Goal: Task Accomplishment & Management: Complete application form

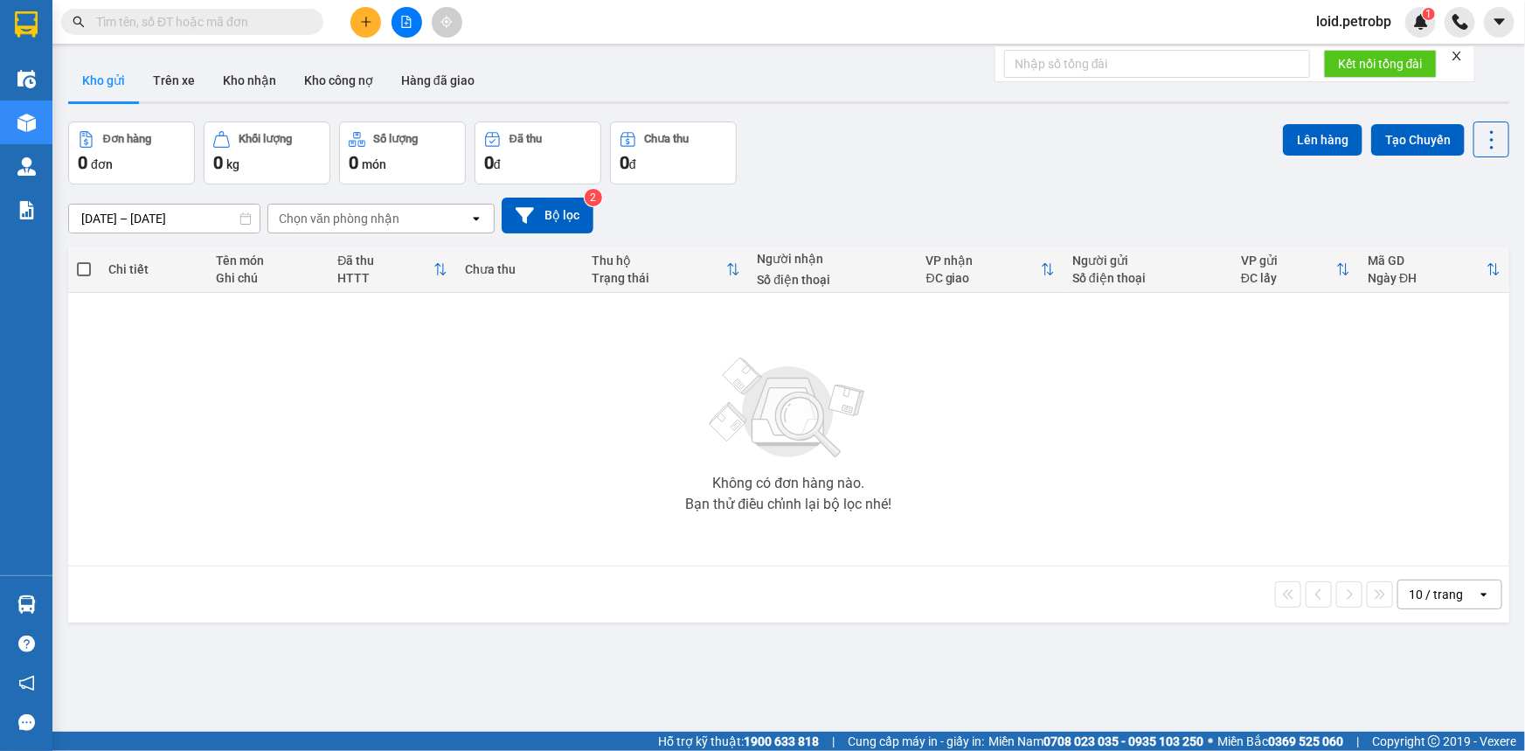
click at [1354, 31] on span "loid.petrobp" at bounding box center [1353, 21] width 103 height 22
click at [1353, 59] on span "Đăng xuất" at bounding box center [1363, 54] width 73 height 19
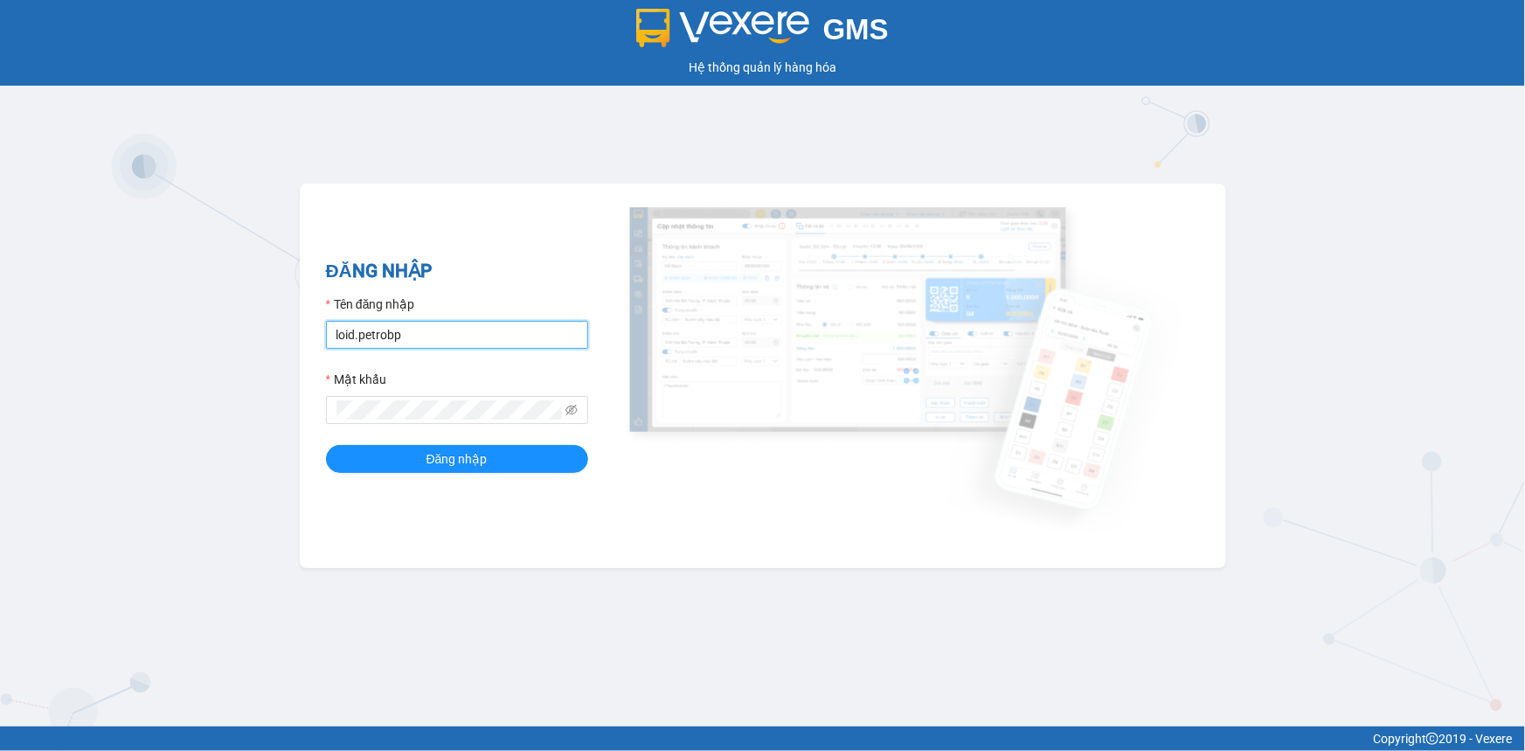
click at [445, 325] on input "loid.petrobp" at bounding box center [457, 335] width 262 height 28
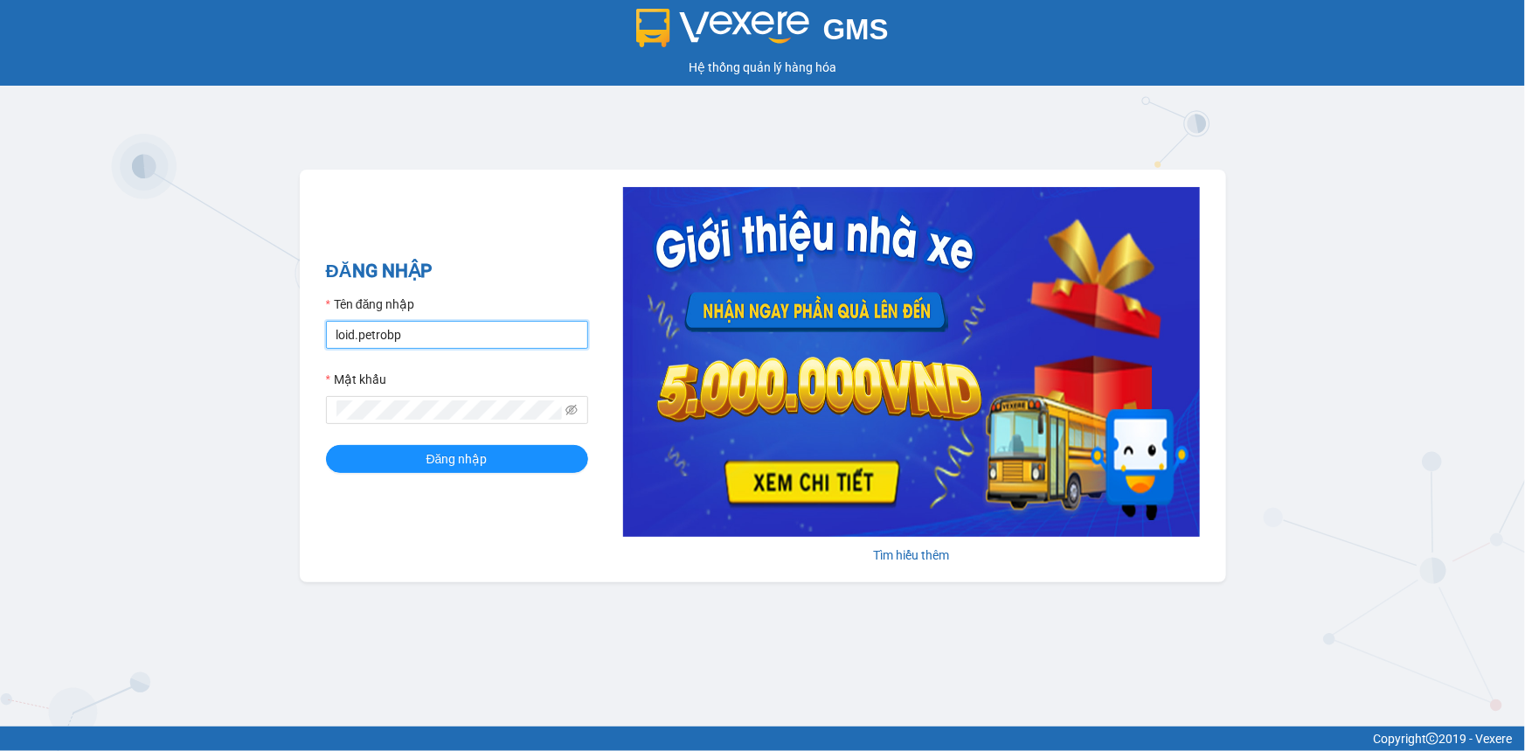
type input "thaontt.petrobp"
click at [467, 462] on span "Đăng nhập" at bounding box center [456, 458] width 61 height 19
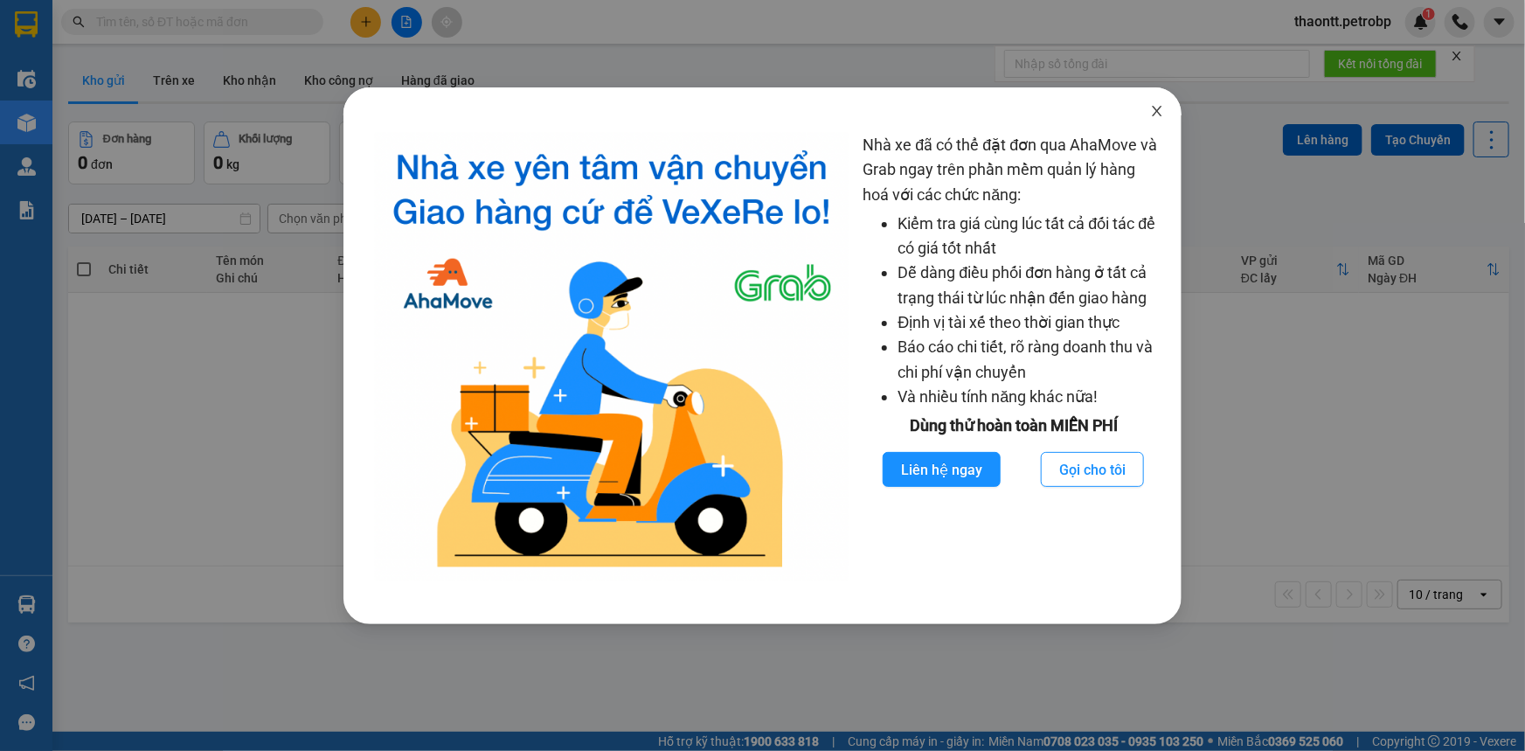
click at [1162, 107] on icon "close" at bounding box center [1157, 111] width 14 height 14
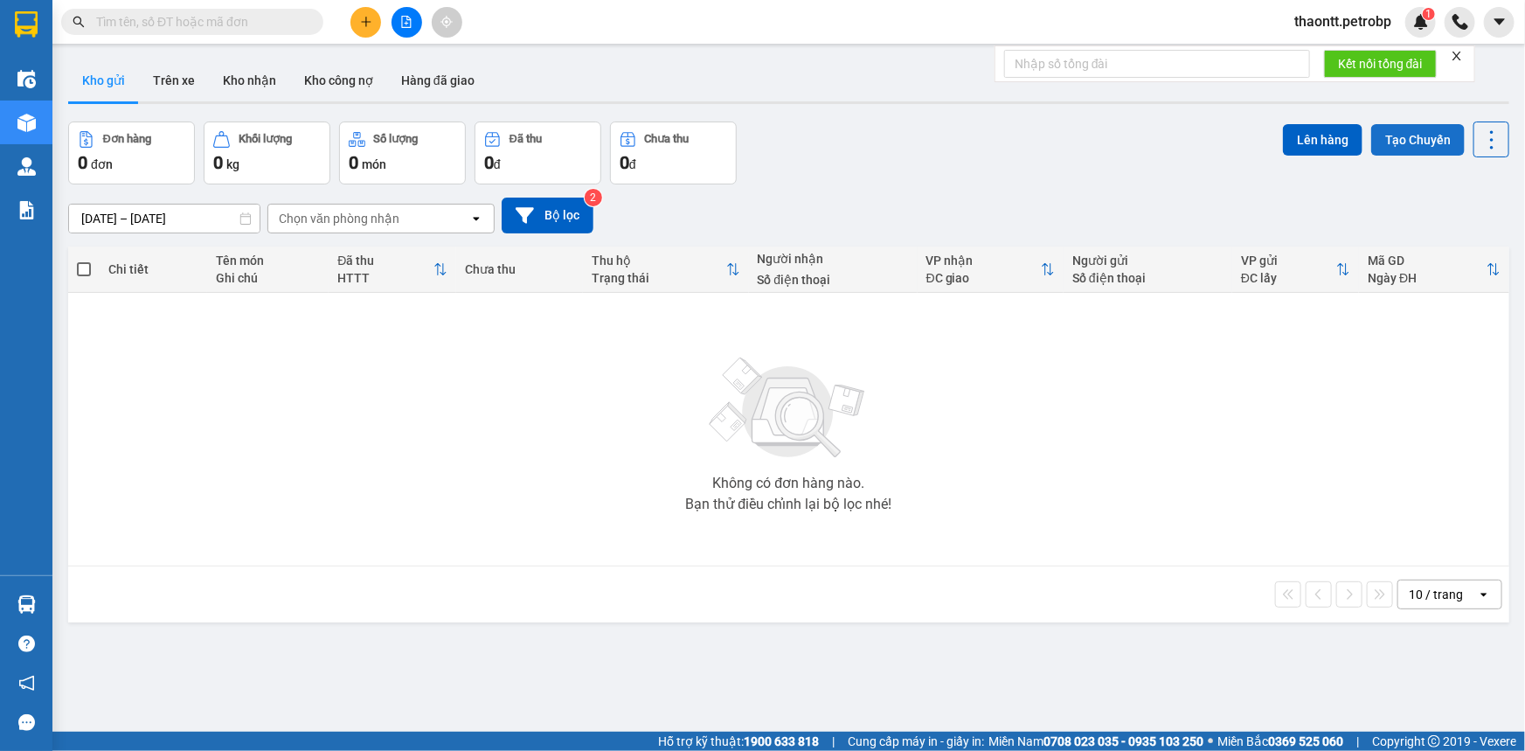
click at [1389, 147] on button "Tạo Chuyến" at bounding box center [1417, 139] width 93 height 31
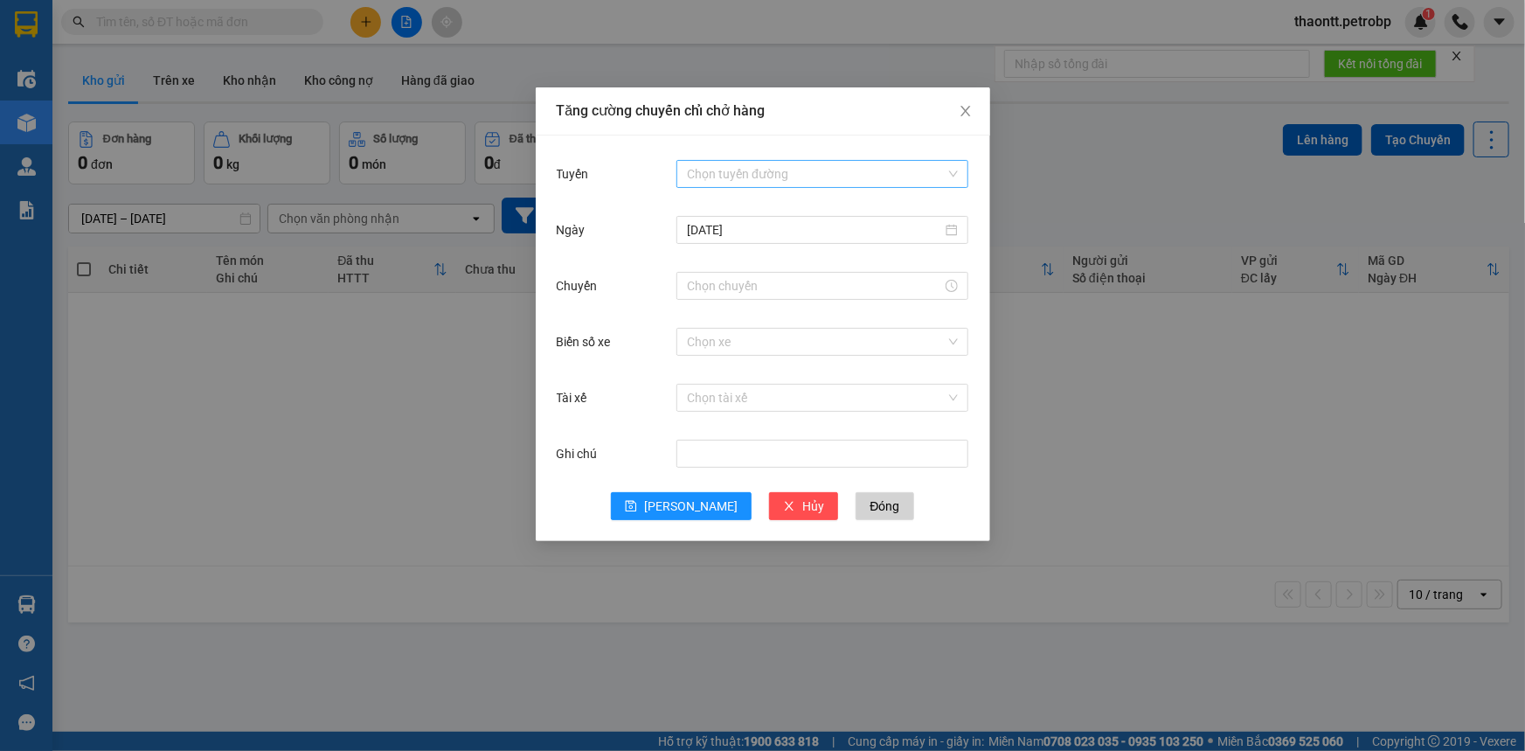
click at [723, 178] on input "Tuyến" at bounding box center [816, 174] width 259 height 26
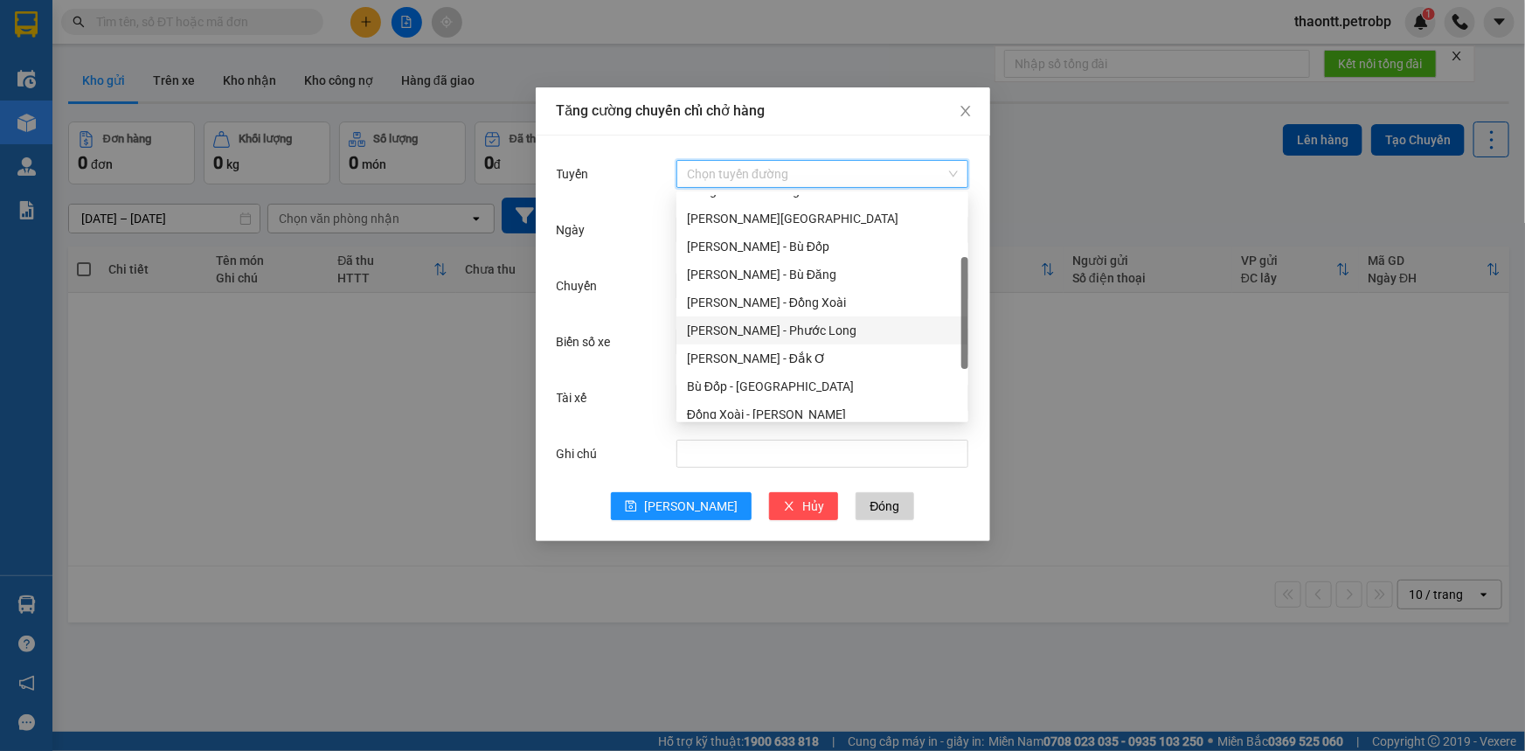
scroll to position [238, 0]
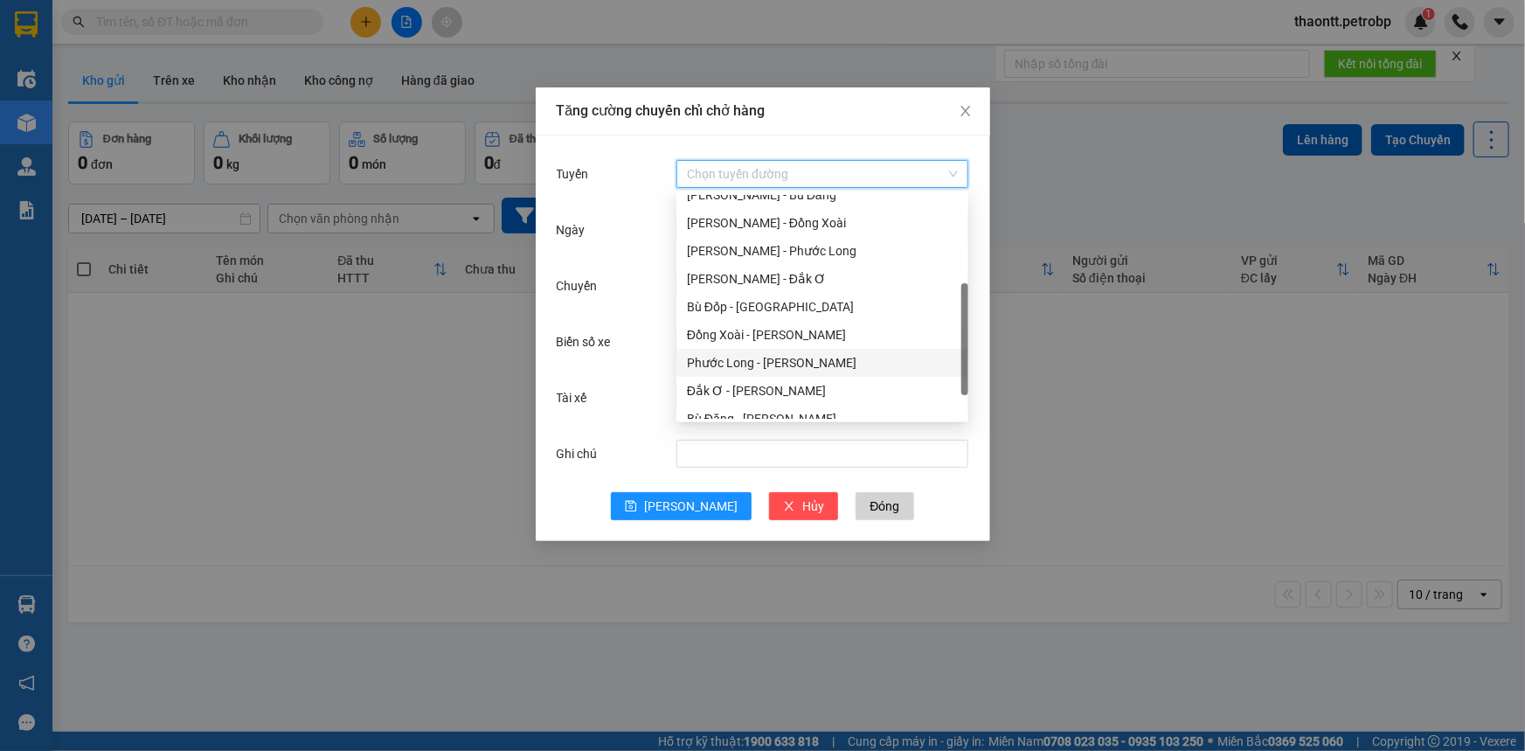
click at [742, 360] on div "Phước Long - [PERSON_NAME]" at bounding box center [822, 362] width 271 height 19
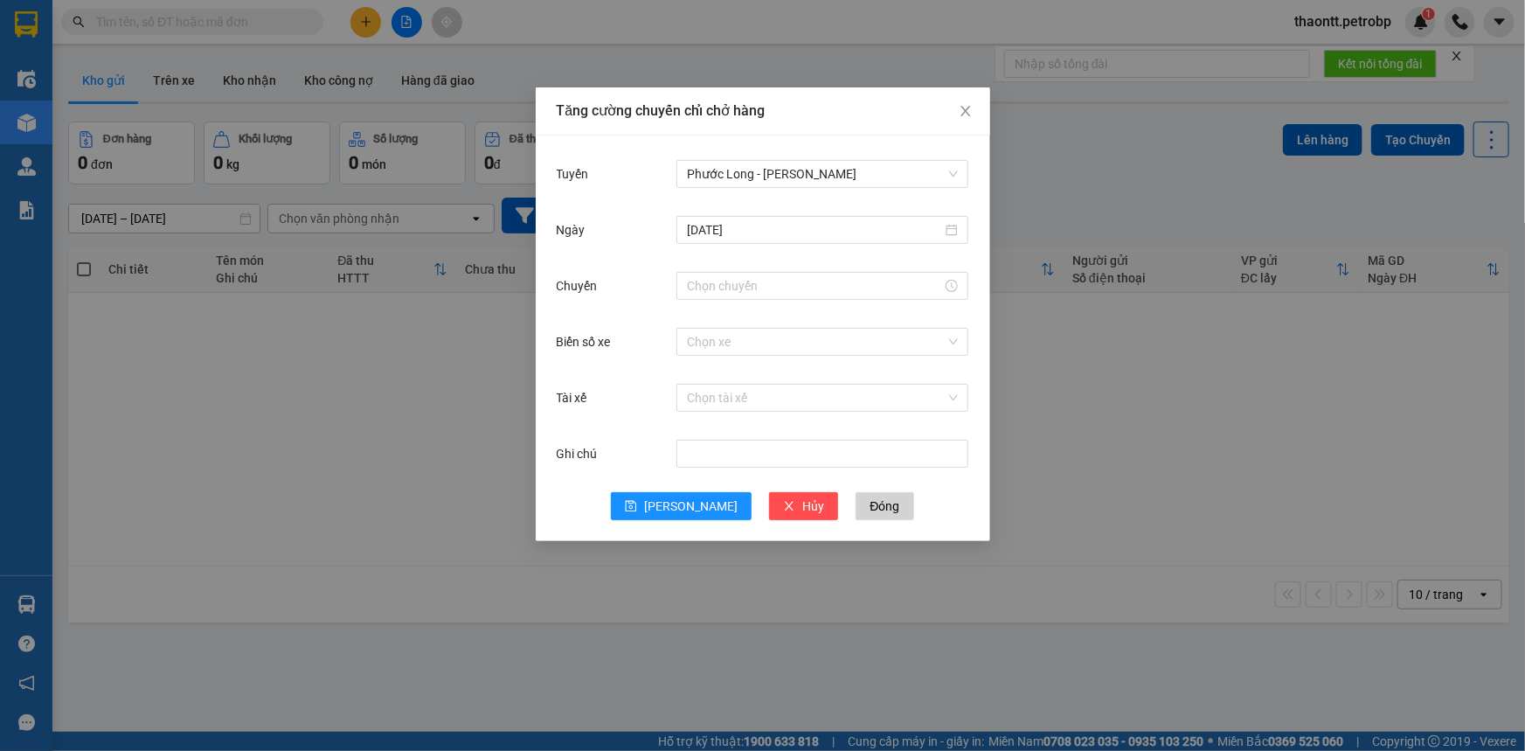
click at [775, 246] on div "[DATE]" at bounding box center [822, 229] width 292 height 35
click at [779, 236] on input "[DATE]" at bounding box center [814, 229] width 255 height 19
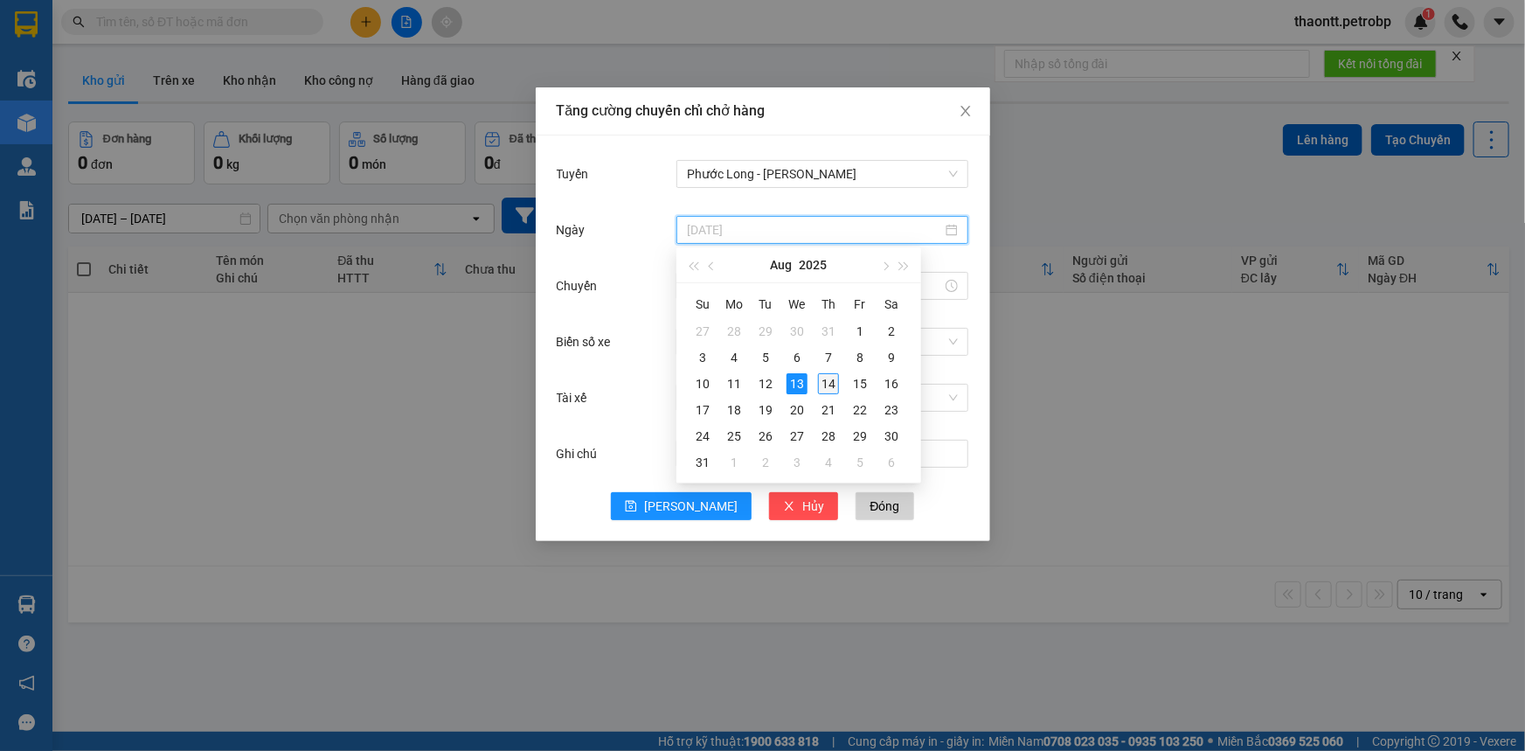
type input "[DATE]"
click at [827, 379] on div "14" at bounding box center [828, 383] width 21 height 21
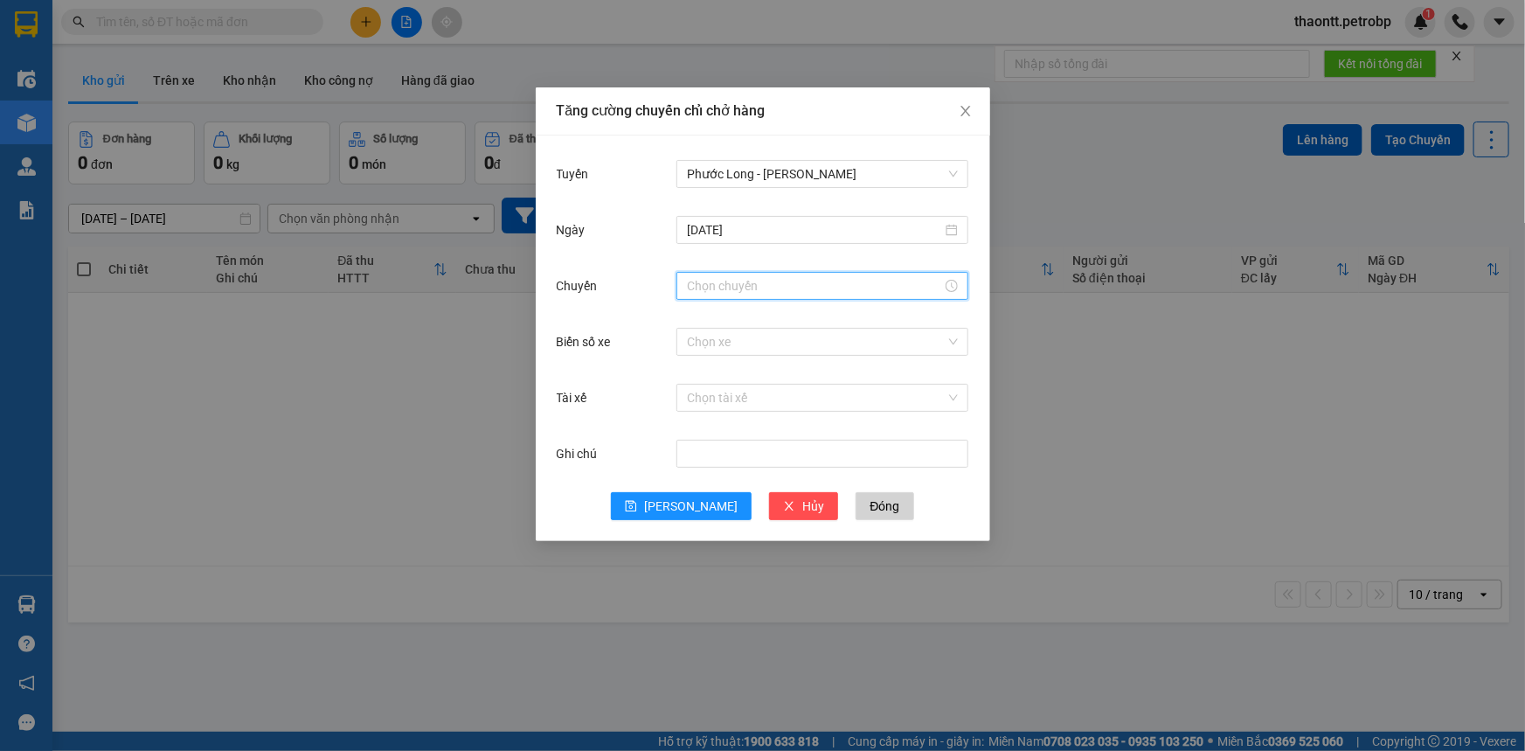
click at [768, 287] on input "Chuyến" at bounding box center [814, 285] width 255 height 19
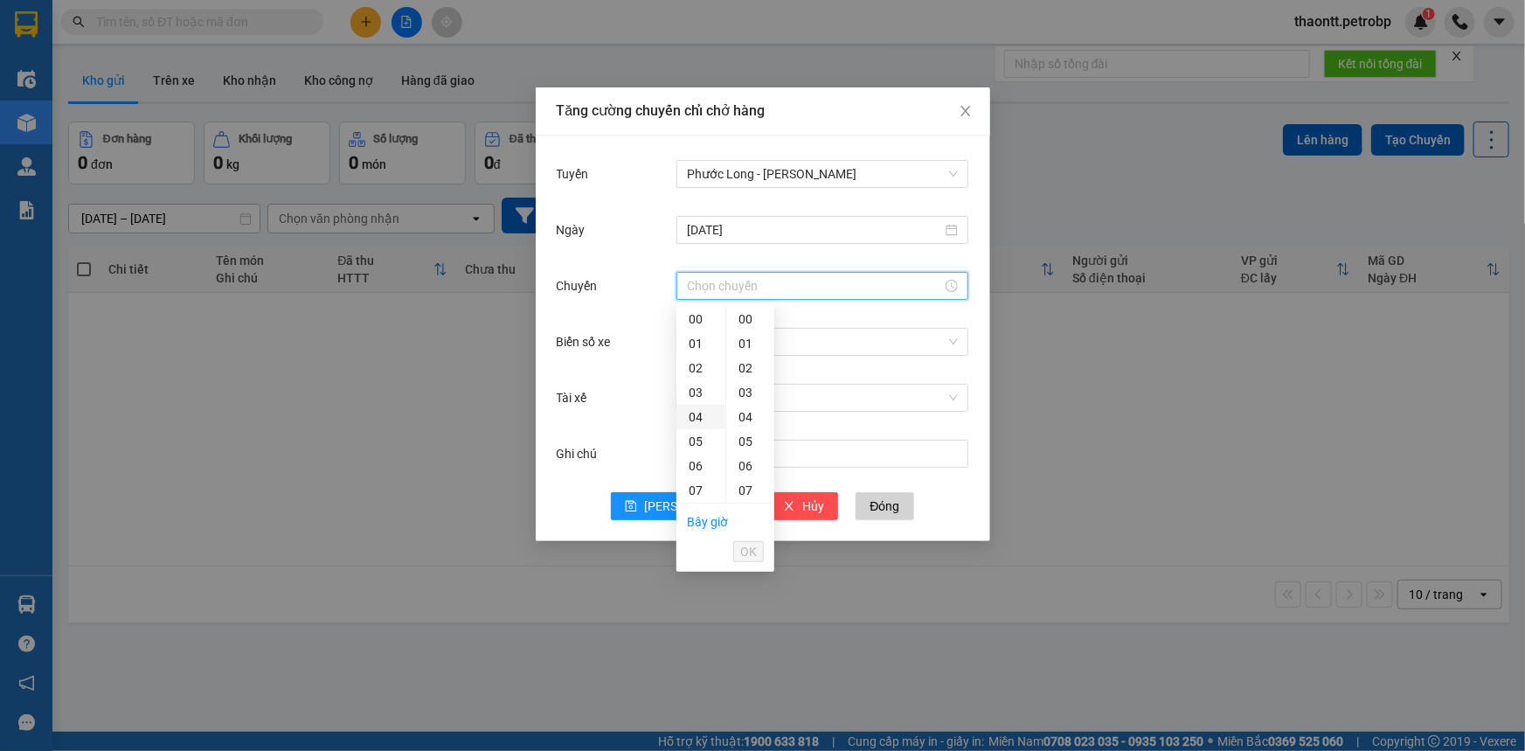
scroll to position [158, 0]
click at [704, 379] on div "09" at bounding box center [700, 381] width 49 height 24
click at [743, 366] on div "02" at bounding box center [750, 368] width 48 height 24
type input "09:02"
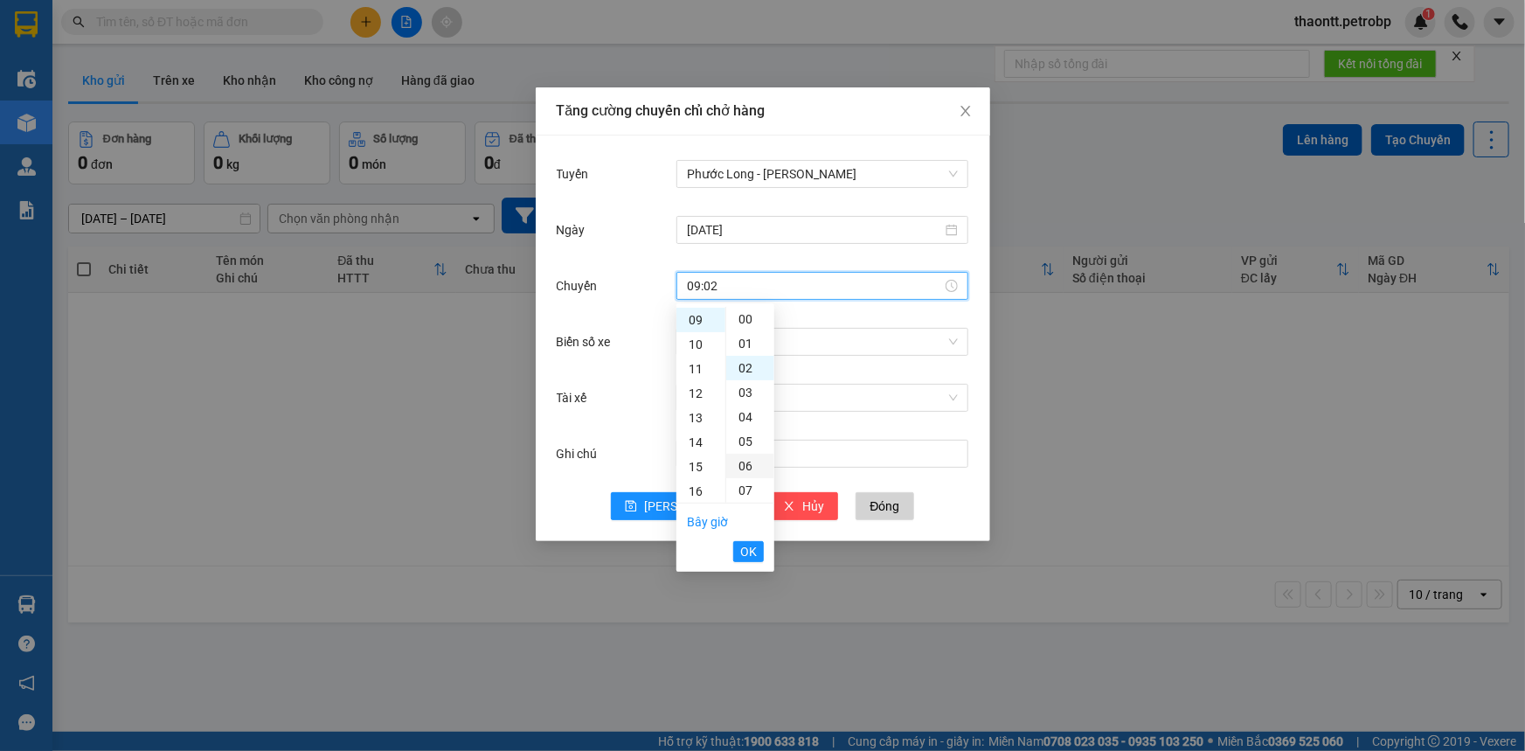
scroll to position [49, 0]
click at [761, 556] on button "OK" at bounding box center [748, 551] width 31 height 21
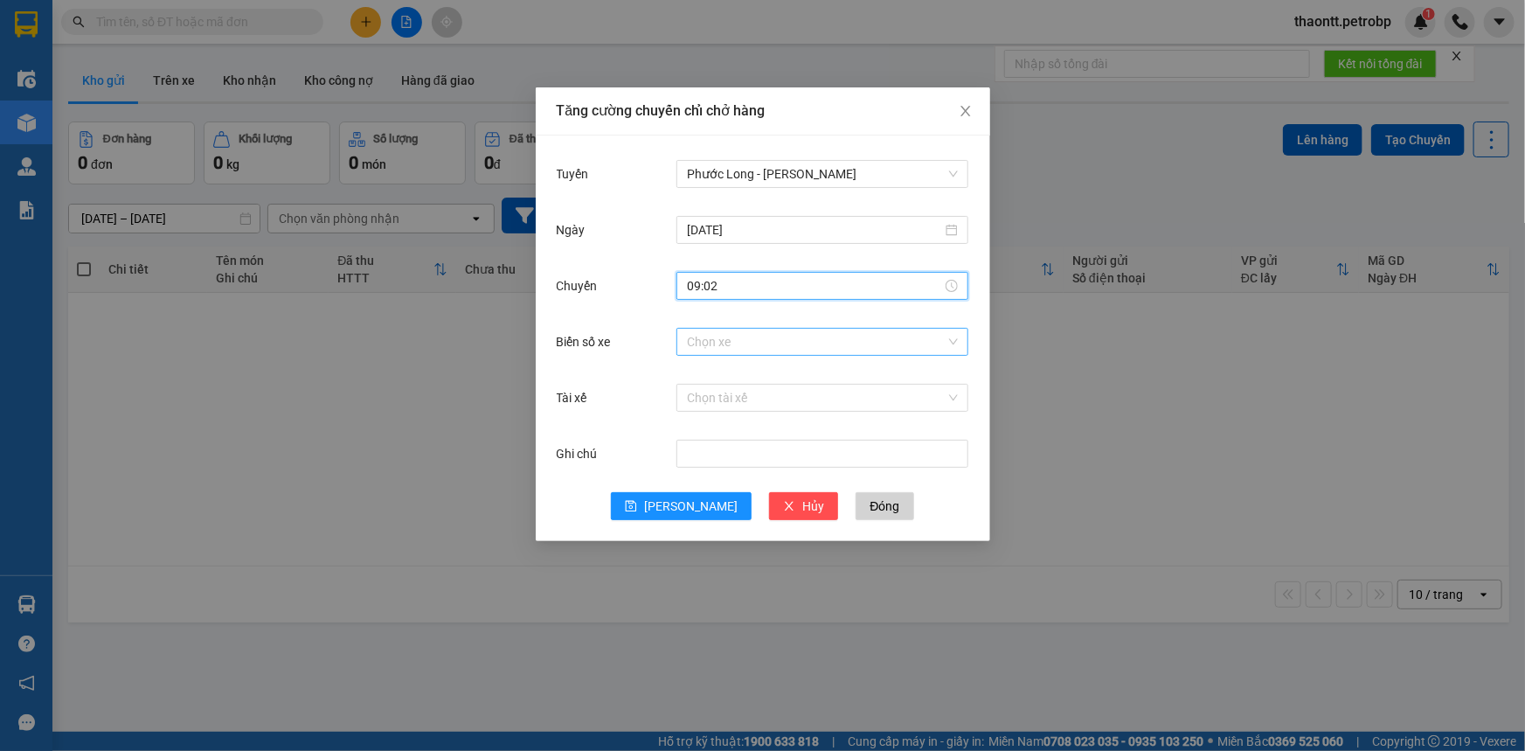
click at [807, 336] on input "Biển số xe" at bounding box center [816, 342] width 259 height 26
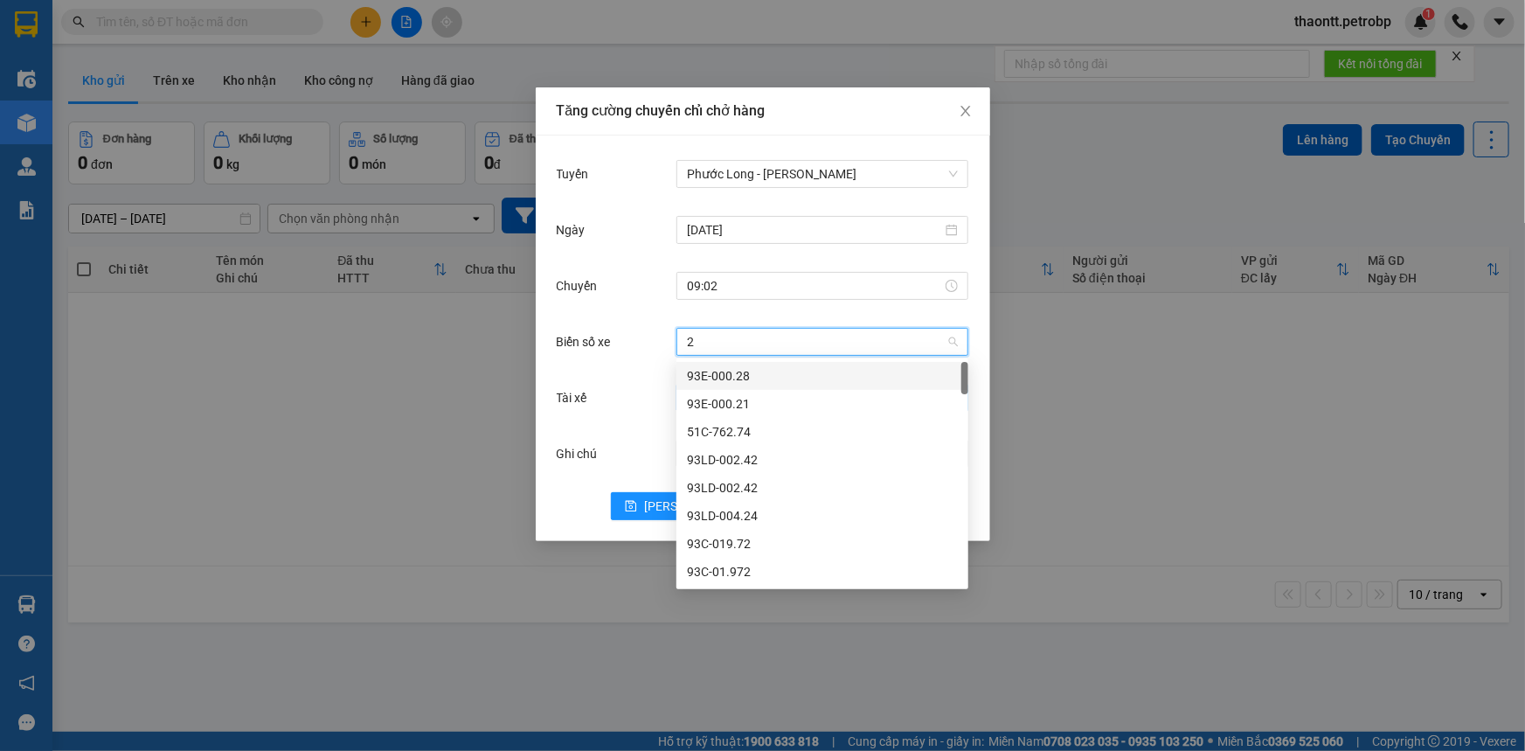
type input "26"
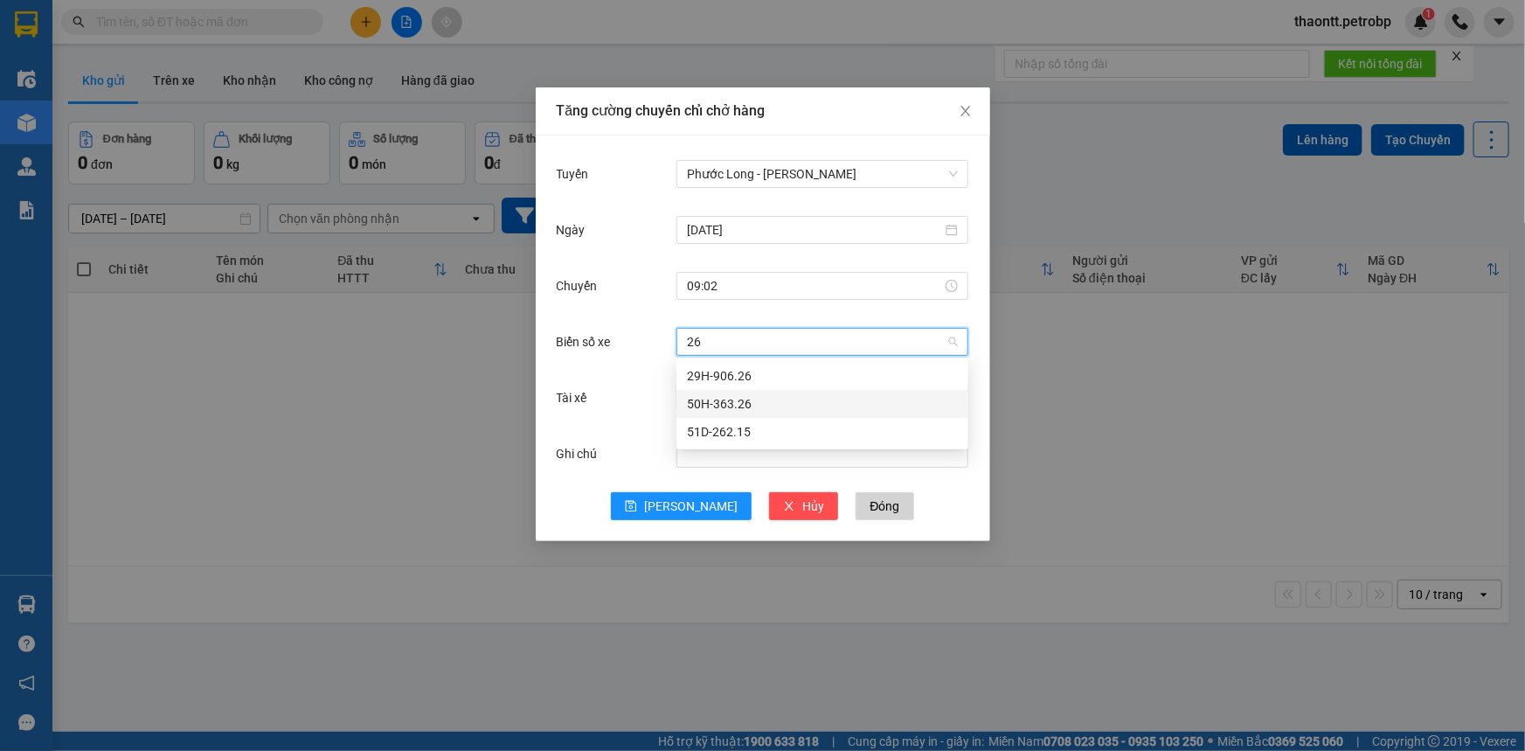
click at [749, 404] on div "50H-363.26" at bounding box center [822, 403] width 271 height 19
click at [746, 398] on input "Tài xế" at bounding box center [816, 397] width 259 height 26
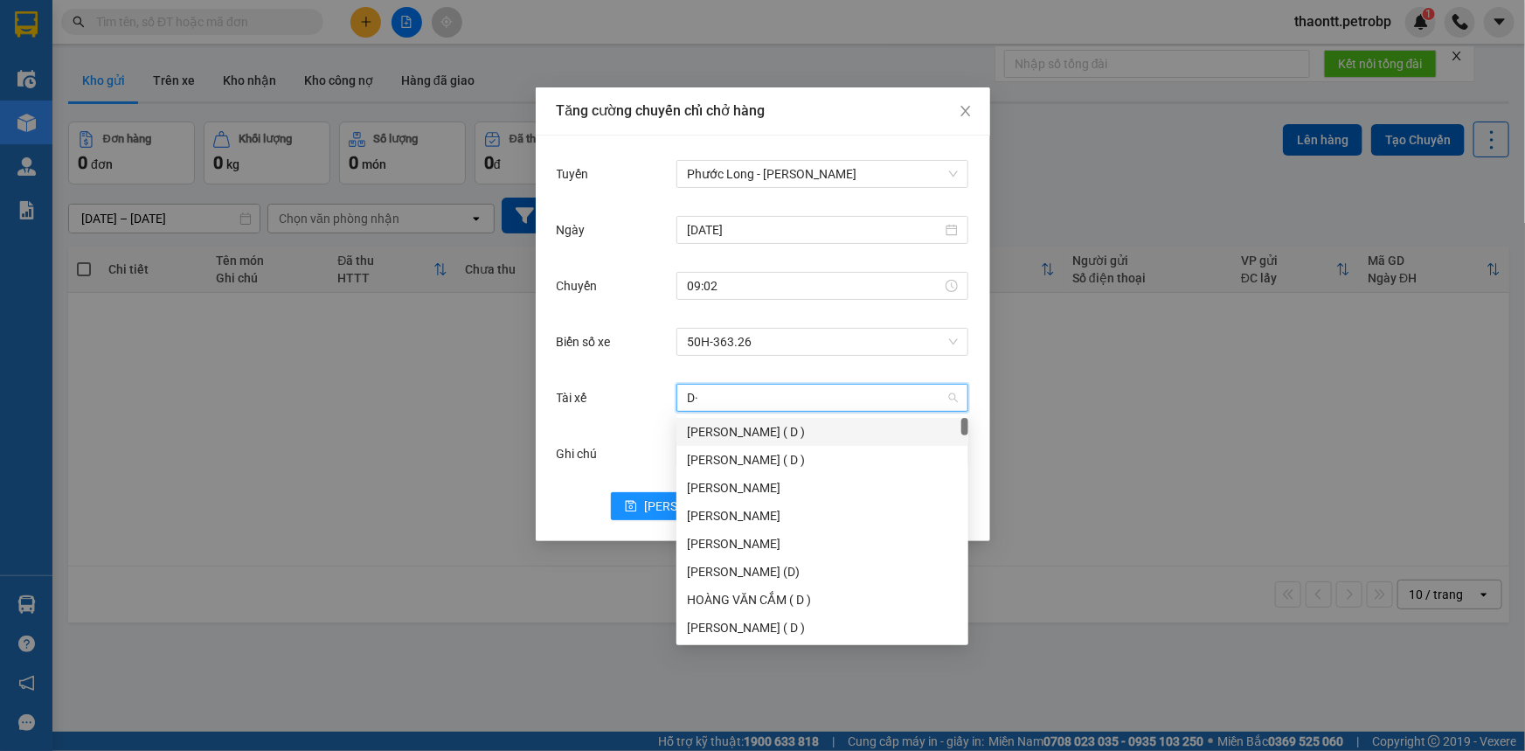
type input "D"
type input "[PERSON_NAME]"
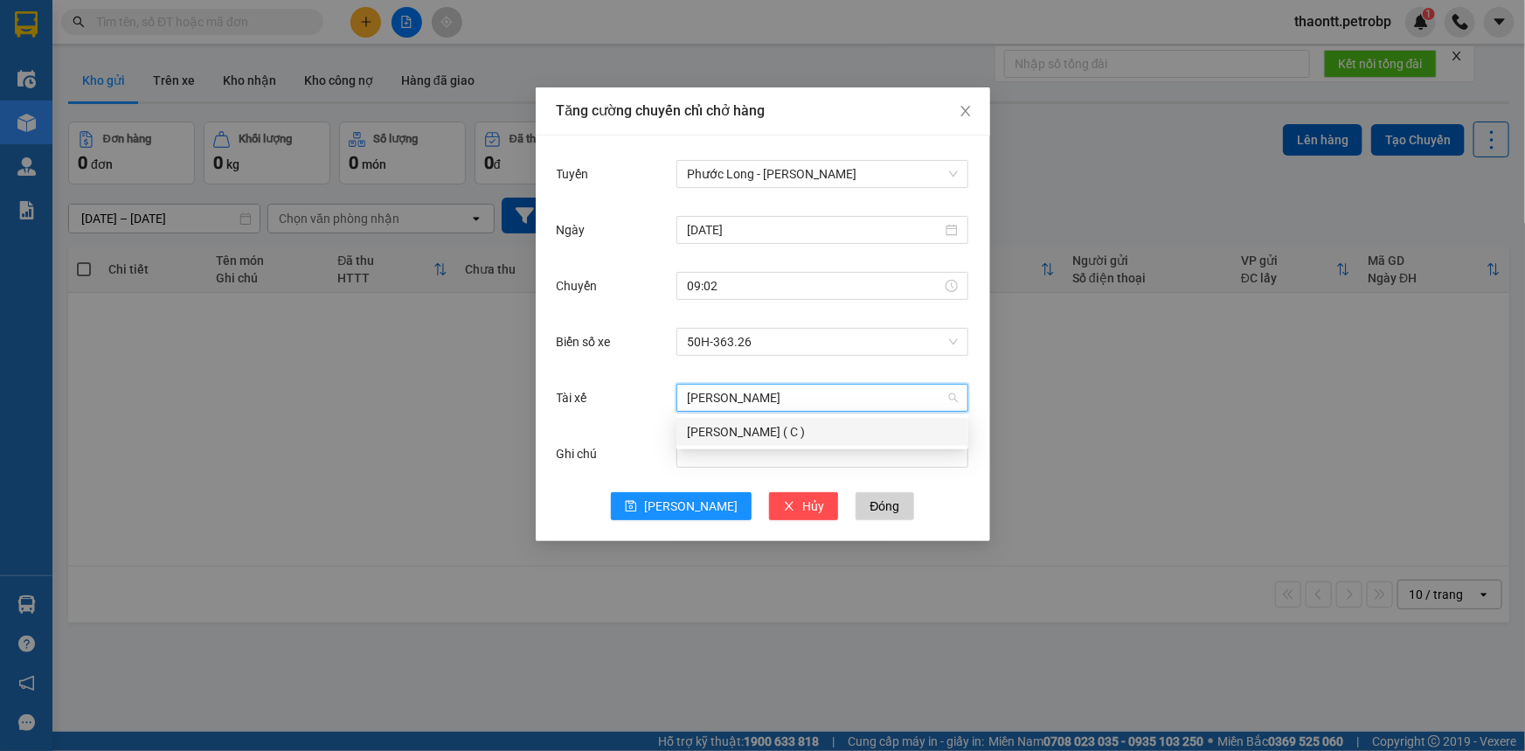
click at [731, 439] on div "[PERSON_NAME] ( C )" at bounding box center [822, 431] width 271 height 19
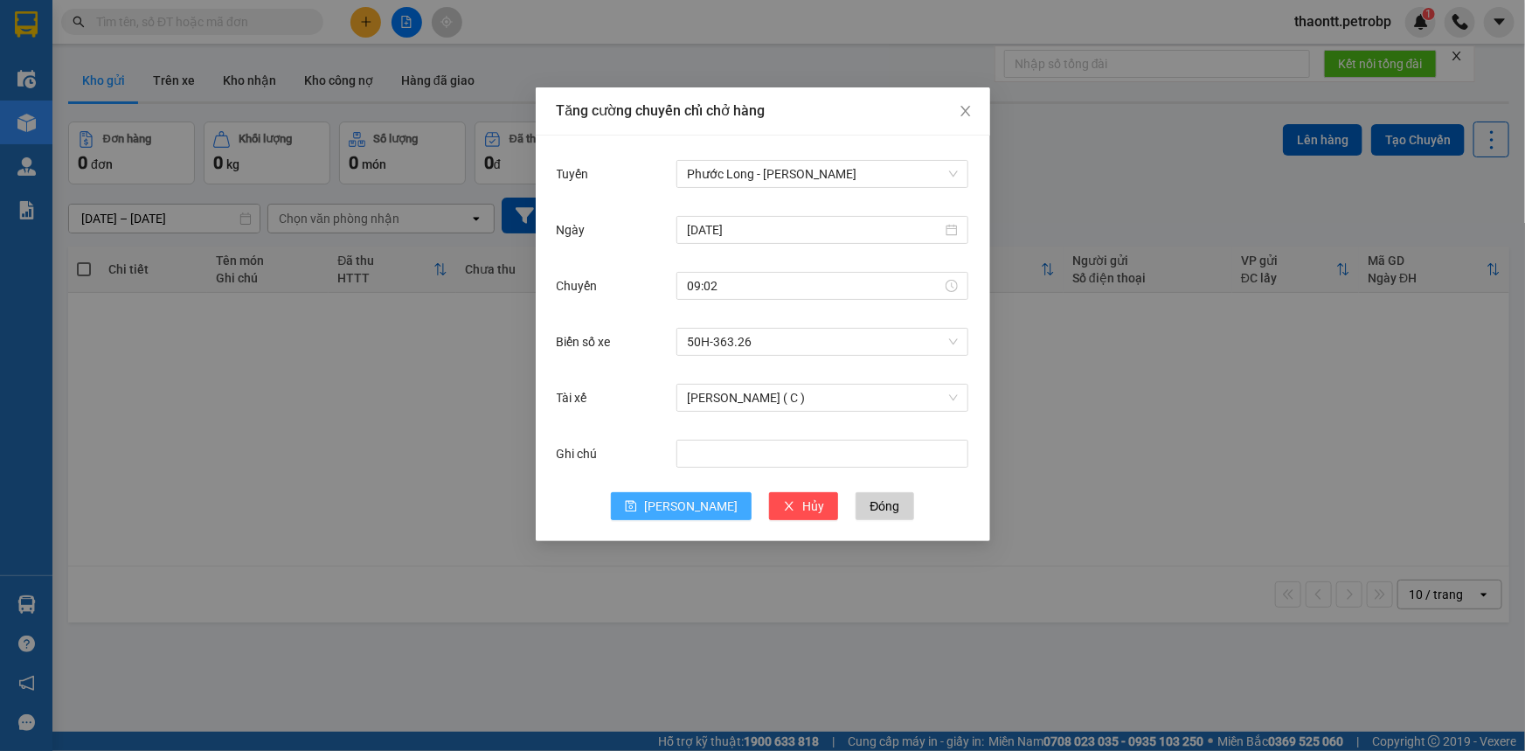
click at [688, 509] on span "[PERSON_NAME]" at bounding box center [690, 505] width 93 height 19
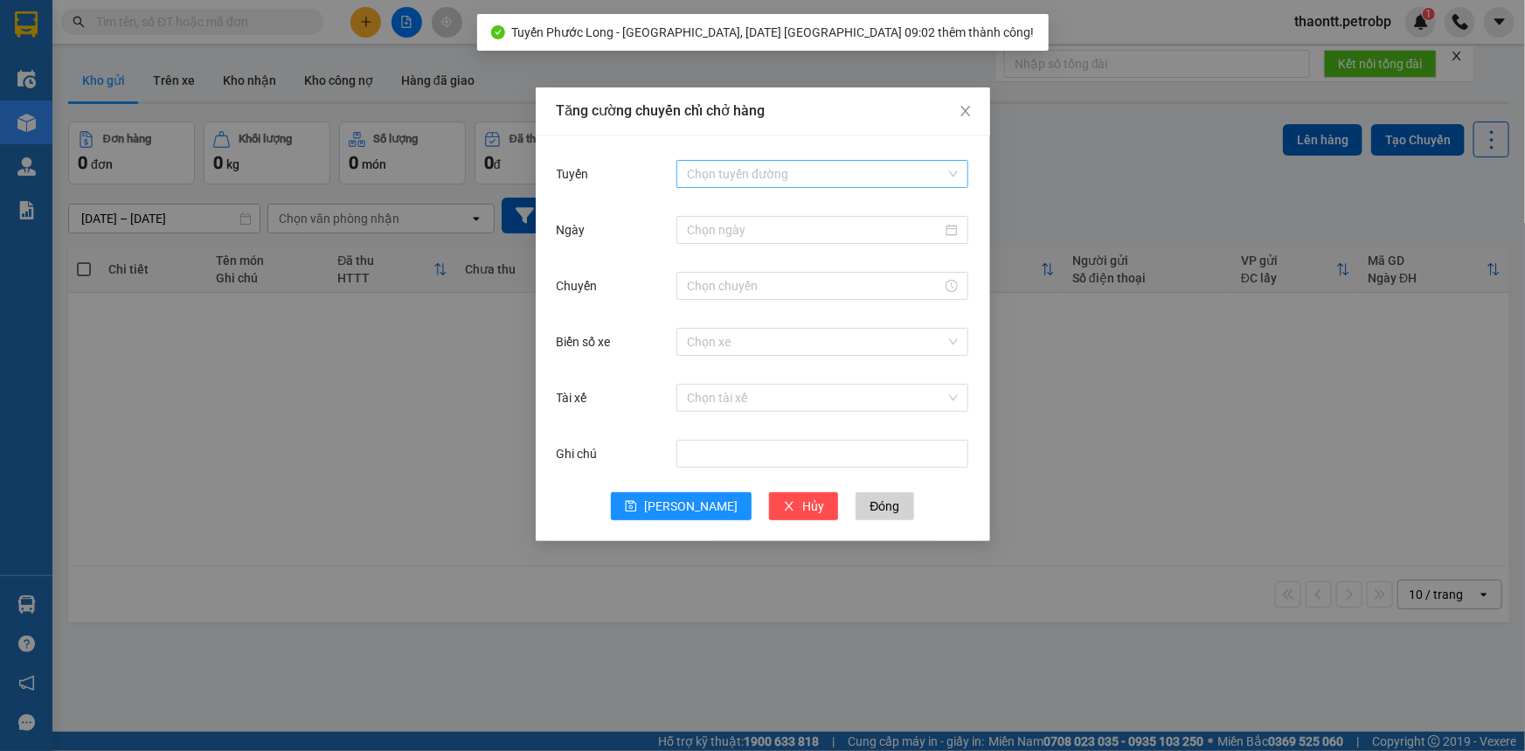
click at [758, 175] on input "Tuyến" at bounding box center [816, 174] width 259 height 26
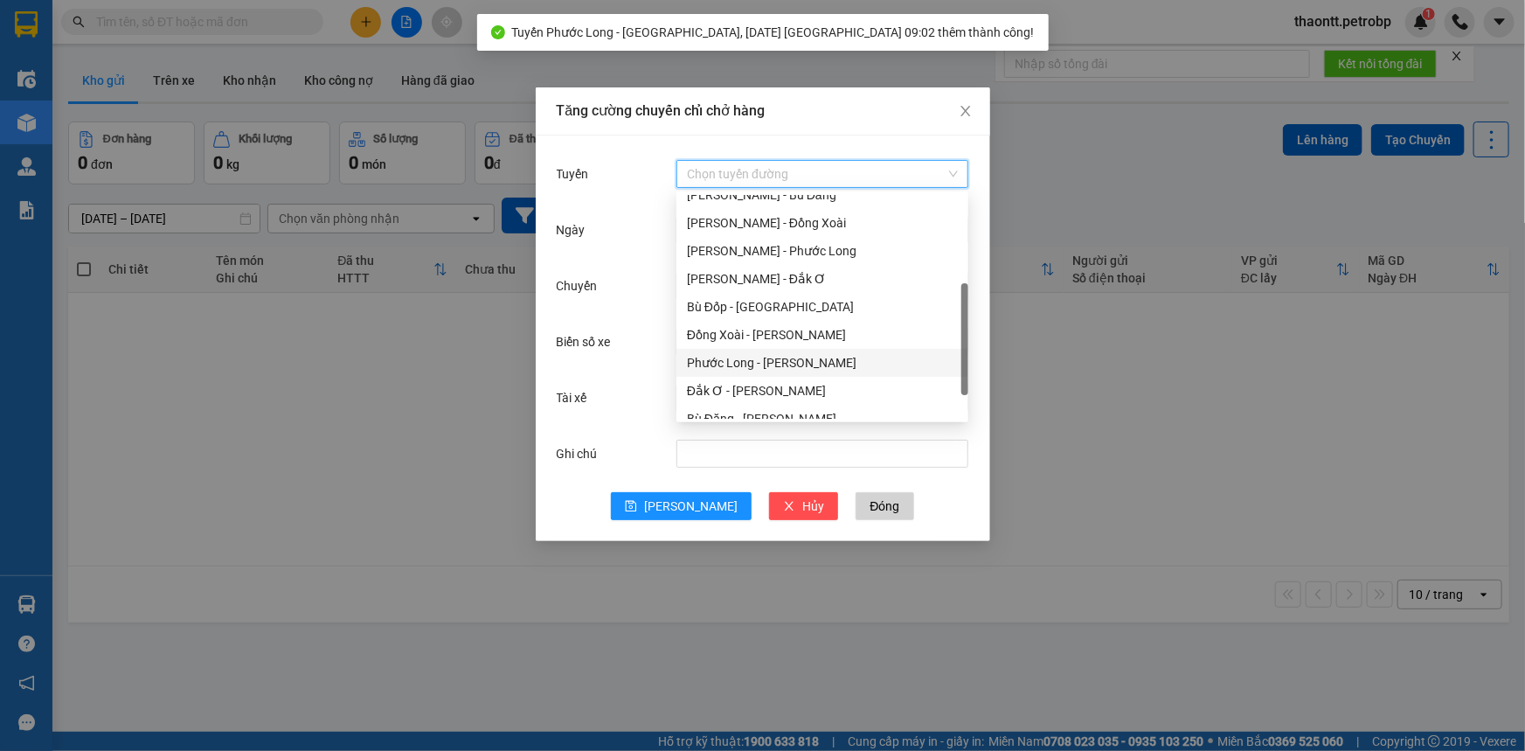
click at [737, 358] on div "Phước Long - [PERSON_NAME]" at bounding box center [822, 362] width 271 height 19
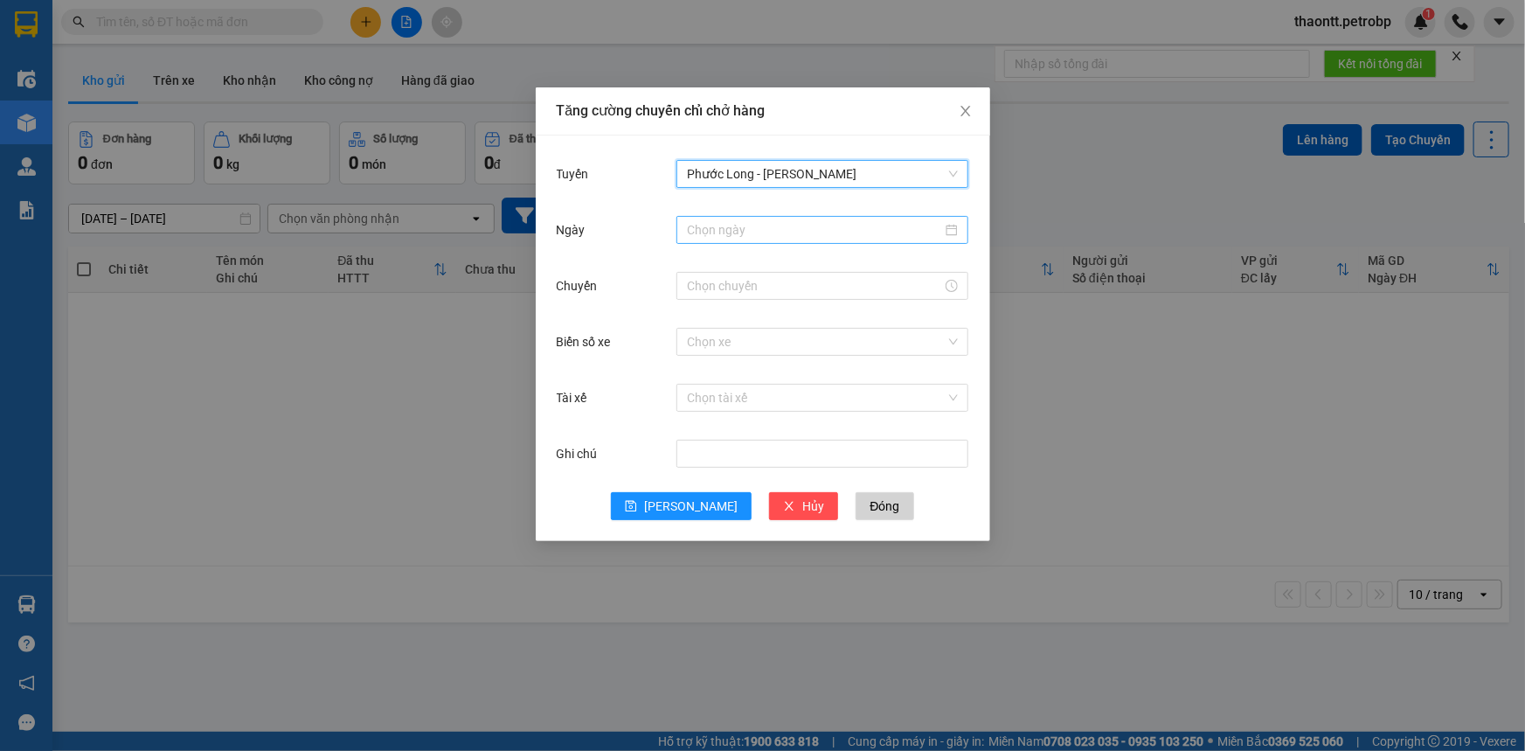
click at [747, 234] on input "Ngày" at bounding box center [814, 229] width 255 height 19
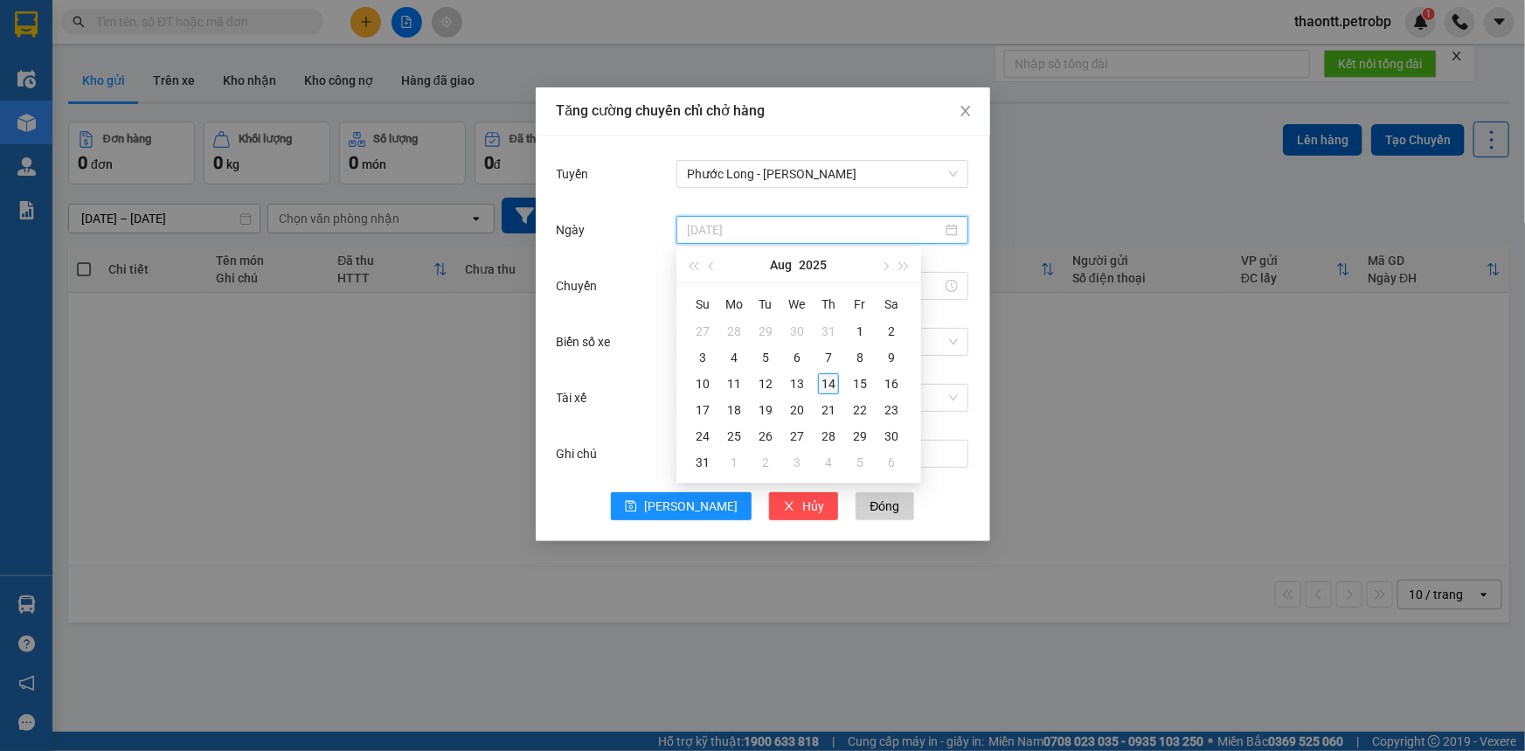
type input "[DATE]"
click at [826, 384] on div "14" at bounding box center [828, 383] width 21 height 21
click at [796, 286] on input "Chuyến" at bounding box center [814, 285] width 255 height 19
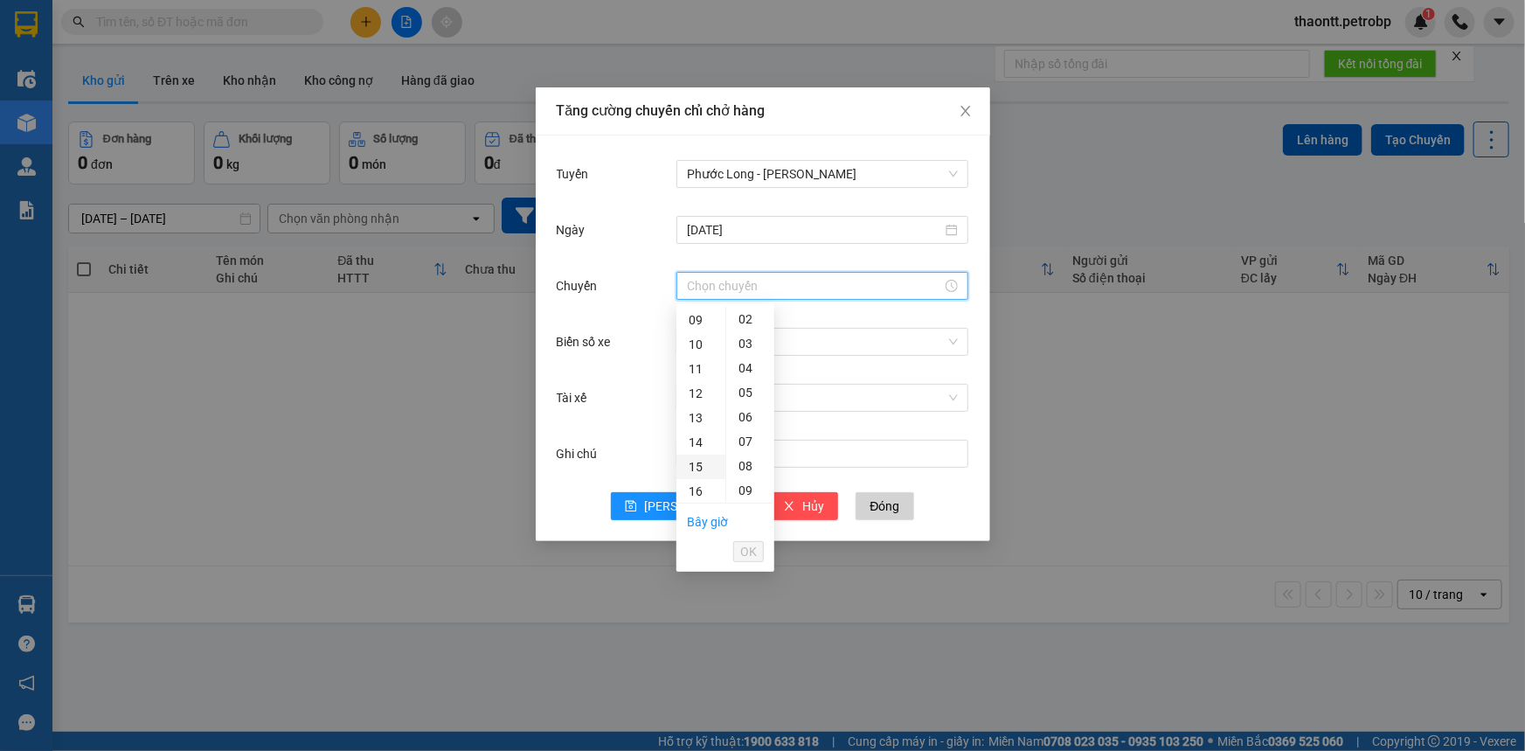
click at [696, 467] on div "15" at bounding box center [700, 466] width 49 height 24
click at [752, 368] on div "02" at bounding box center [750, 368] width 48 height 24
type input "15:02"
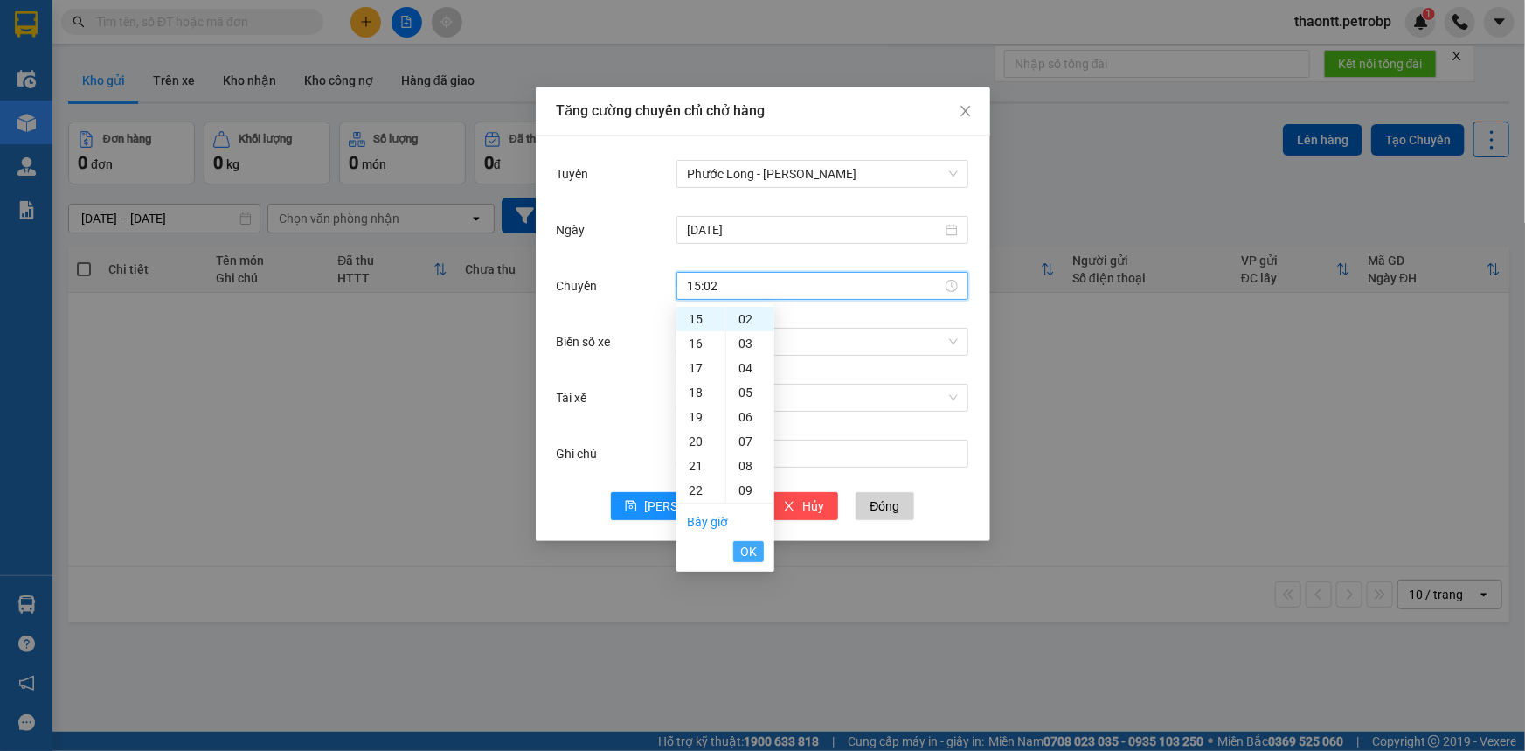
click at [751, 551] on span "OK" at bounding box center [748, 551] width 17 height 19
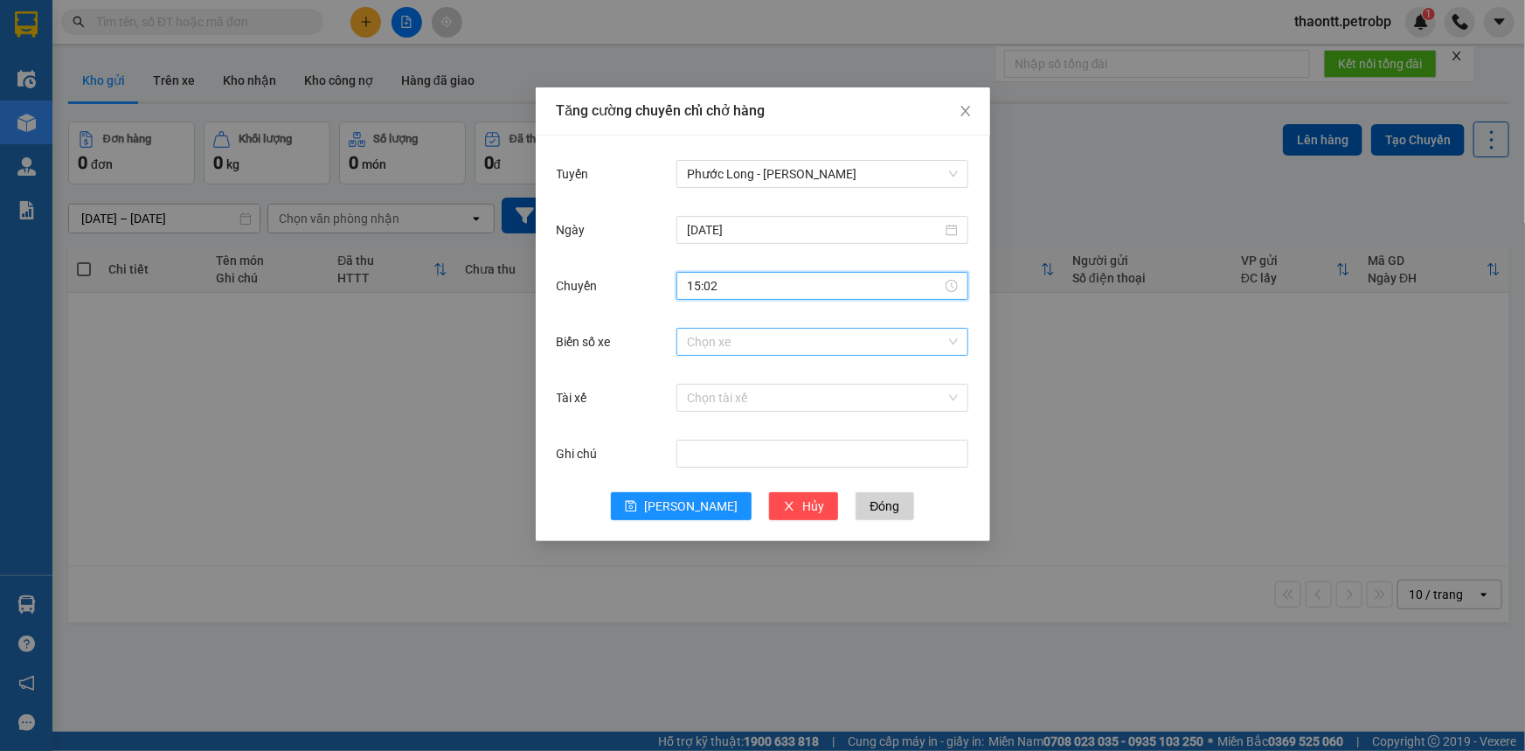
click at [807, 333] on input "Biển số xe" at bounding box center [816, 342] width 259 height 26
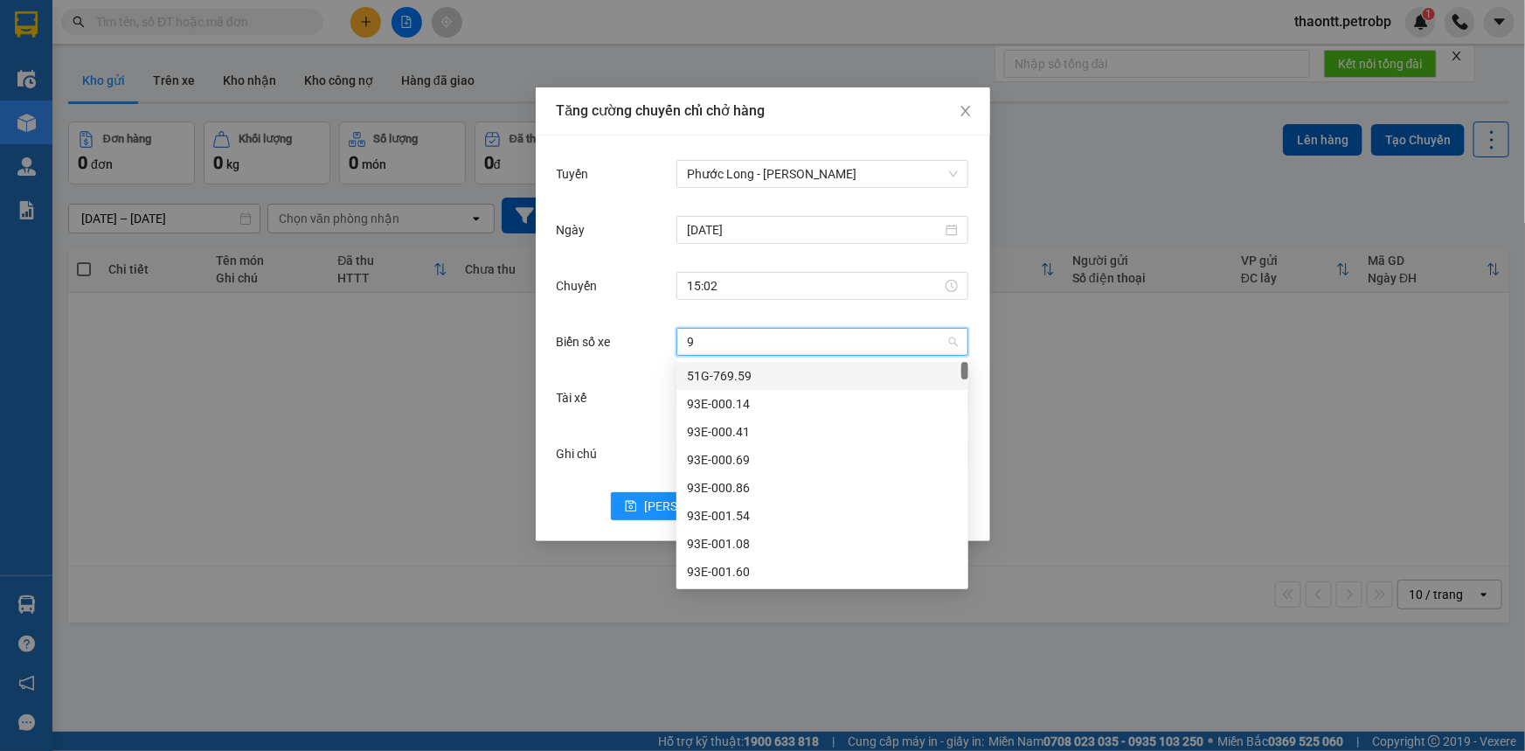
type input "96"
click at [733, 407] on div "93H-020.96" at bounding box center [822, 403] width 271 height 19
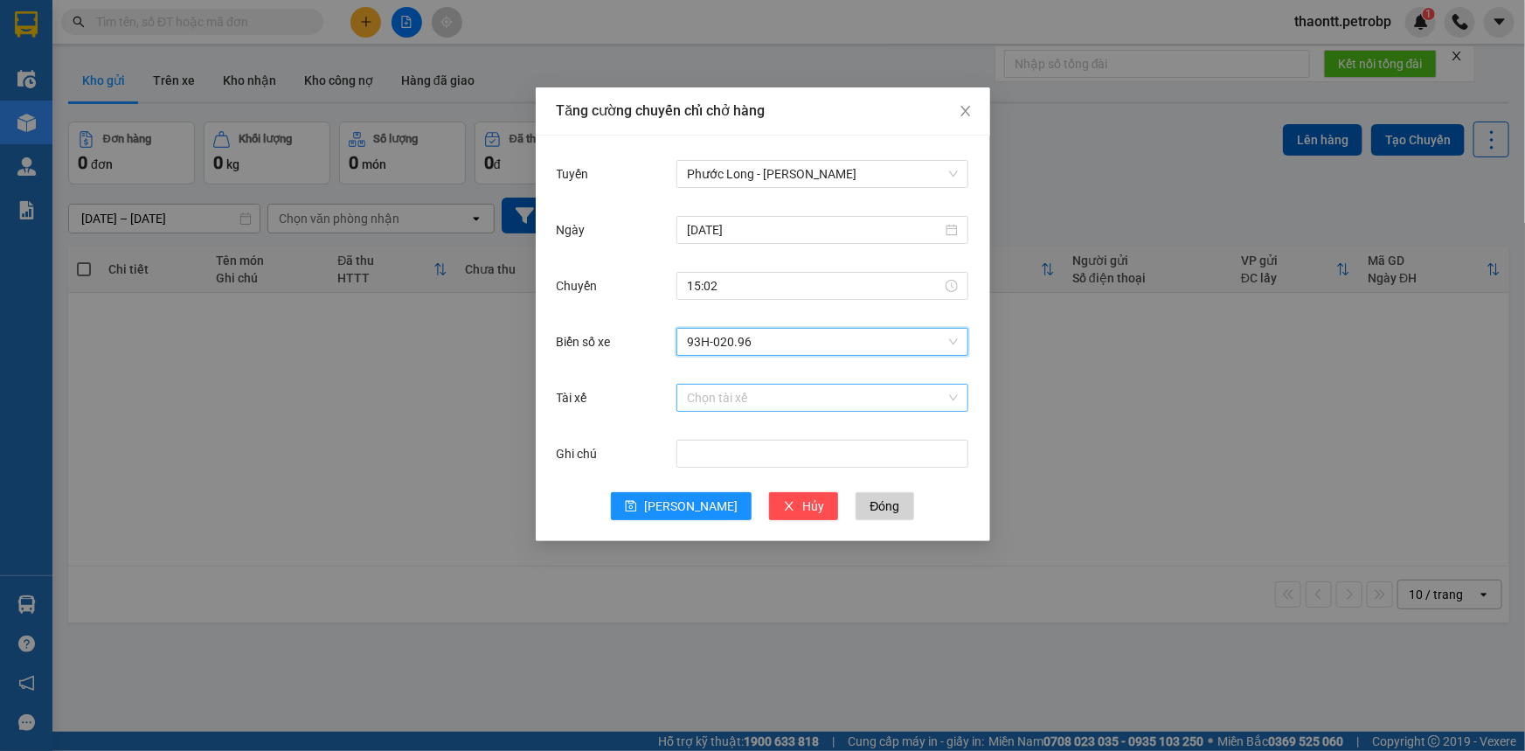
click at [732, 392] on input "Tài xế" at bounding box center [816, 397] width 259 height 26
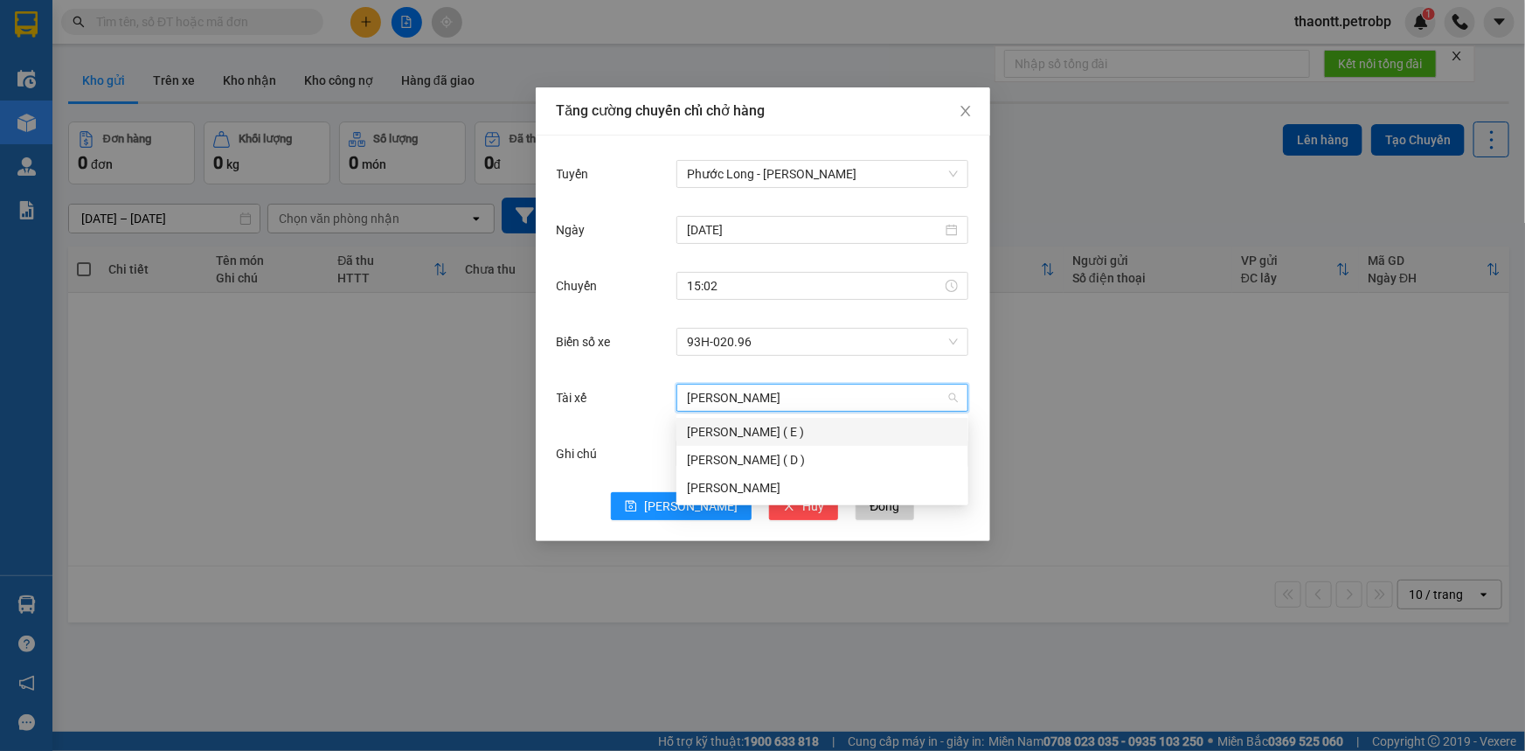
type input "[PERSON_NAME]"
click at [754, 480] on div "[PERSON_NAME]" at bounding box center [822, 487] width 271 height 19
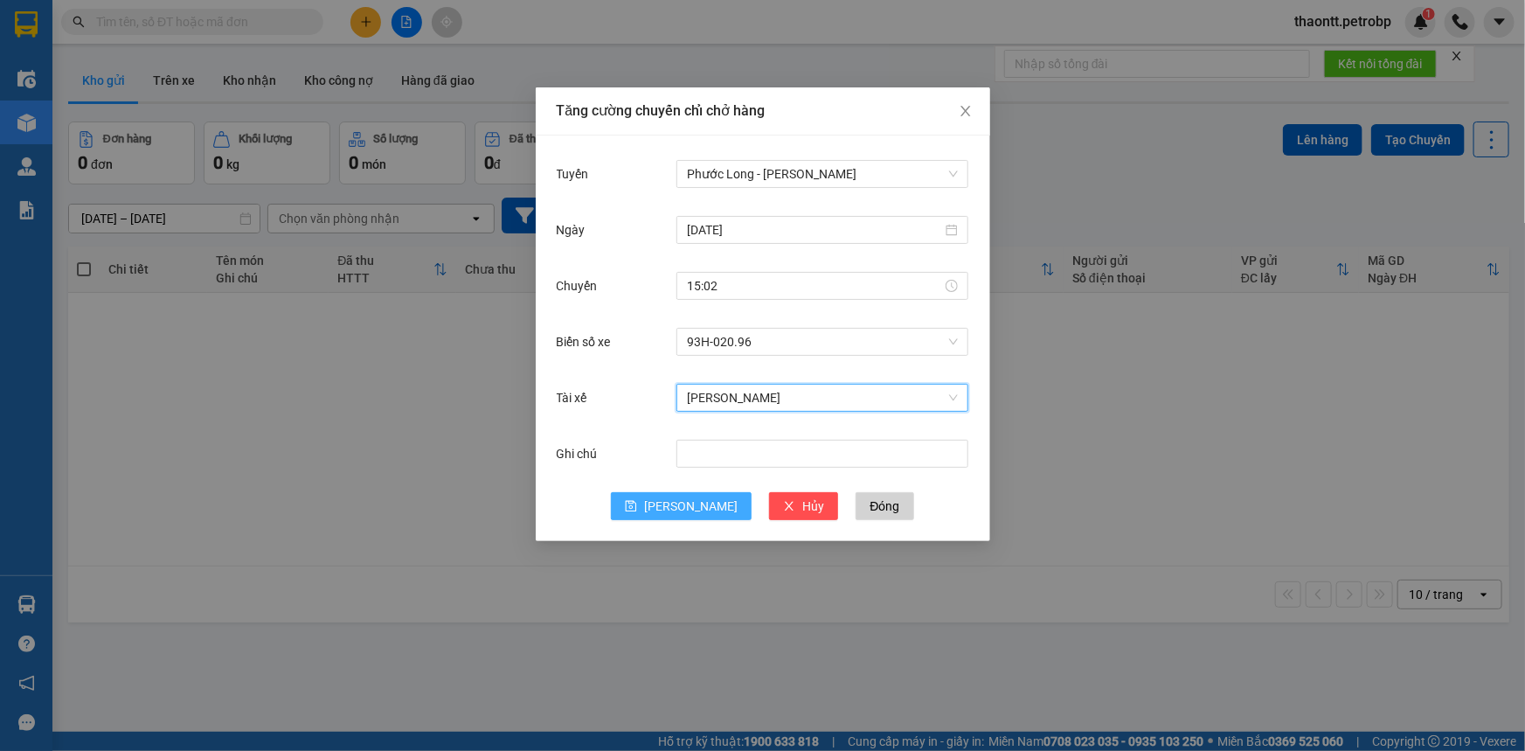
click at [685, 512] on span "[PERSON_NAME]" at bounding box center [690, 505] width 93 height 19
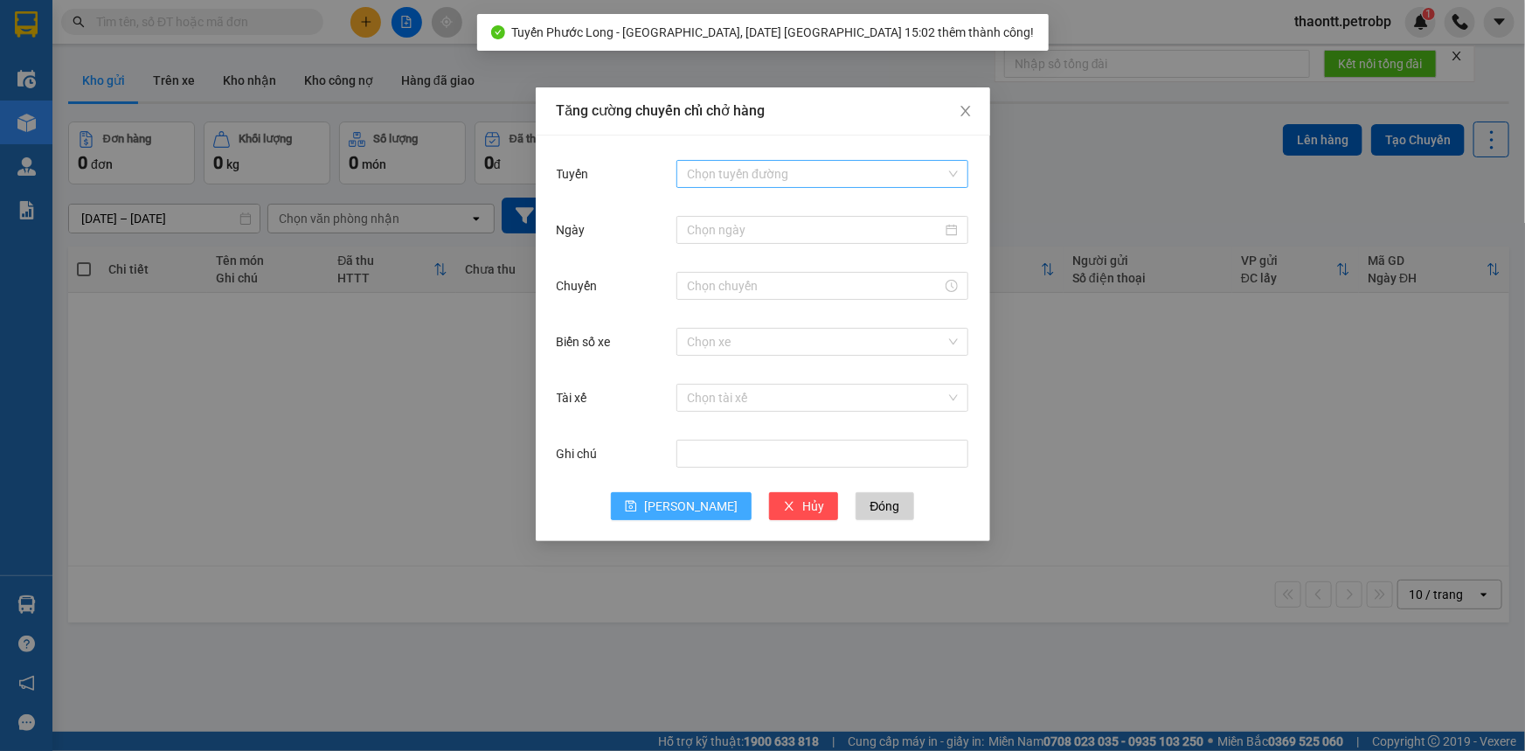
click at [791, 160] on div "Chọn tuyến đường" at bounding box center [822, 174] width 292 height 28
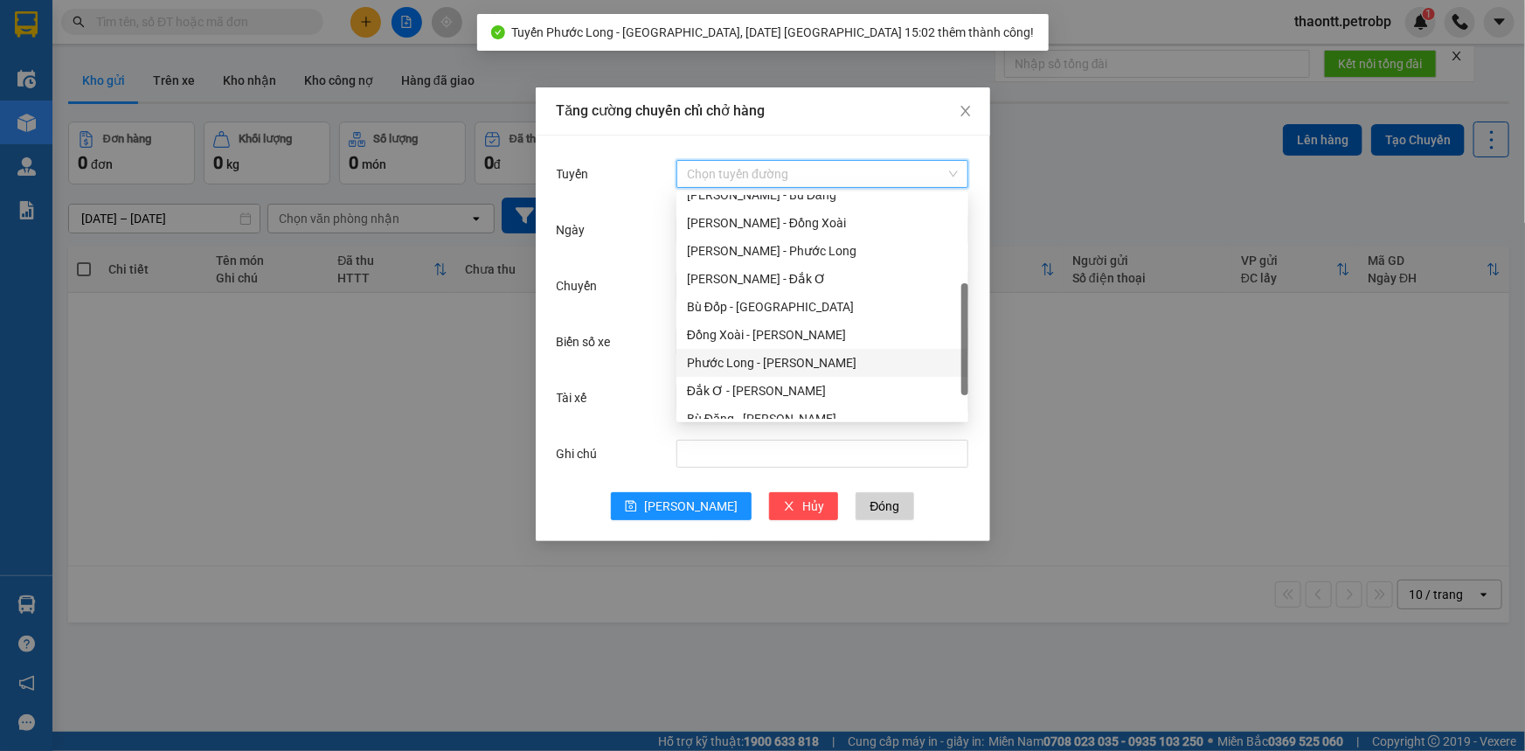
click at [744, 357] on div "Phước Long - [PERSON_NAME]" at bounding box center [822, 362] width 271 height 19
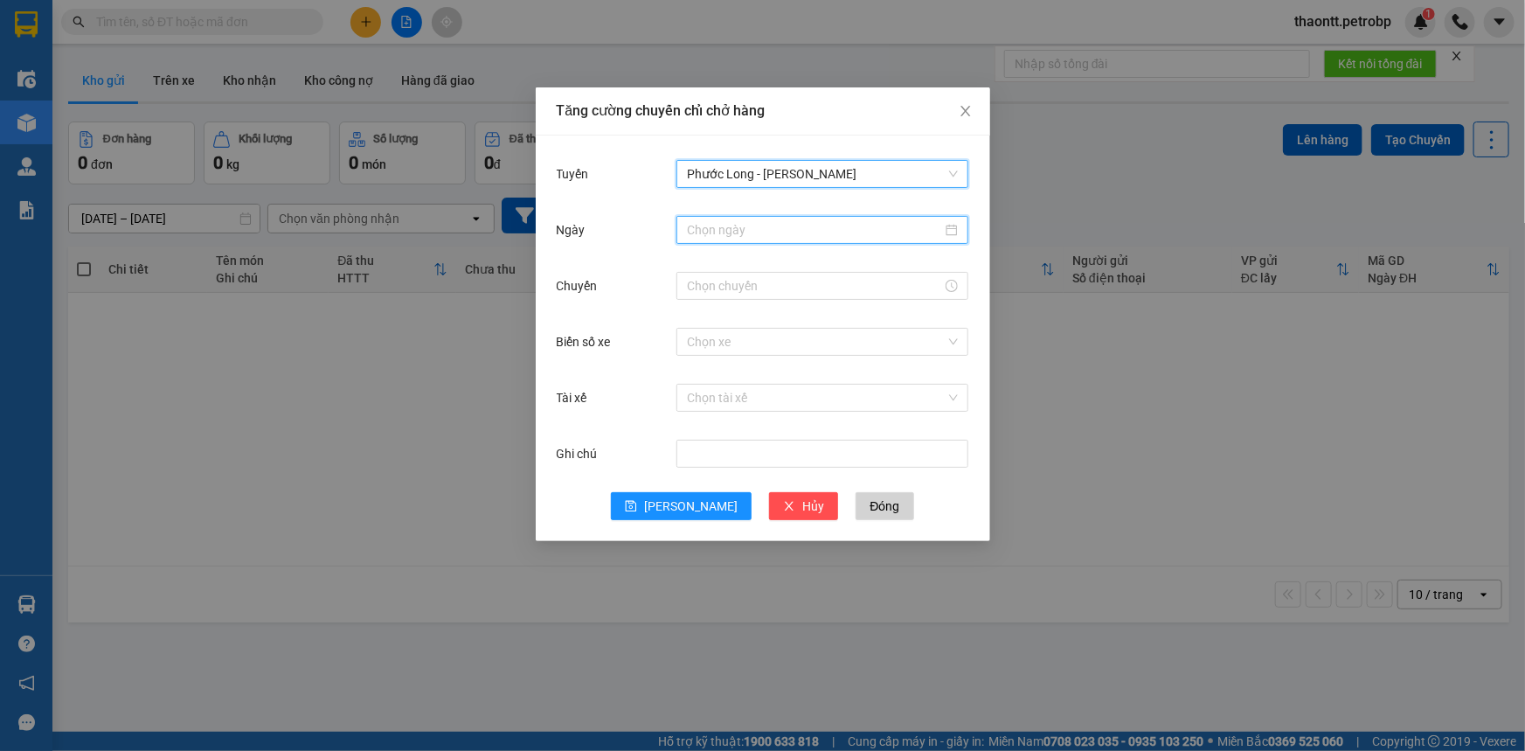
click at [770, 234] on input "Ngày" at bounding box center [814, 229] width 255 height 19
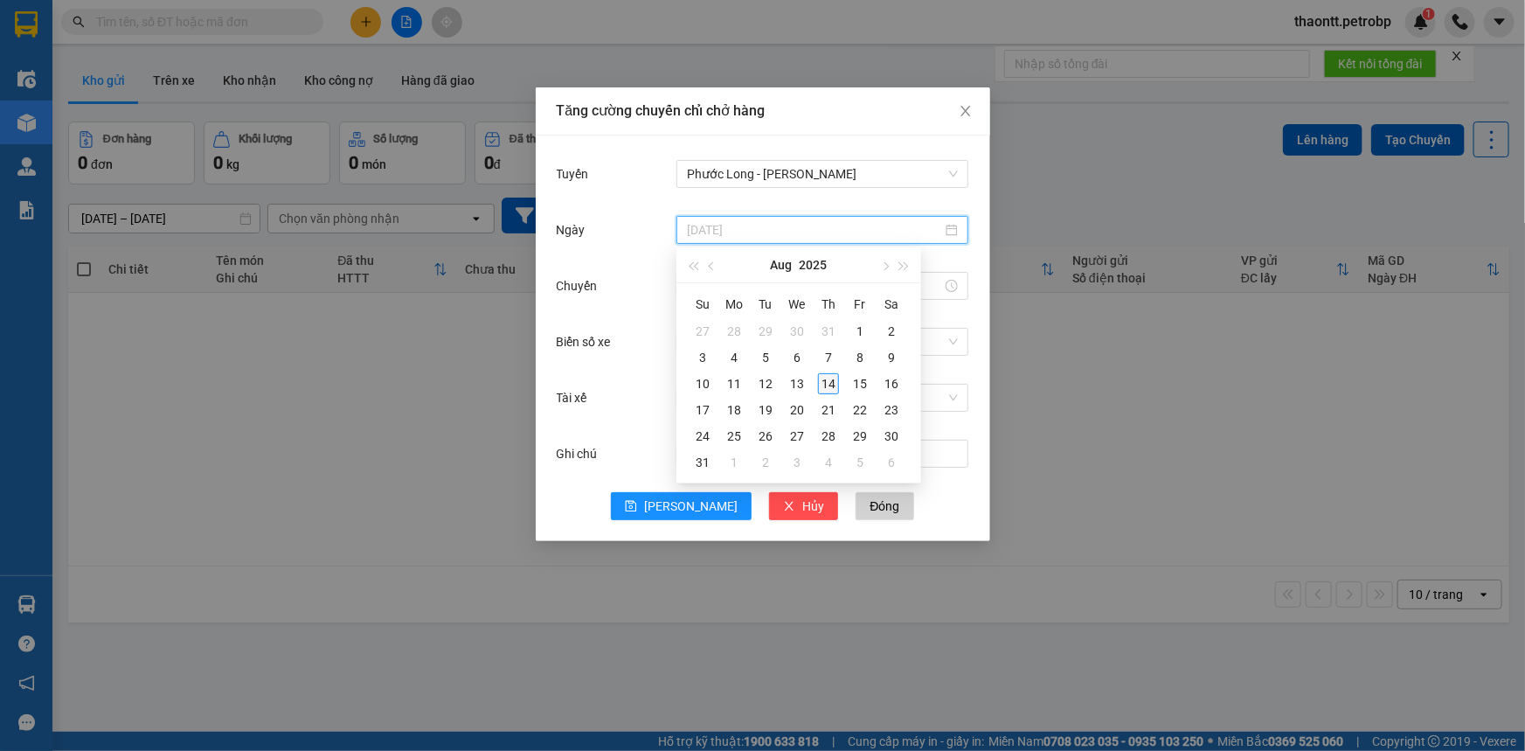
type input "[DATE]"
click at [824, 382] on div "14" at bounding box center [828, 383] width 21 height 21
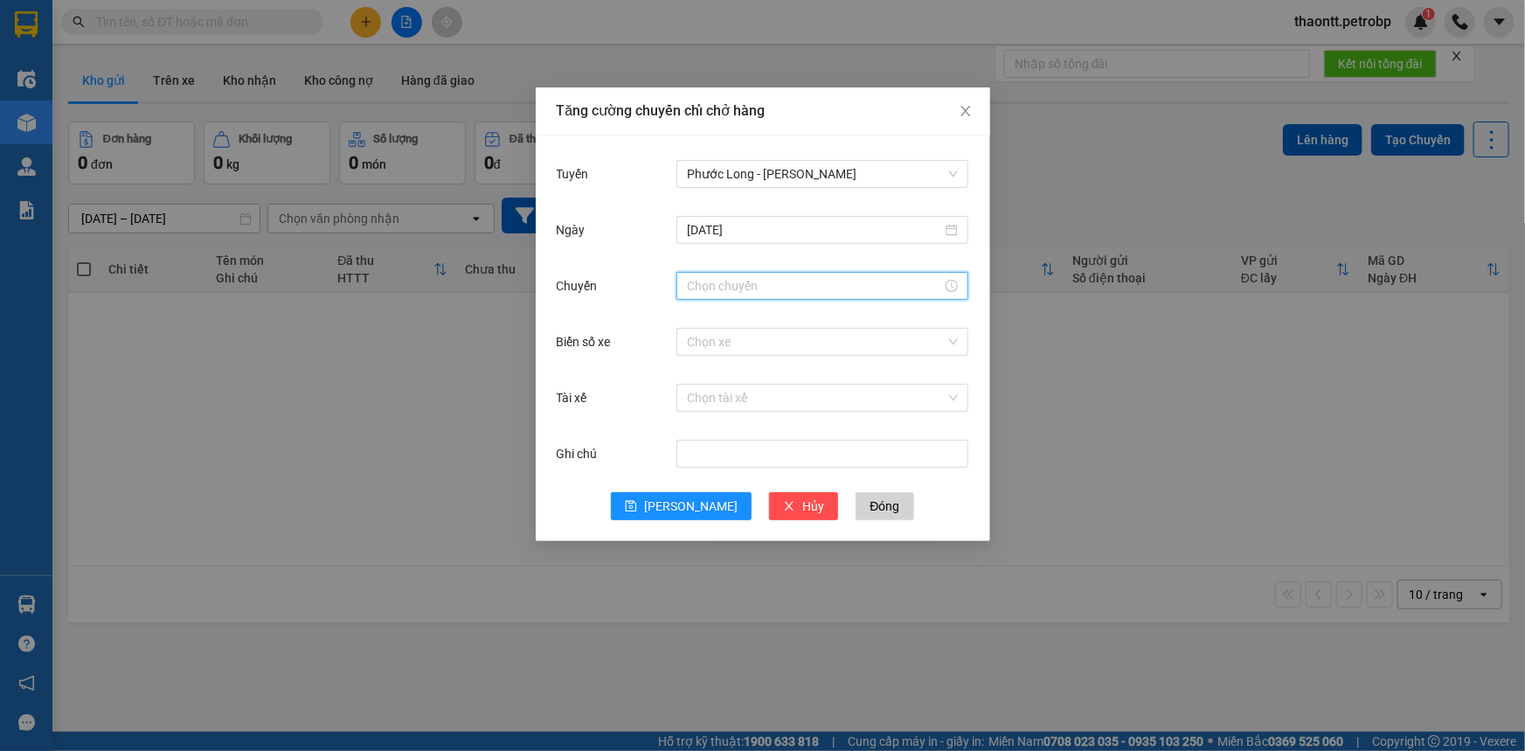
click at [742, 288] on input "Chuyến" at bounding box center [814, 285] width 255 height 19
click at [696, 393] on div "18" at bounding box center [700, 392] width 49 height 24
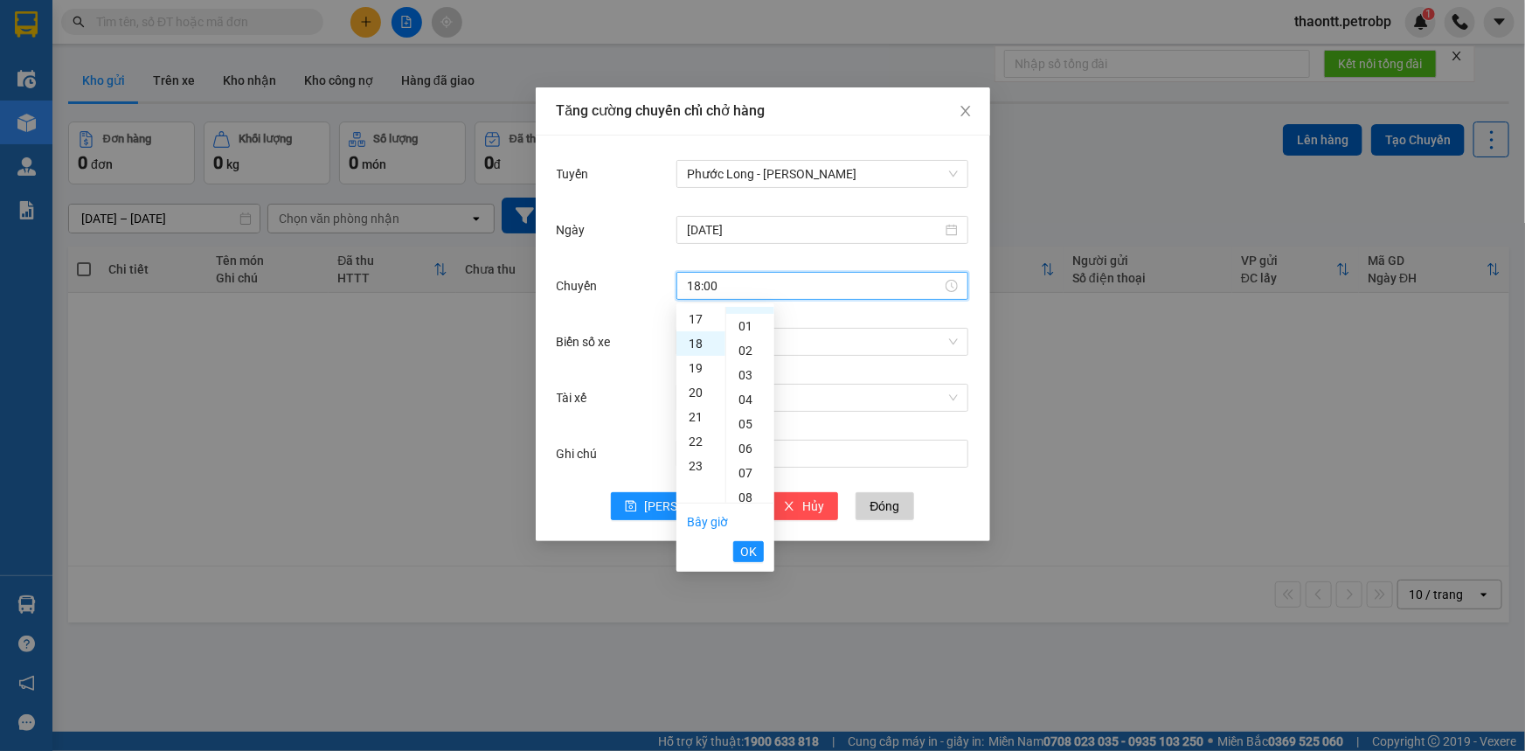
scroll to position [0, 0]
click at [751, 370] on div "02" at bounding box center [750, 368] width 48 height 24
type input "18:02"
click at [747, 556] on span "OK" at bounding box center [748, 551] width 17 height 19
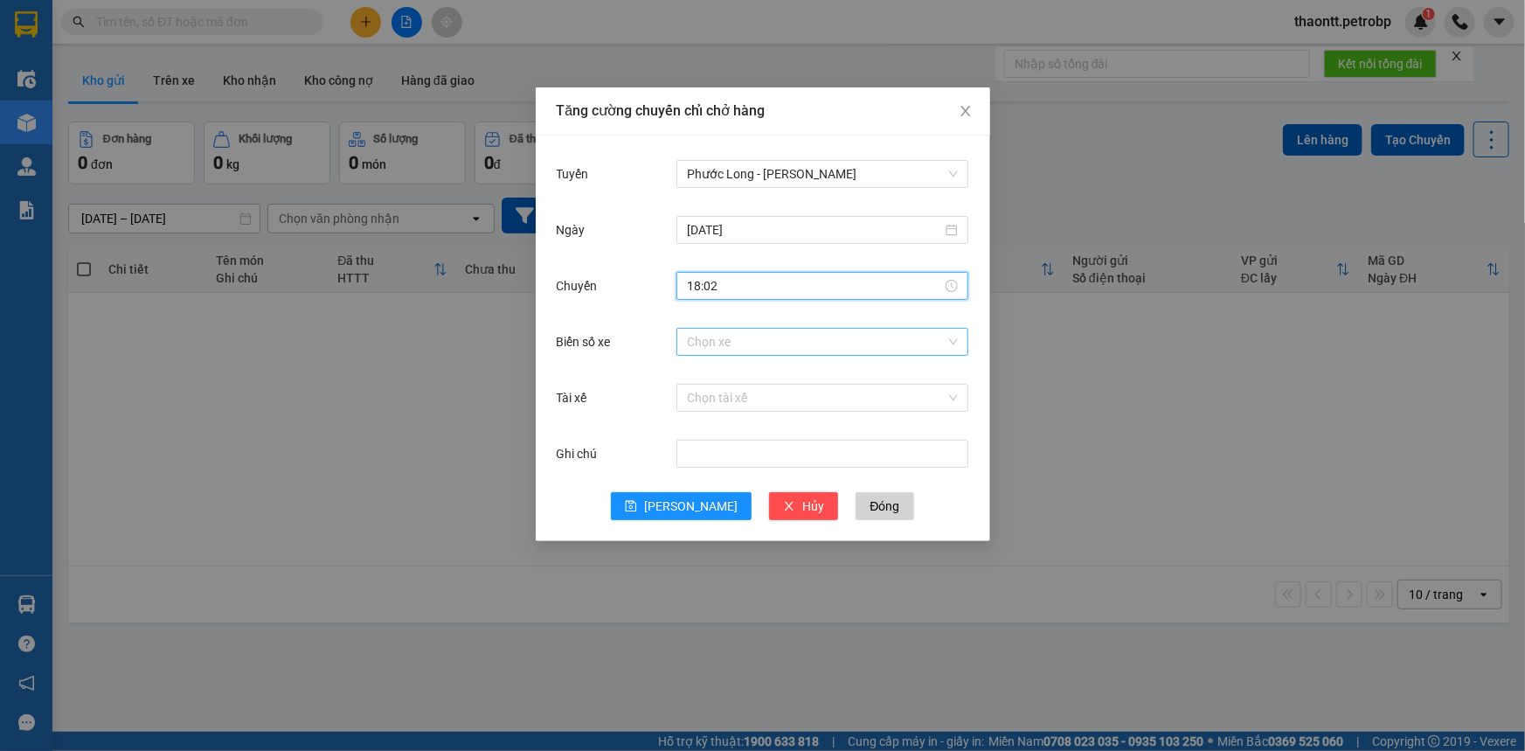
click at [721, 336] on input "Biển số xe" at bounding box center [816, 342] width 259 height 26
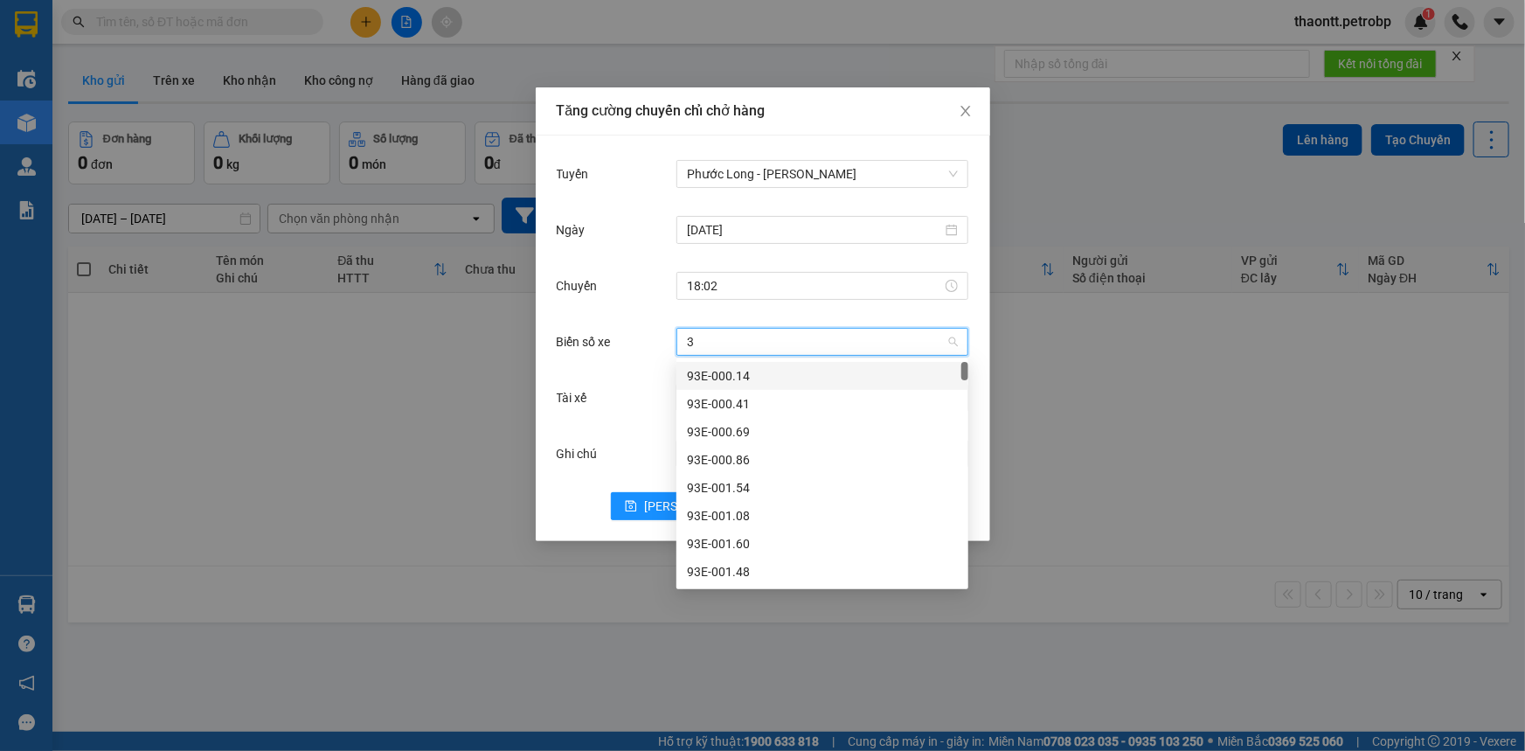
type input "37"
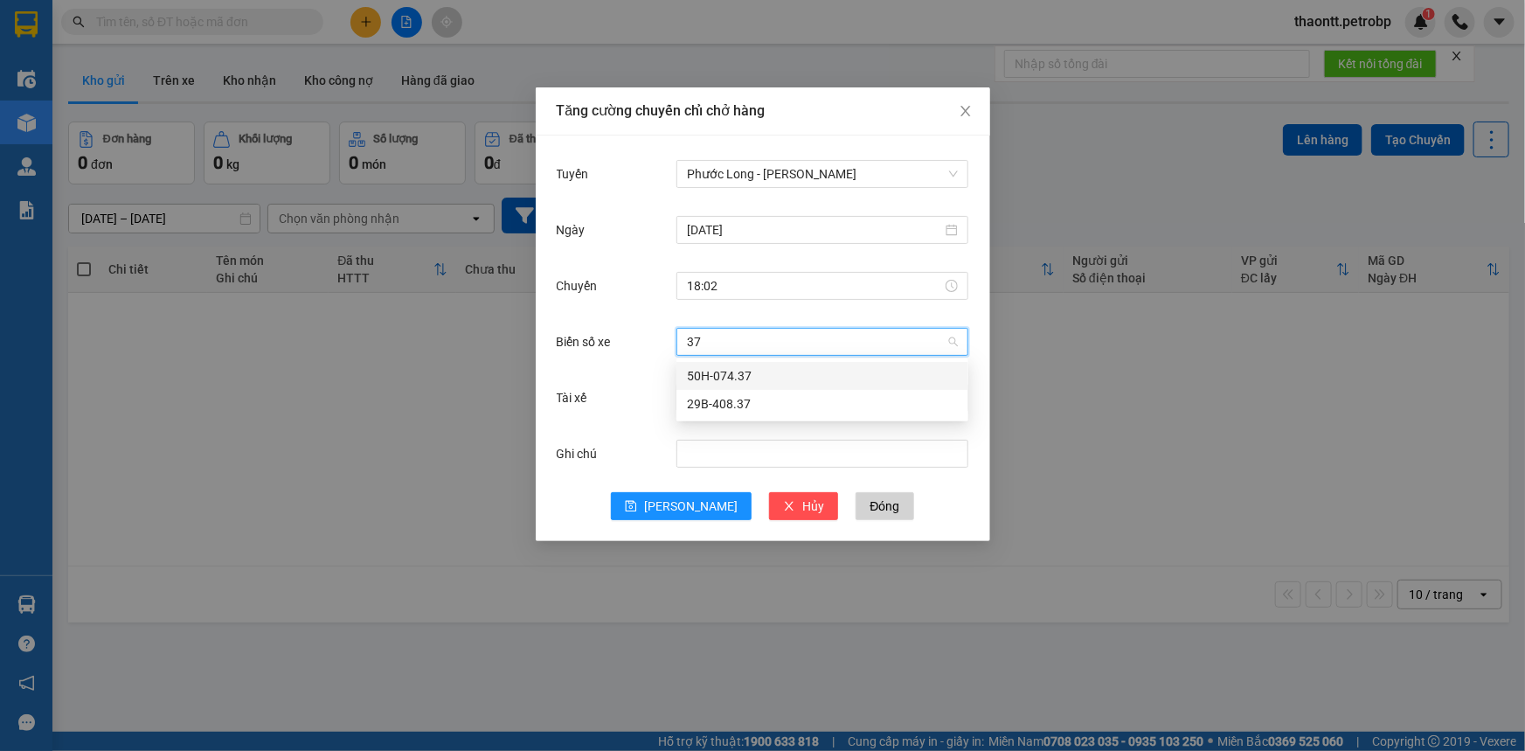
click at [741, 372] on div "50H-074.37" at bounding box center [822, 375] width 271 height 19
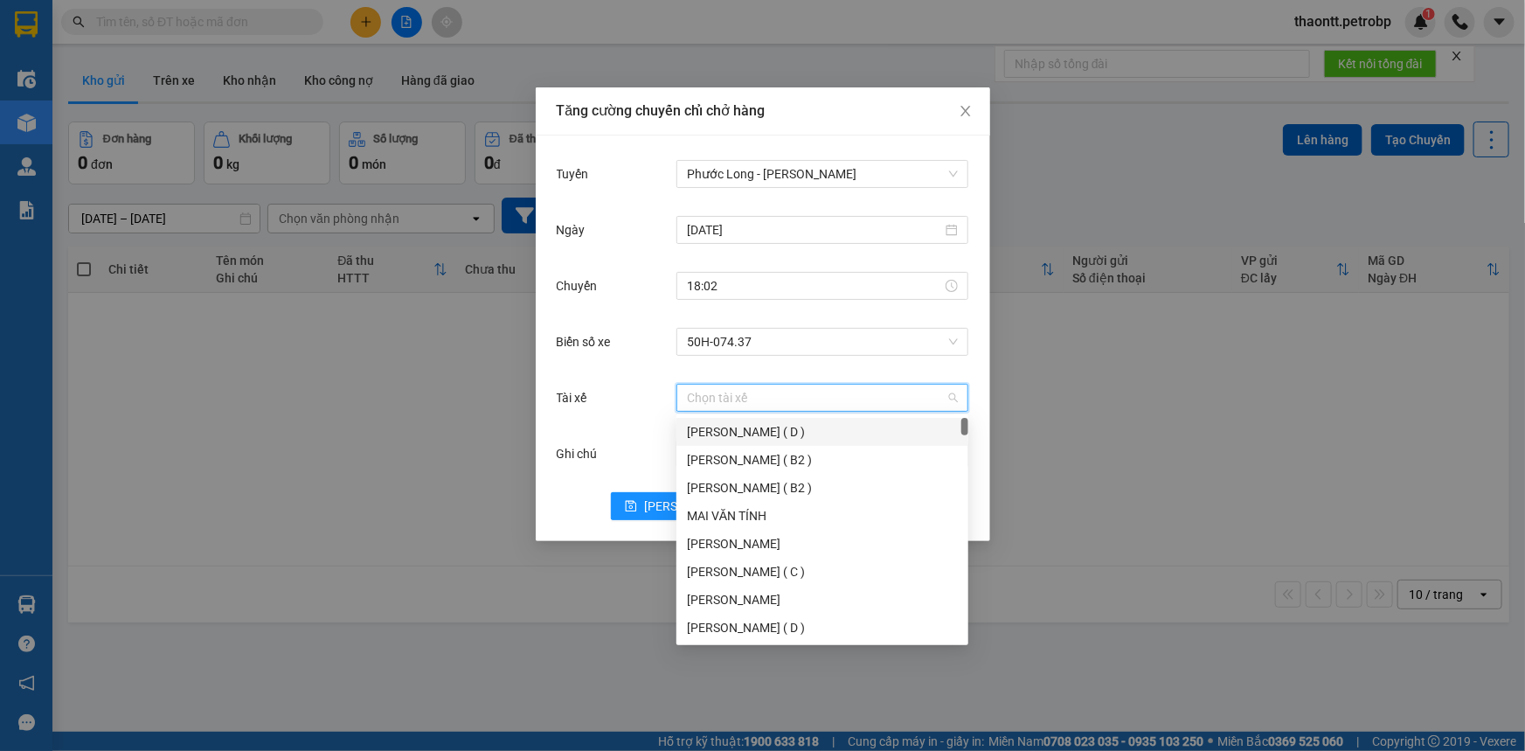
click at [757, 393] on input "Tài xế" at bounding box center [816, 397] width 259 height 26
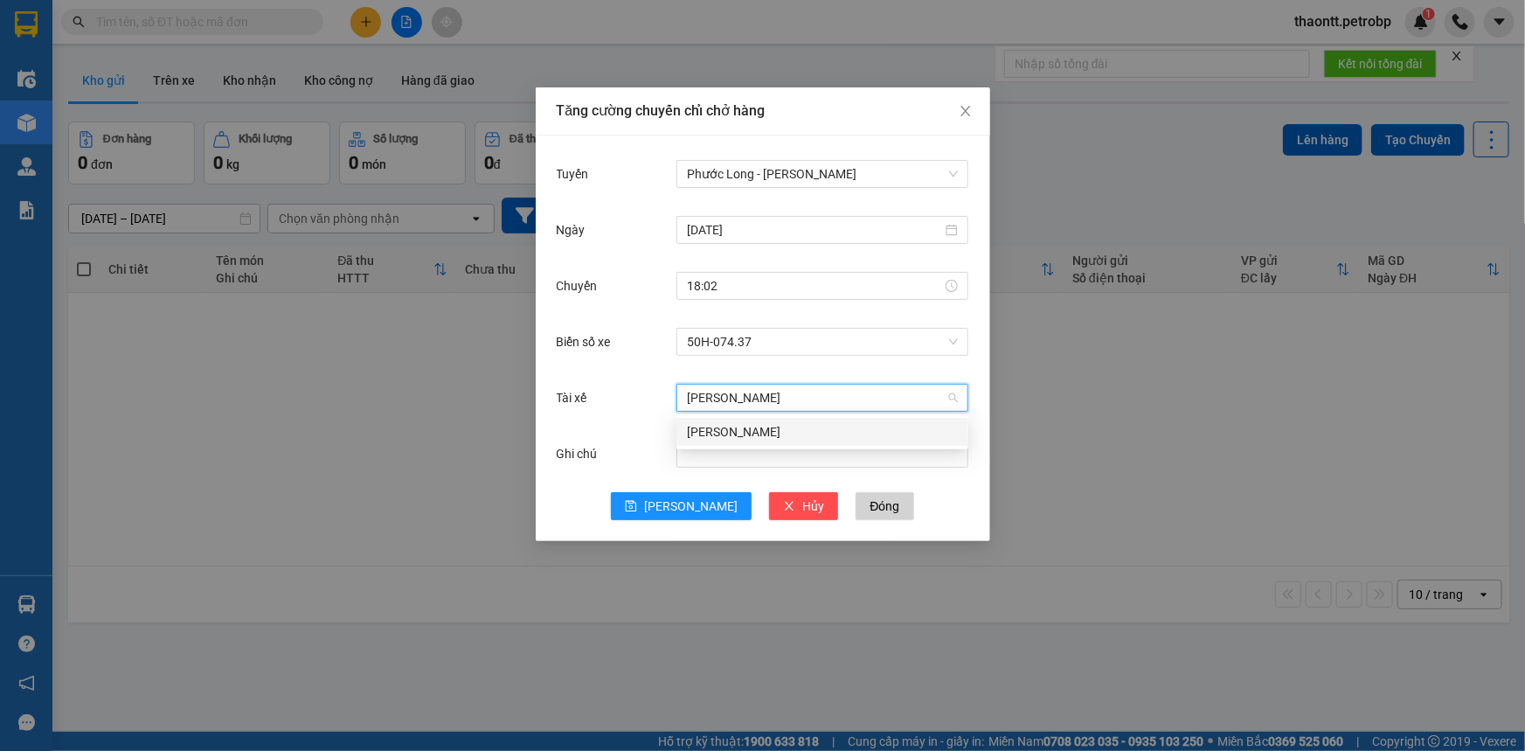
type input "[PERSON_NAME]"
click at [825, 437] on div "[PERSON_NAME]" at bounding box center [822, 431] width 271 height 19
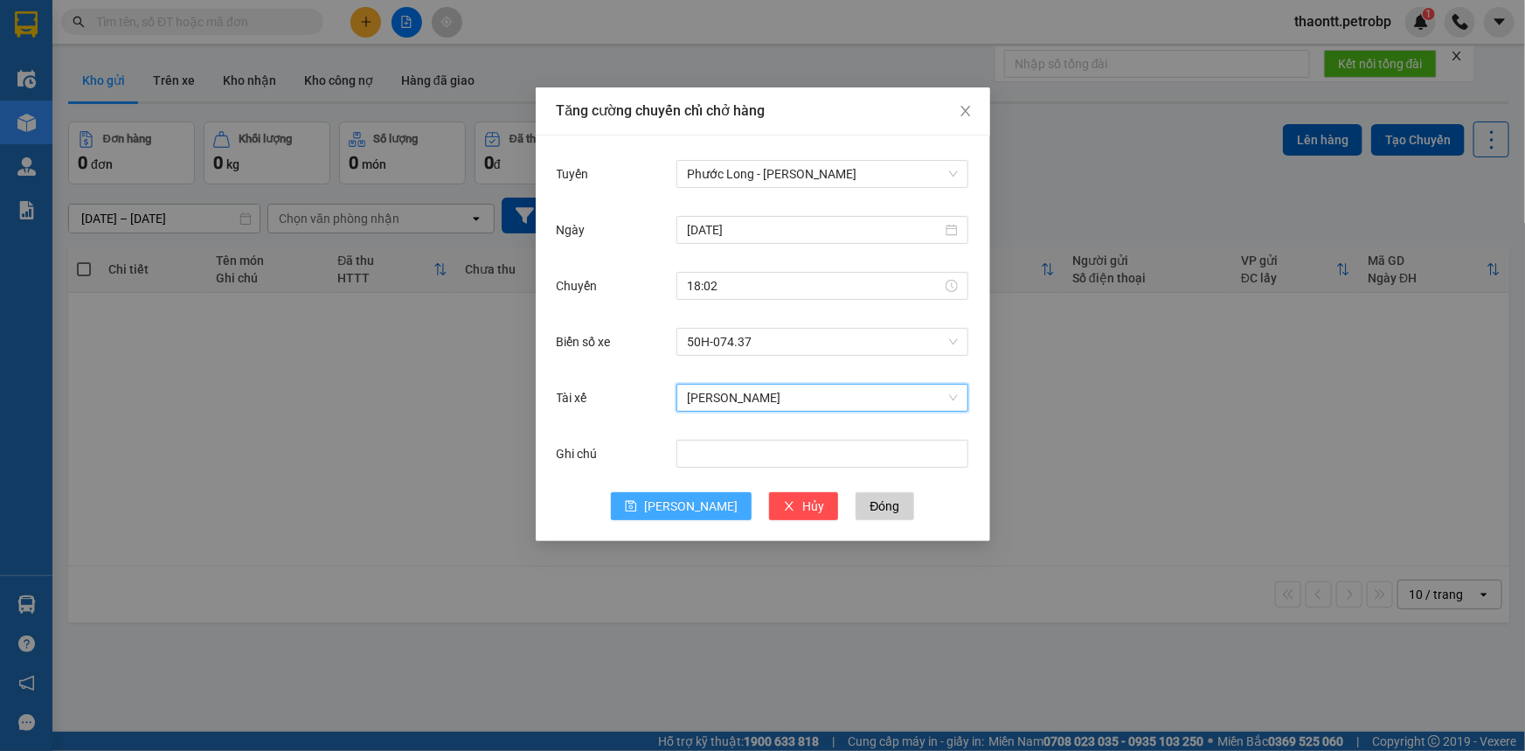
click at [678, 506] on button "[PERSON_NAME]" at bounding box center [681, 506] width 141 height 28
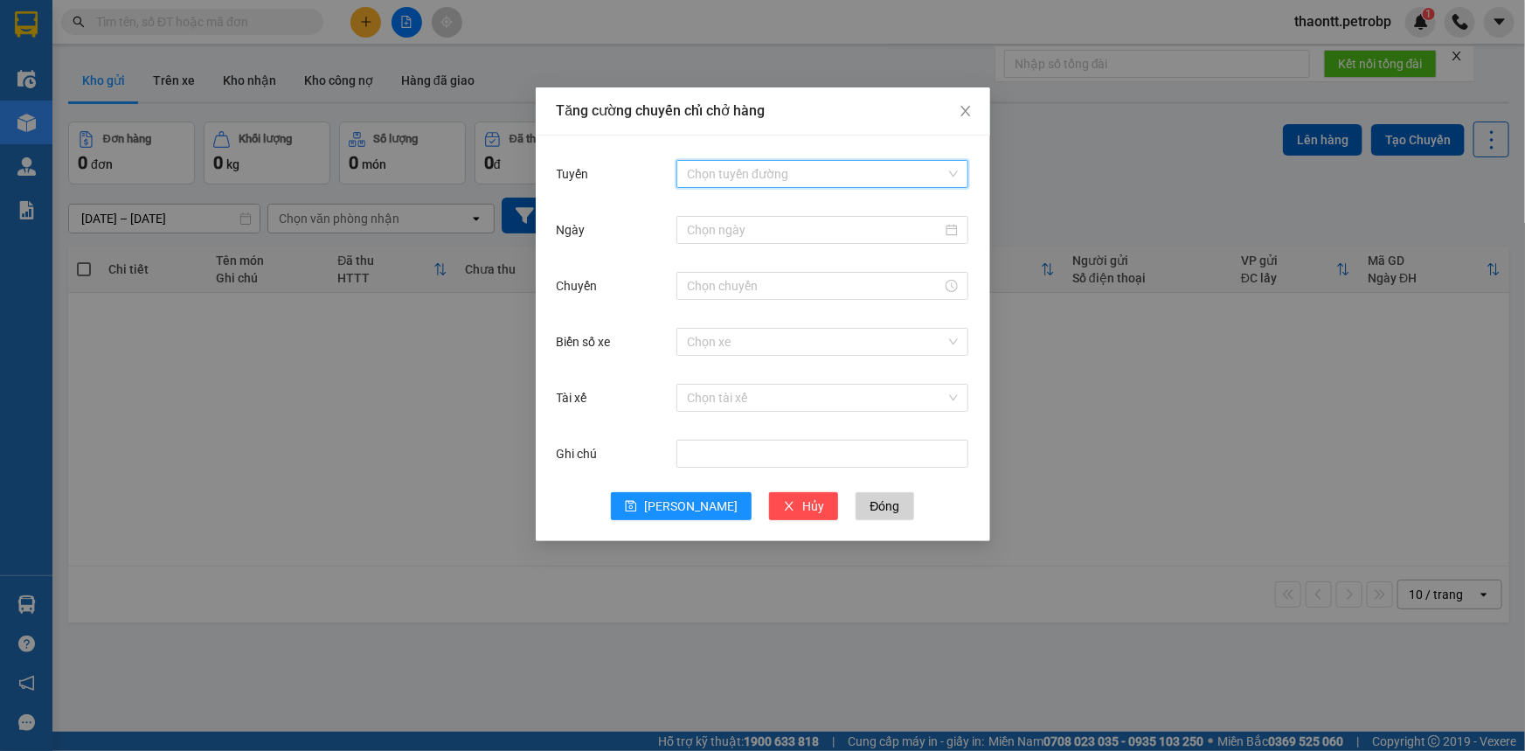
click at [730, 174] on input "Tuyến" at bounding box center [816, 174] width 259 height 26
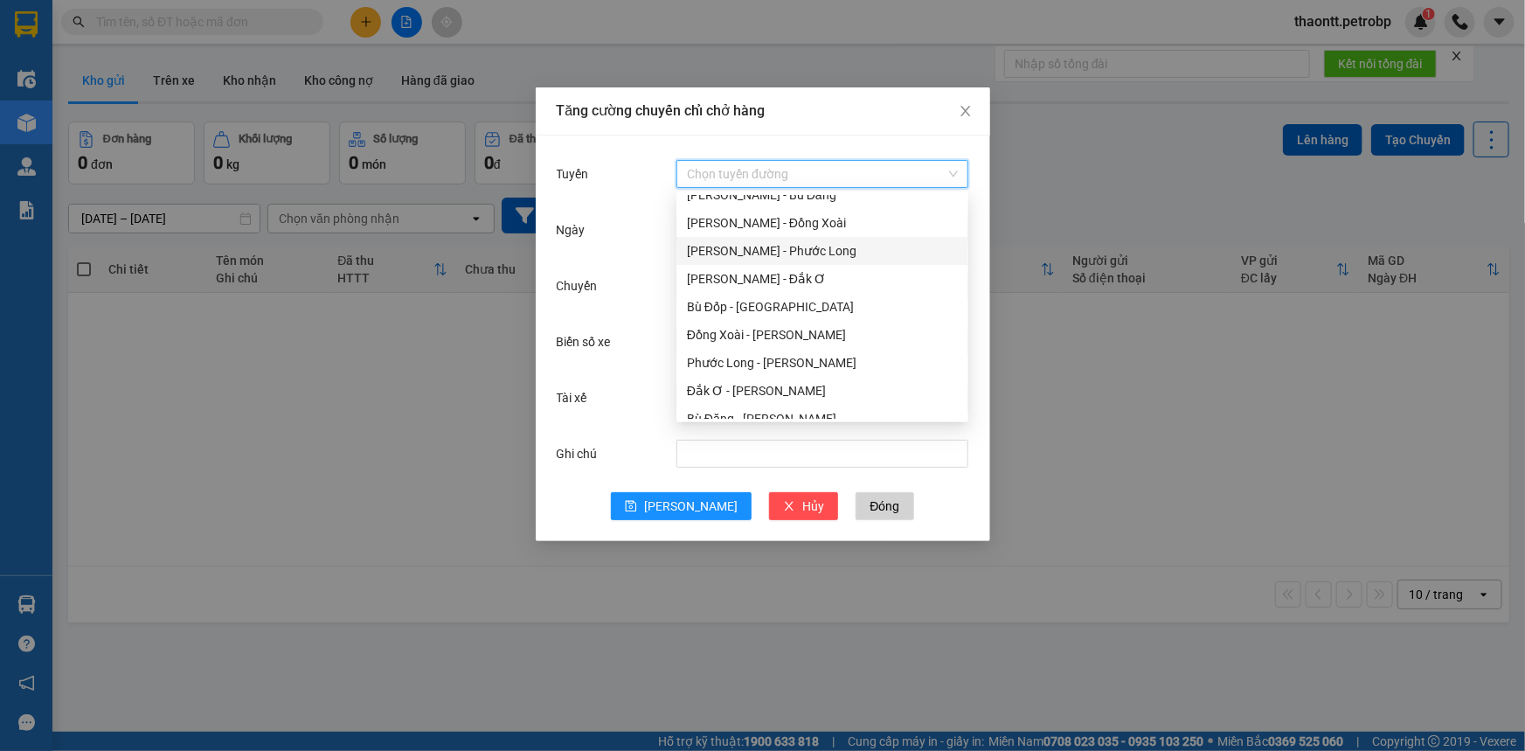
click at [734, 253] on div "[PERSON_NAME] - Phước Long" at bounding box center [822, 250] width 271 height 19
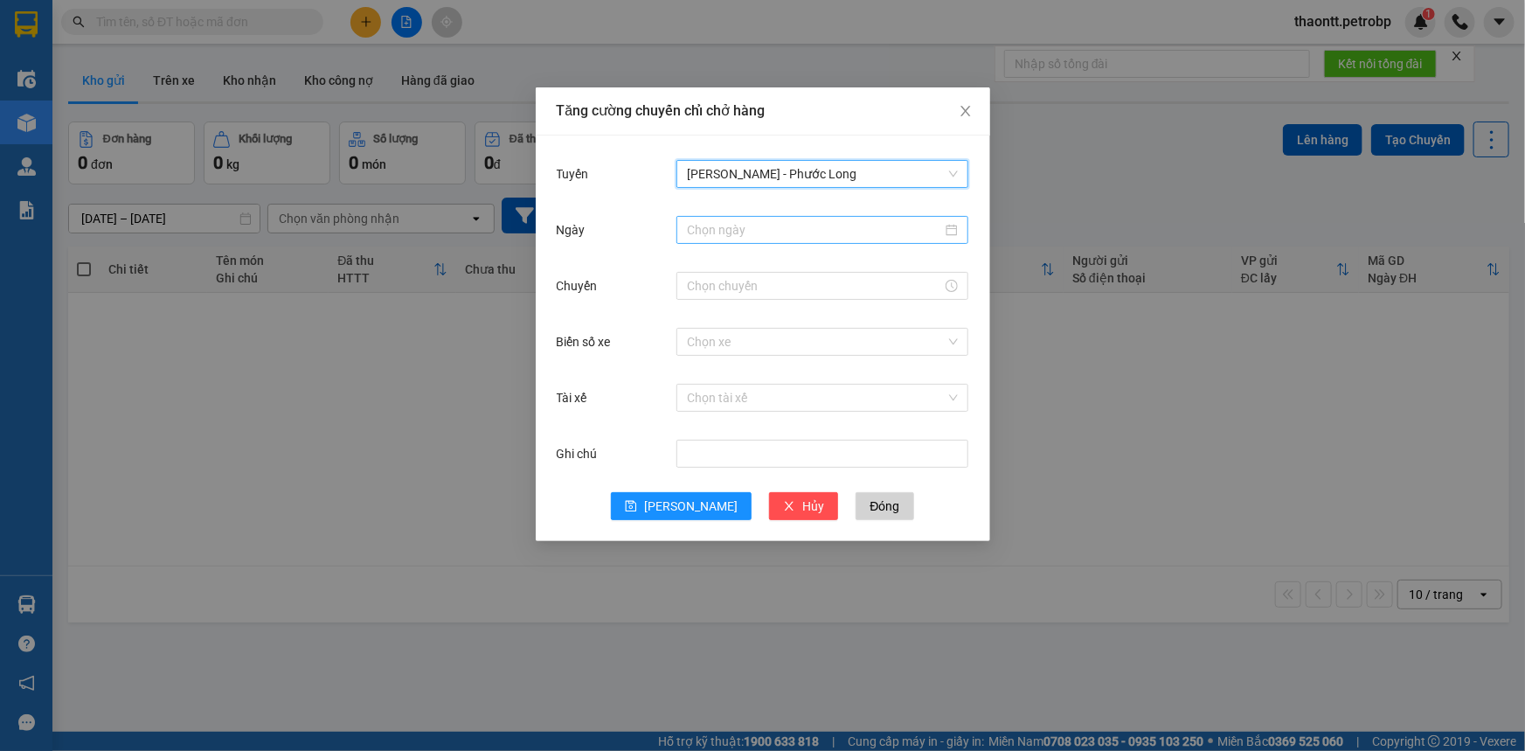
click at [744, 227] on input "Ngày" at bounding box center [814, 229] width 255 height 19
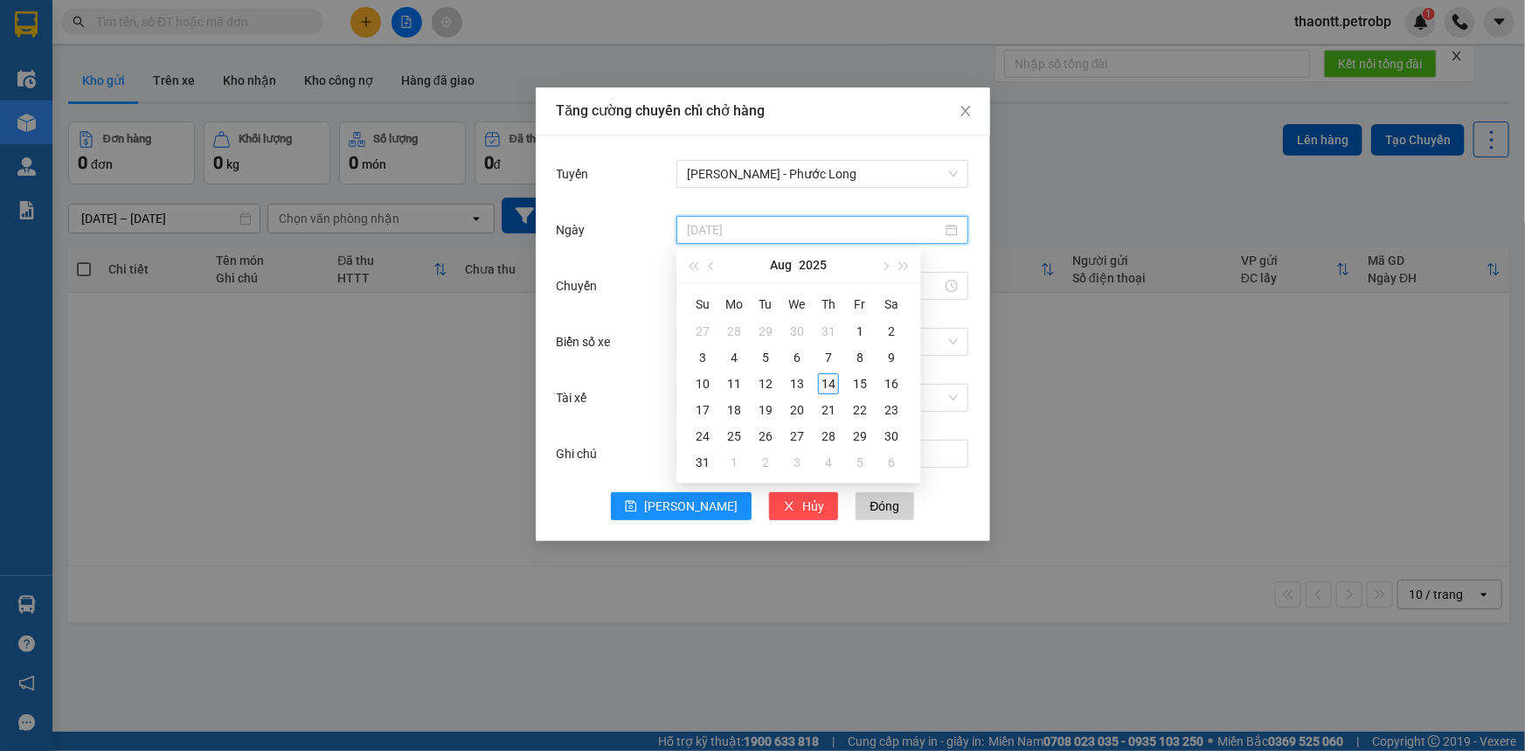
type input "[DATE]"
click at [832, 384] on div "14" at bounding box center [828, 383] width 21 height 21
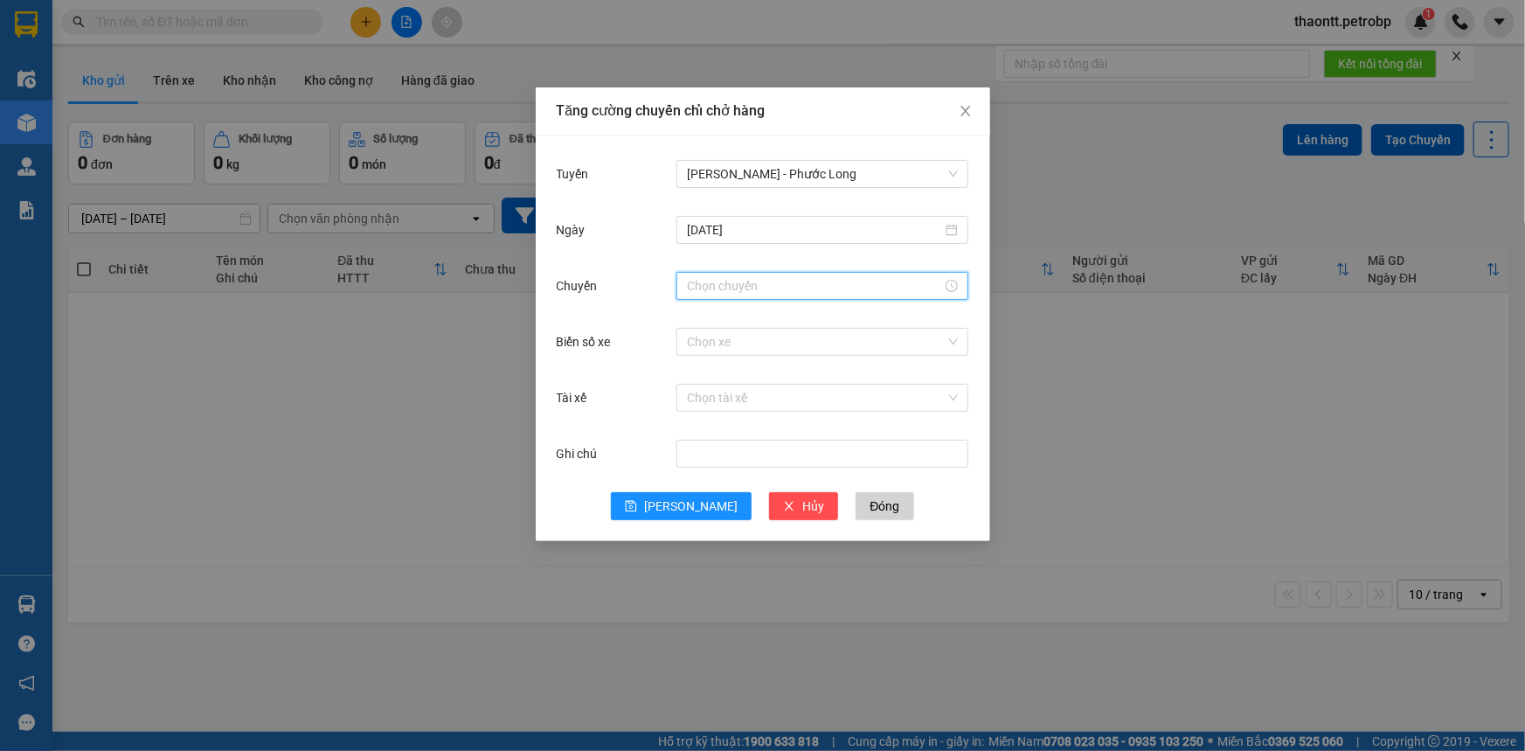
click at [770, 284] on input "Chuyến" at bounding box center [814, 285] width 255 height 19
click at [695, 377] on div "14" at bounding box center [700, 381] width 49 height 24
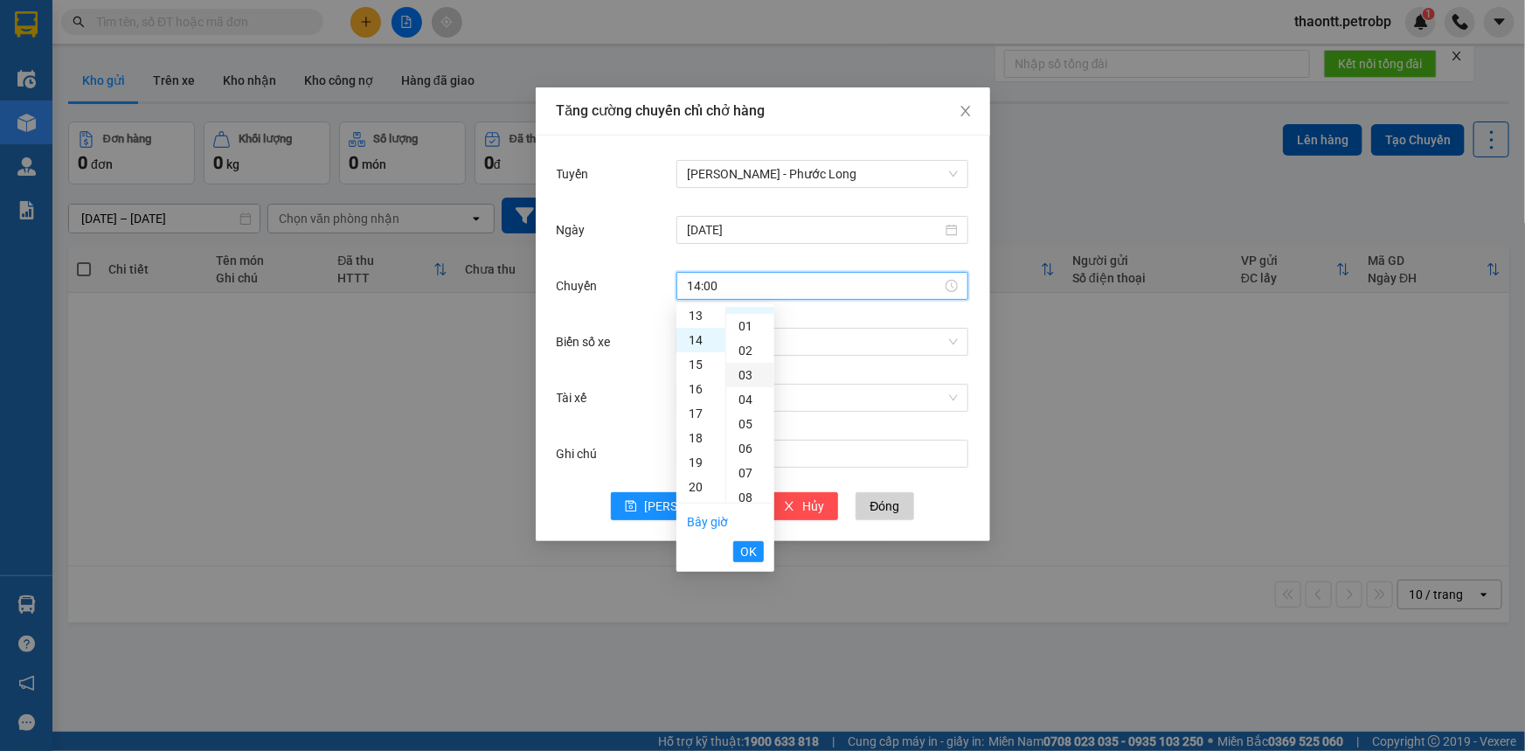
scroll to position [0, 0]
click at [744, 370] on div "02" at bounding box center [750, 368] width 48 height 24
type input "14:02"
click at [751, 552] on span "OK" at bounding box center [748, 551] width 17 height 19
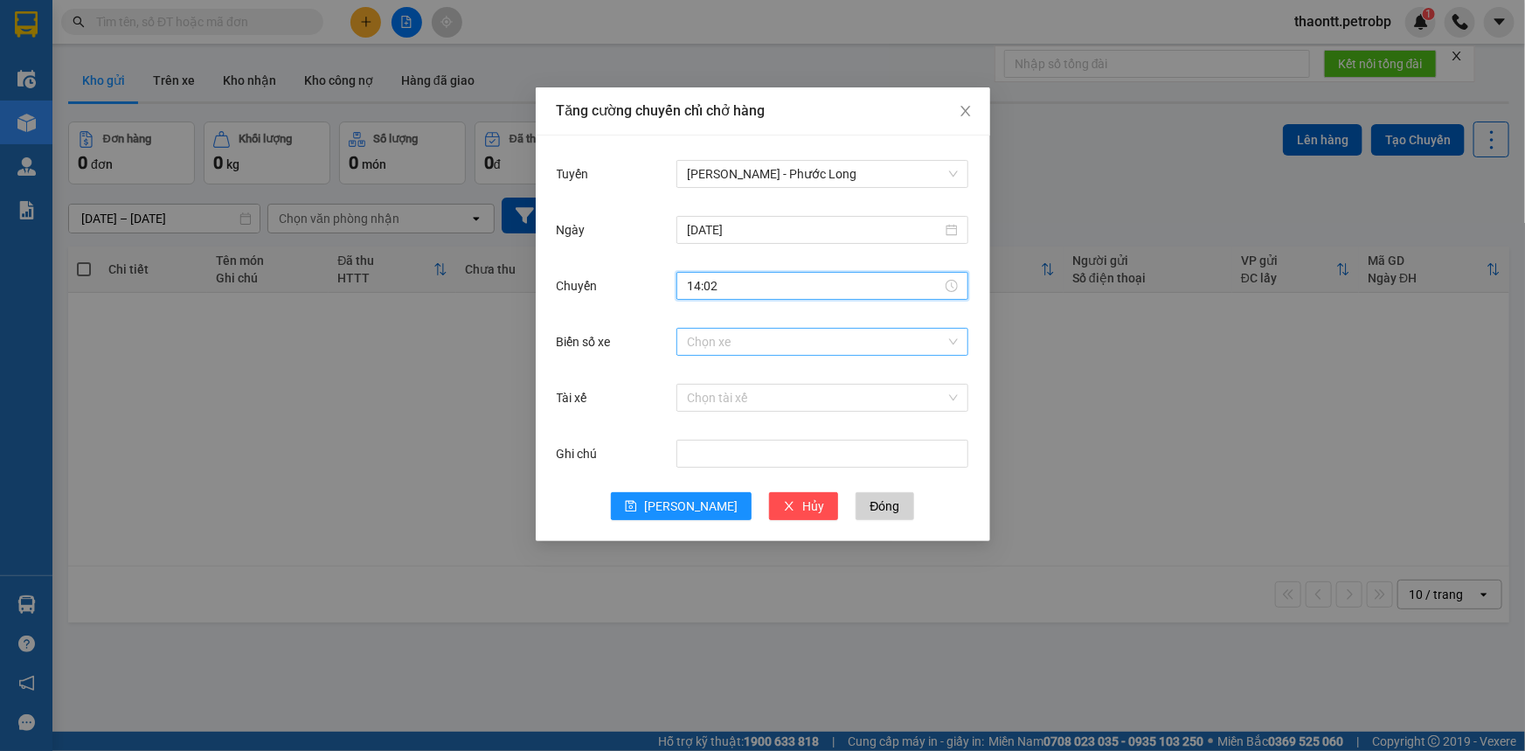
click at [769, 343] on input "Biển số xe" at bounding box center [816, 342] width 259 height 26
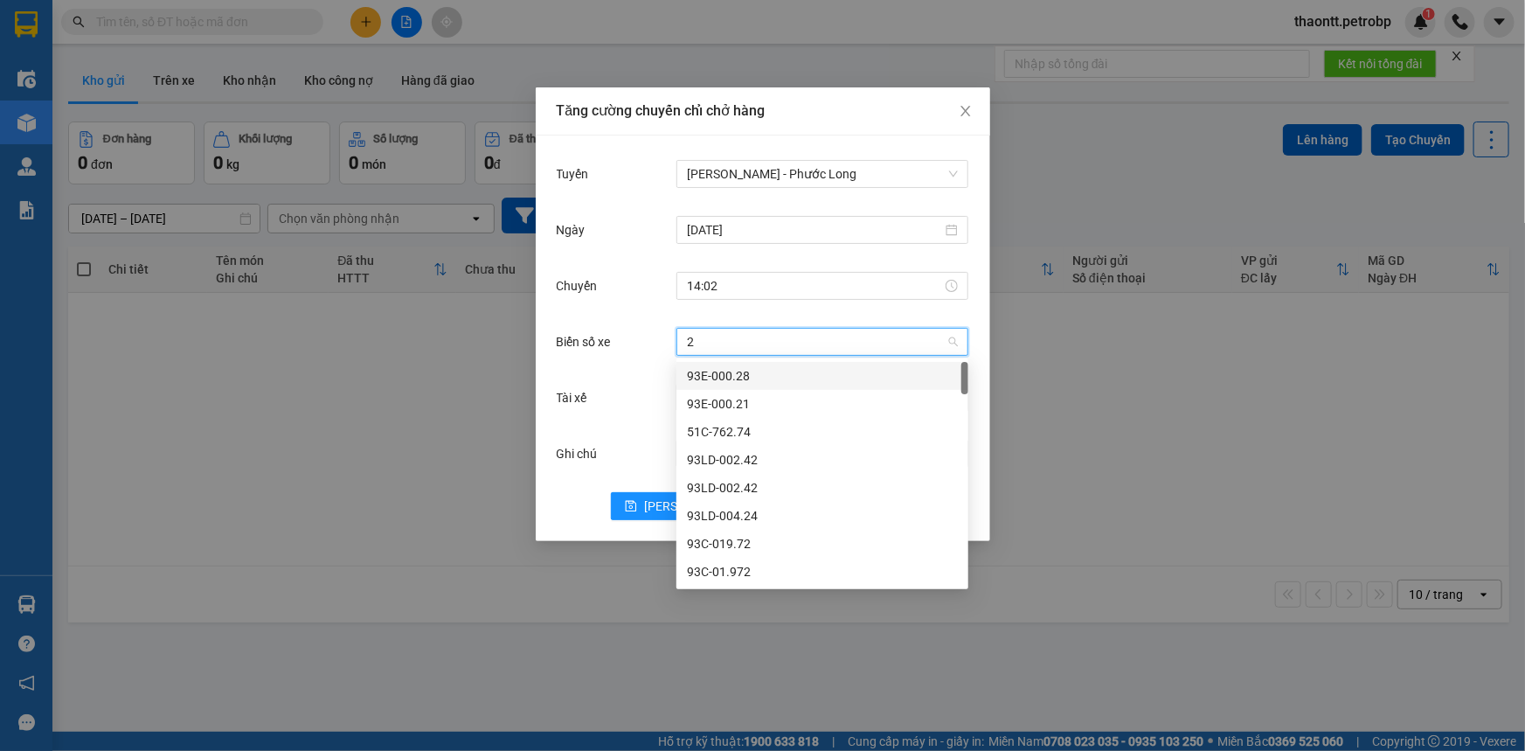
type input "26"
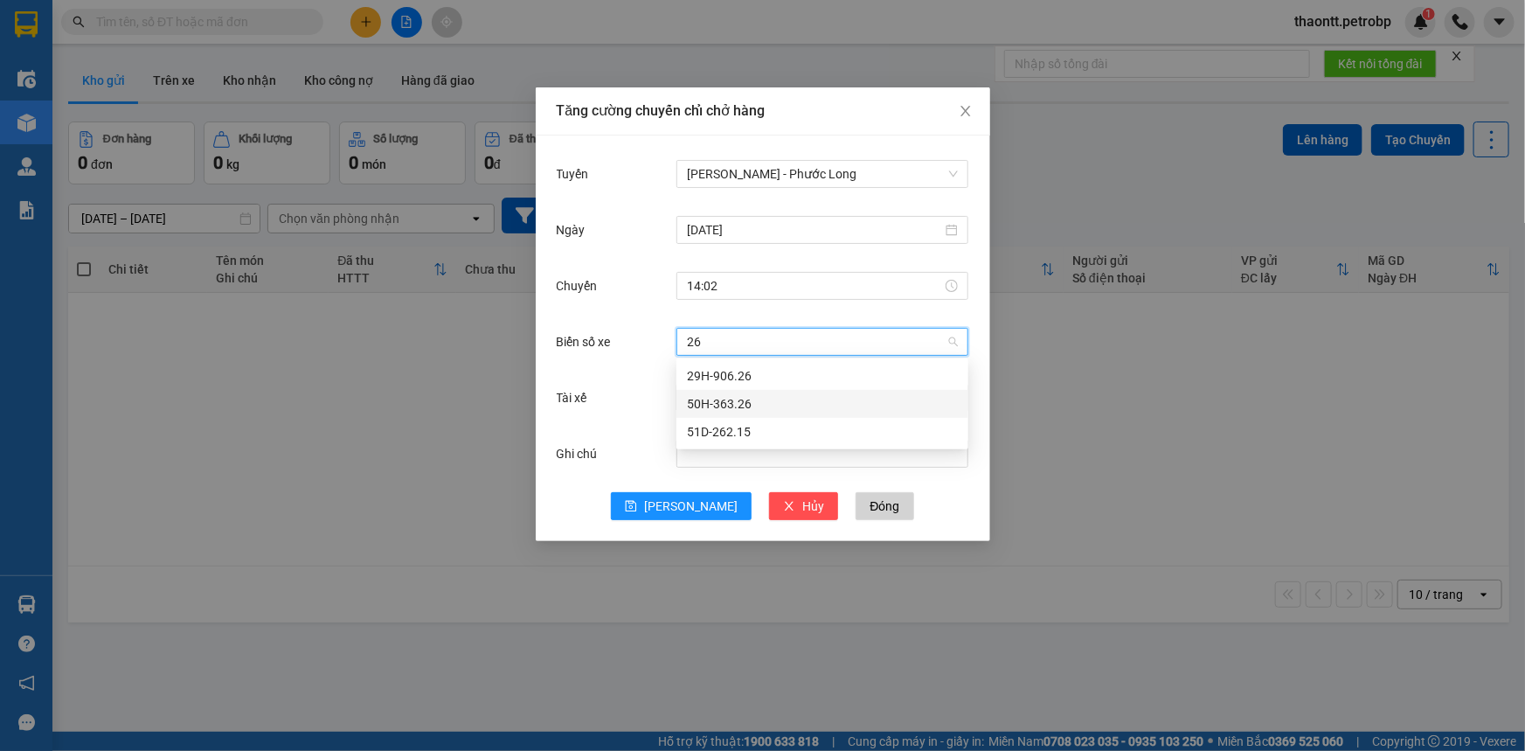
click at [732, 405] on div "50H-363.26" at bounding box center [822, 403] width 271 height 19
click at [727, 402] on input "Tài xế" at bounding box center [816, 397] width 259 height 26
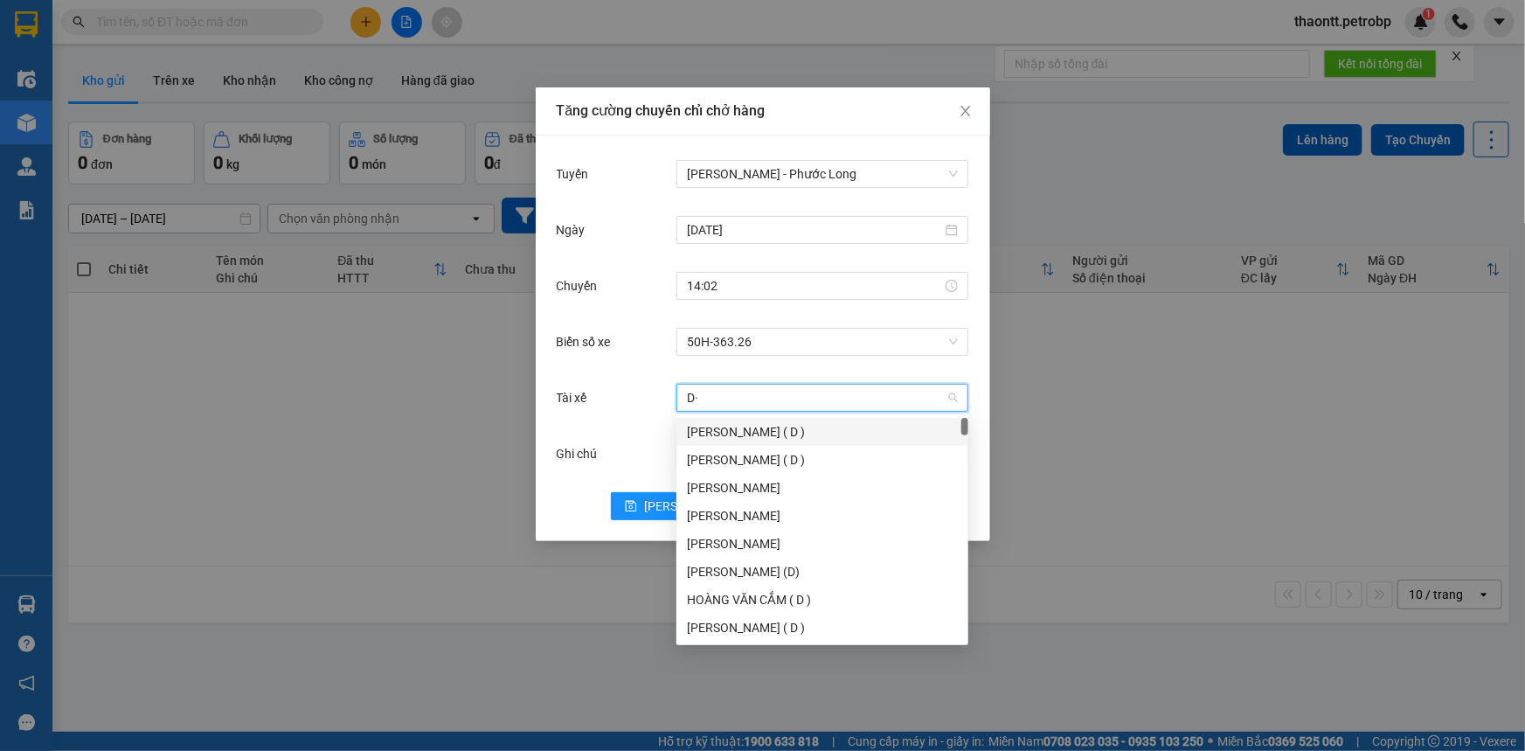
type input "D"
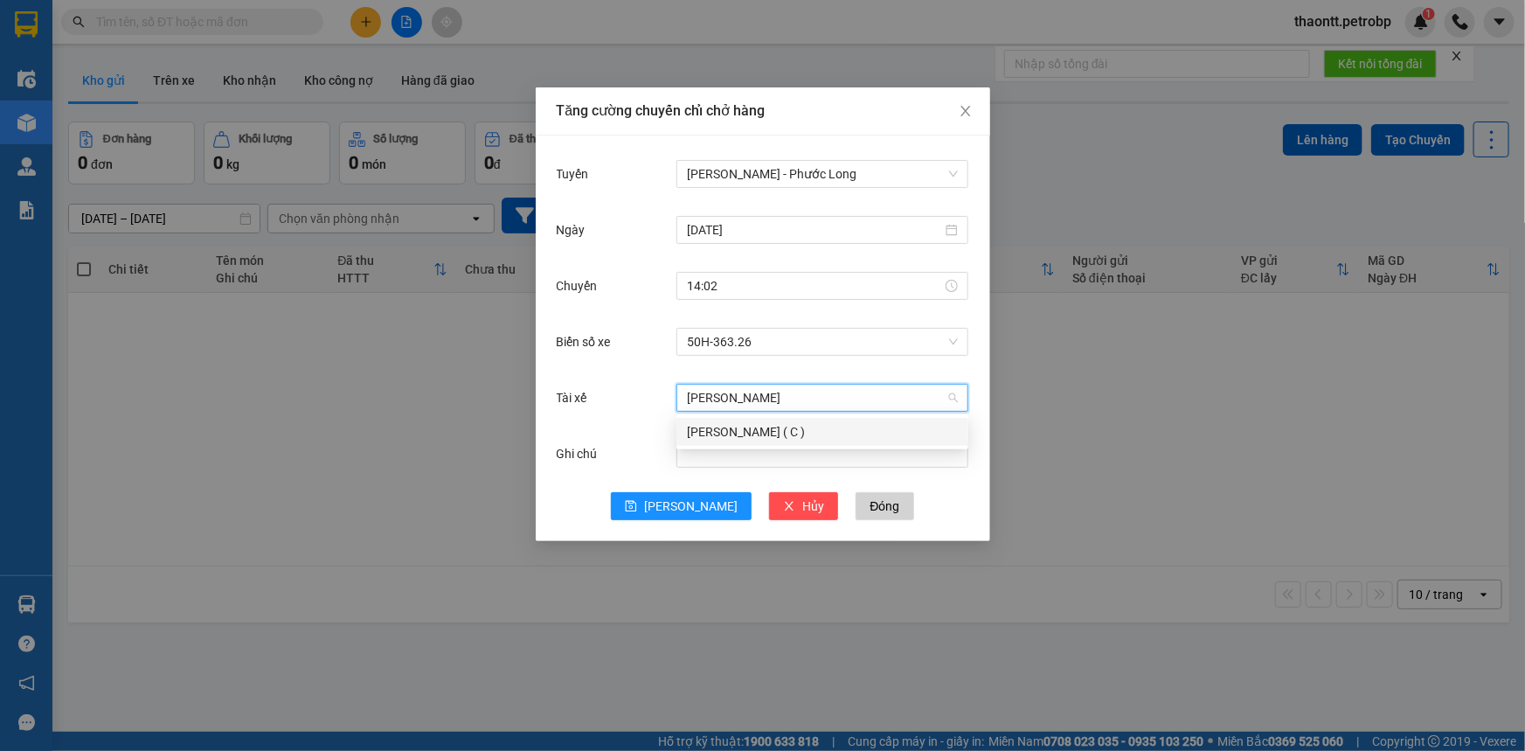
type input "[PERSON_NAME]"
click at [715, 427] on div "[PERSON_NAME] ( C )" at bounding box center [822, 431] width 271 height 19
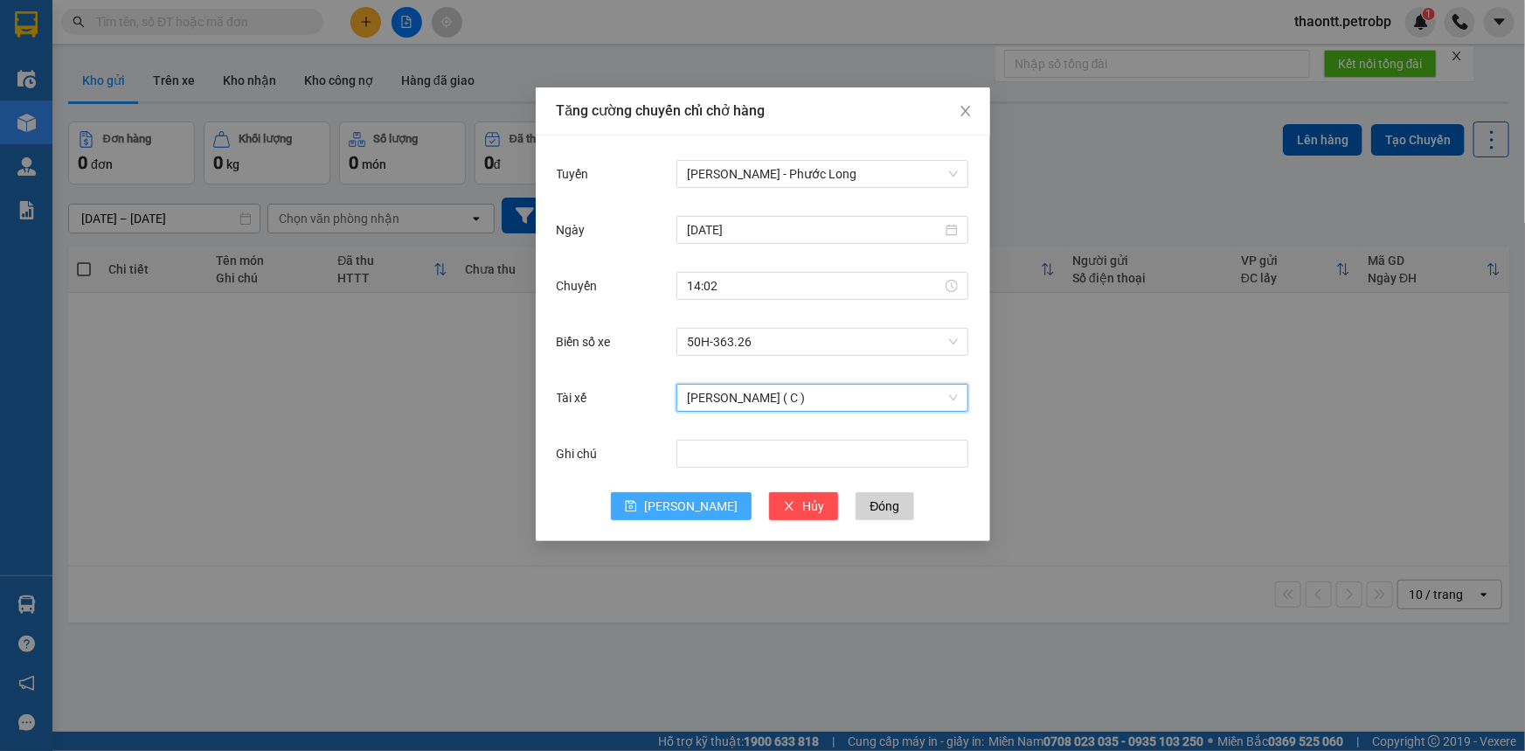
click at [684, 504] on span "[PERSON_NAME]" at bounding box center [690, 505] width 93 height 19
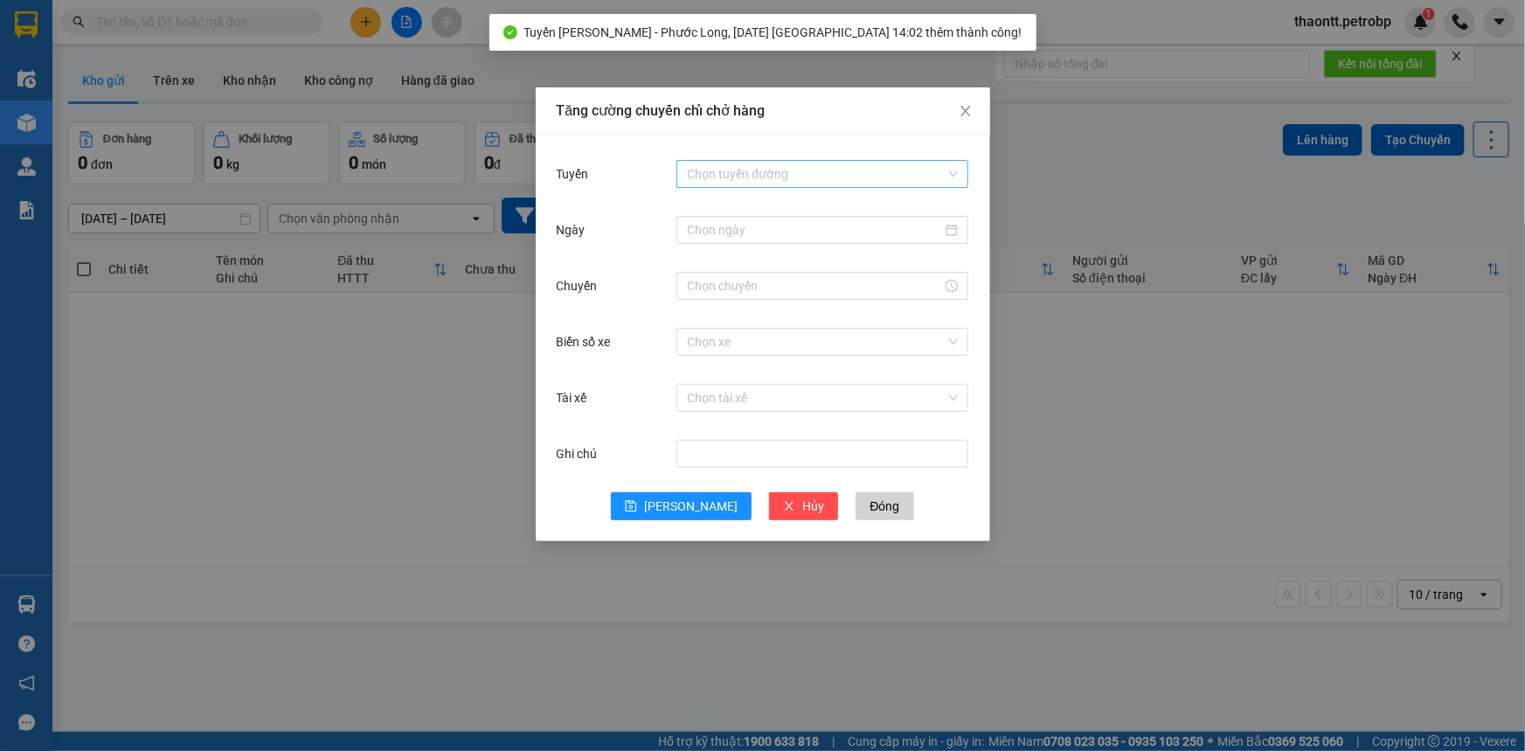
click at [726, 180] on input "Tuyến" at bounding box center [816, 174] width 259 height 26
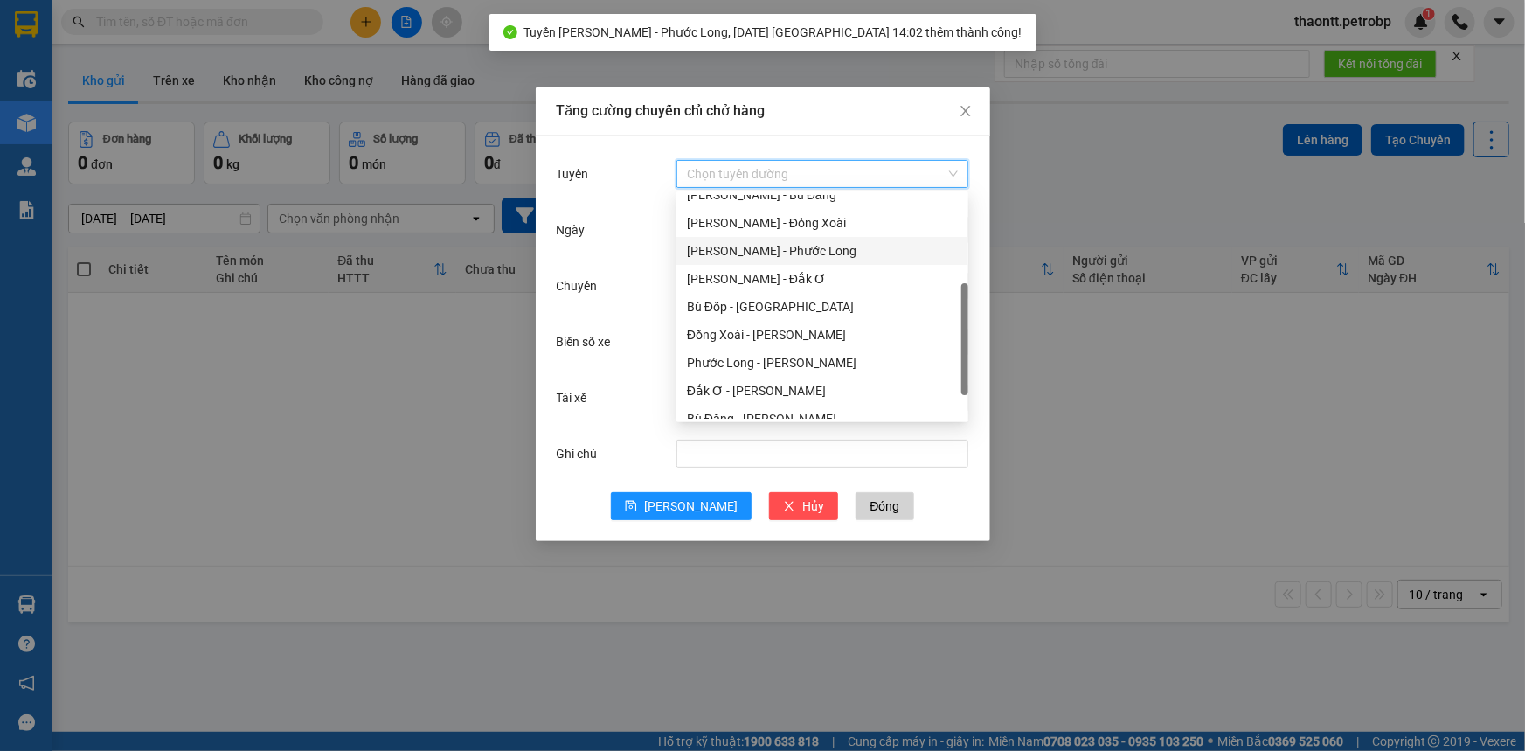
click at [740, 245] on div "[PERSON_NAME] - Phước Long" at bounding box center [822, 250] width 271 height 19
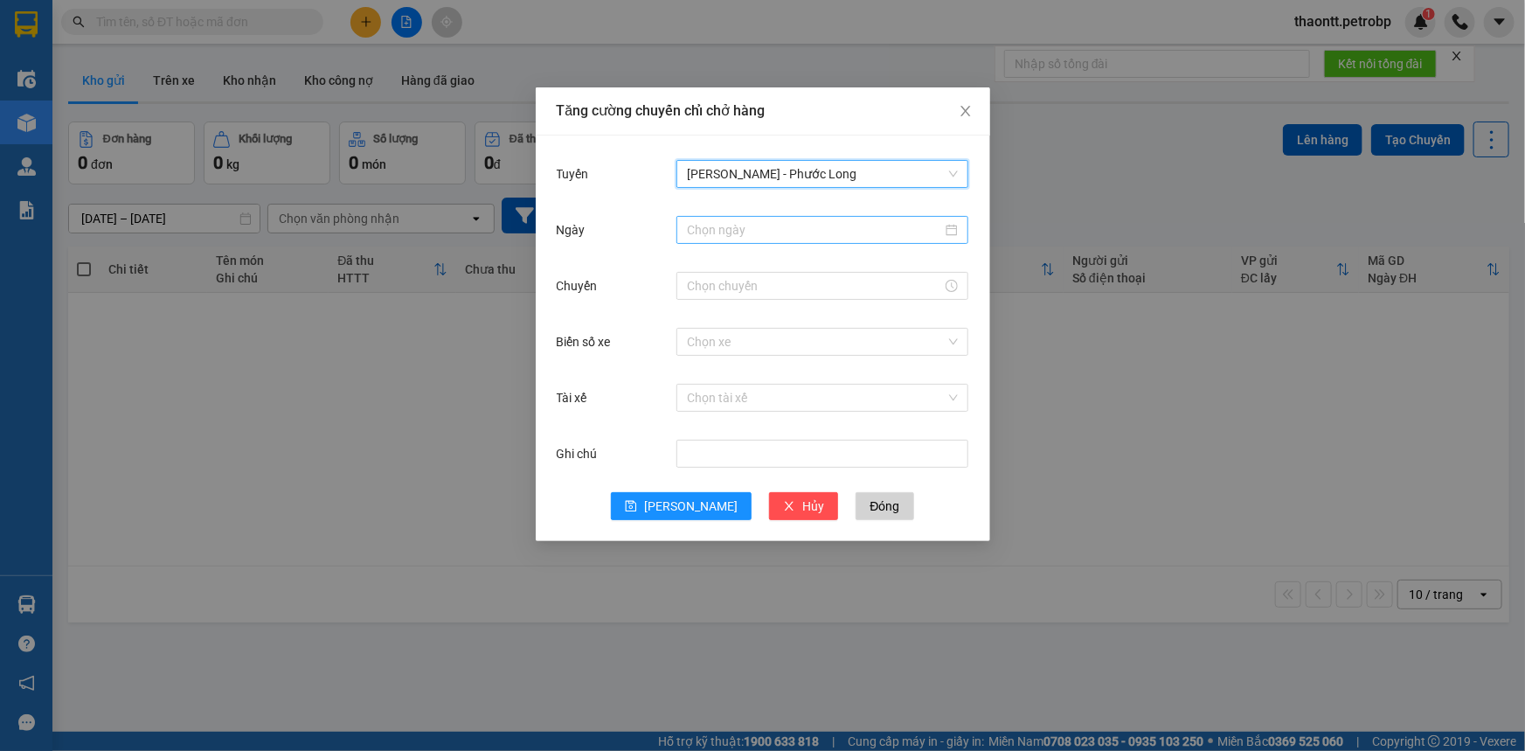
click at [742, 227] on input "Ngày" at bounding box center [814, 229] width 255 height 19
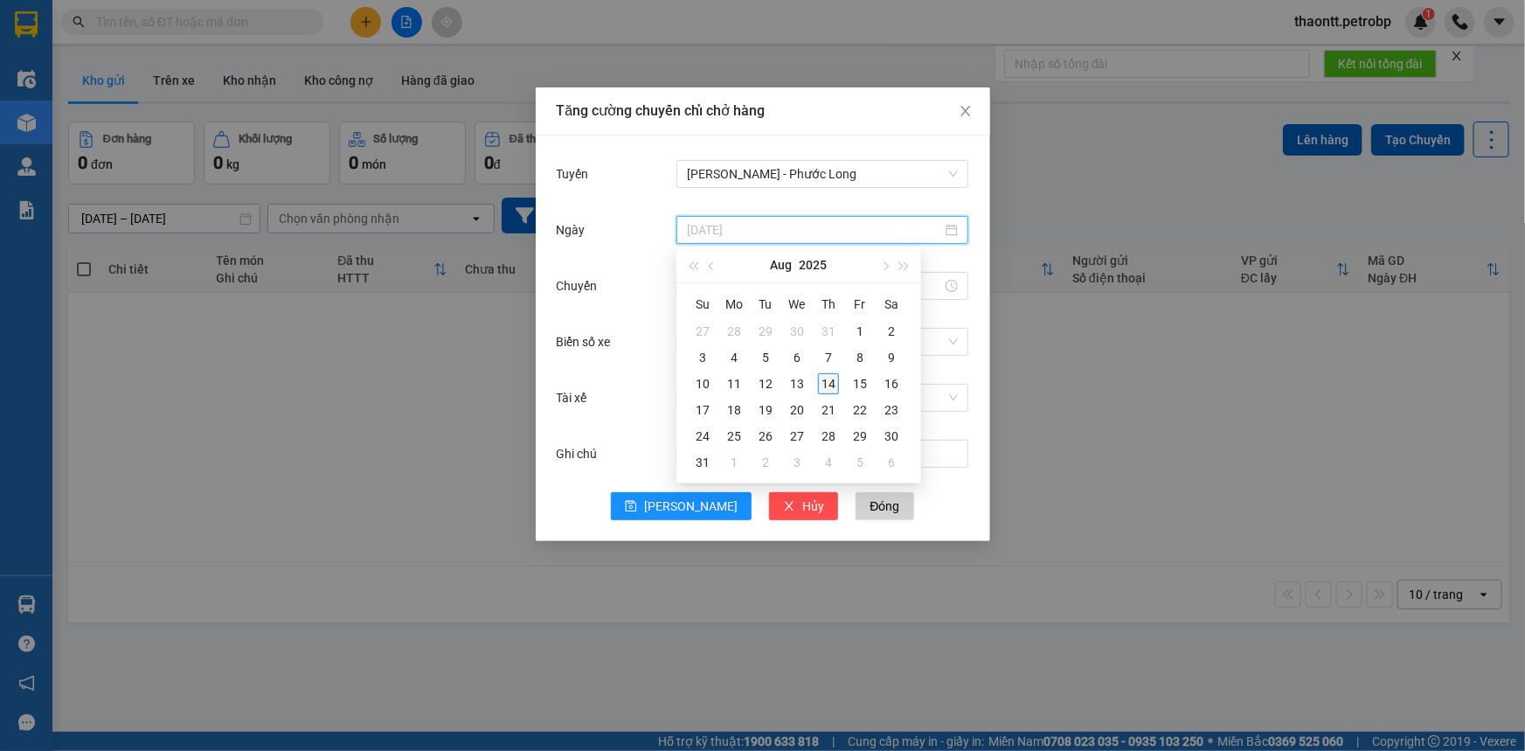
type input "[DATE]"
click at [825, 388] on div "14" at bounding box center [828, 383] width 21 height 21
drag, startPoint x: 711, startPoint y: 288, endPoint x: 721, endPoint y: 290, distance: 9.8
click at [712, 290] on input "Chuyến" at bounding box center [814, 285] width 255 height 19
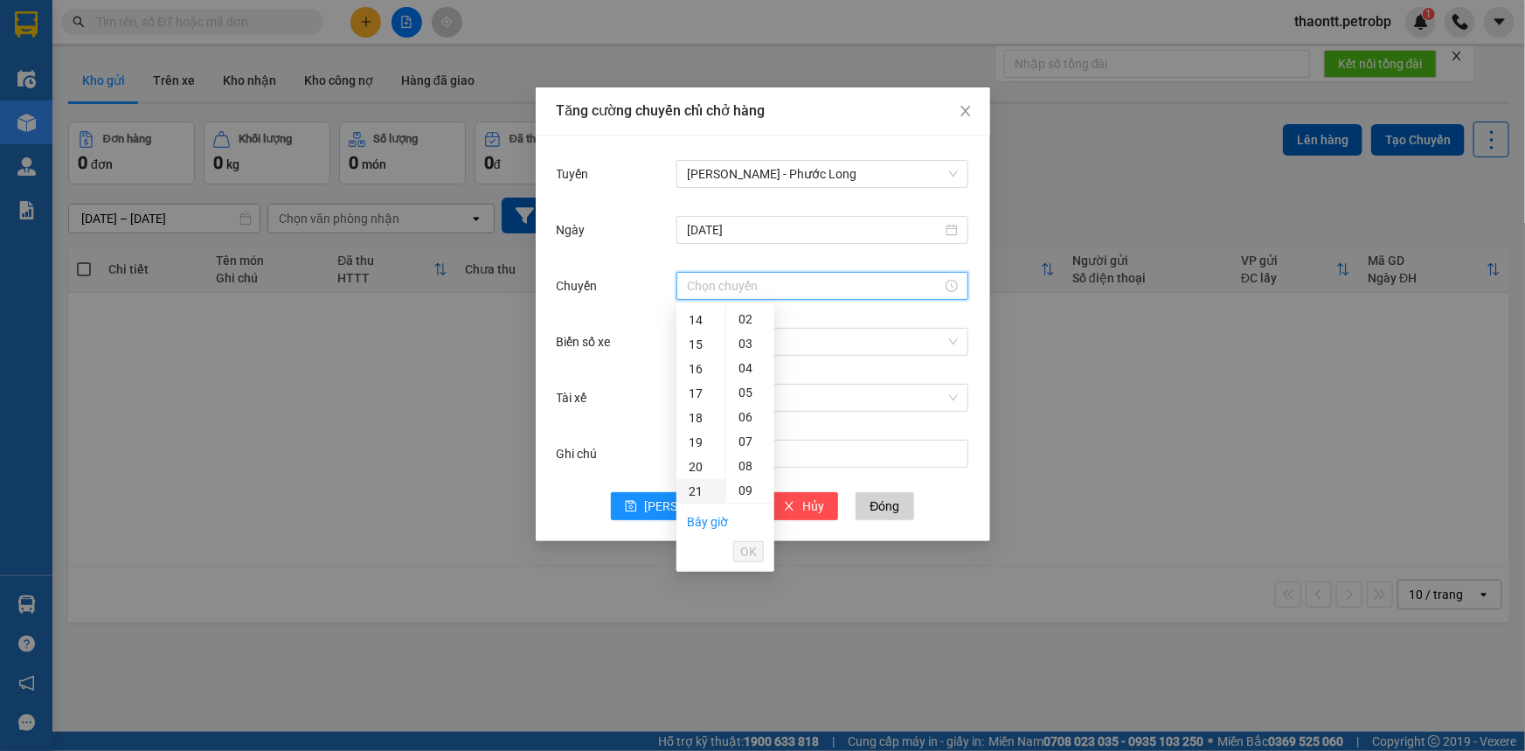
click at [688, 492] on div "21" at bounding box center [700, 491] width 49 height 24
click at [748, 370] on div "02" at bounding box center [750, 368] width 48 height 24
type input "21:02"
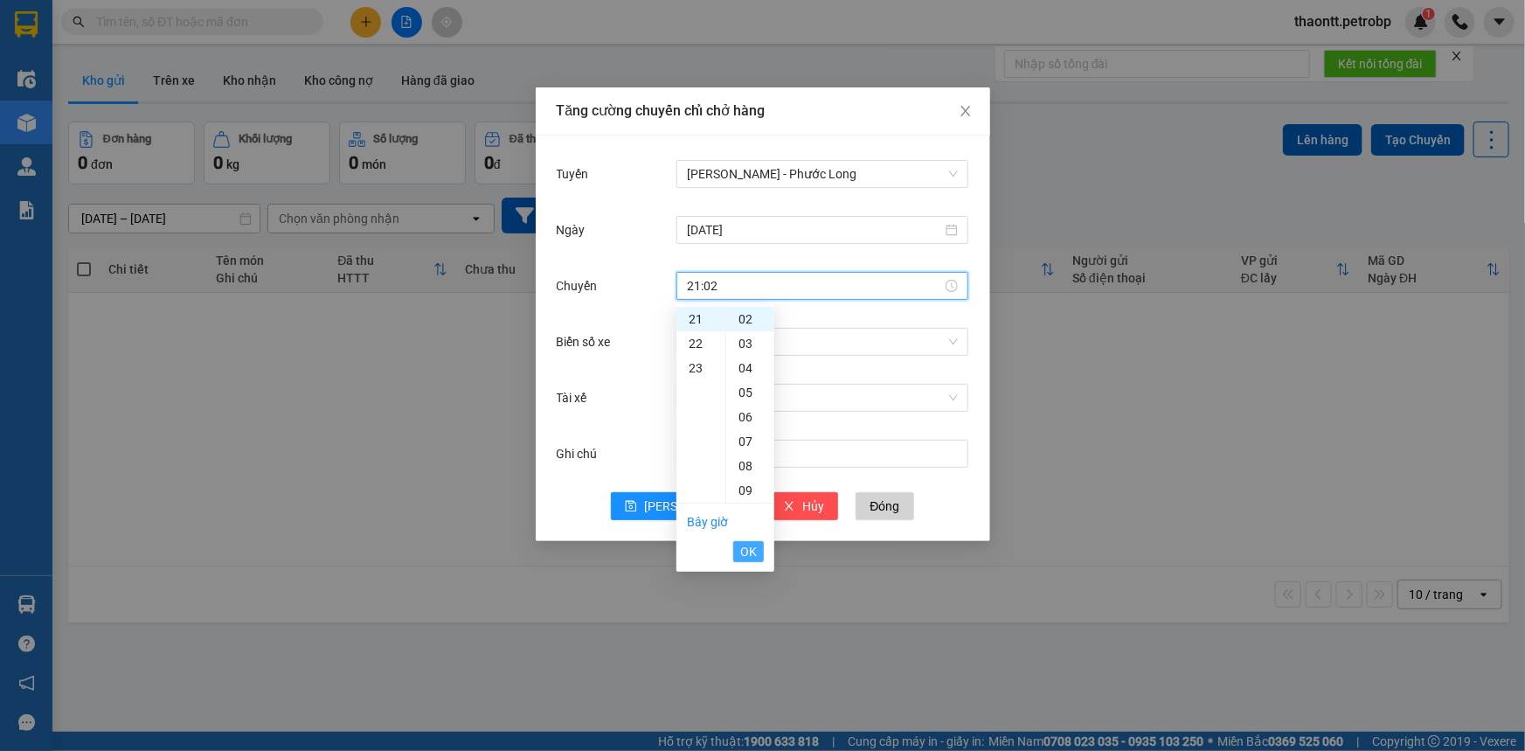
click at [758, 550] on button "OK" at bounding box center [748, 551] width 31 height 21
click at [785, 340] on input "Biển số xe" at bounding box center [816, 342] width 259 height 26
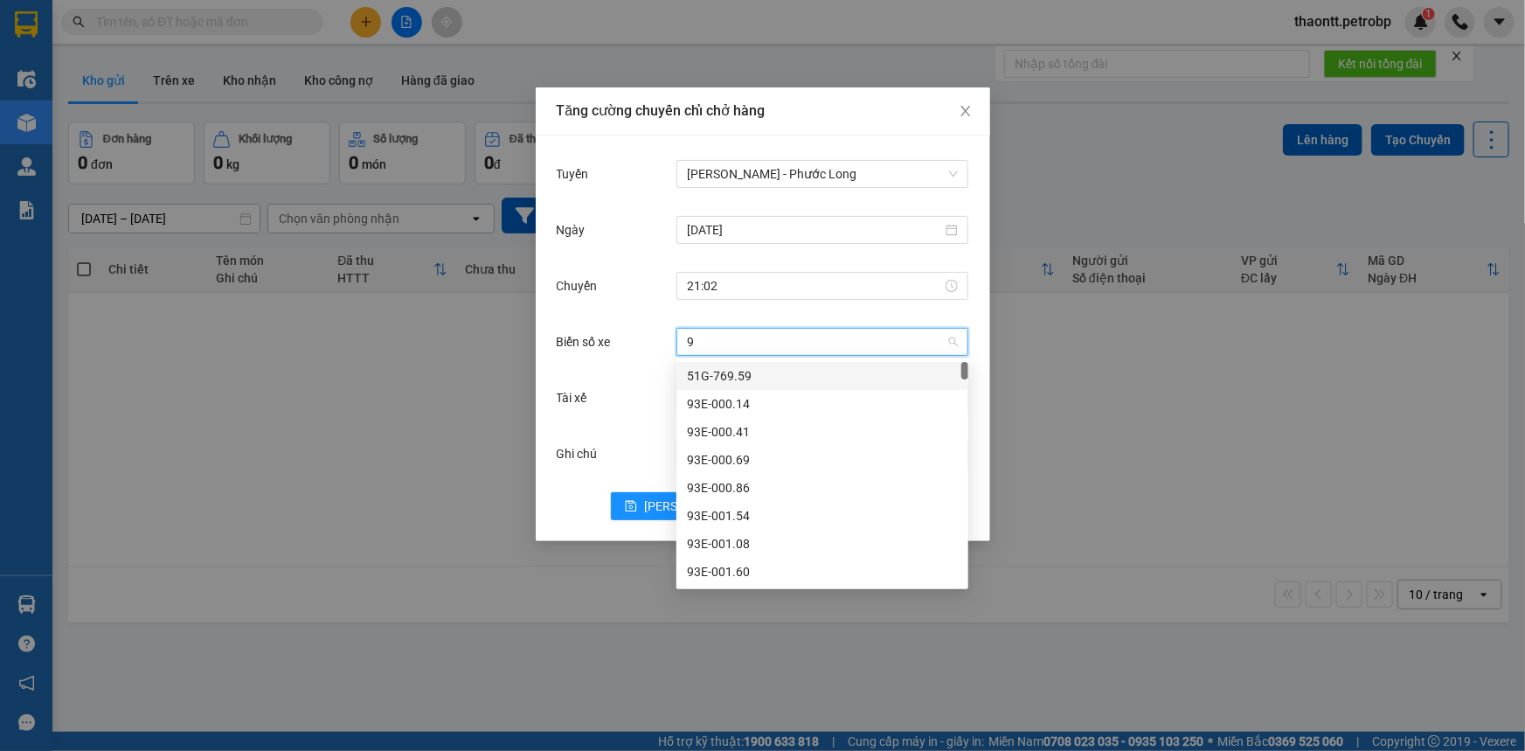
type input "96"
click at [729, 405] on div "93H-020.96" at bounding box center [822, 403] width 271 height 19
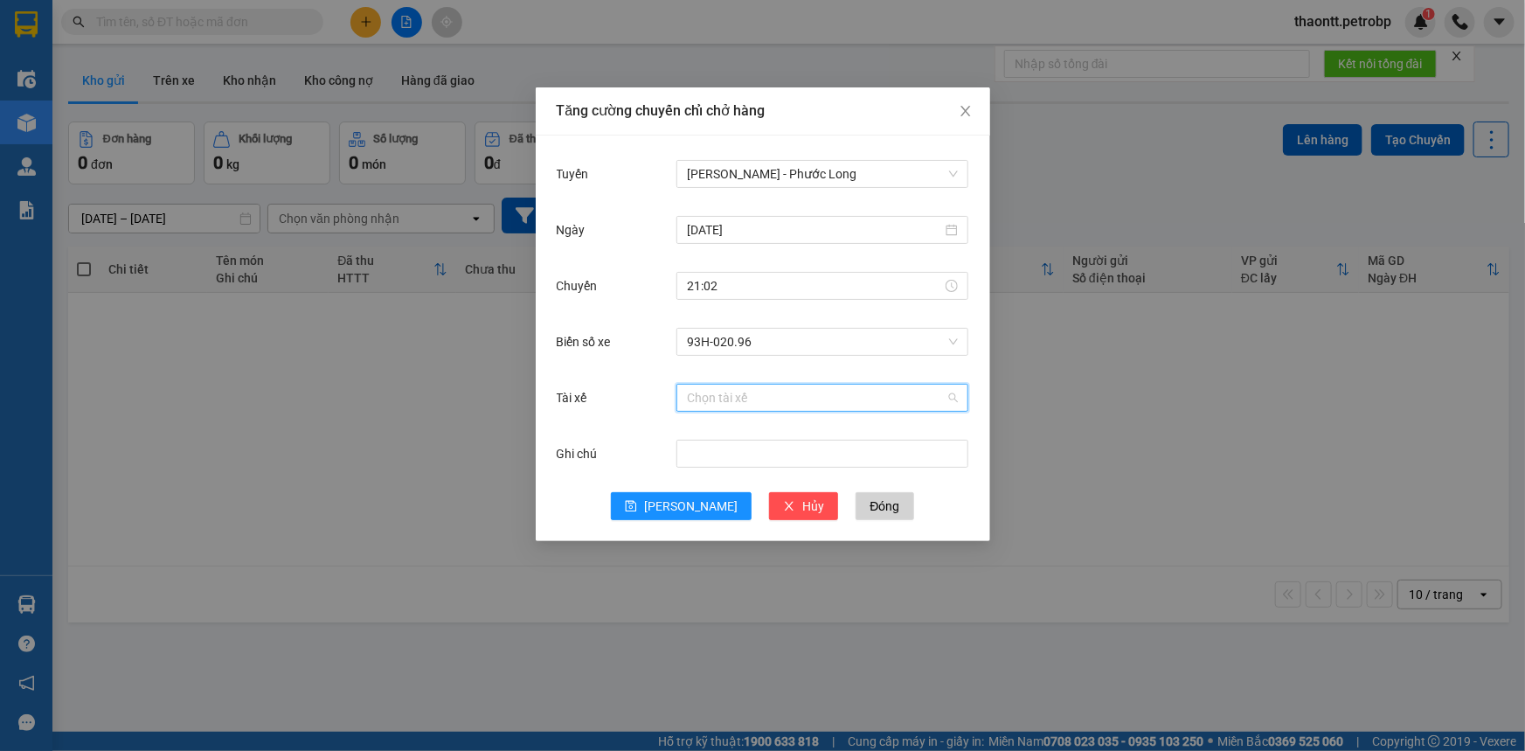
click at [732, 386] on input "Tài xế" at bounding box center [816, 397] width 259 height 26
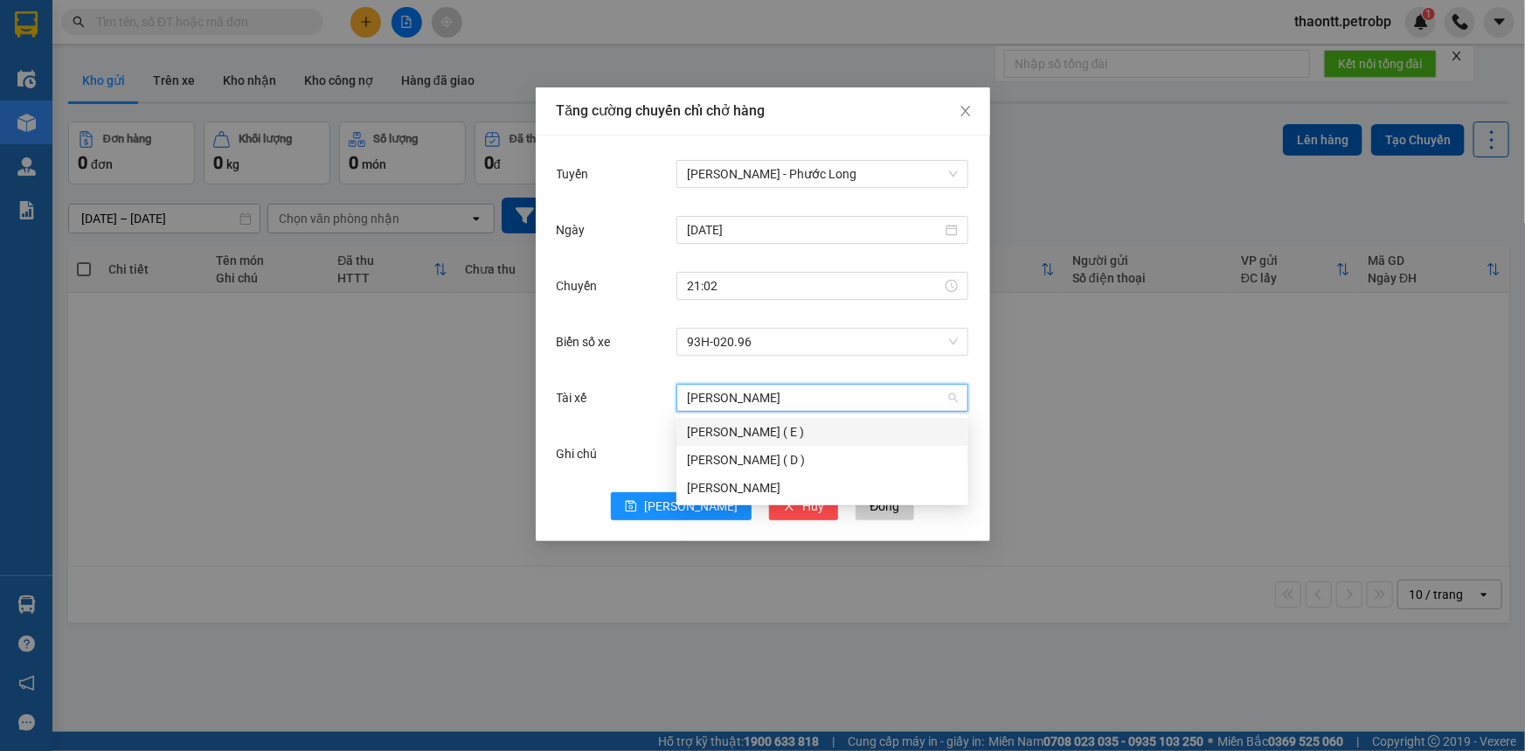
type input "[PERSON_NAME]"
click at [703, 488] on div "[PERSON_NAME]" at bounding box center [822, 487] width 271 height 19
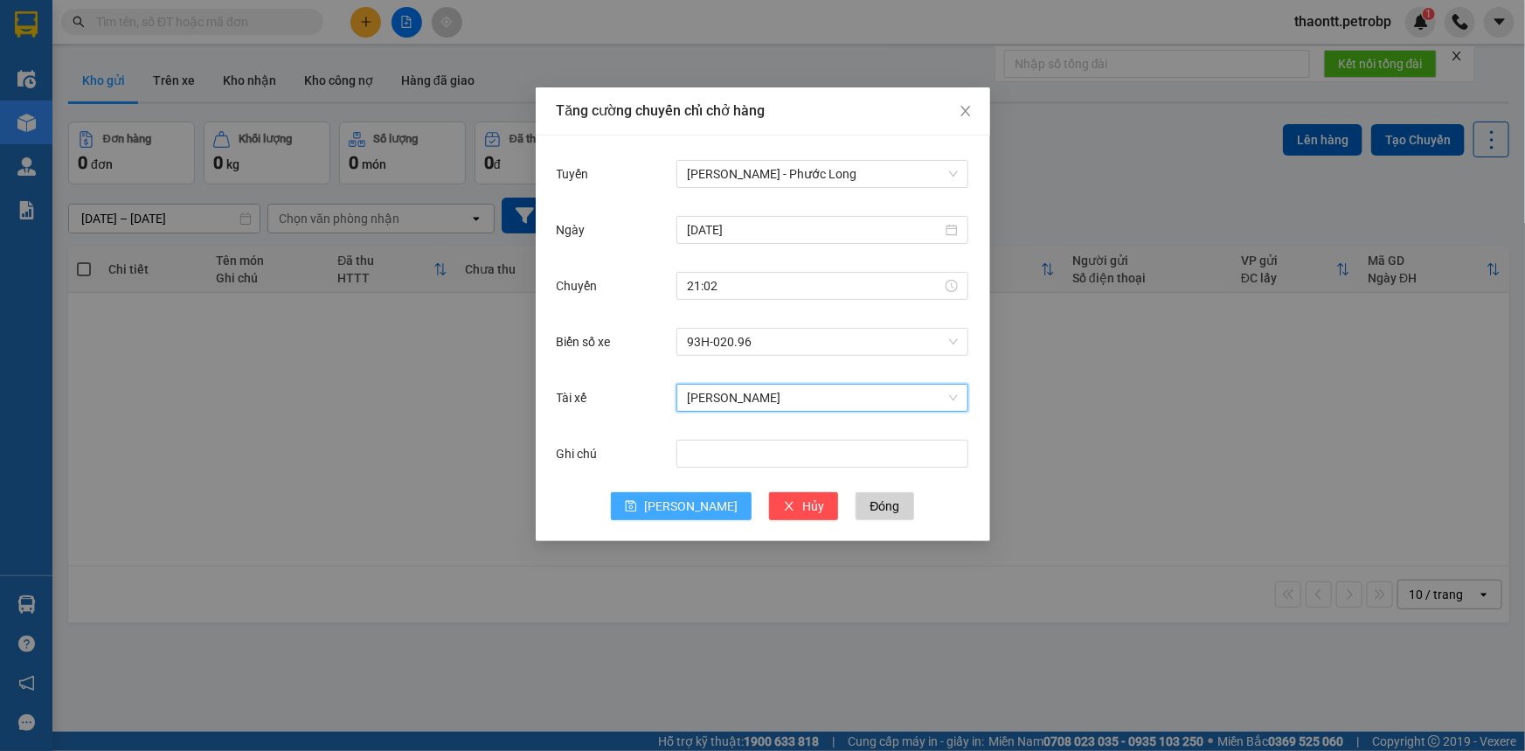
click at [698, 514] on span "[PERSON_NAME]" at bounding box center [690, 505] width 93 height 19
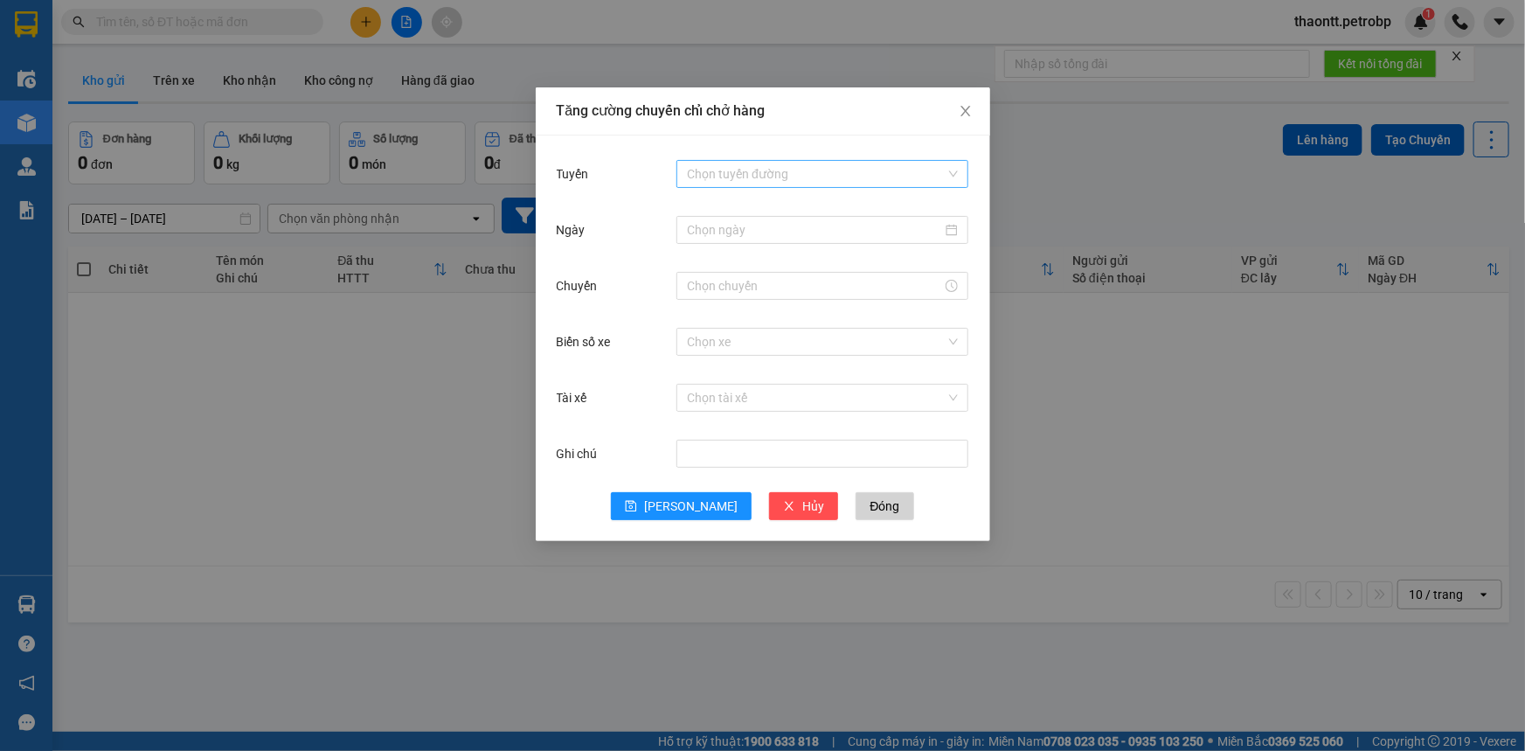
click at [730, 177] on input "Tuyến" at bounding box center [816, 174] width 259 height 26
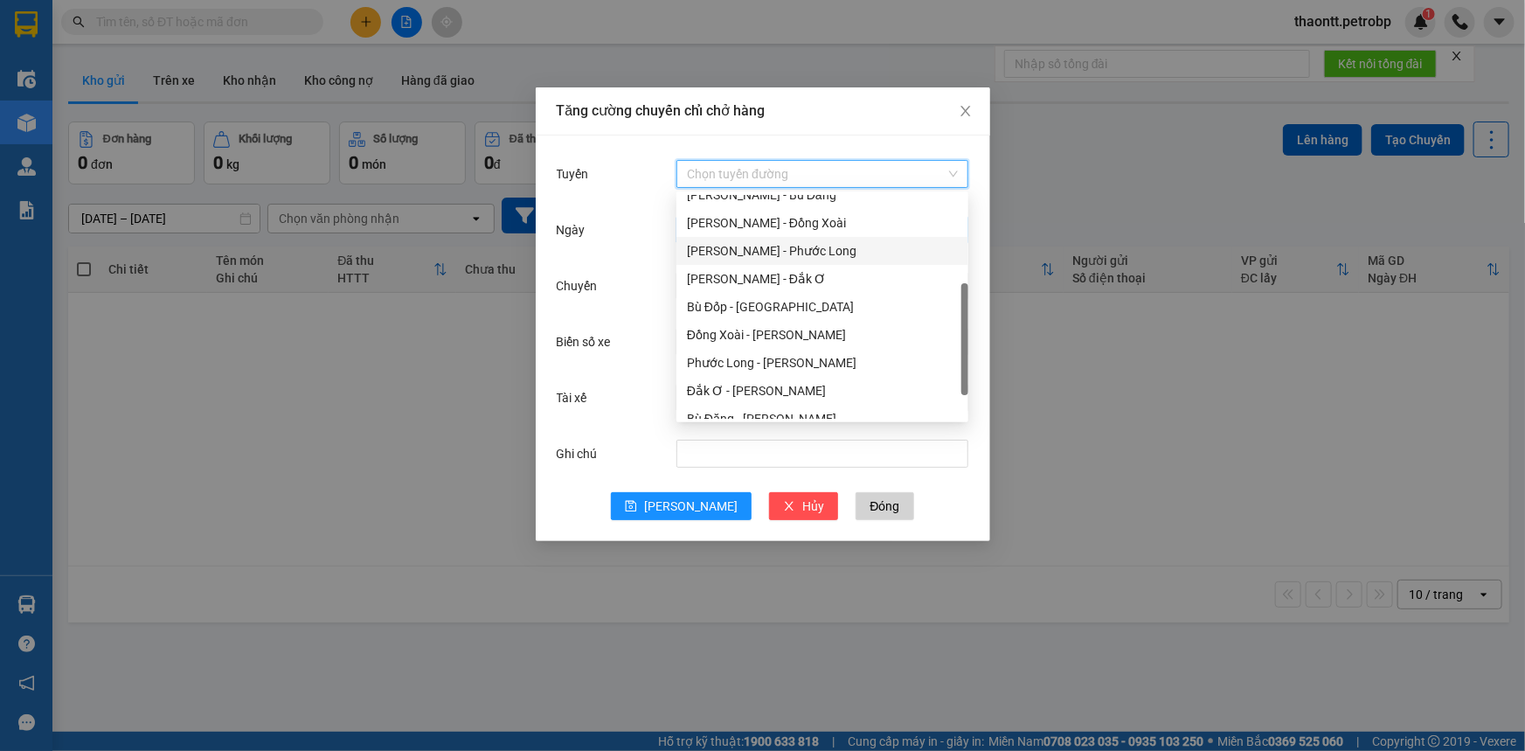
click at [740, 241] on div "[PERSON_NAME] - Phước Long" at bounding box center [822, 250] width 271 height 19
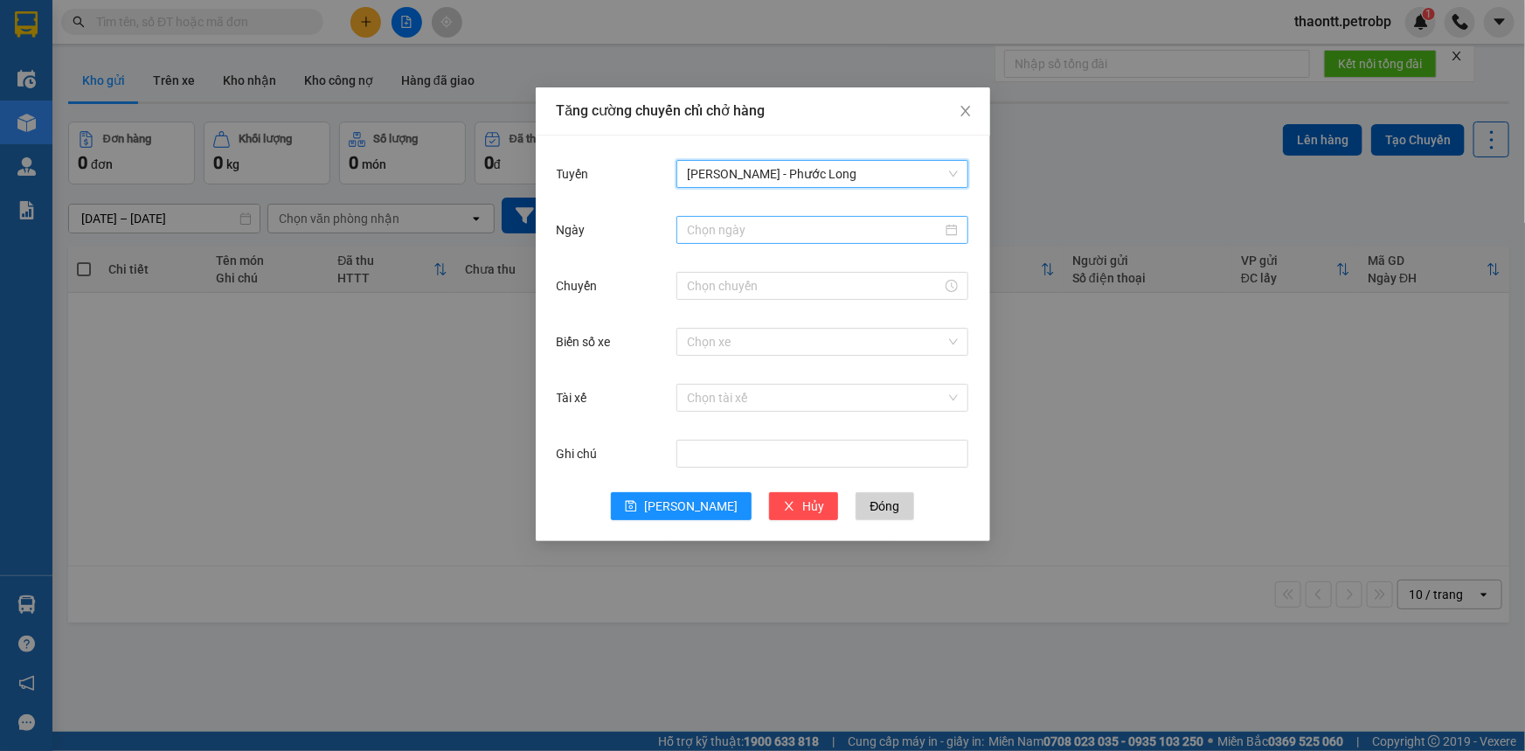
click at [736, 222] on input "Ngày" at bounding box center [814, 229] width 255 height 19
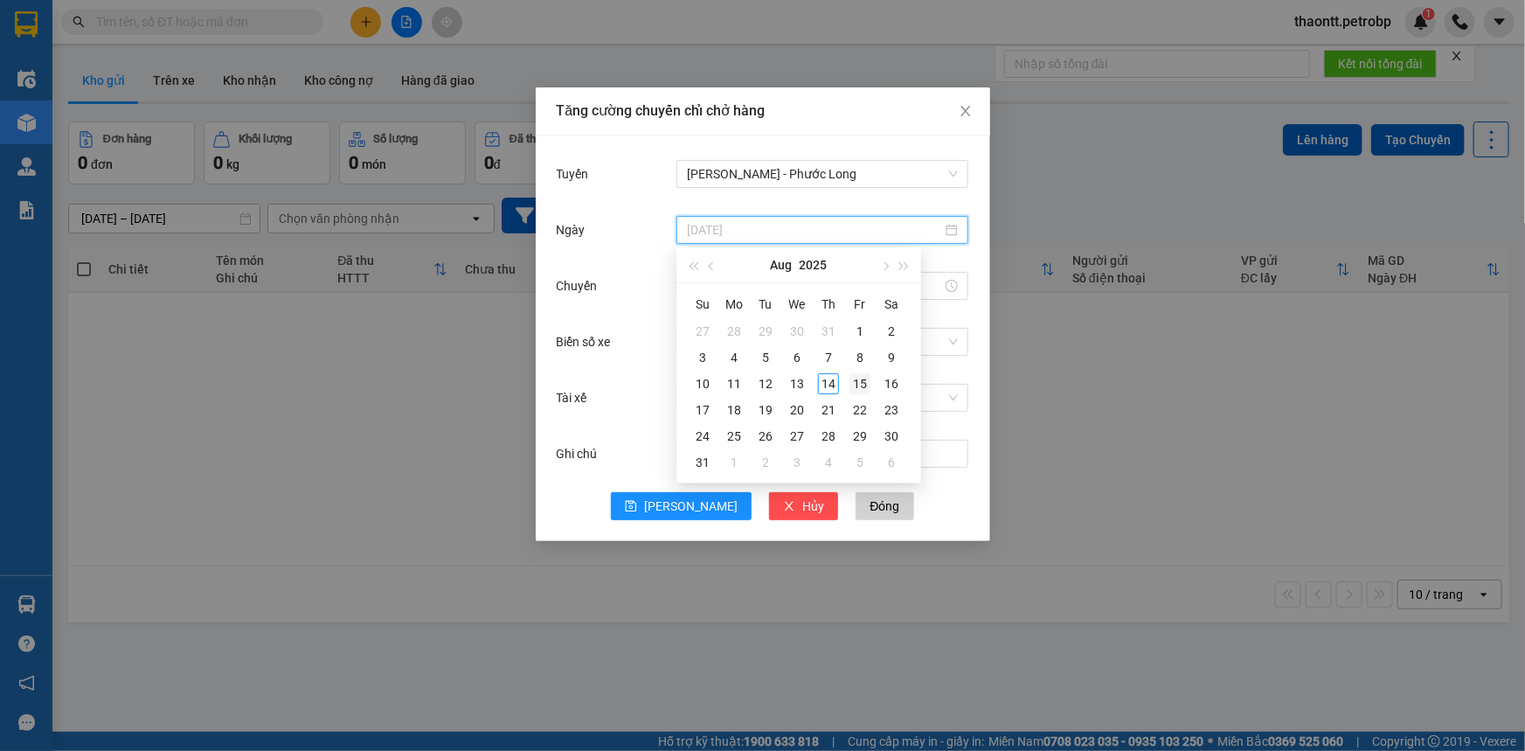
type input "[DATE]"
click at [868, 383] on div "15" at bounding box center [859, 383] width 21 height 21
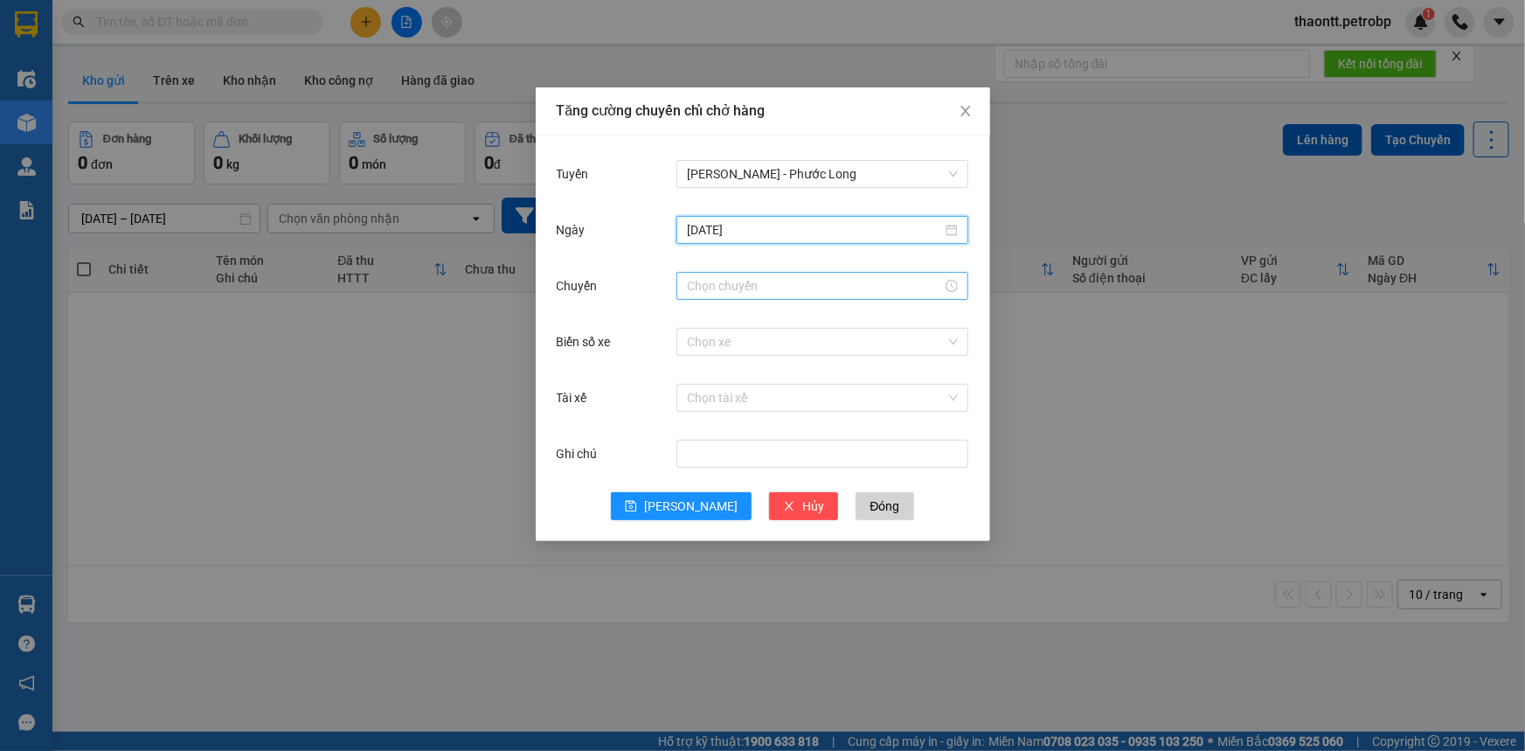
click at [774, 298] on div at bounding box center [822, 286] width 292 height 28
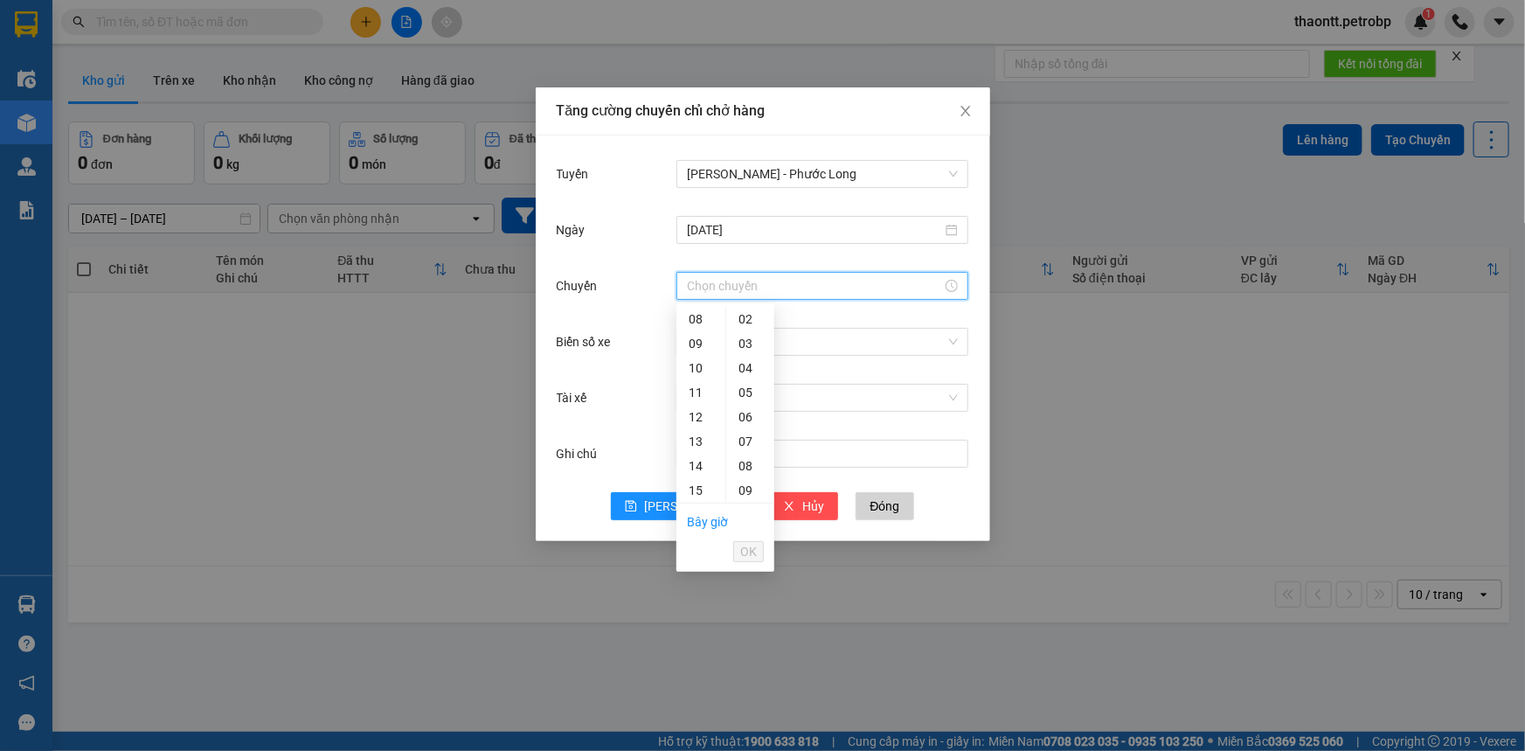
scroll to position [116, 0]
click at [700, 418] on div "09" at bounding box center [700, 423] width 49 height 24
click at [747, 372] on div "02" at bounding box center [750, 368] width 48 height 24
type input "09:02"
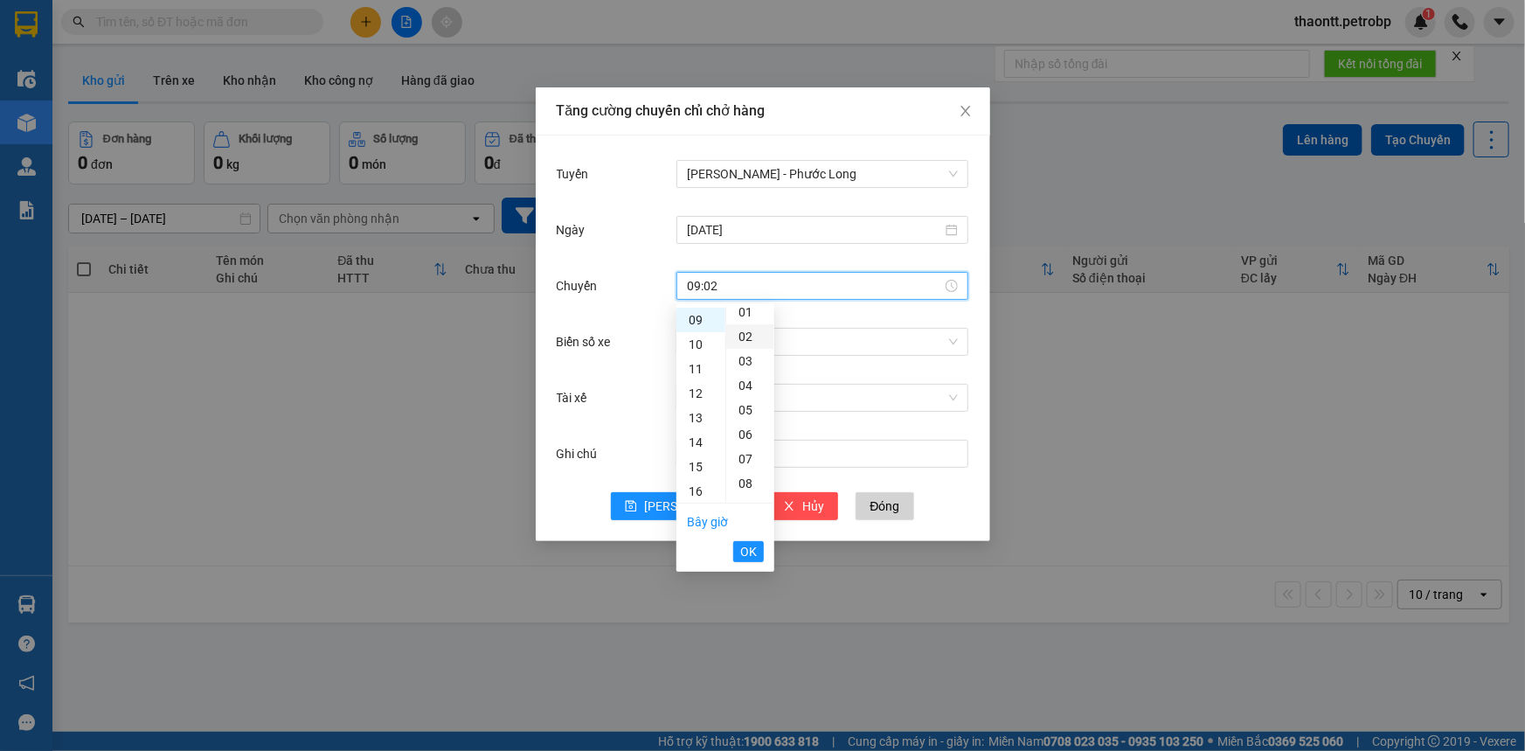
scroll to position [49, 0]
click at [758, 553] on button "OK" at bounding box center [748, 551] width 31 height 21
click at [745, 328] on div "Chọn xe" at bounding box center [822, 342] width 292 height 28
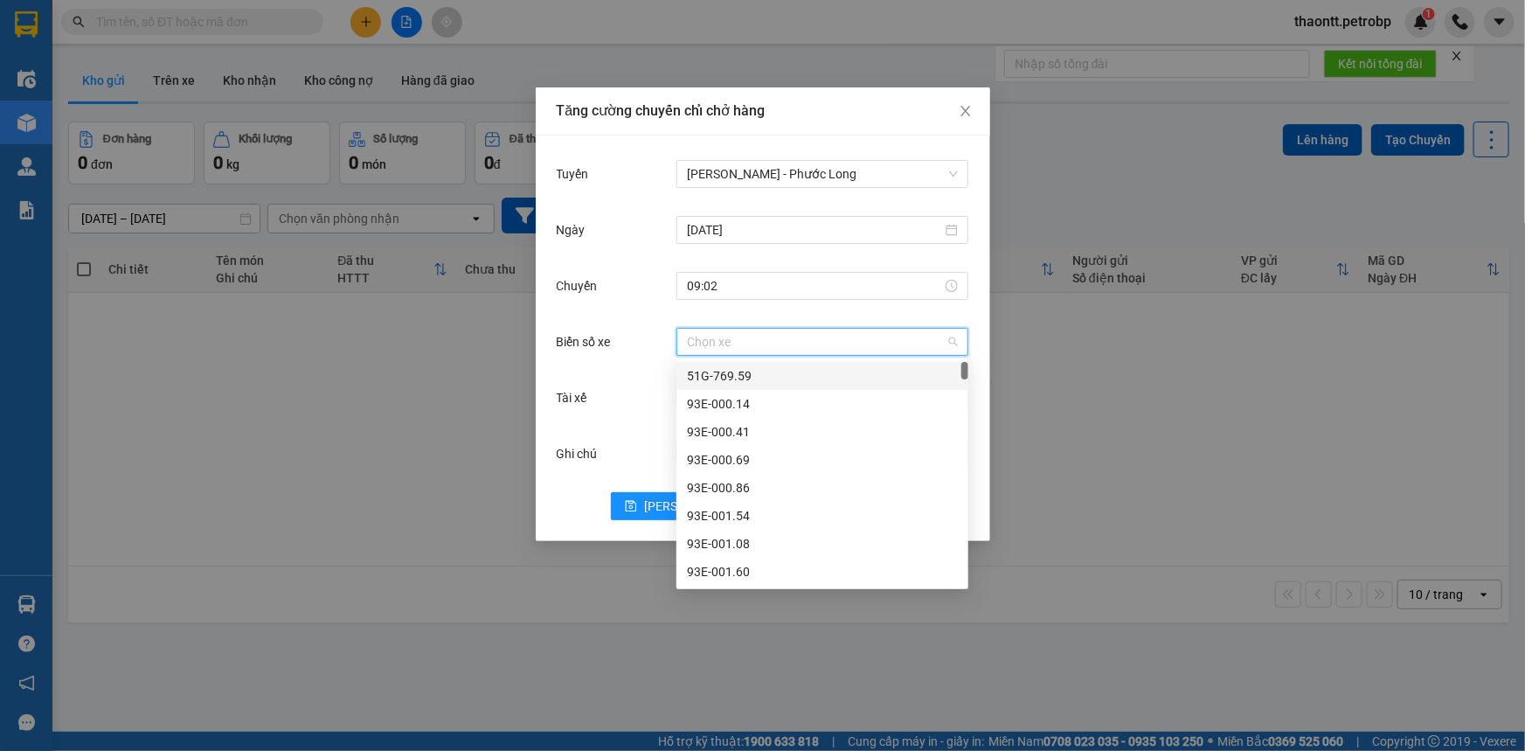
click at [752, 339] on input "Biển số xe" at bounding box center [816, 342] width 259 height 26
type input "37"
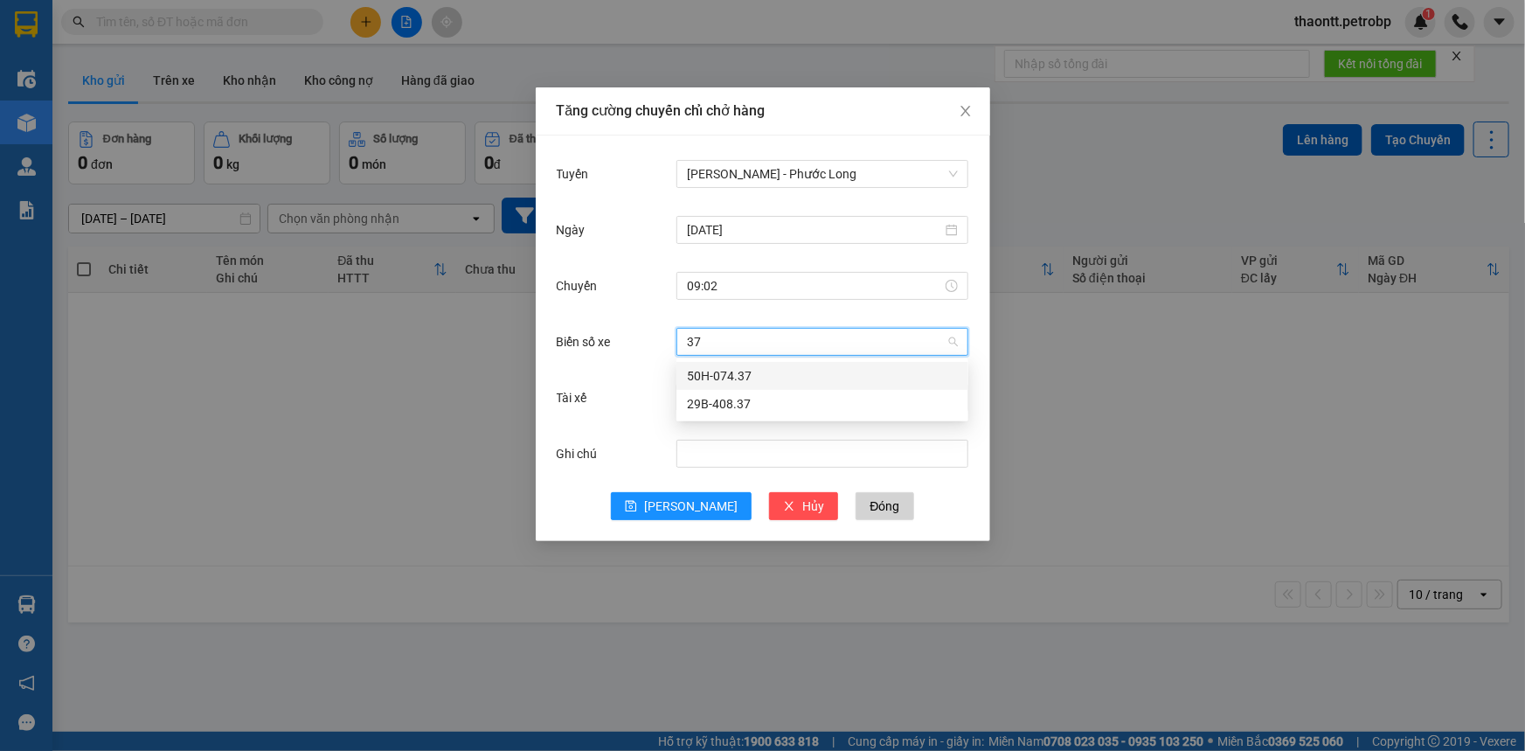
click at [731, 364] on div "50H-074.37" at bounding box center [822, 376] width 292 height 28
click at [736, 407] on input "Tài xế" at bounding box center [816, 397] width 259 height 26
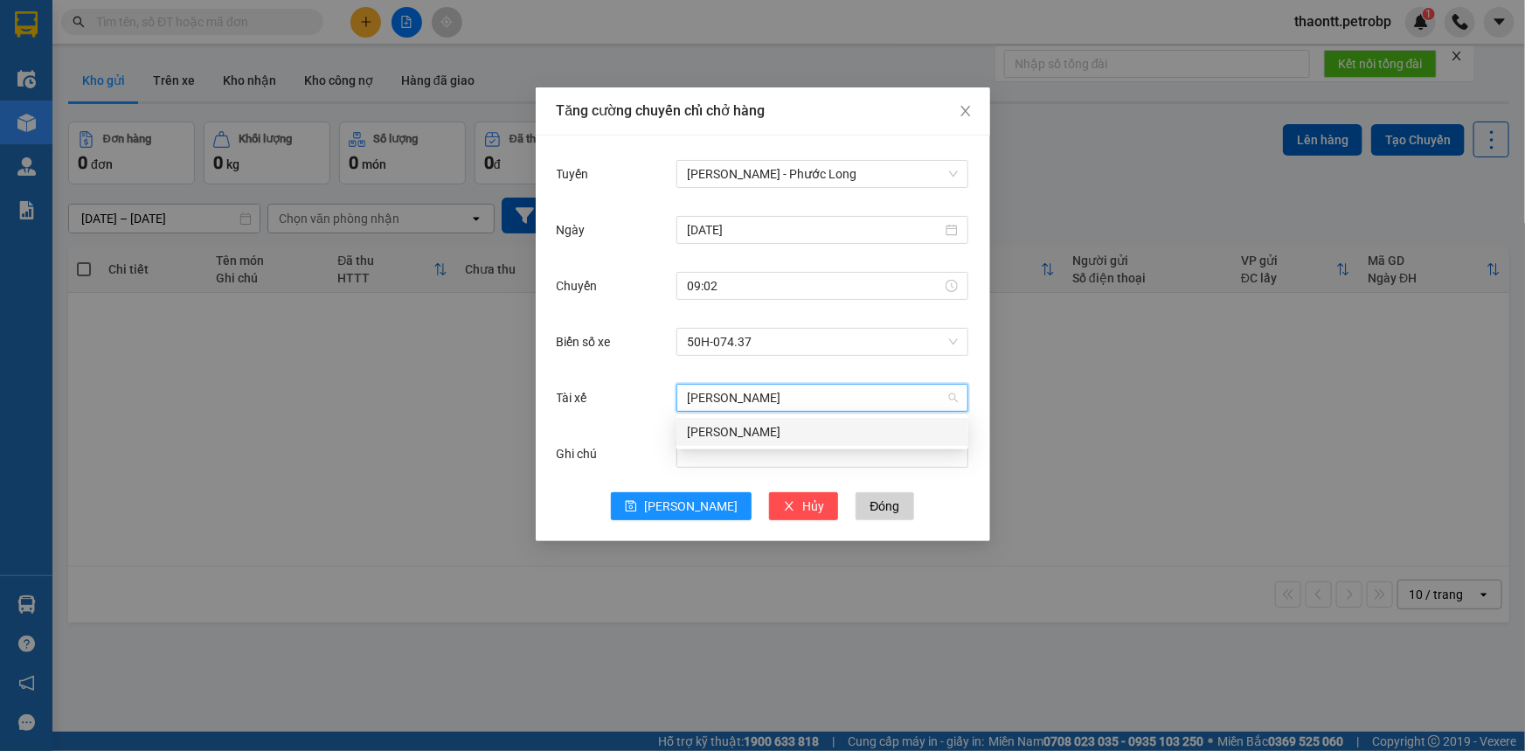
type input "[PERSON_NAME]"
click at [716, 424] on div "[PERSON_NAME]" at bounding box center [822, 431] width 271 height 19
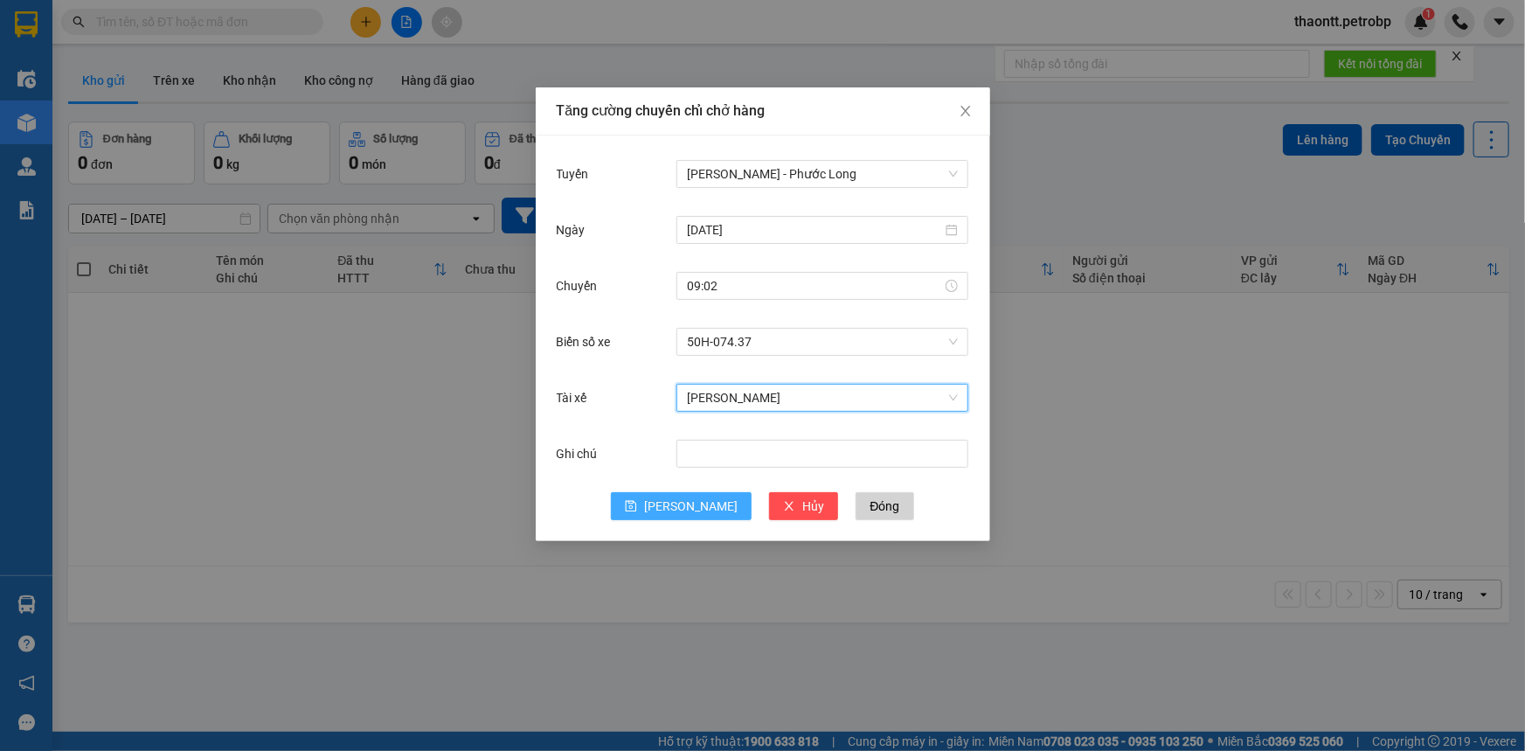
click at [673, 514] on button "[PERSON_NAME]" at bounding box center [681, 506] width 141 height 28
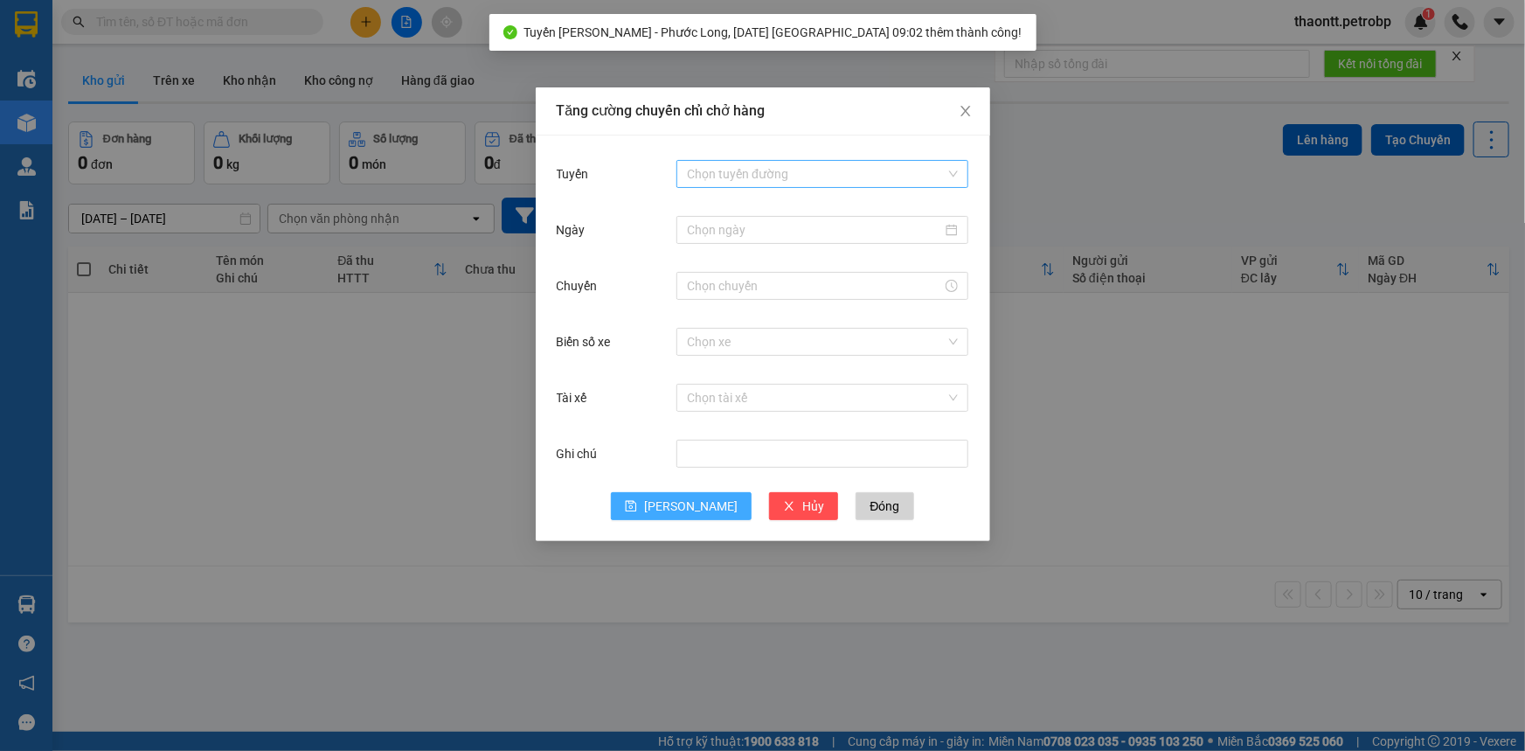
click at [735, 176] on input "Tuyến" at bounding box center [816, 174] width 259 height 26
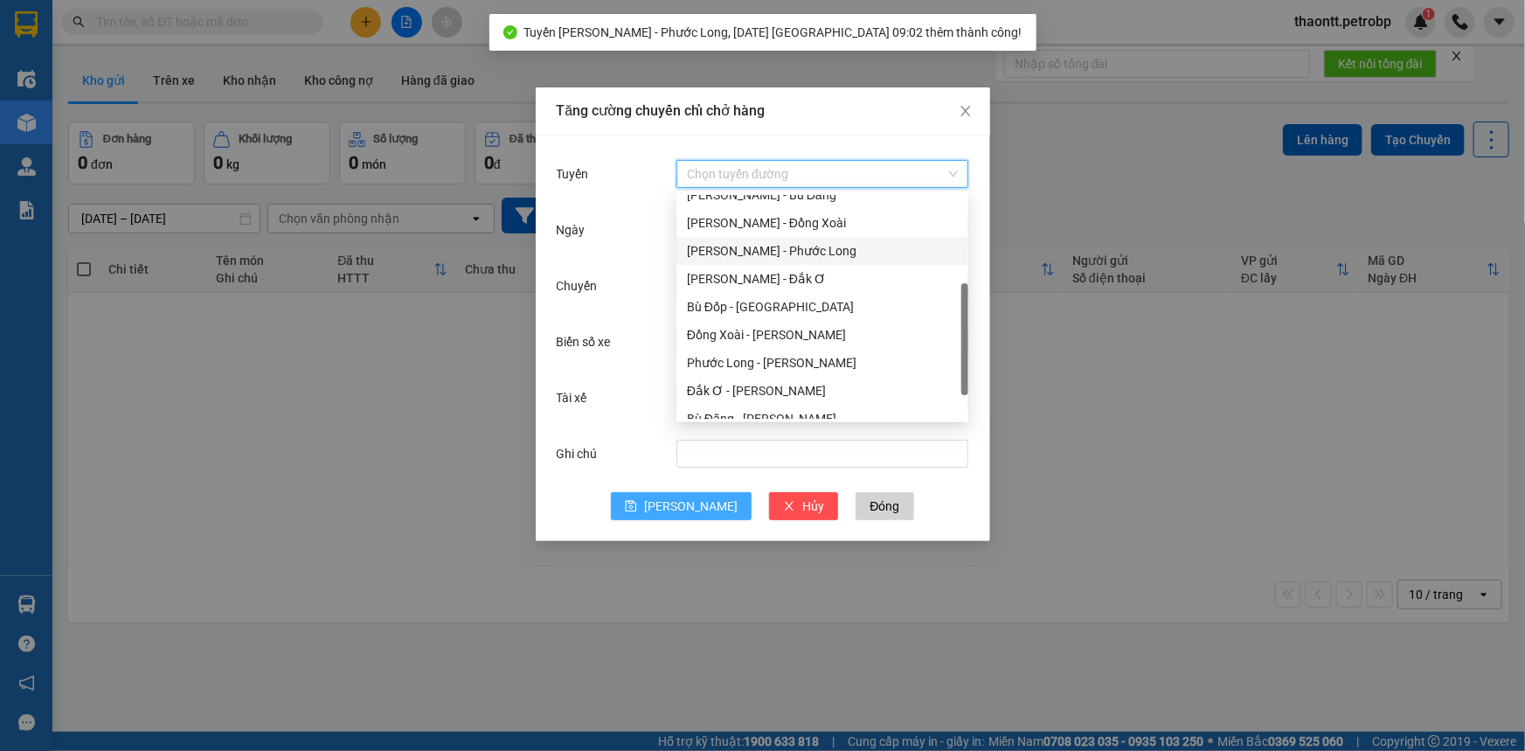
scroll to position [0, 0]
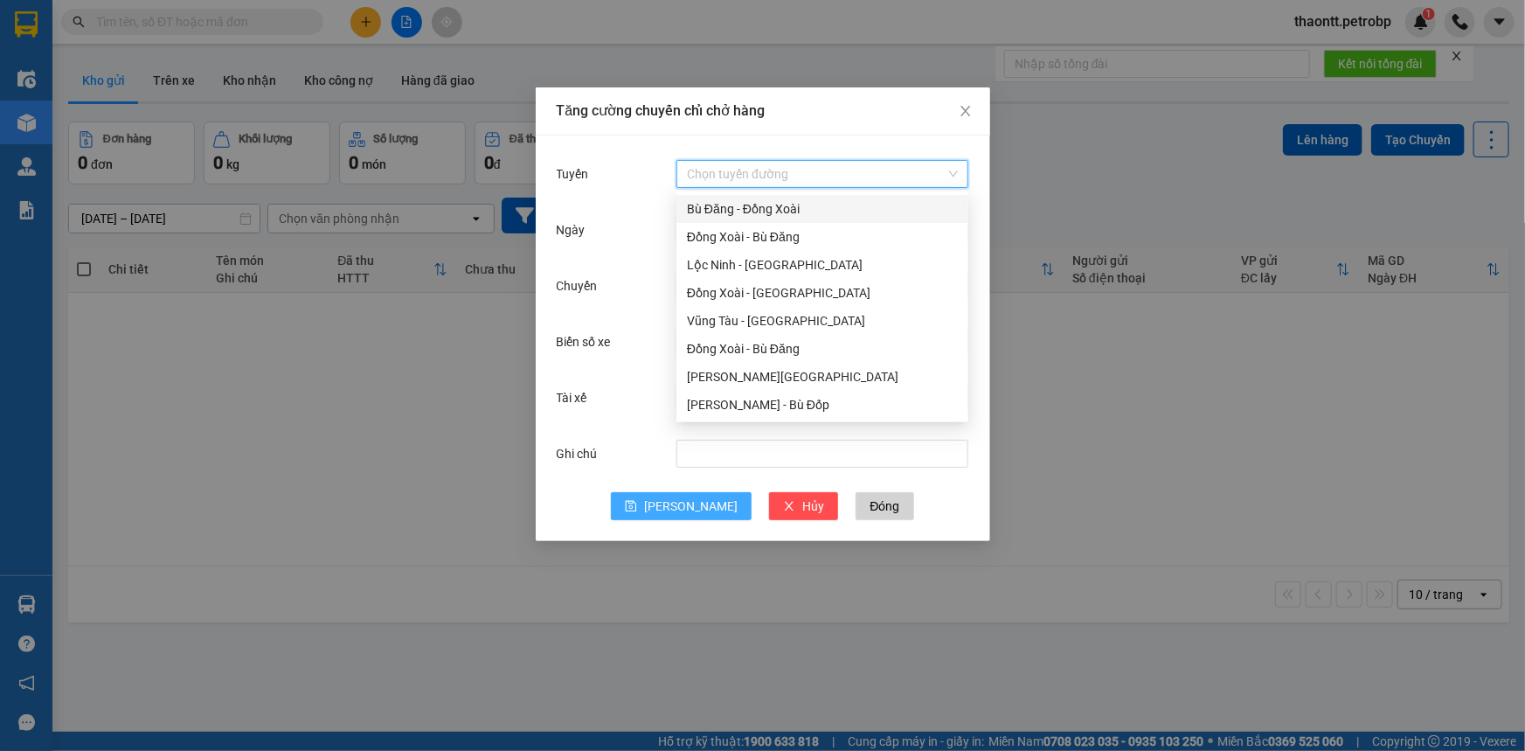
click at [743, 209] on div "Bù Đăng - Đồng Xoài" at bounding box center [822, 208] width 271 height 19
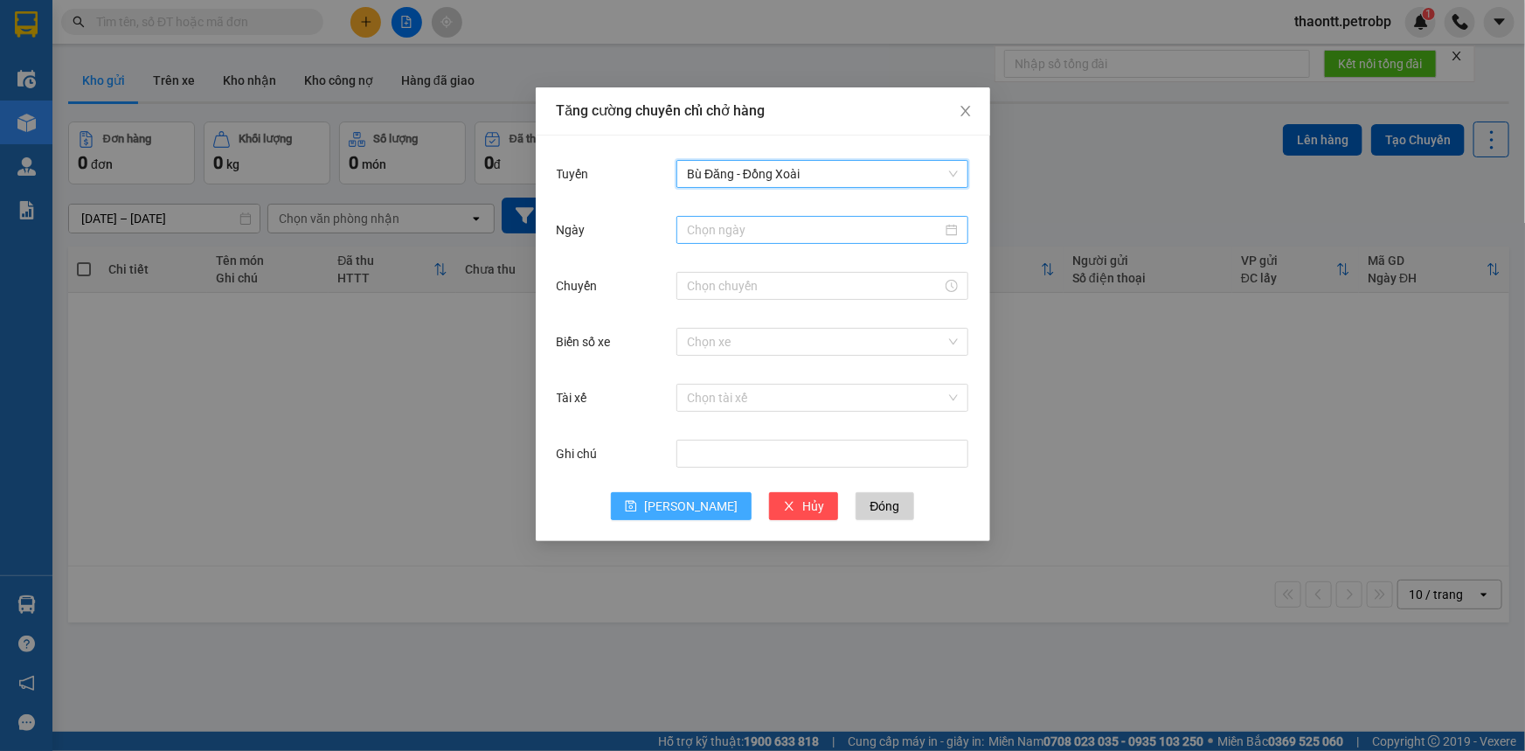
click at [742, 223] on input "Ngày" at bounding box center [814, 229] width 255 height 19
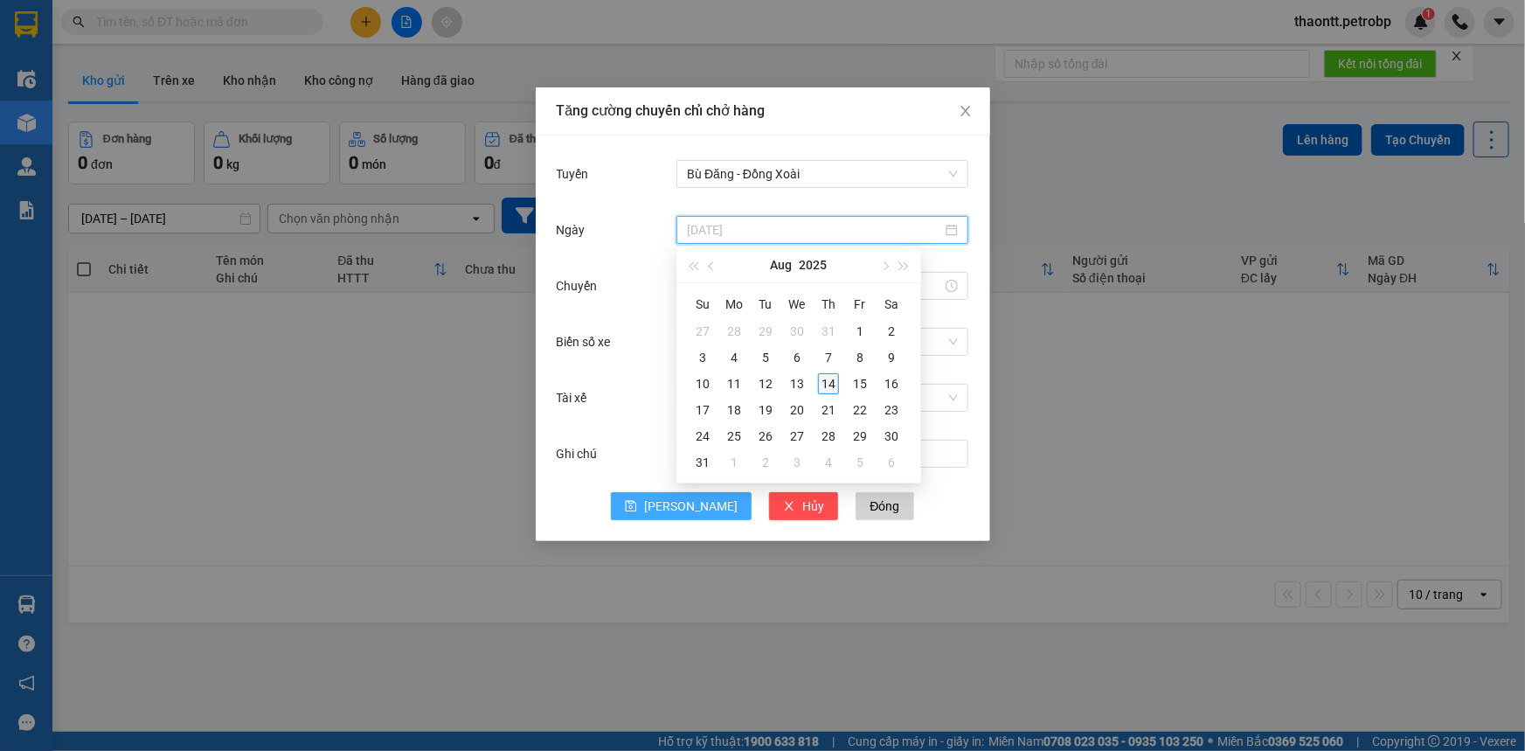
type input "[DATE]"
click at [829, 380] on div "14" at bounding box center [828, 383] width 21 height 21
click at [768, 277] on input "Chuyến" at bounding box center [814, 285] width 255 height 19
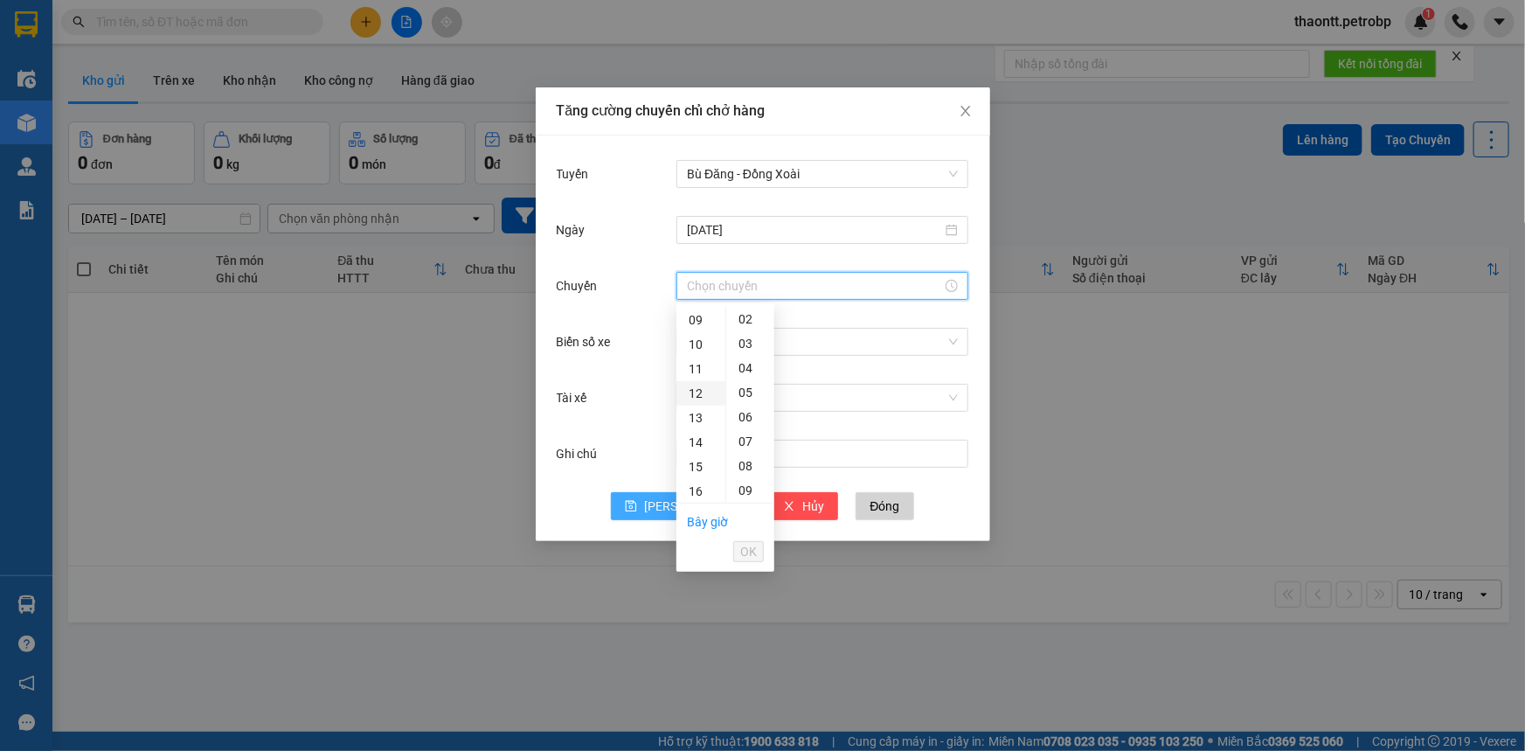
scroll to position [61, 0]
click at [697, 459] on div "08" at bounding box center [700, 453] width 49 height 24
click at [745, 466] on div "32" at bounding box center [750, 466] width 48 height 24
type input "08:32"
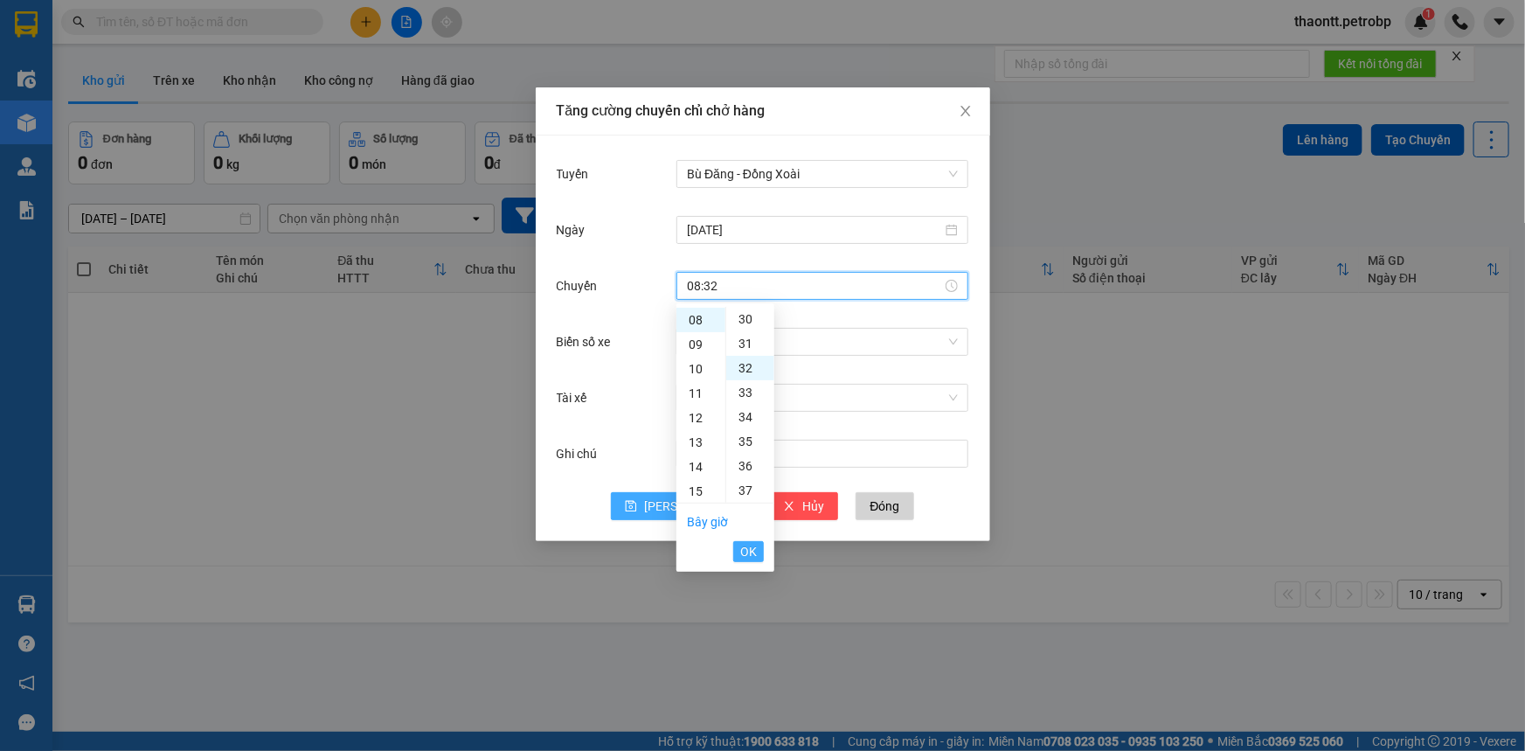
scroll to position [783, 0]
click at [745, 552] on span "OK" at bounding box center [748, 551] width 17 height 19
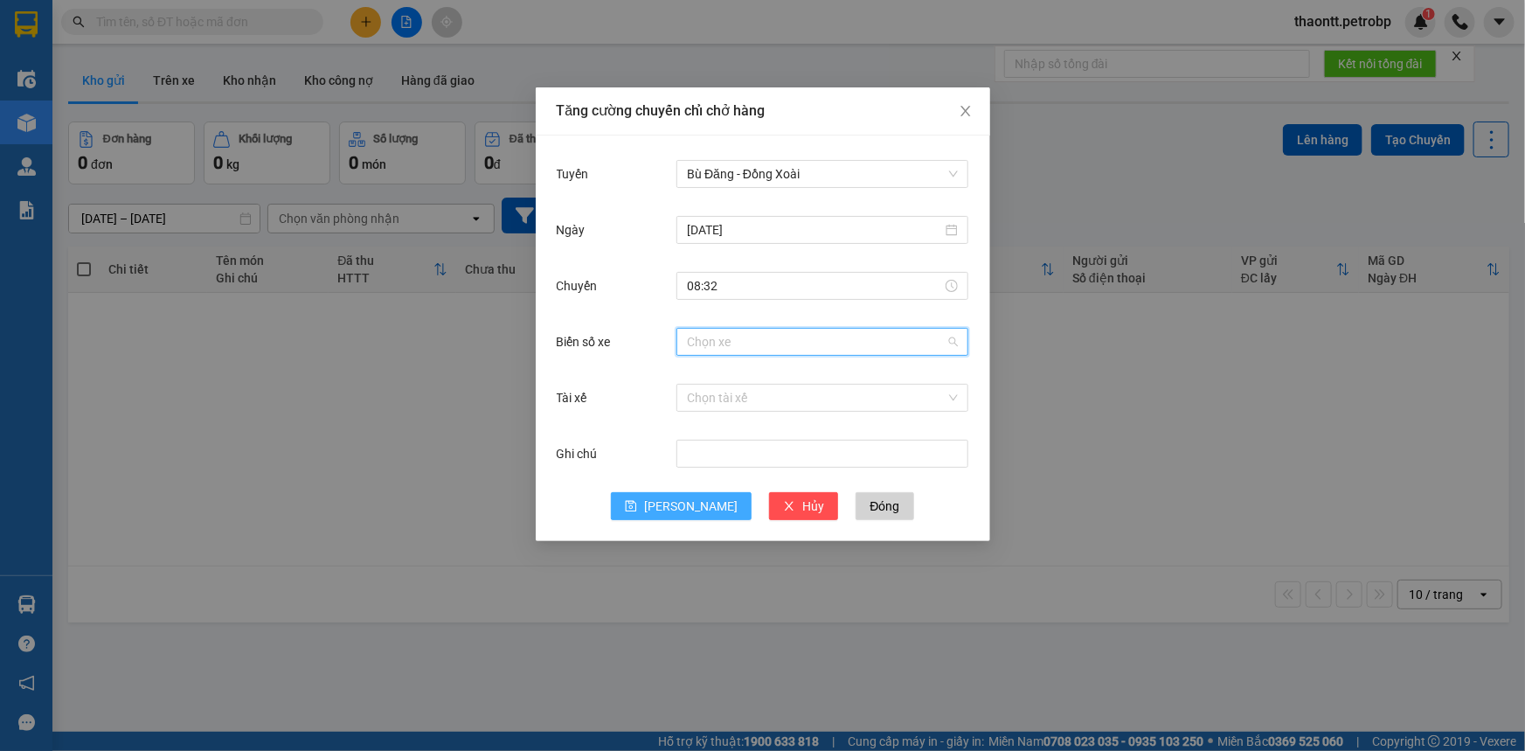
click at [742, 343] on input "Biển số xe" at bounding box center [816, 342] width 259 height 26
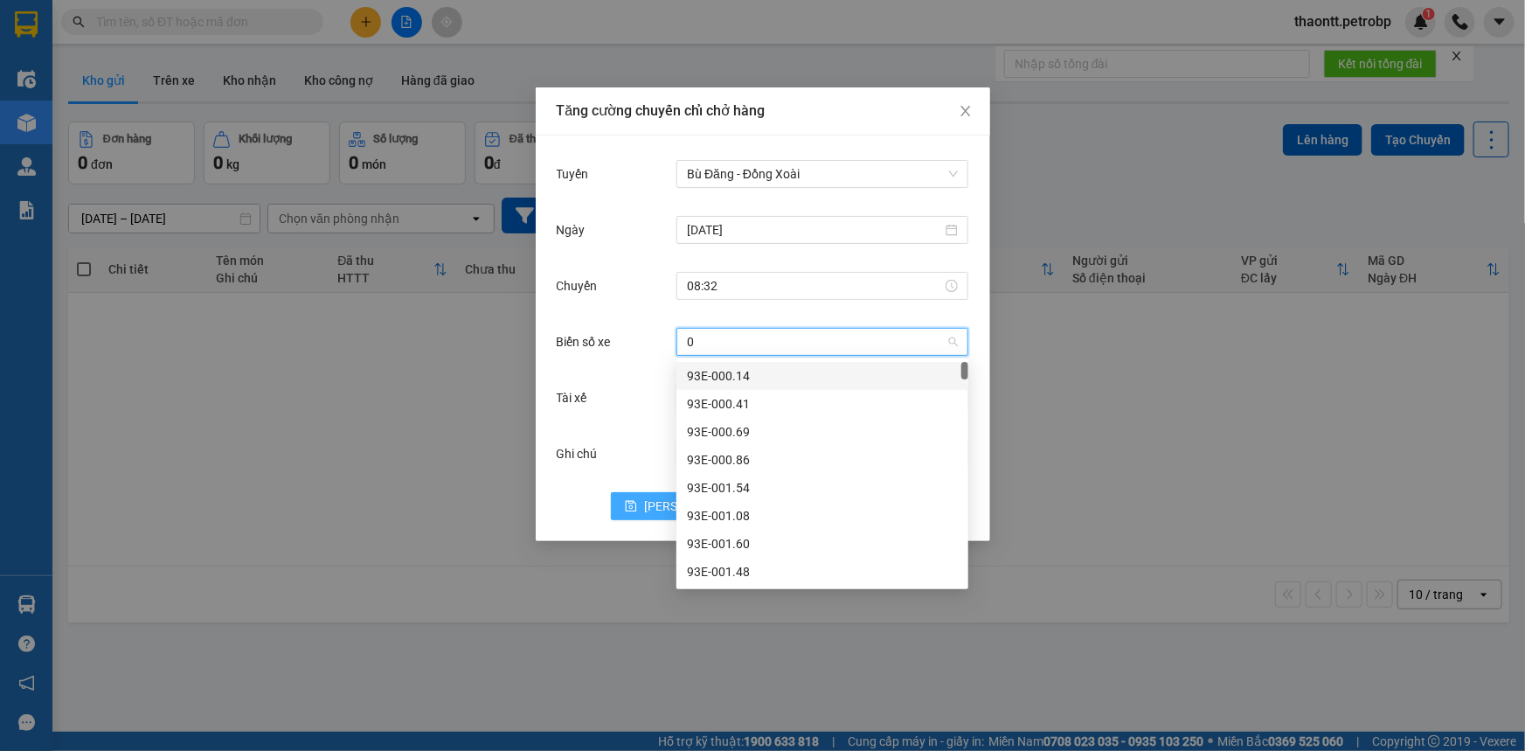
type input "04"
click at [720, 523] on div "93H-023.04" at bounding box center [822, 515] width 271 height 19
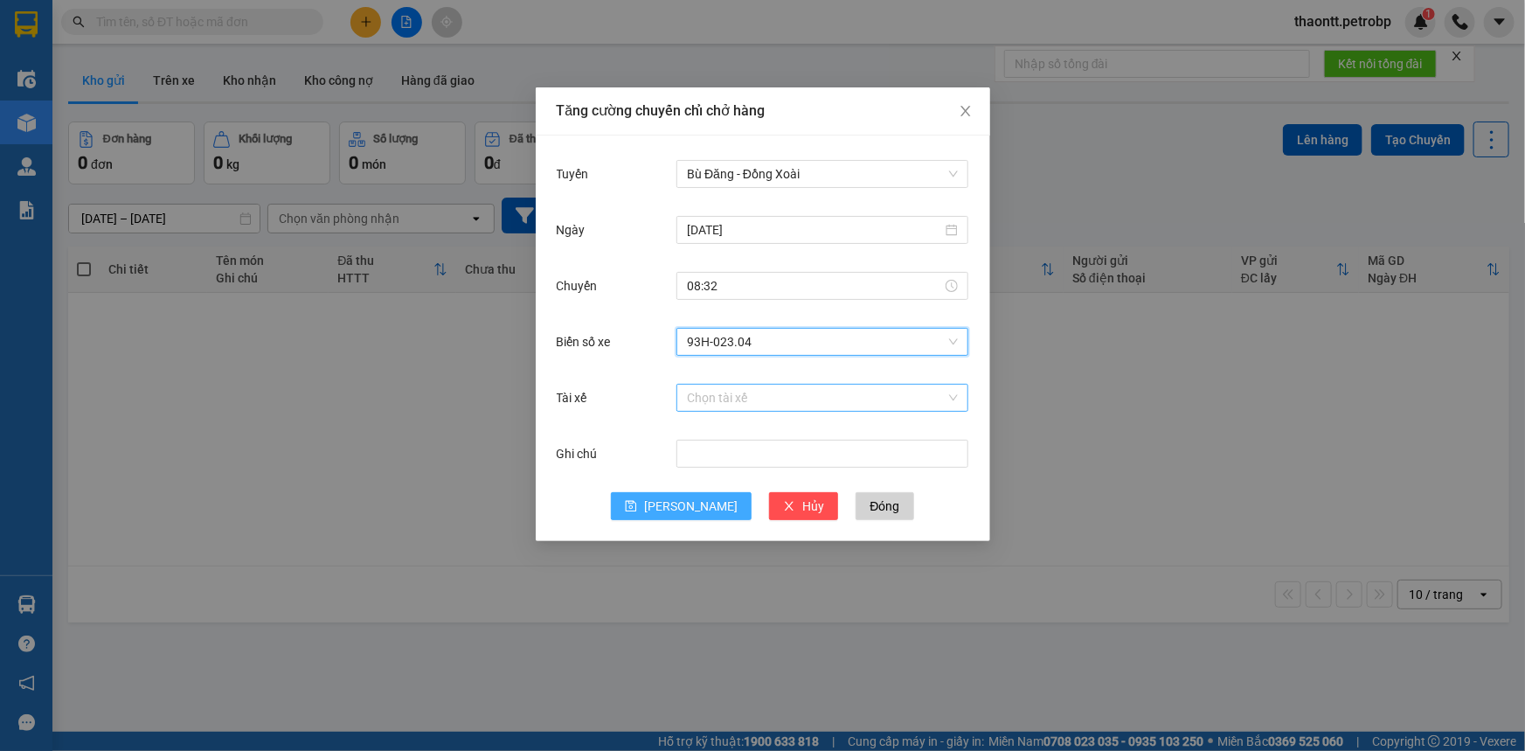
click at [740, 399] on input "Tài xế" at bounding box center [816, 397] width 259 height 26
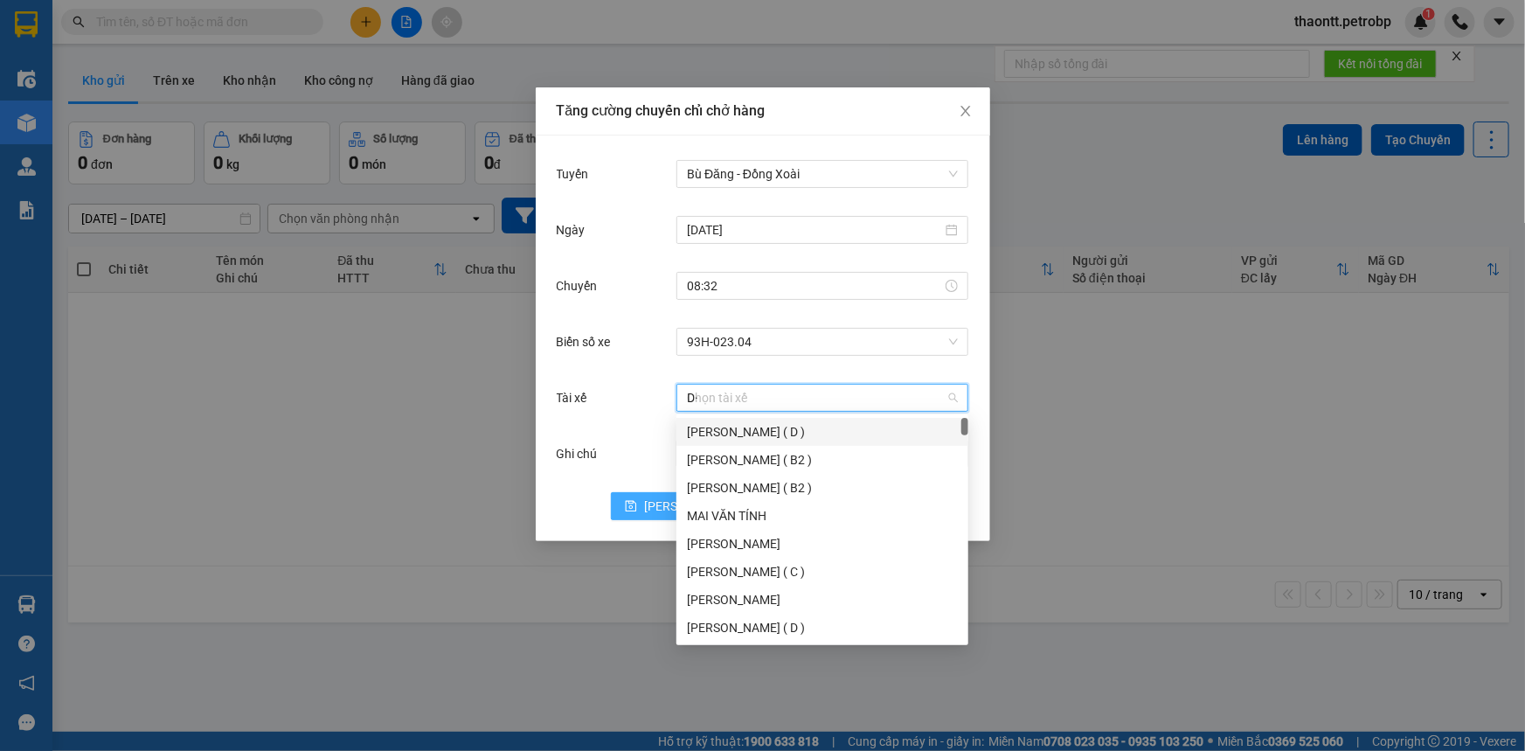
type input "D"
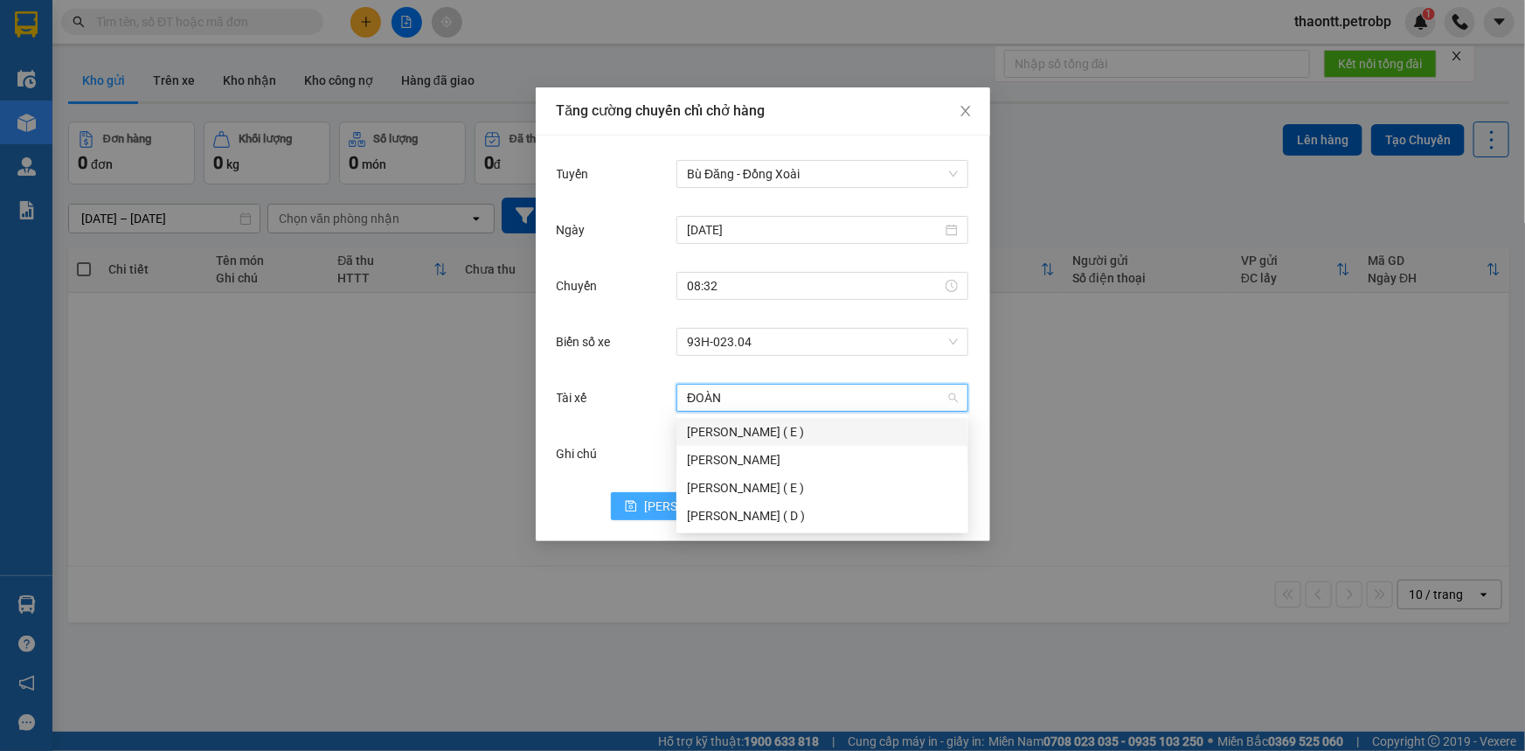
type input "ĐOÀN D"
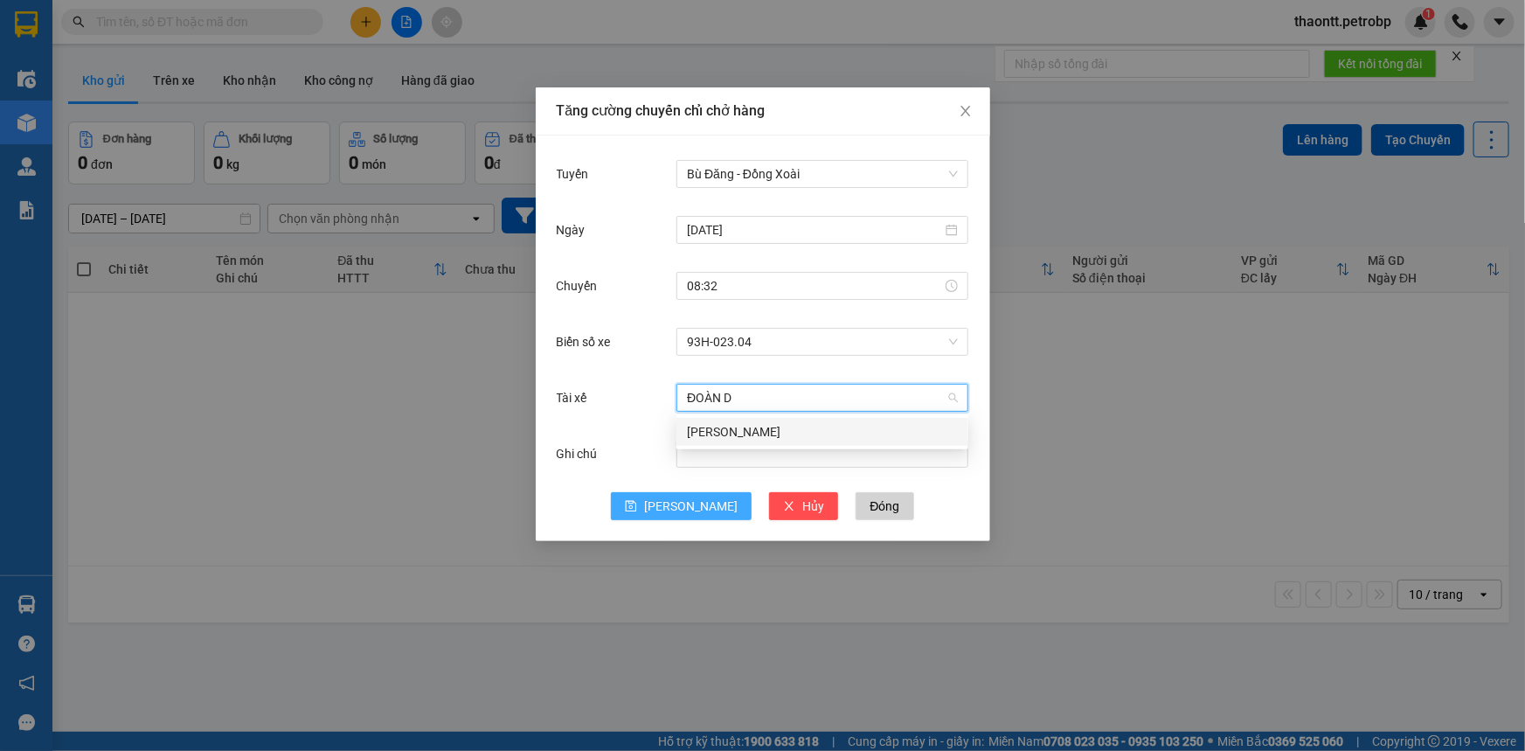
click at [751, 430] on div "[PERSON_NAME]" at bounding box center [822, 431] width 271 height 19
click at [637, 510] on icon "save" at bounding box center [631, 506] width 11 height 11
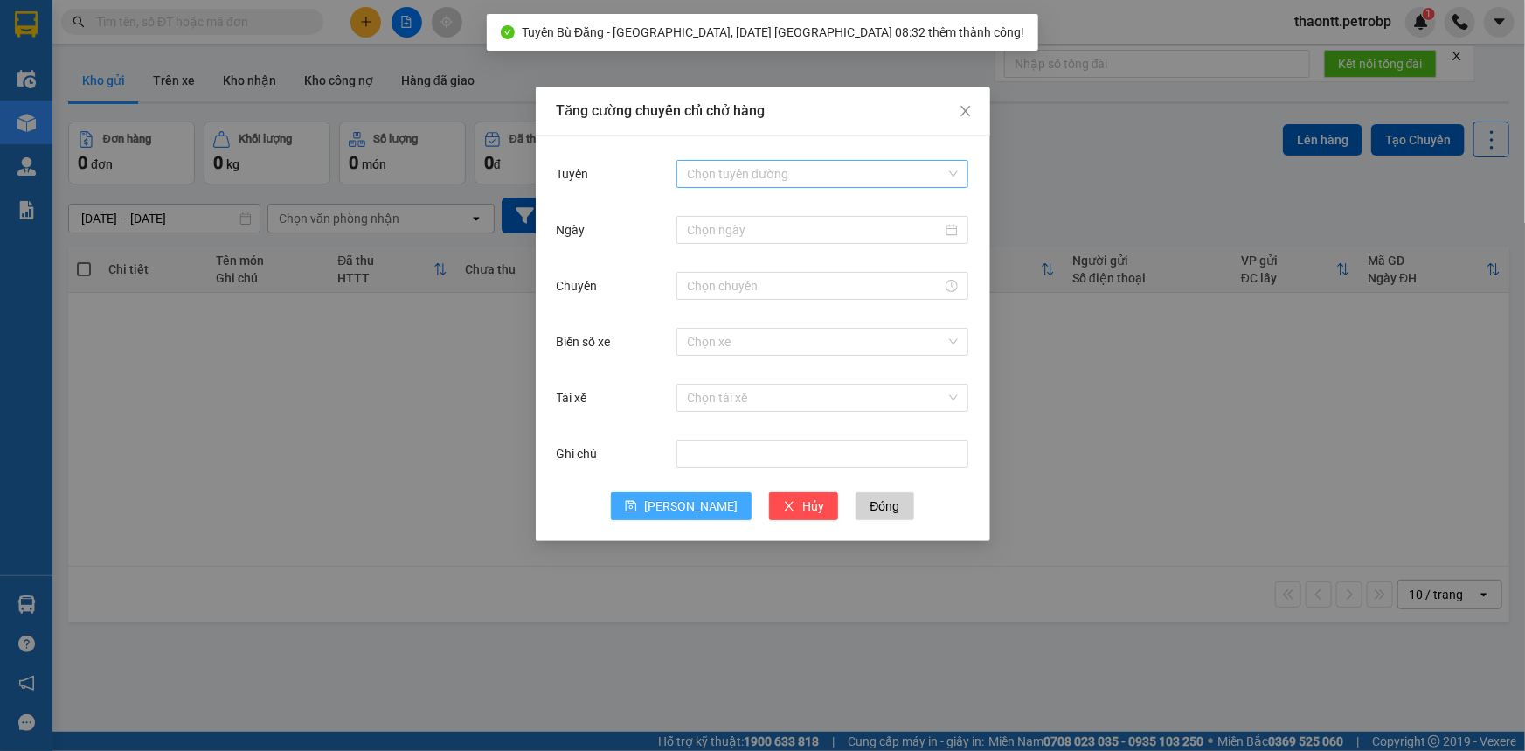
click at [707, 173] on input "Tuyến" at bounding box center [816, 174] width 259 height 26
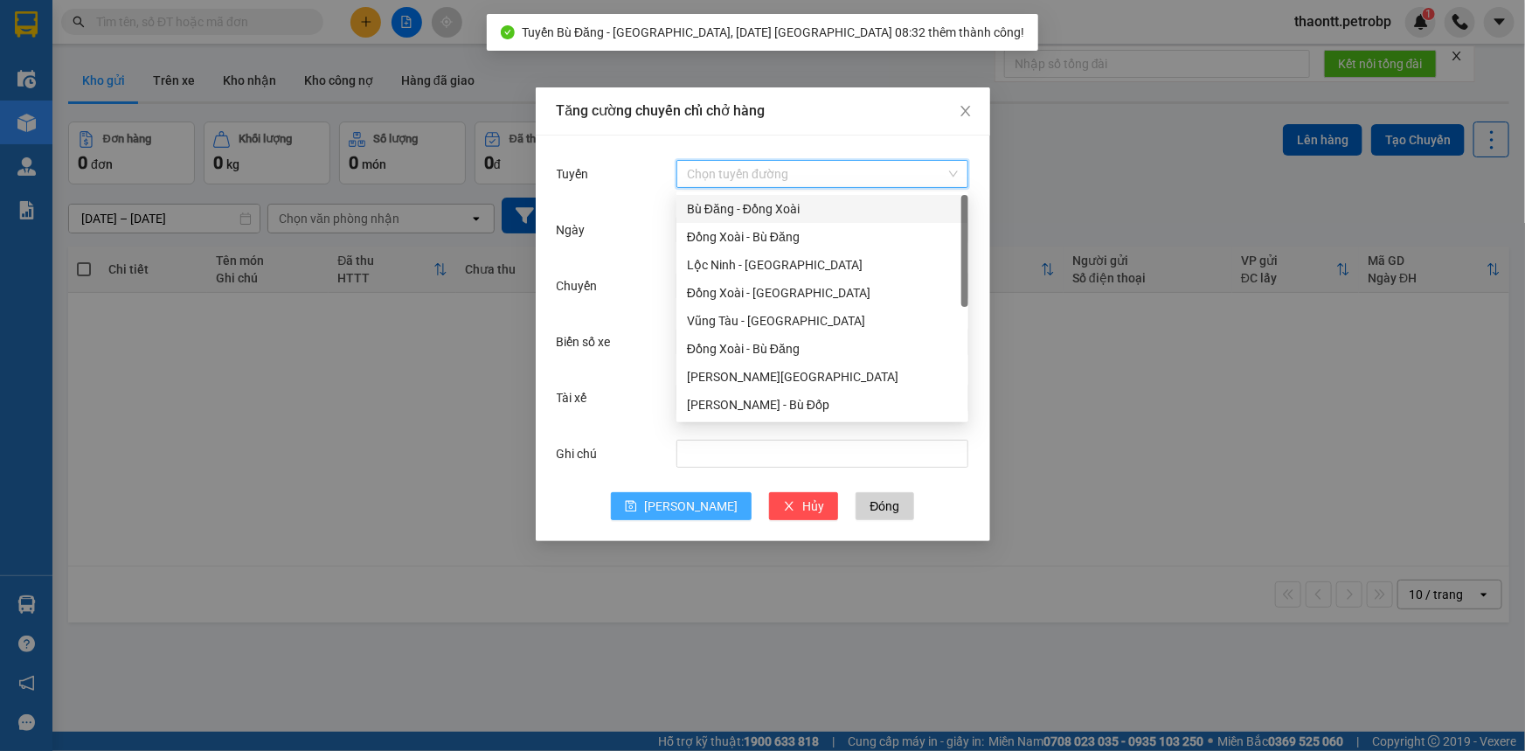
click at [722, 218] on div "Bù Đăng - Đồng Xoài" at bounding box center [822, 209] width 292 height 28
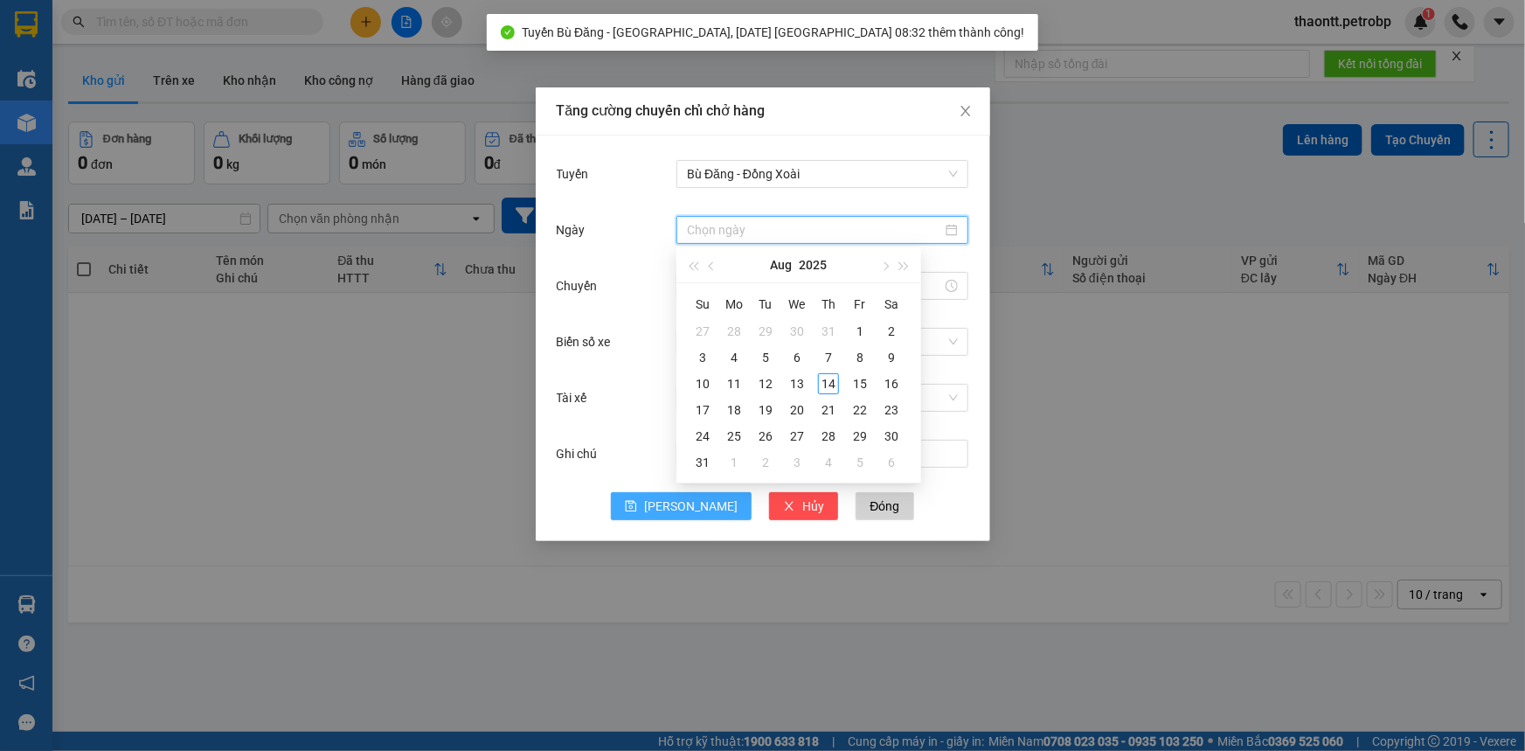
click at [723, 232] on input "Ngày" at bounding box center [814, 229] width 255 height 19
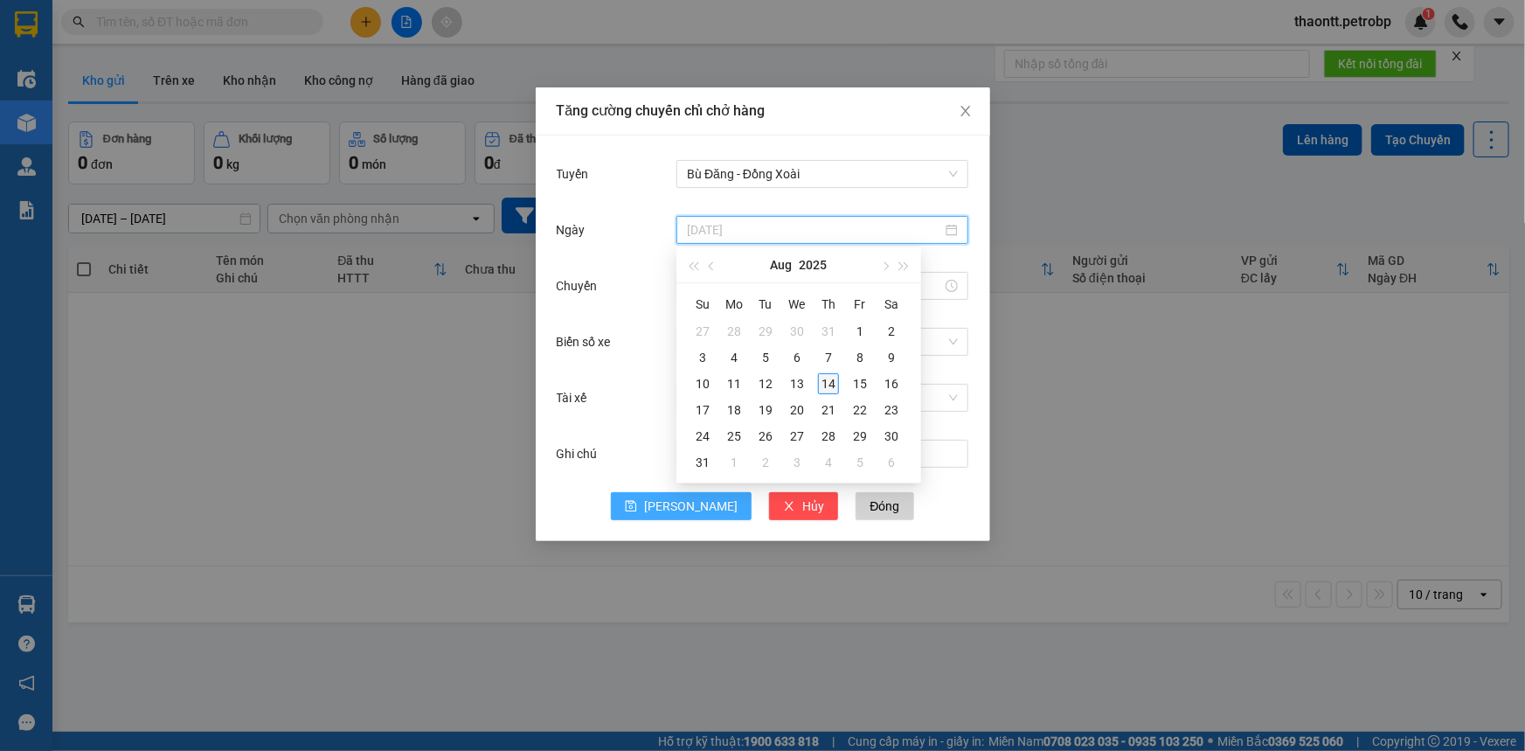
type input "[DATE]"
click at [828, 387] on div "14" at bounding box center [828, 383] width 21 height 21
click at [736, 289] on input "Chuyến" at bounding box center [814, 285] width 255 height 19
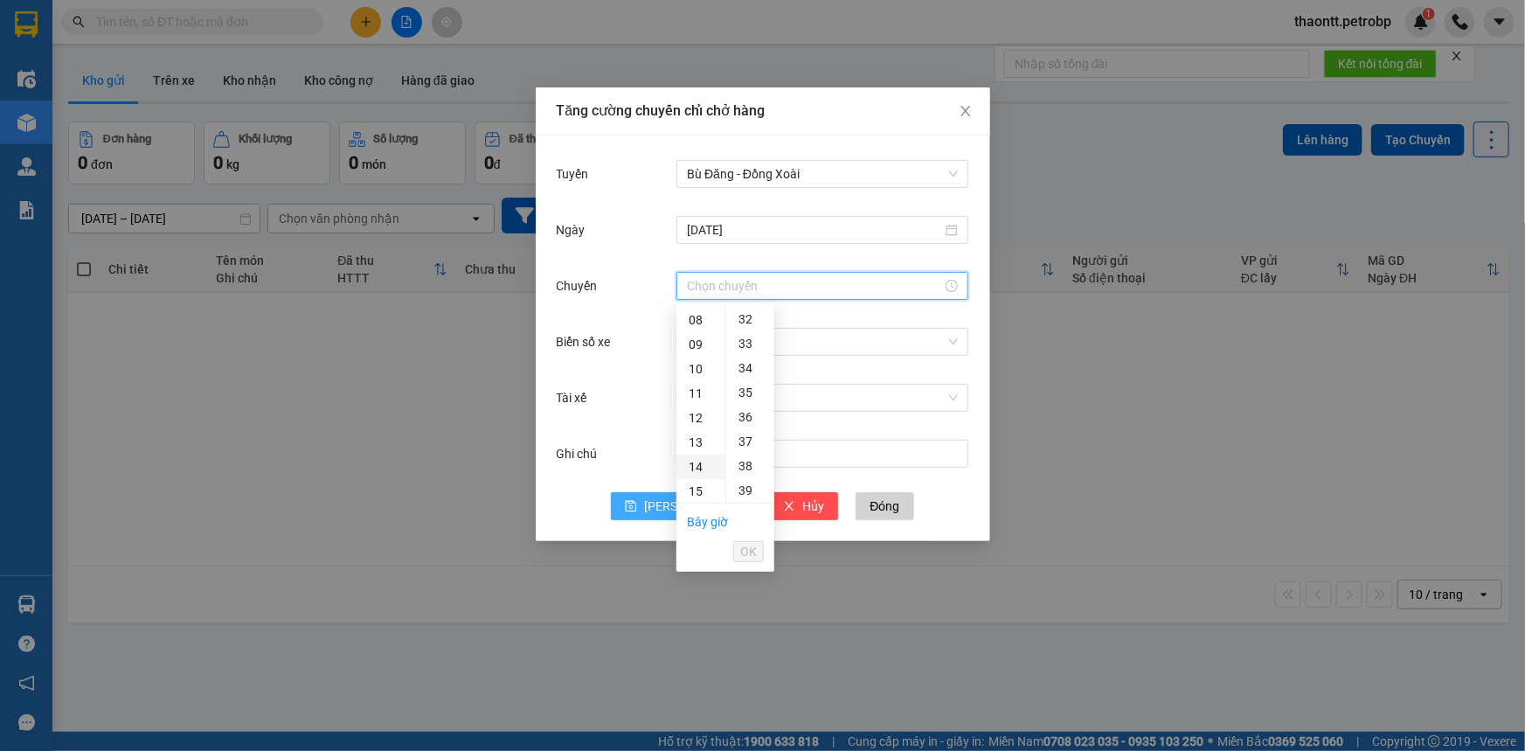
click at [708, 463] on div "14" at bounding box center [700, 466] width 49 height 24
click at [750, 386] on div "32" at bounding box center [750, 387] width 48 height 24
type input "14:32"
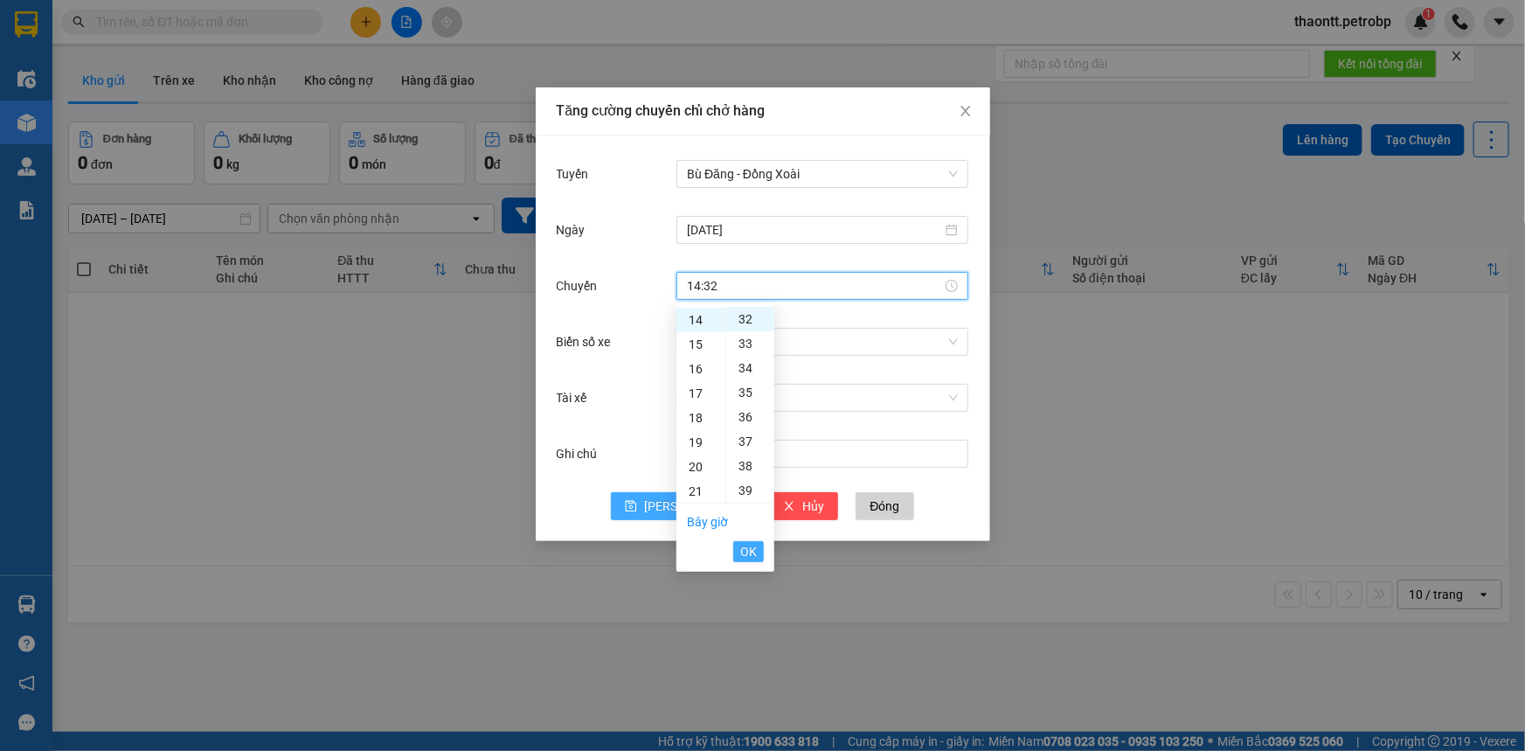
click at [751, 554] on span "OK" at bounding box center [748, 551] width 17 height 19
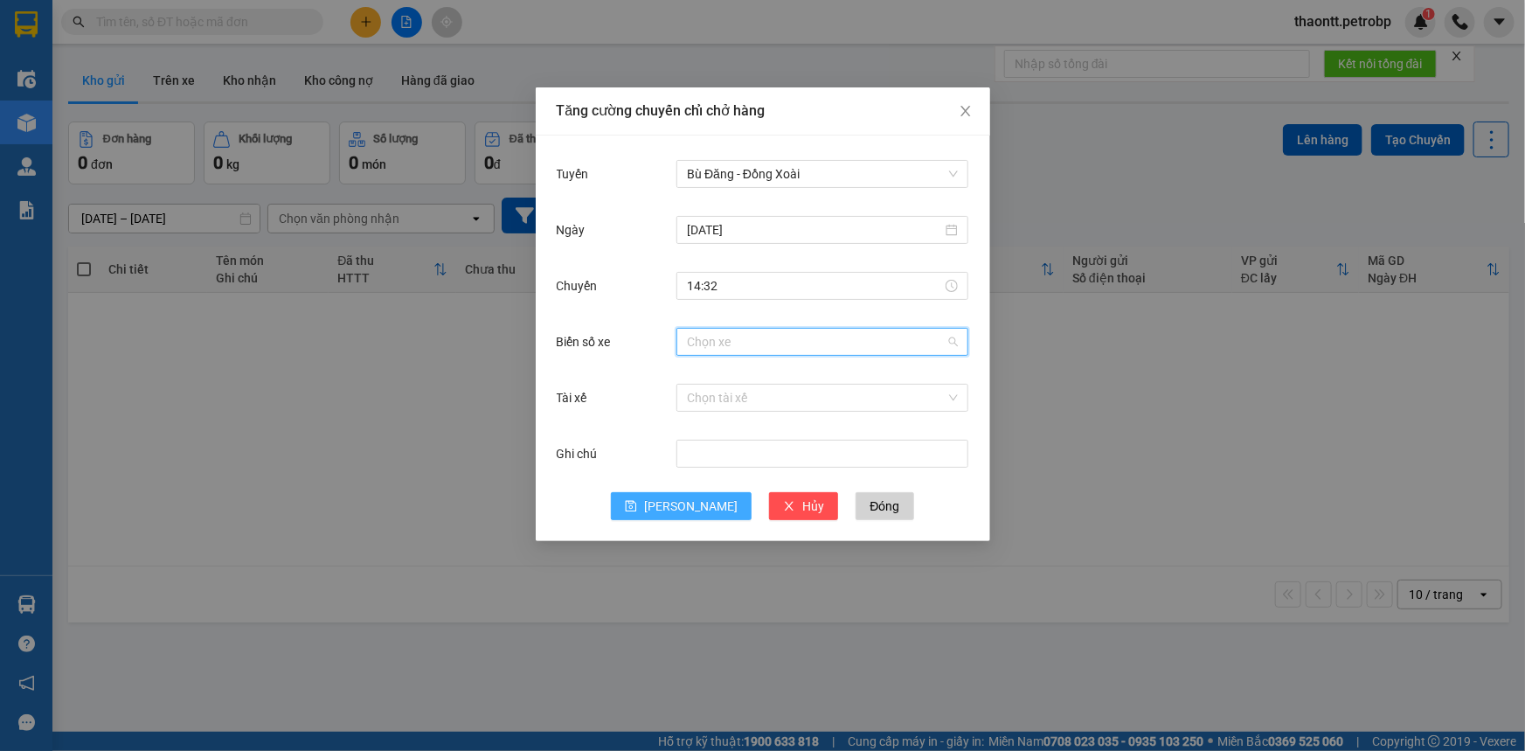
click at [734, 336] on input "Biển số xe" at bounding box center [816, 342] width 259 height 26
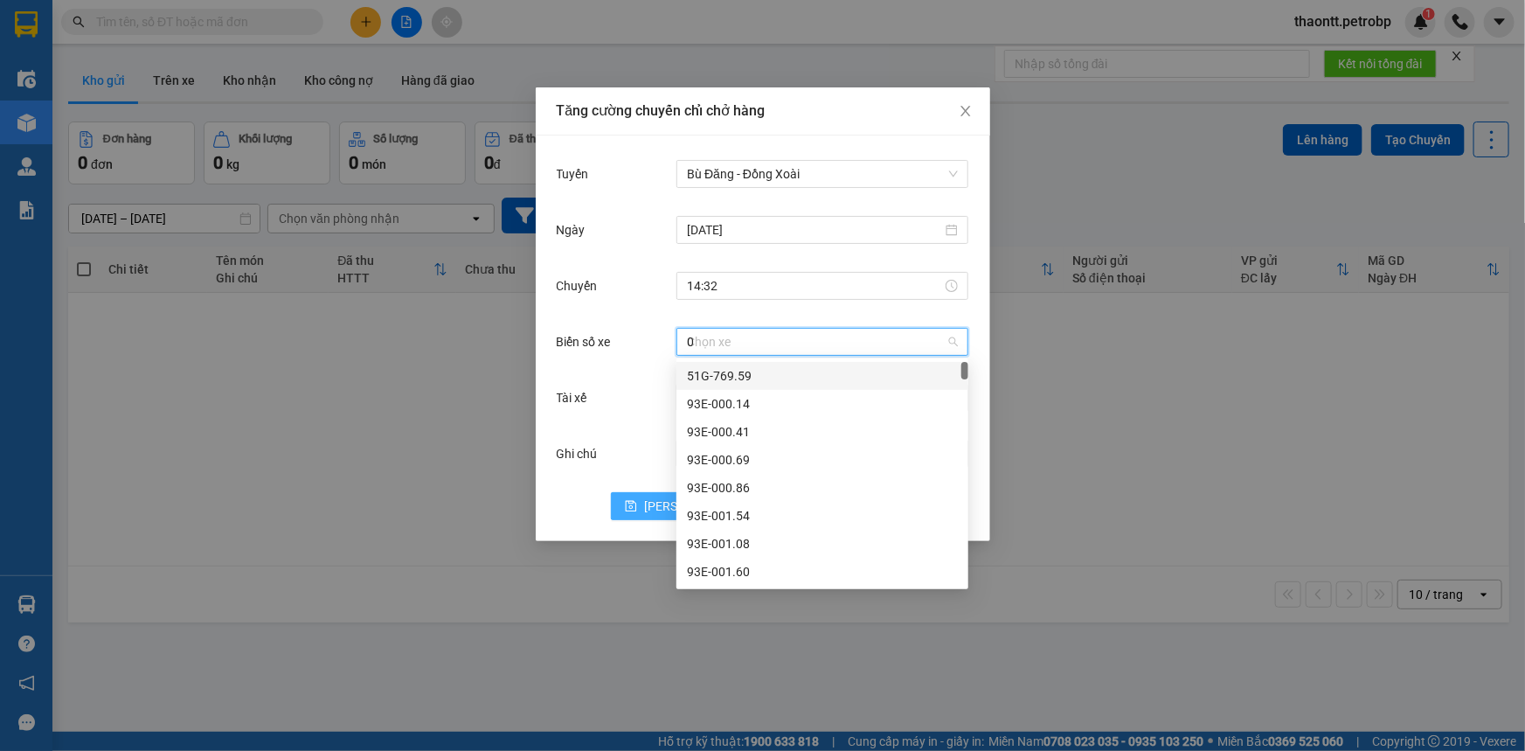
type input "04"
click at [709, 520] on div "93H-023.04" at bounding box center [822, 515] width 271 height 19
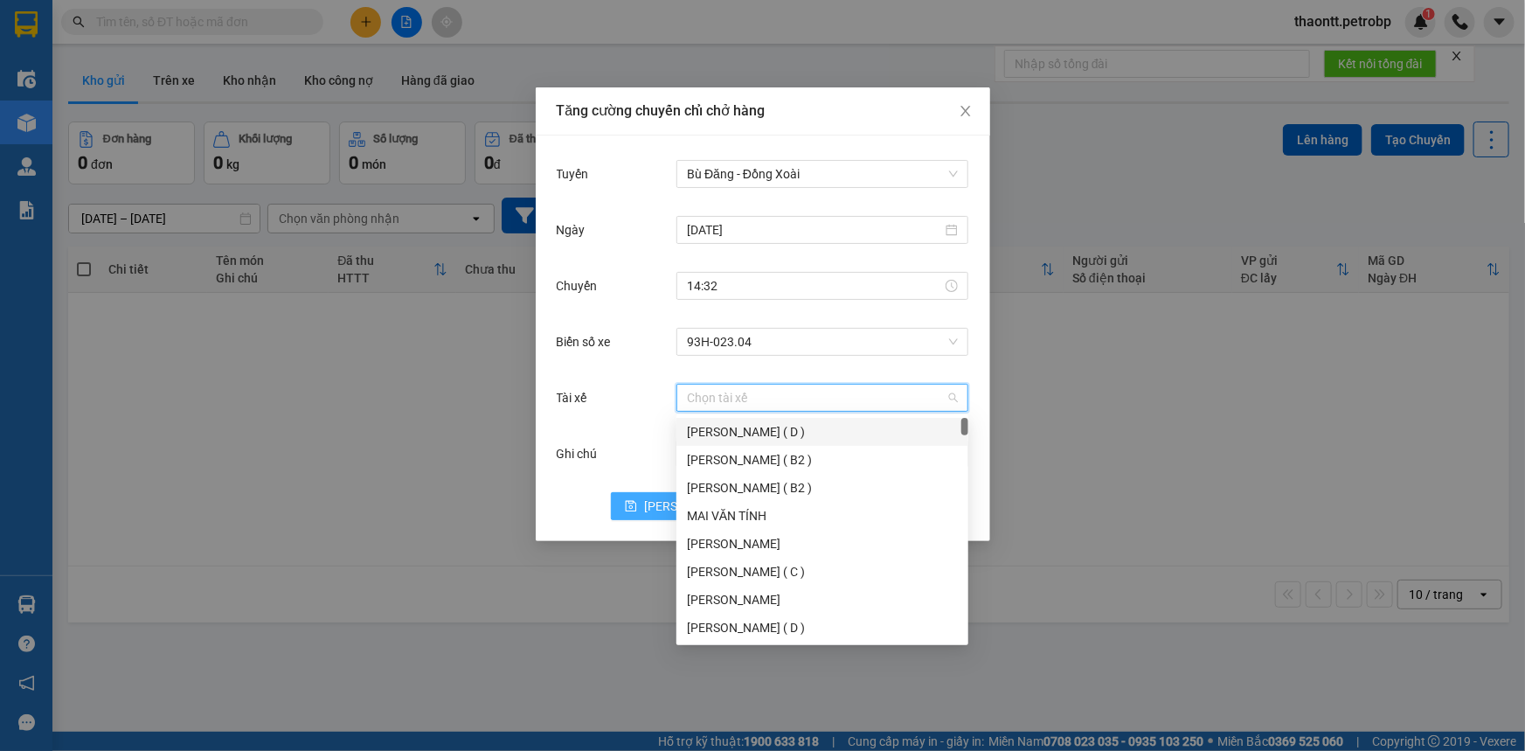
click at [730, 402] on input "Tài xế" at bounding box center [816, 397] width 259 height 26
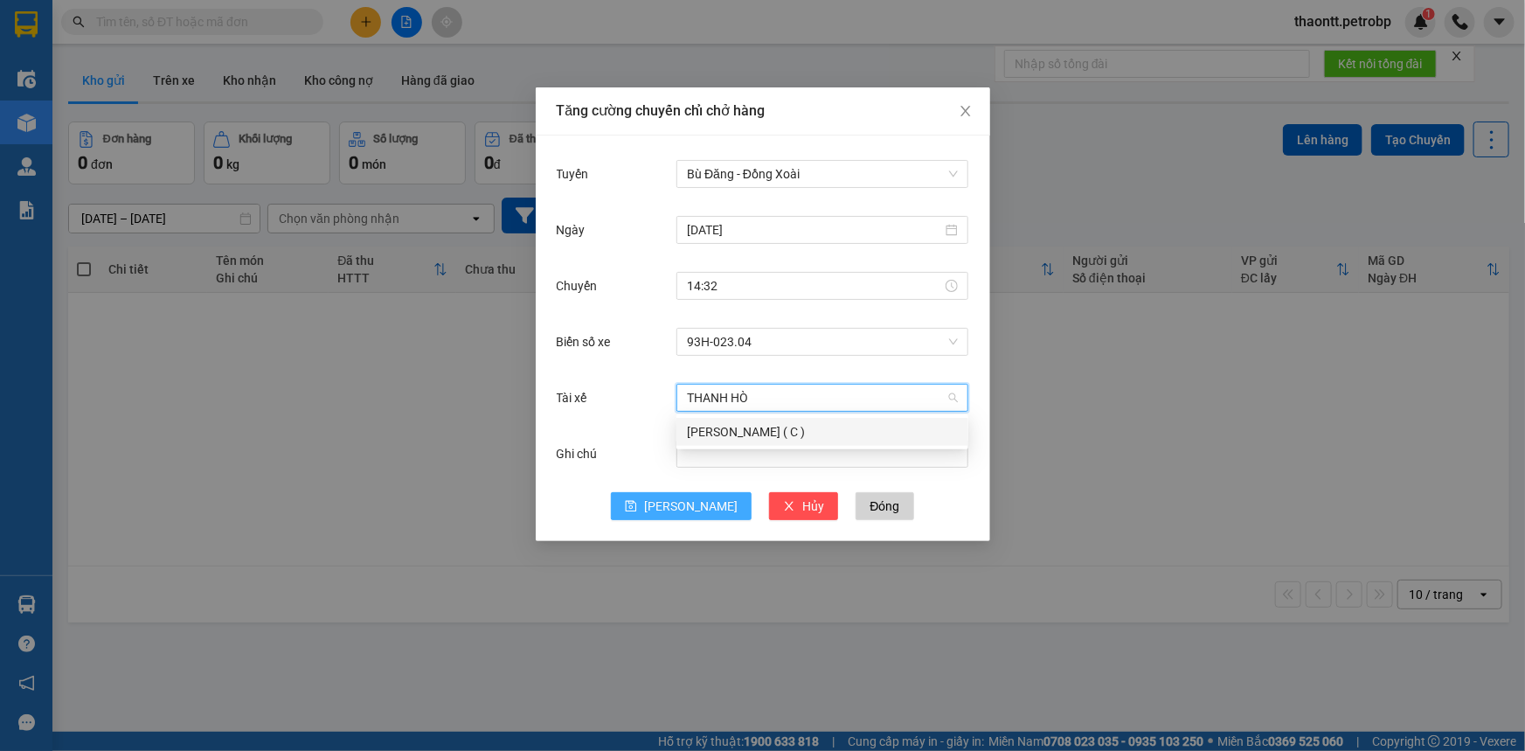
type input "[PERSON_NAME]"
click at [733, 425] on div "[PERSON_NAME] ( C )" at bounding box center [822, 431] width 271 height 19
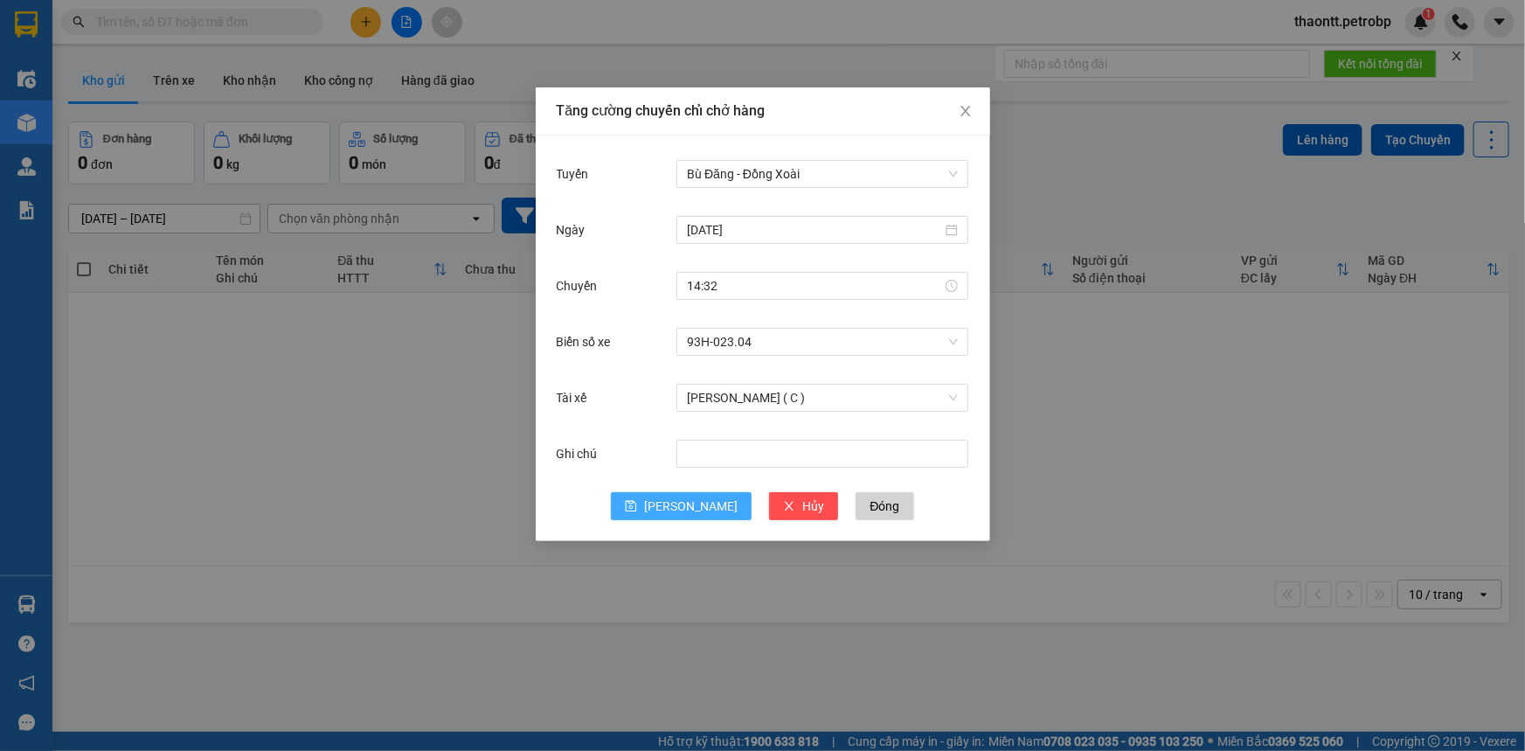
click at [701, 504] on span "[PERSON_NAME]" at bounding box center [690, 505] width 93 height 19
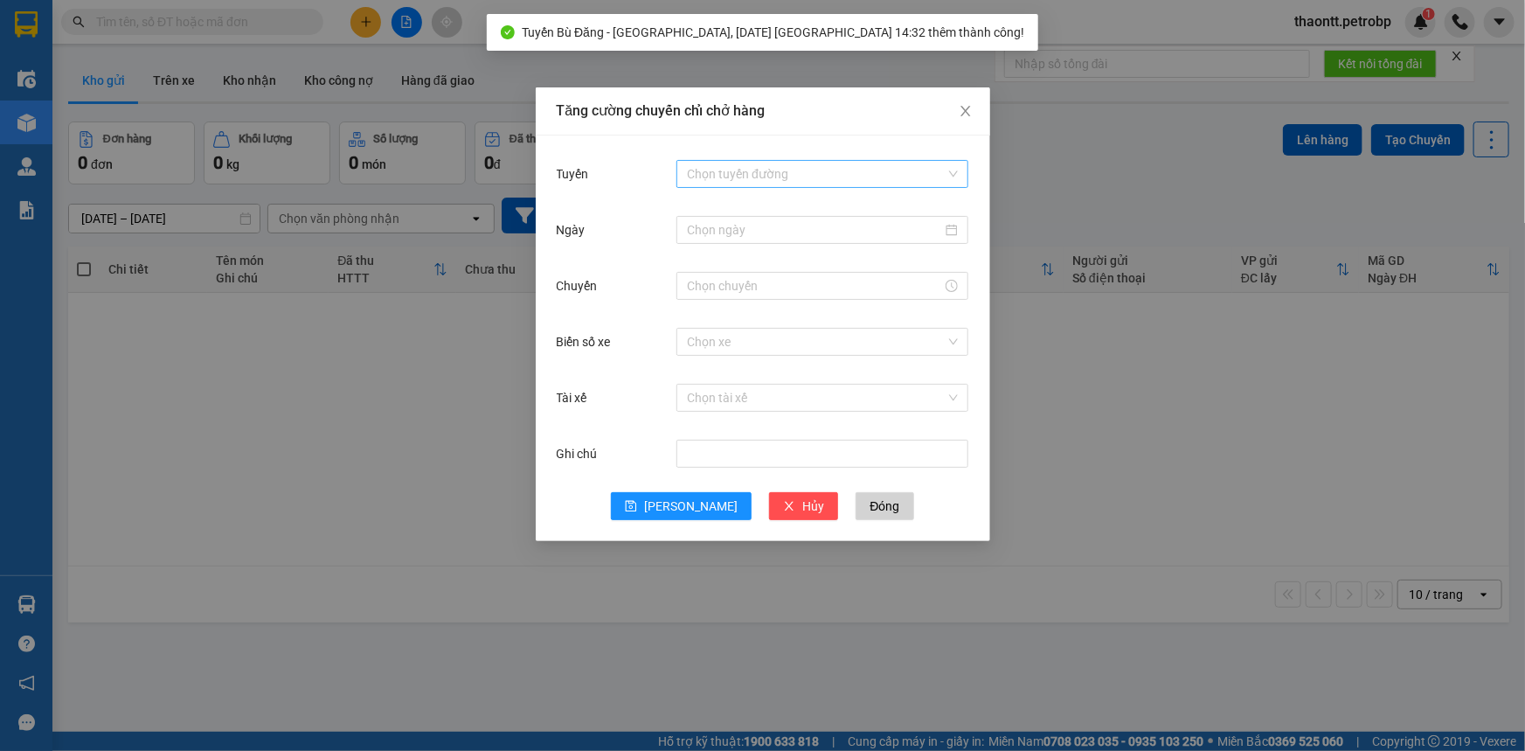
click at [727, 184] on input "Tuyến" at bounding box center [816, 174] width 259 height 26
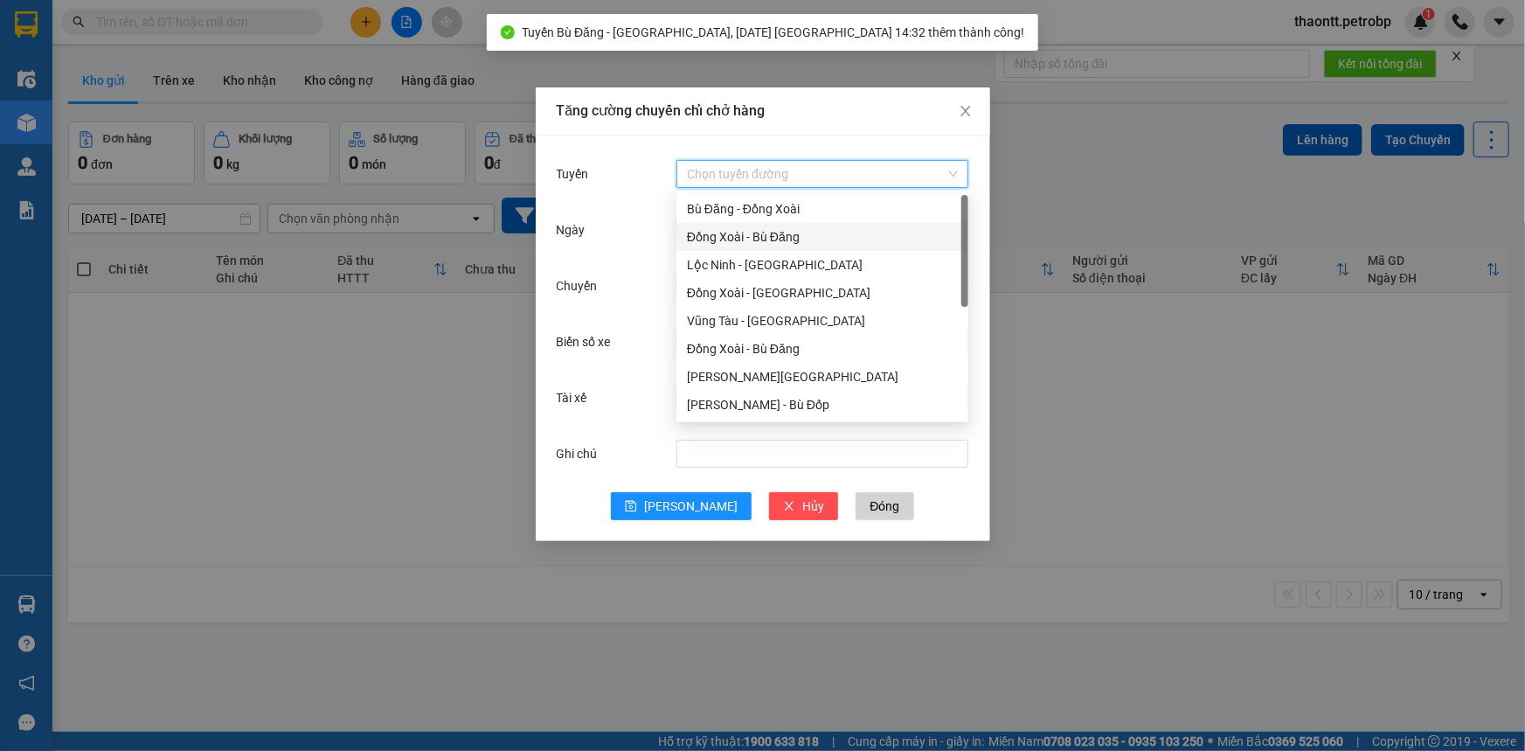
click at [765, 239] on div "Đồng Xoài - Bù Đăng" at bounding box center [822, 236] width 271 height 19
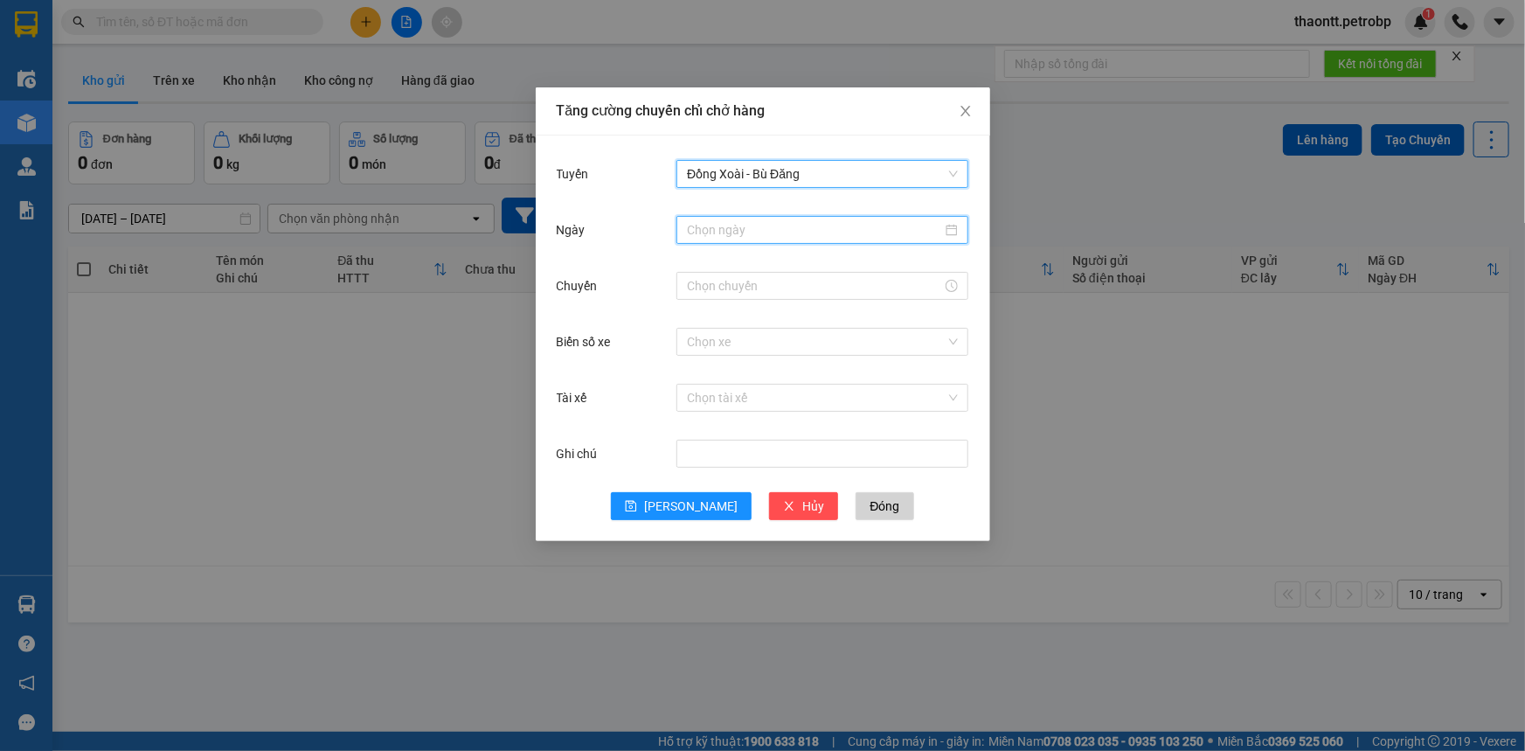
click at [745, 233] on input "Ngày" at bounding box center [814, 229] width 255 height 19
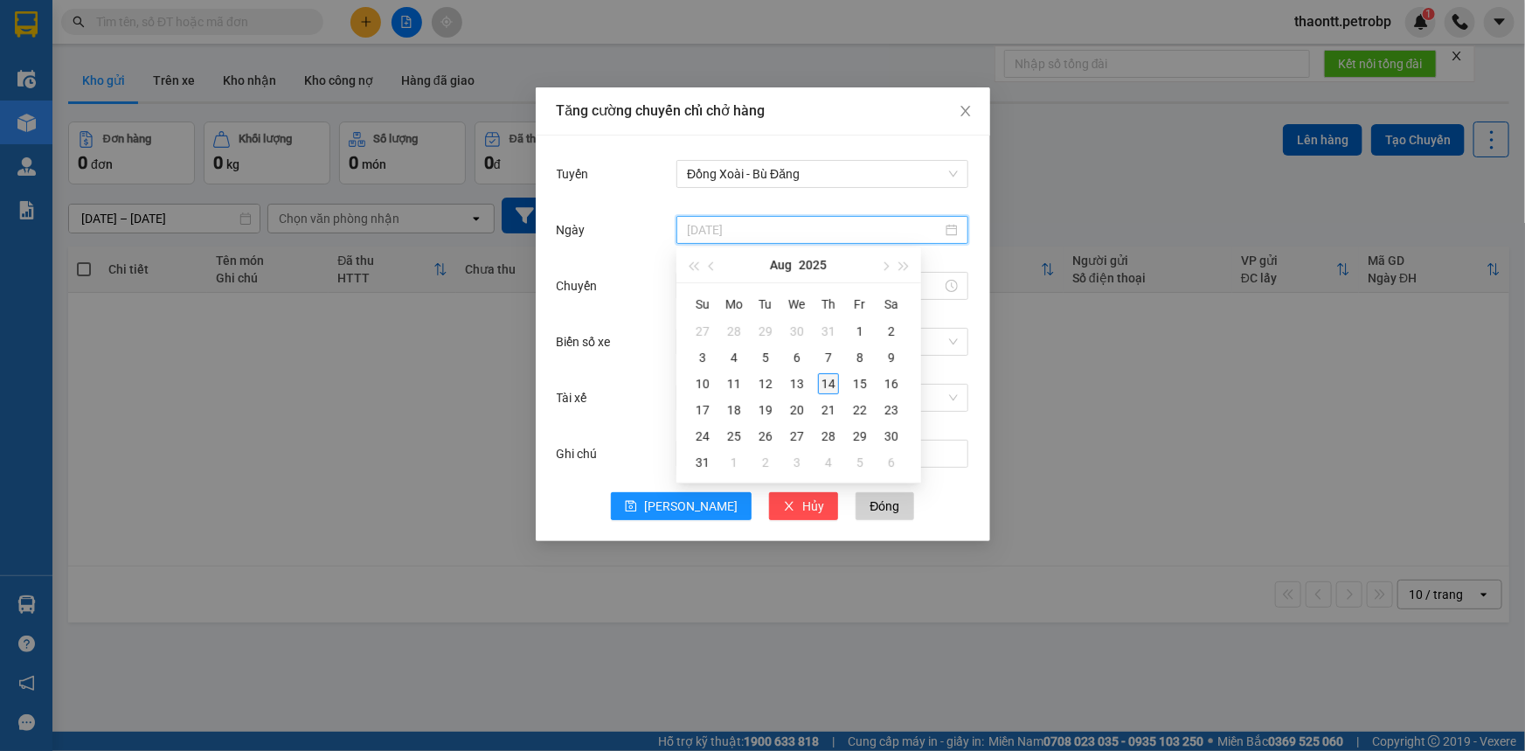
type input "[DATE]"
drag, startPoint x: 827, startPoint y: 382, endPoint x: 819, endPoint y: 376, distance: 10.0
click at [827, 382] on div "14" at bounding box center [828, 383] width 21 height 21
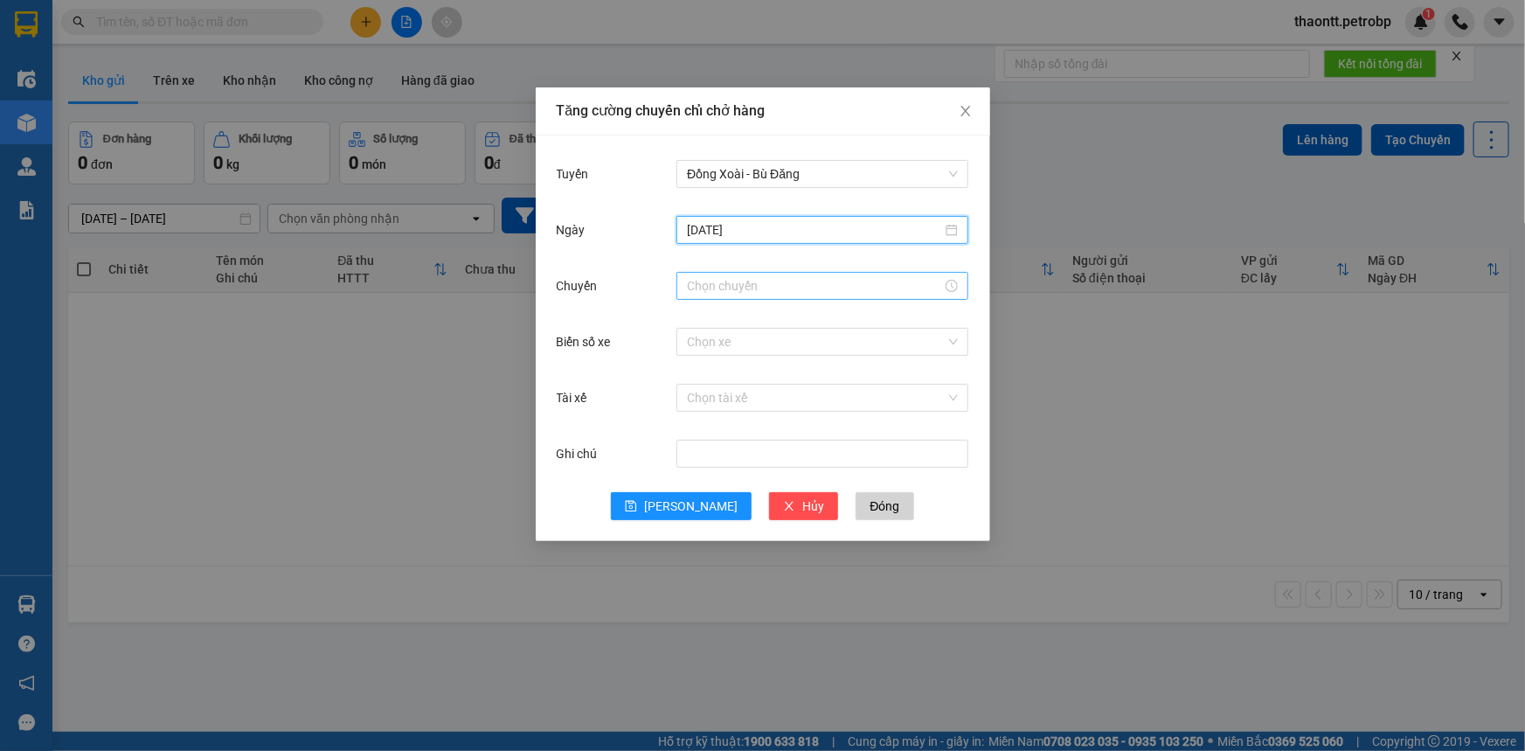
click at [771, 283] on input "Chuyến" at bounding box center [814, 285] width 255 height 19
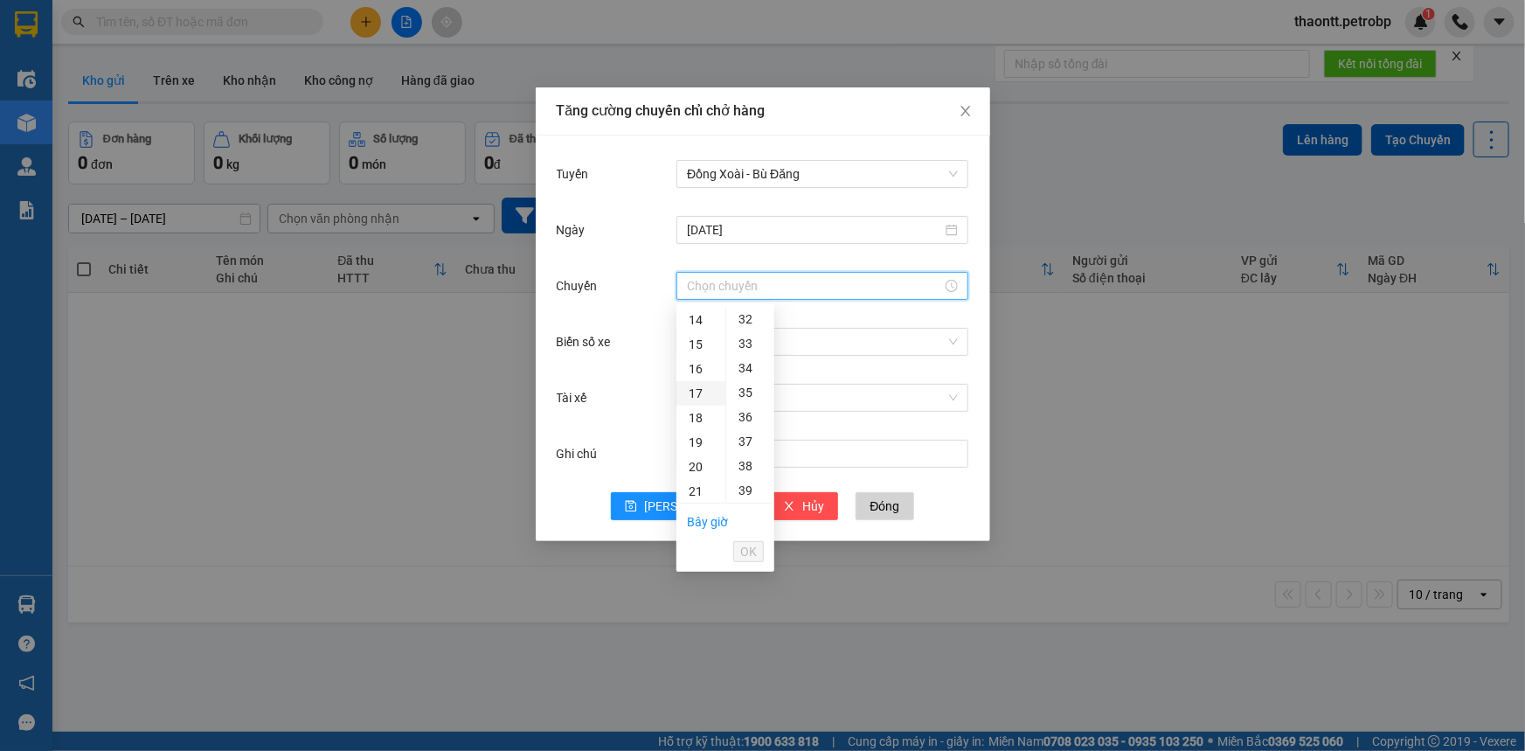
scroll to position [262, 0]
click at [698, 373] on div "13" at bounding box center [700, 375] width 49 height 24
click at [752, 367] on div "02" at bounding box center [750, 368] width 48 height 24
type input "13:02"
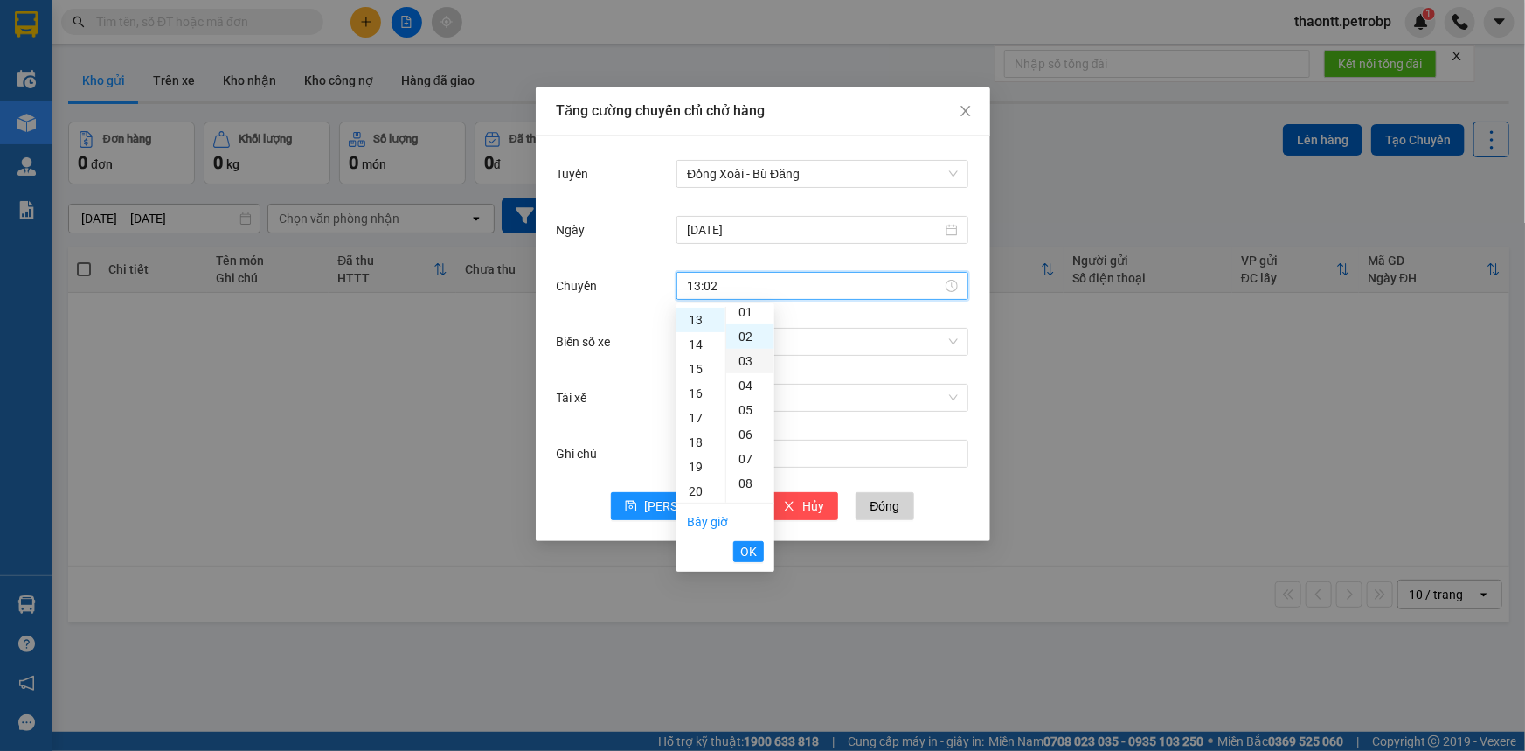
scroll to position [49, 0]
click at [753, 554] on span "OK" at bounding box center [748, 551] width 17 height 19
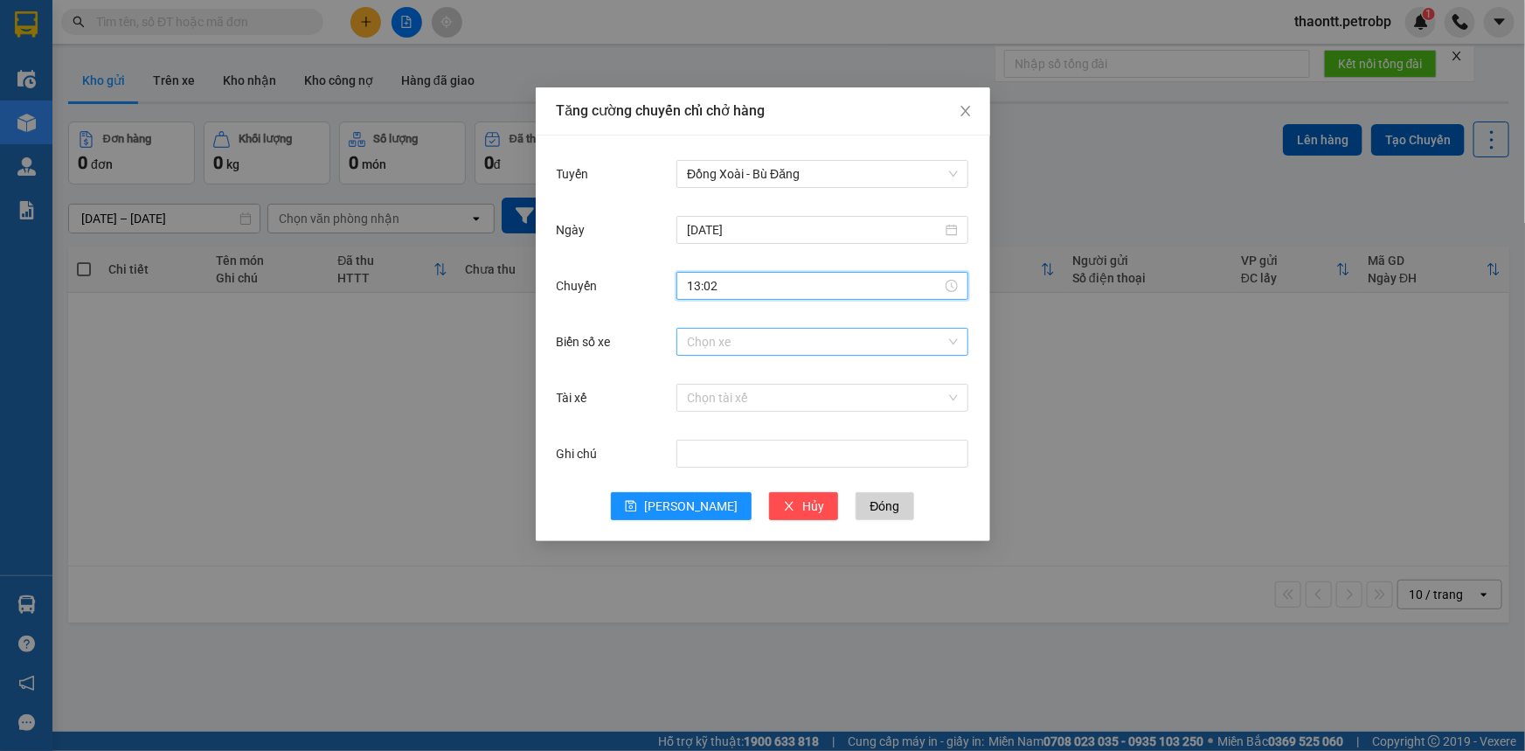
click at [838, 344] on input "Biển số xe" at bounding box center [816, 342] width 259 height 26
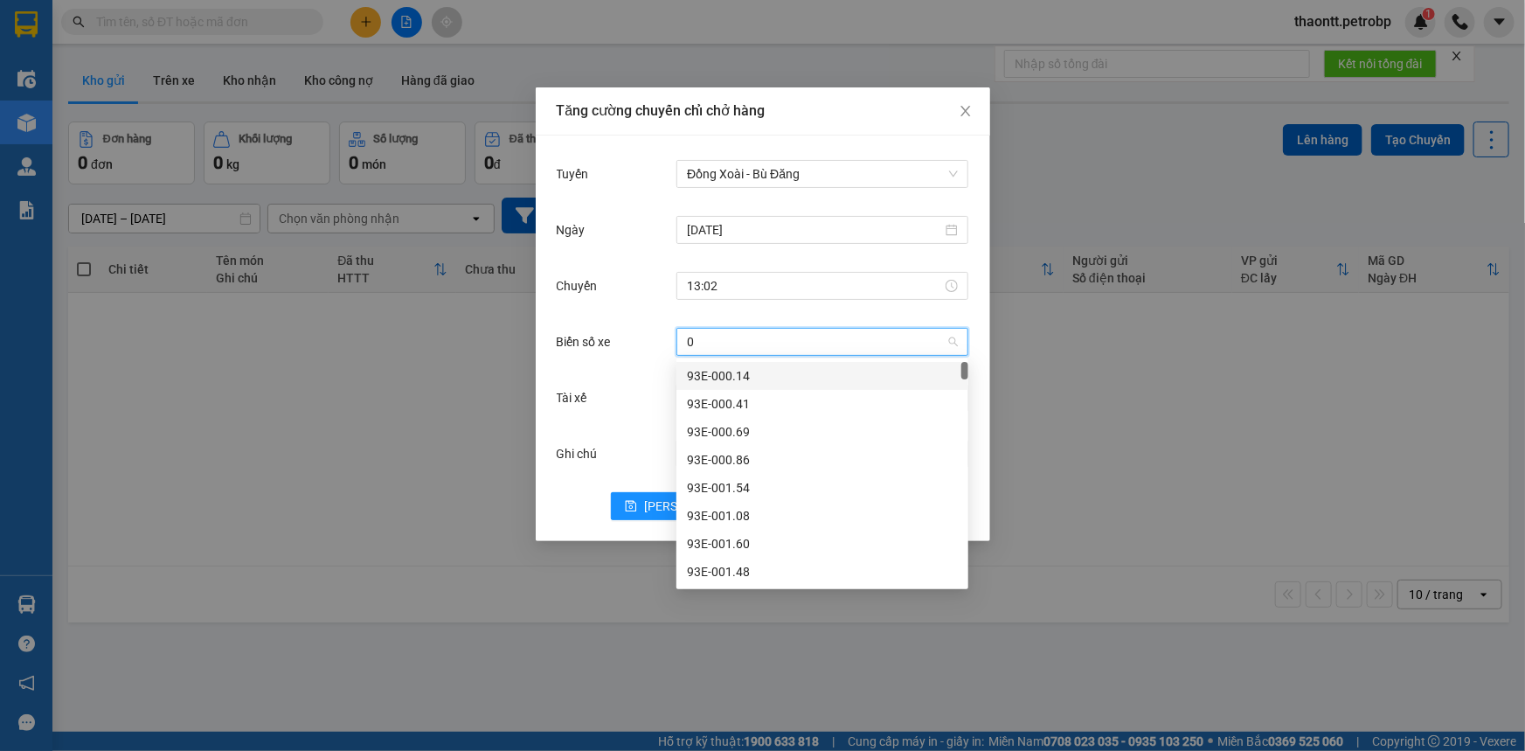
type input "04"
click at [738, 520] on div "93H-023.04" at bounding box center [822, 515] width 271 height 19
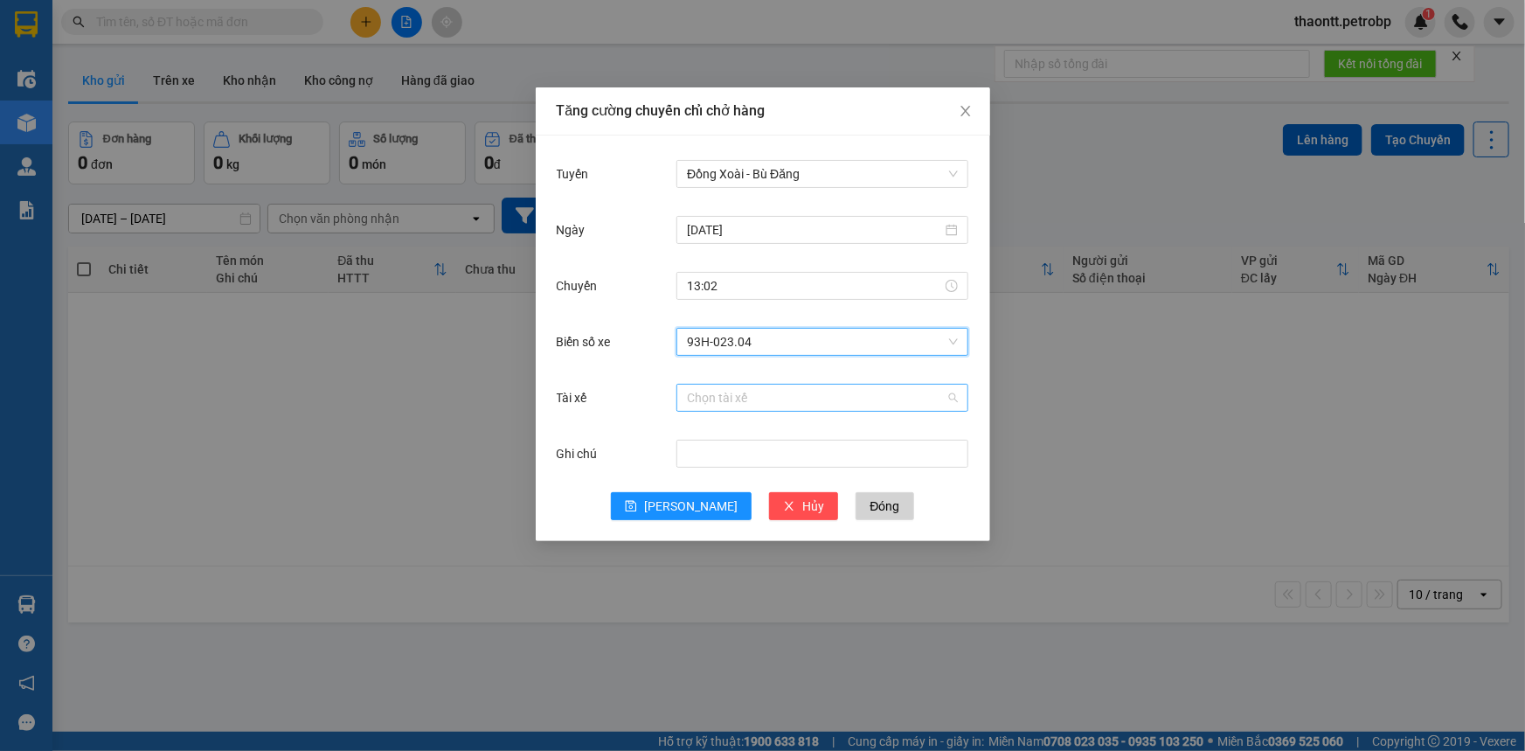
click at [737, 401] on input "Tài xế" at bounding box center [816, 397] width 259 height 26
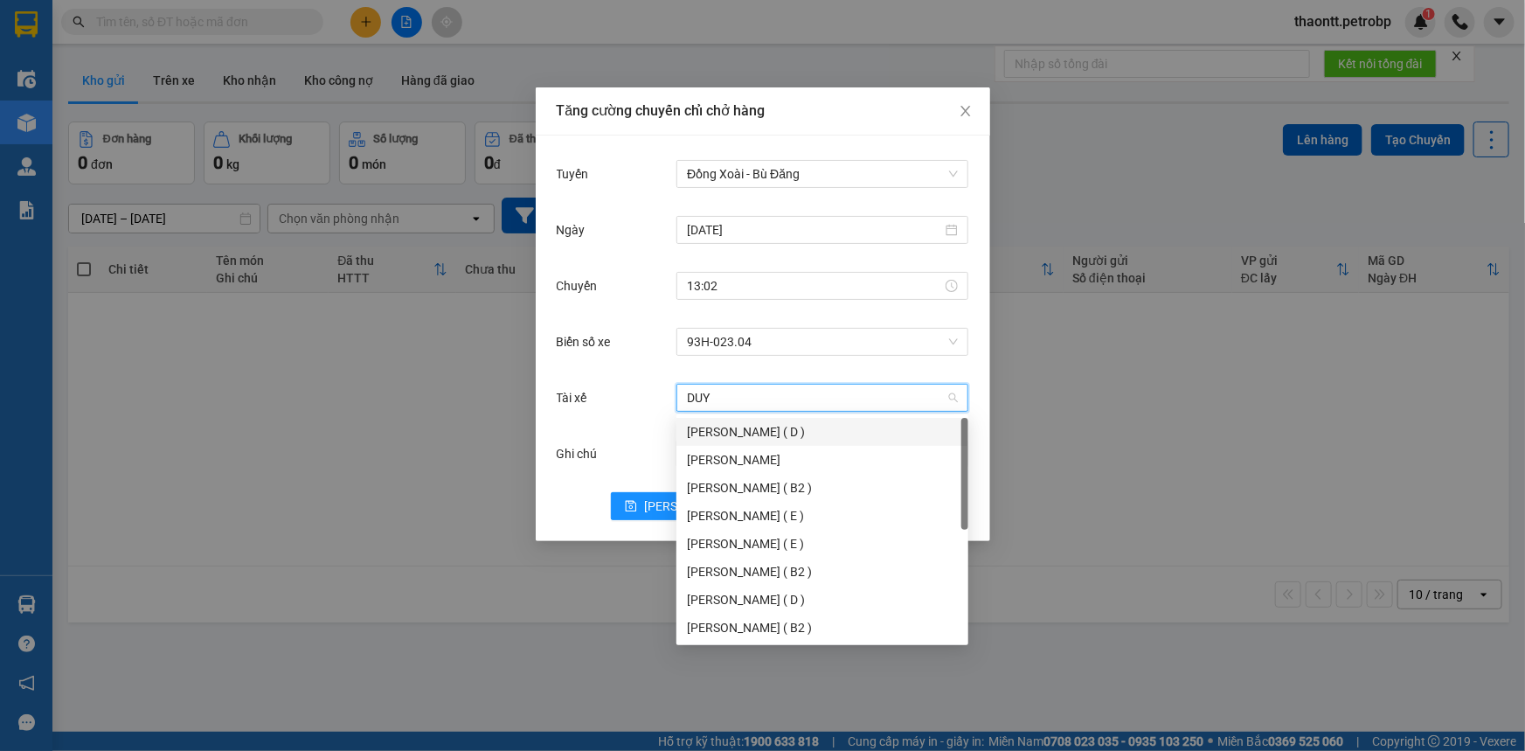
type input "DUY Q"
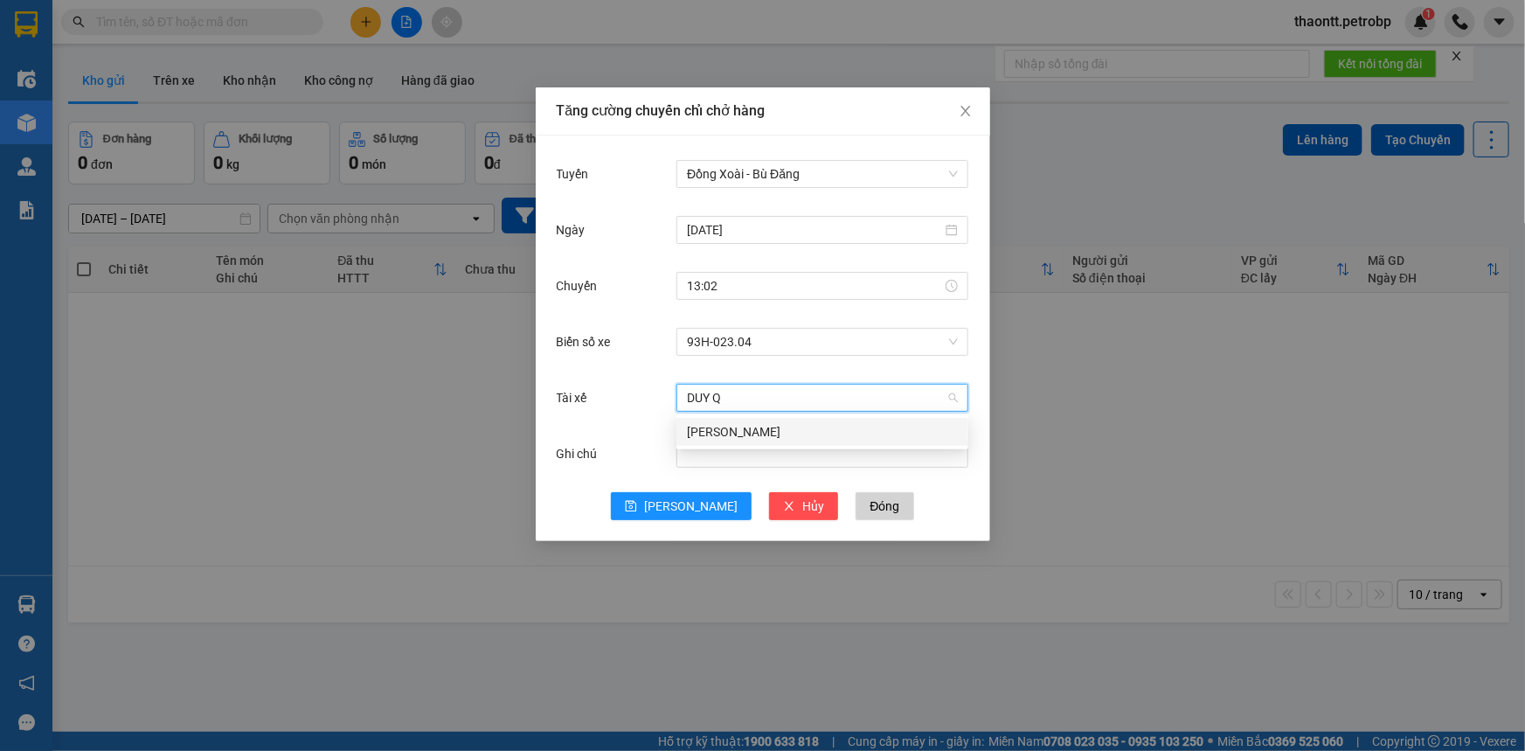
click at [726, 427] on div "[PERSON_NAME]" at bounding box center [822, 431] width 271 height 19
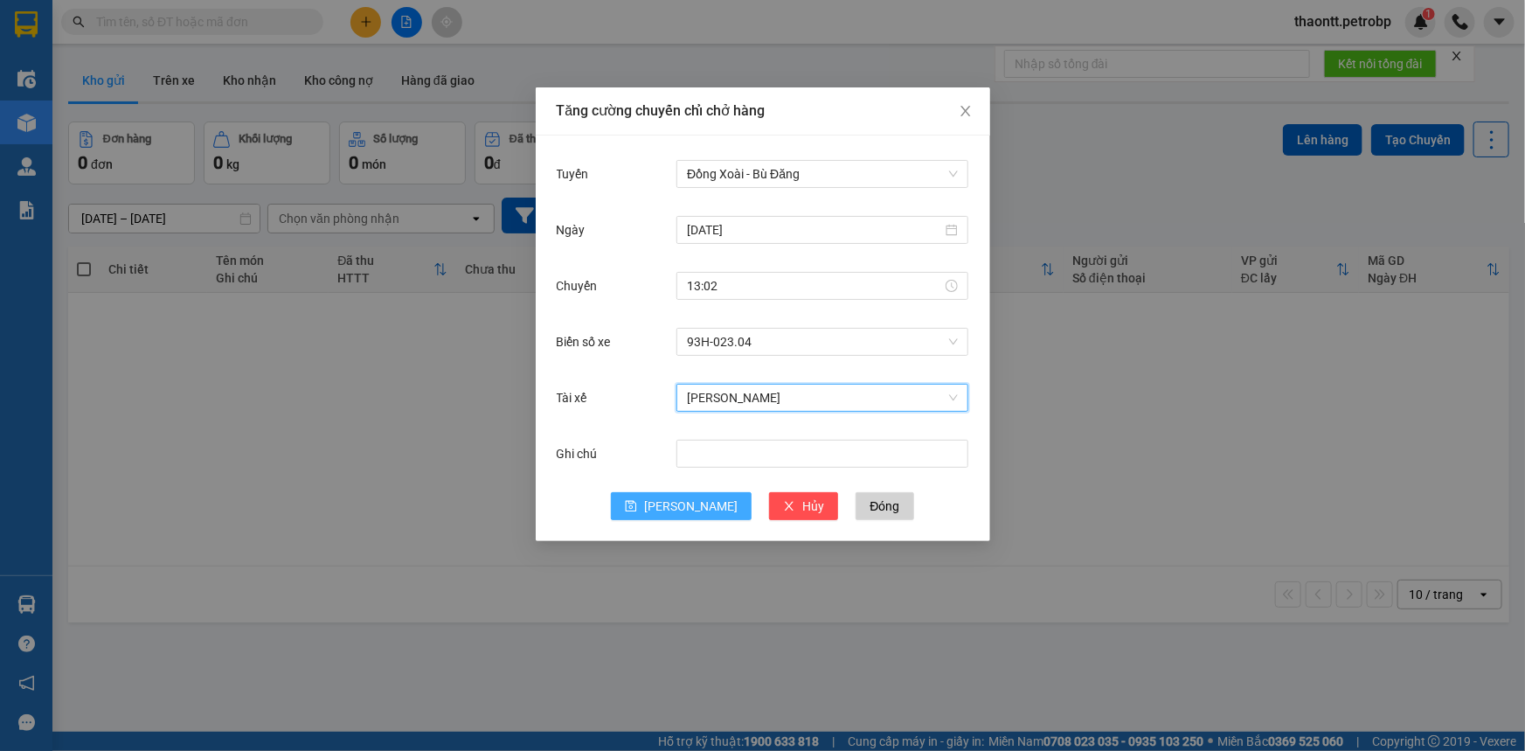
click at [675, 516] on button "[PERSON_NAME]" at bounding box center [681, 506] width 141 height 28
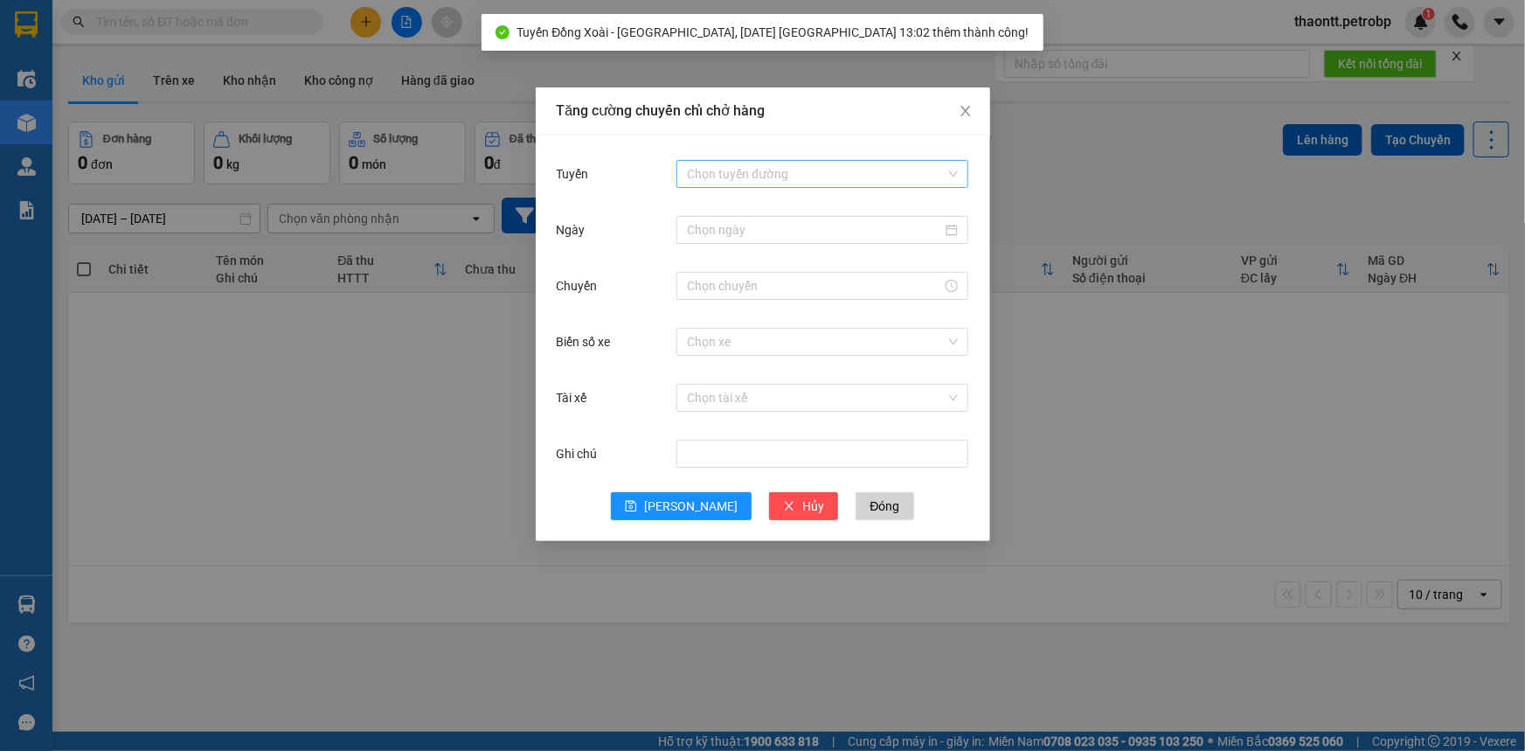
click at [770, 172] on input "Tuyến" at bounding box center [816, 174] width 259 height 26
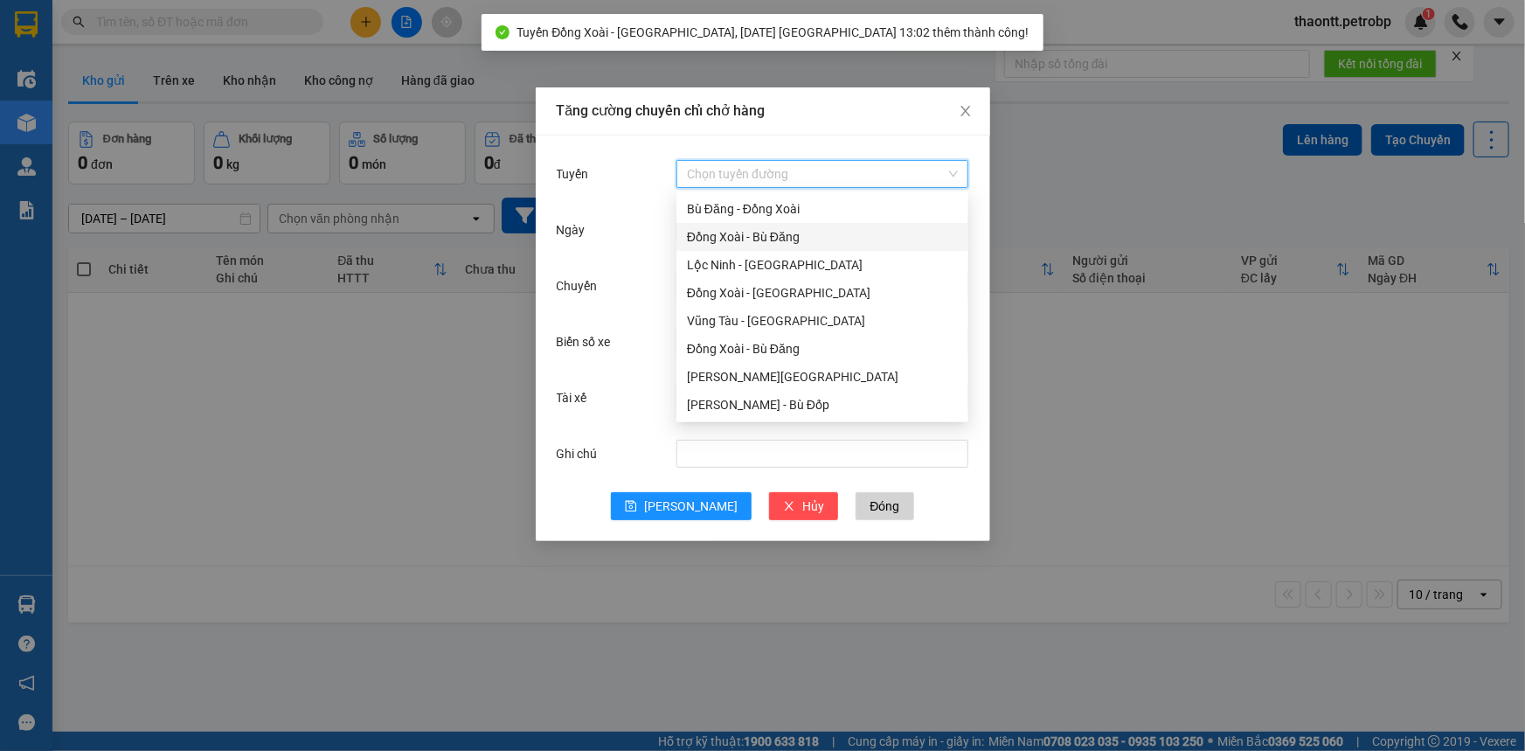
click at [748, 233] on div "Đồng Xoài - Bù Đăng" at bounding box center [822, 236] width 271 height 19
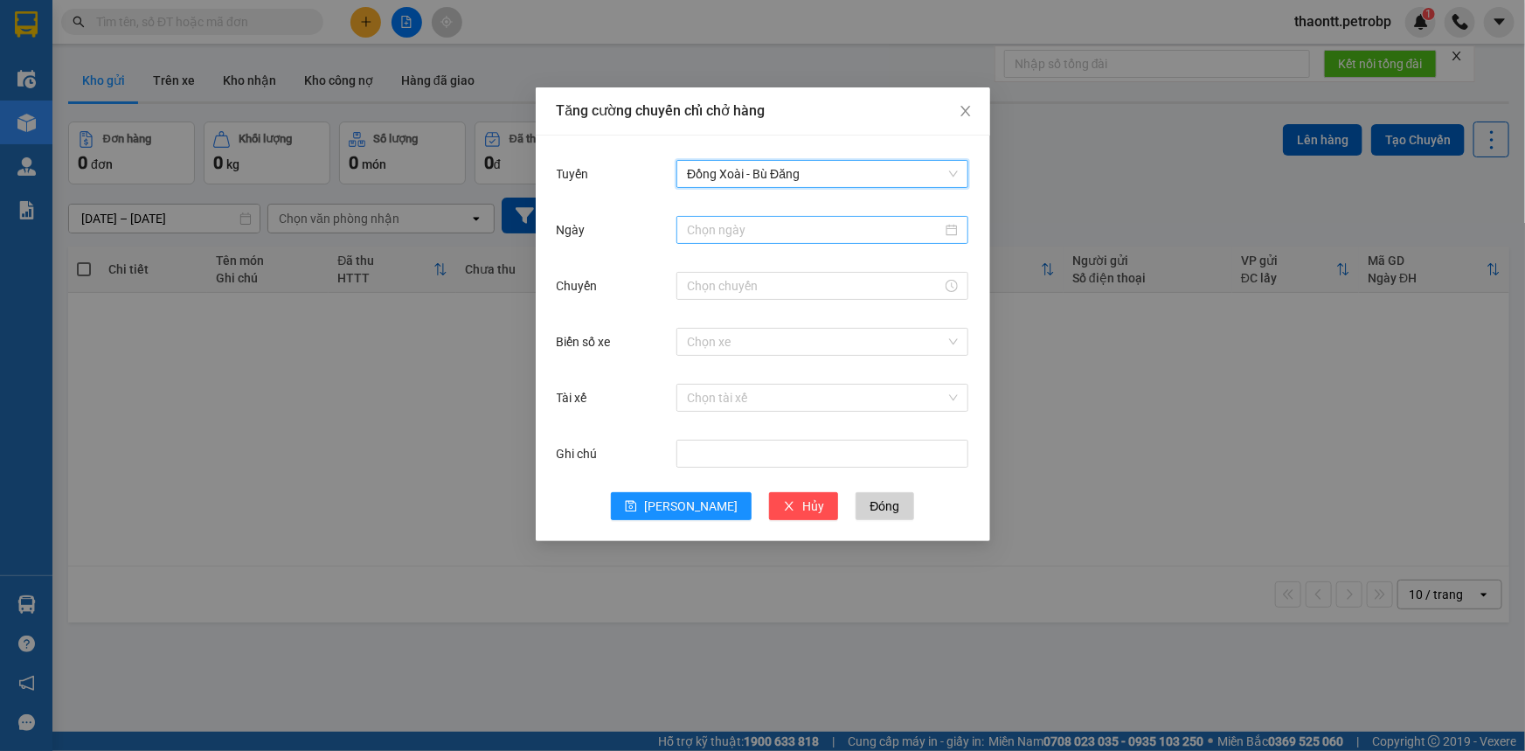
click at [770, 234] on input "Ngày" at bounding box center [814, 229] width 255 height 19
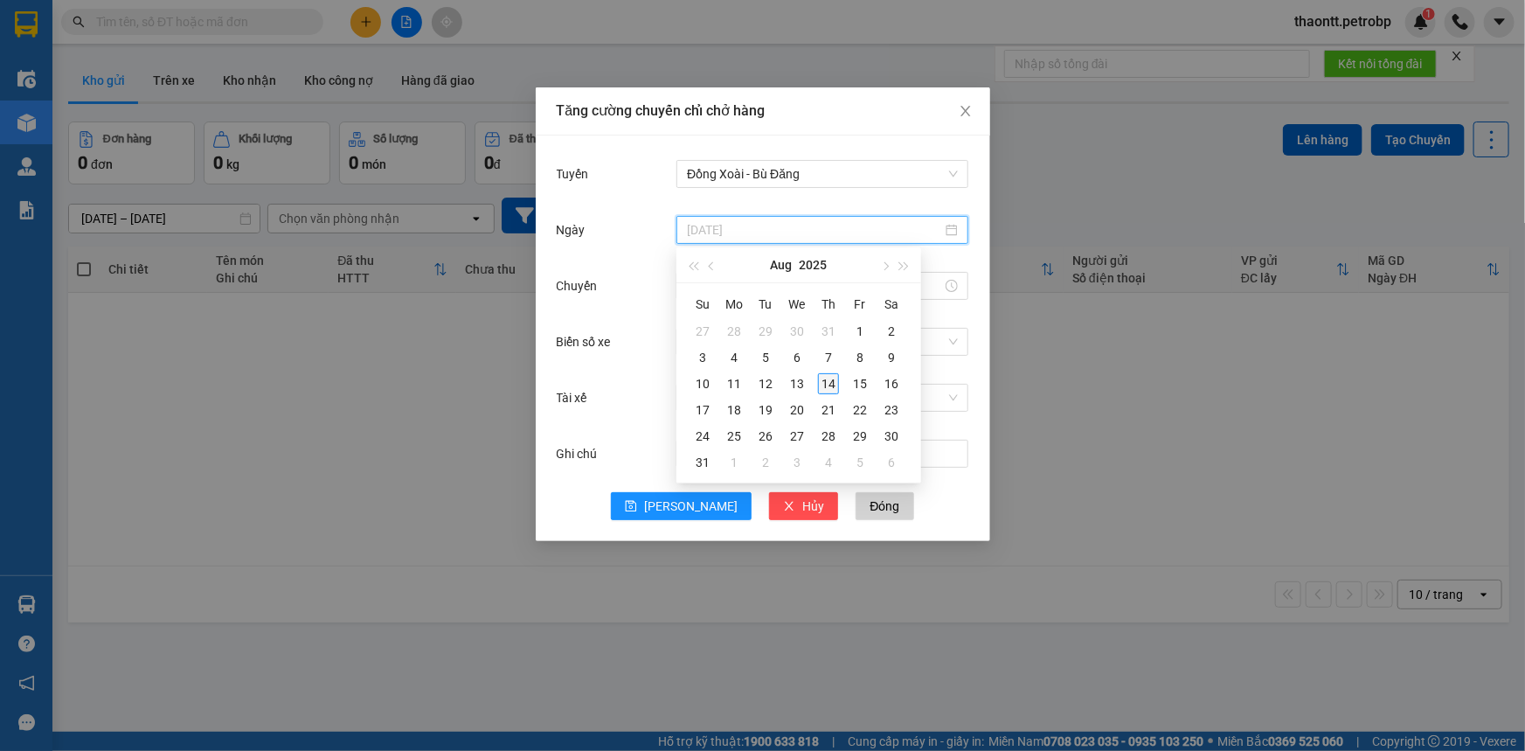
type input "[DATE]"
click at [827, 389] on div "14" at bounding box center [828, 383] width 21 height 21
click at [769, 294] on input "Chuyến" at bounding box center [814, 285] width 255 height 19
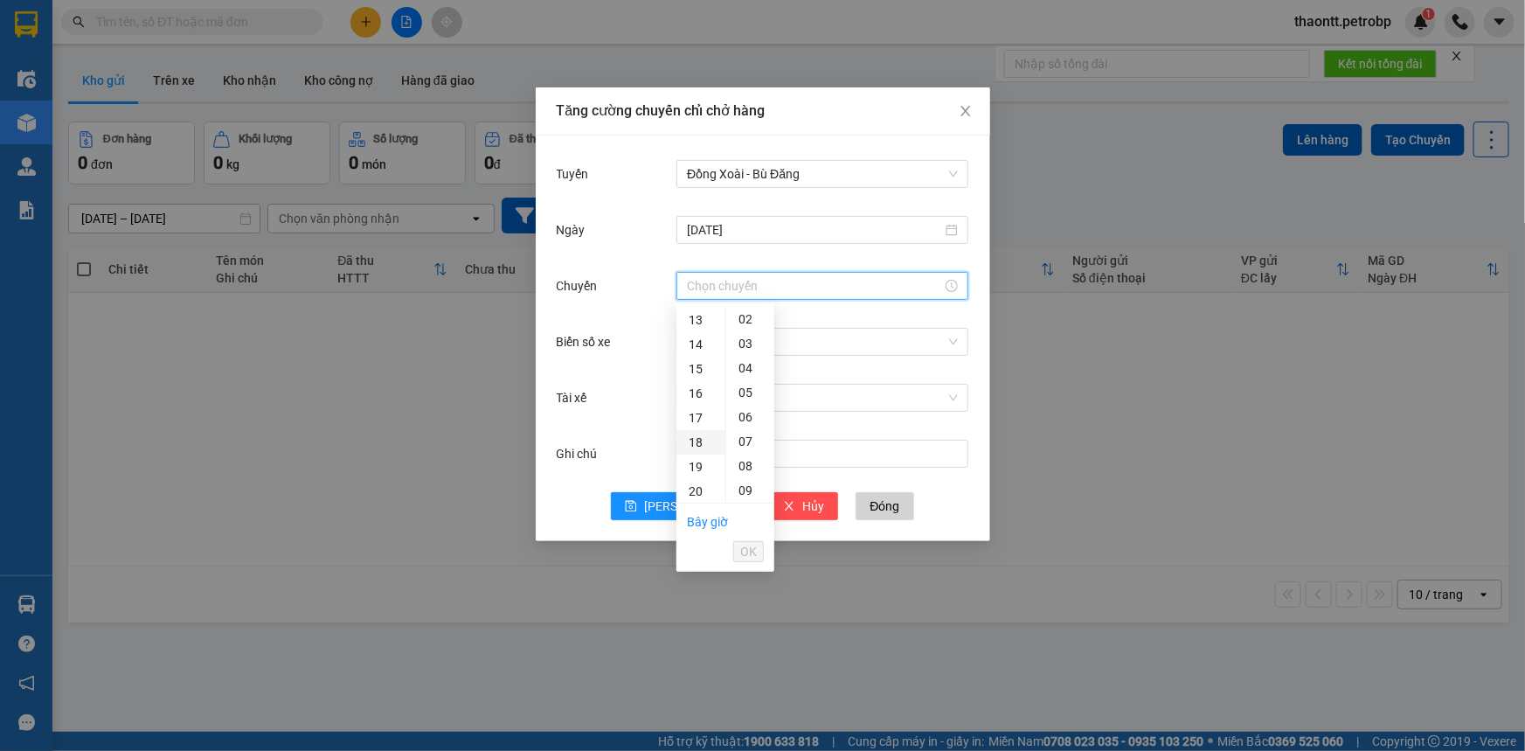
click at [692, 444] on div "18" at bounding box center [700, 442] width 49 height 24
click at [747, 466] on div "32" at bounding box center [750, 466] width 48 height 24
type input "18:32"
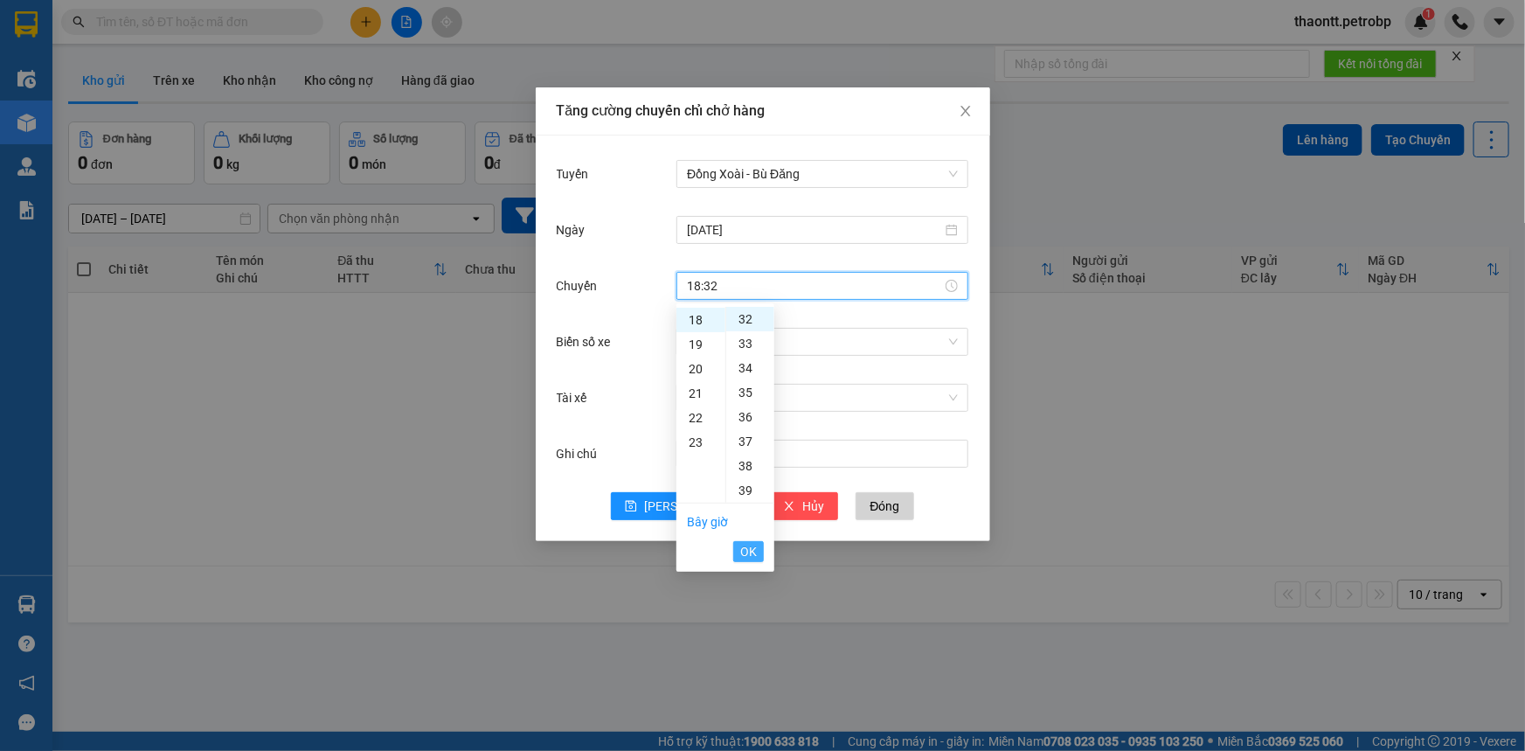
click at [755, 555] on span "OK" at bounding box center [748, 551] width 17 height 19
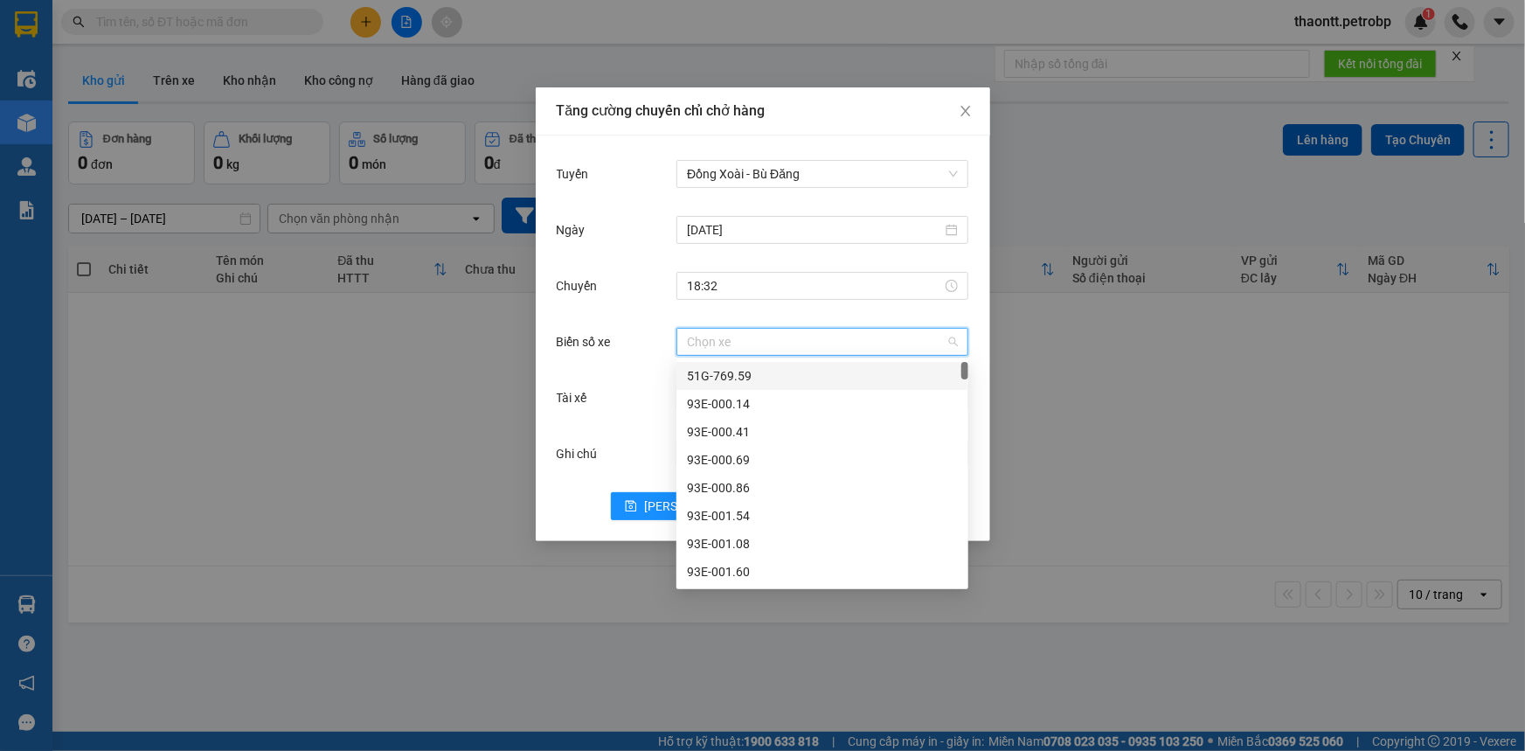
click at [767, 342] on input "Biển số xe" at bounding box center [816, 342] width 259 height 26
type input "04"
click at [727, 509] on div "93H-023.04" at bounding box center [822, 515] width 271 height 19
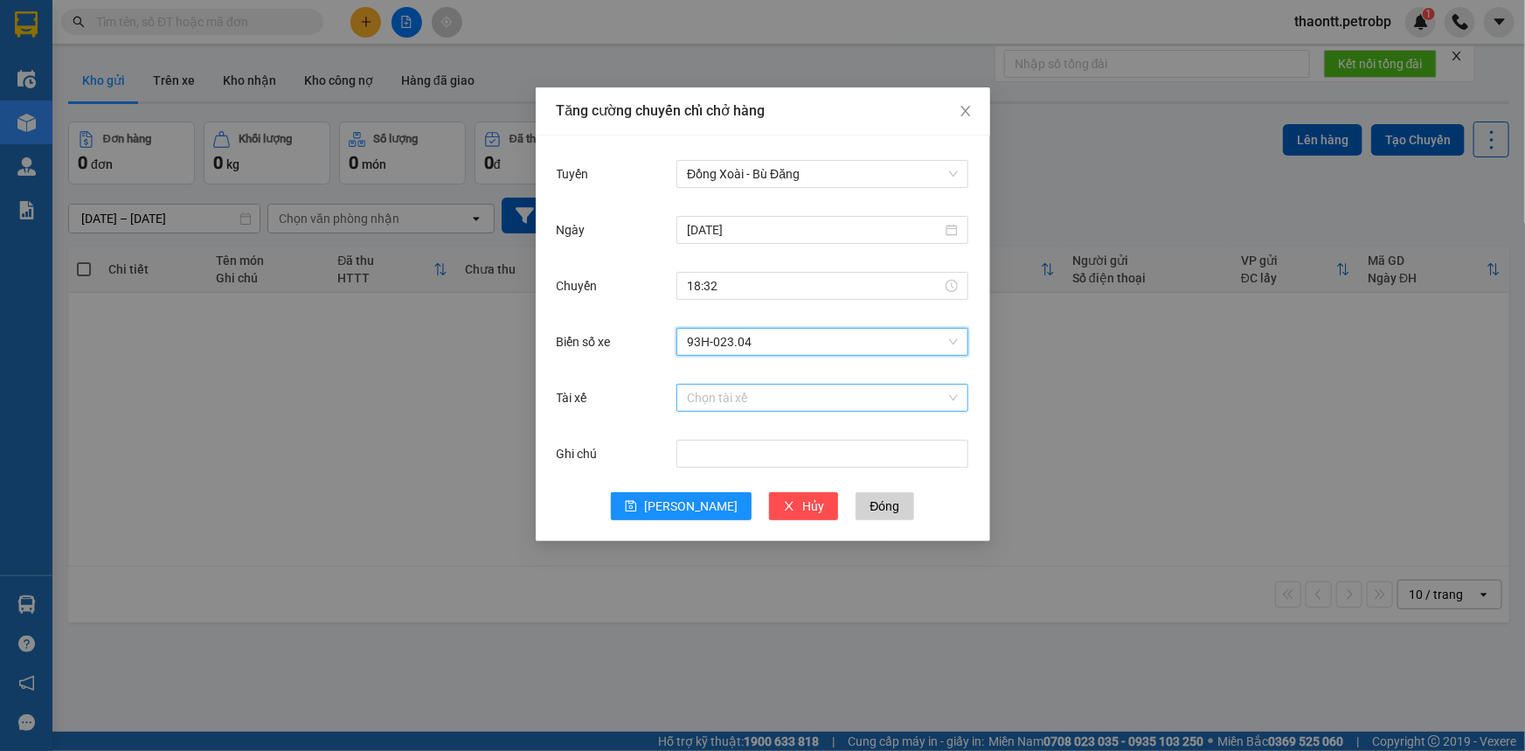
click at [750, 401] on input "Tài xế" at bounding box center [816, 397] width 259 height 26
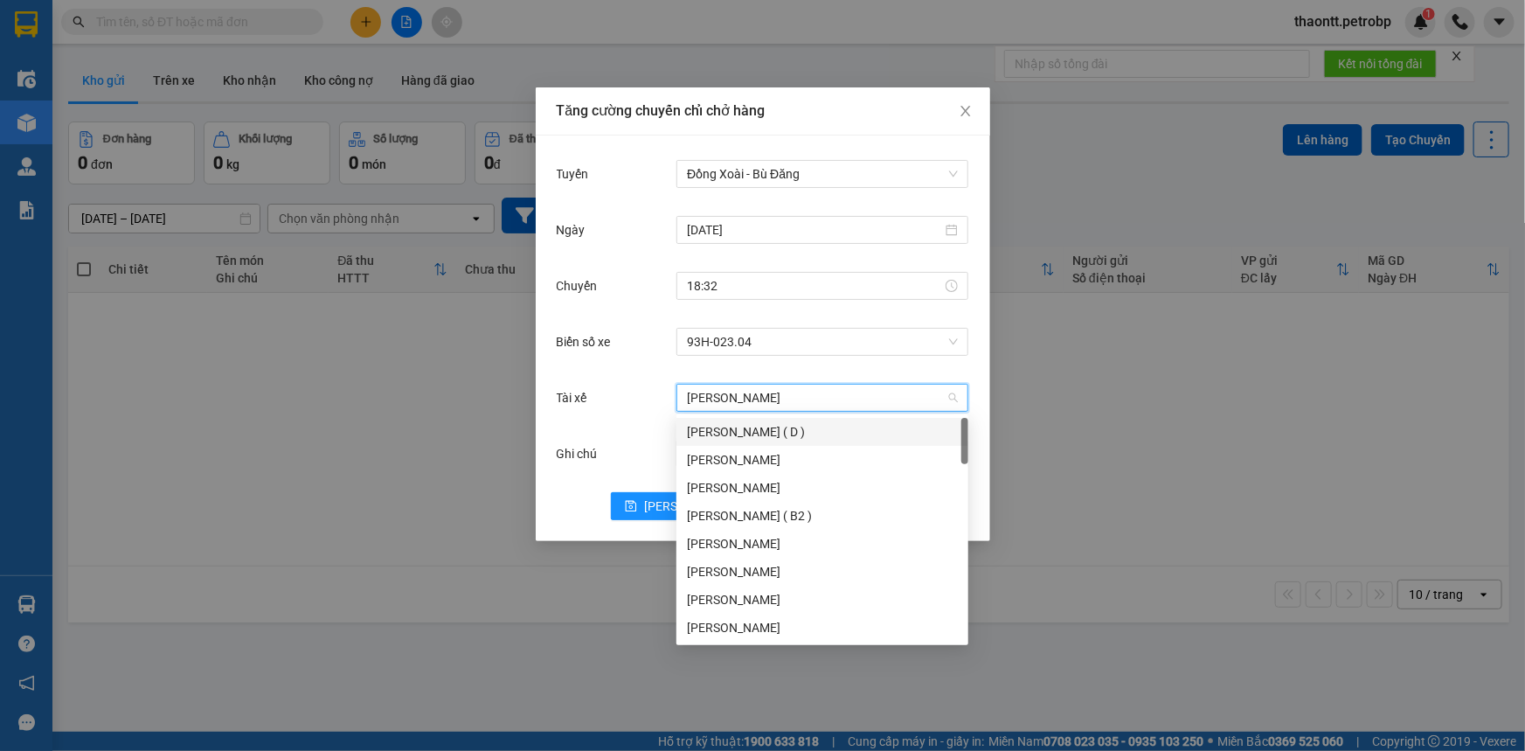
type input "[PERSON_NAME]"
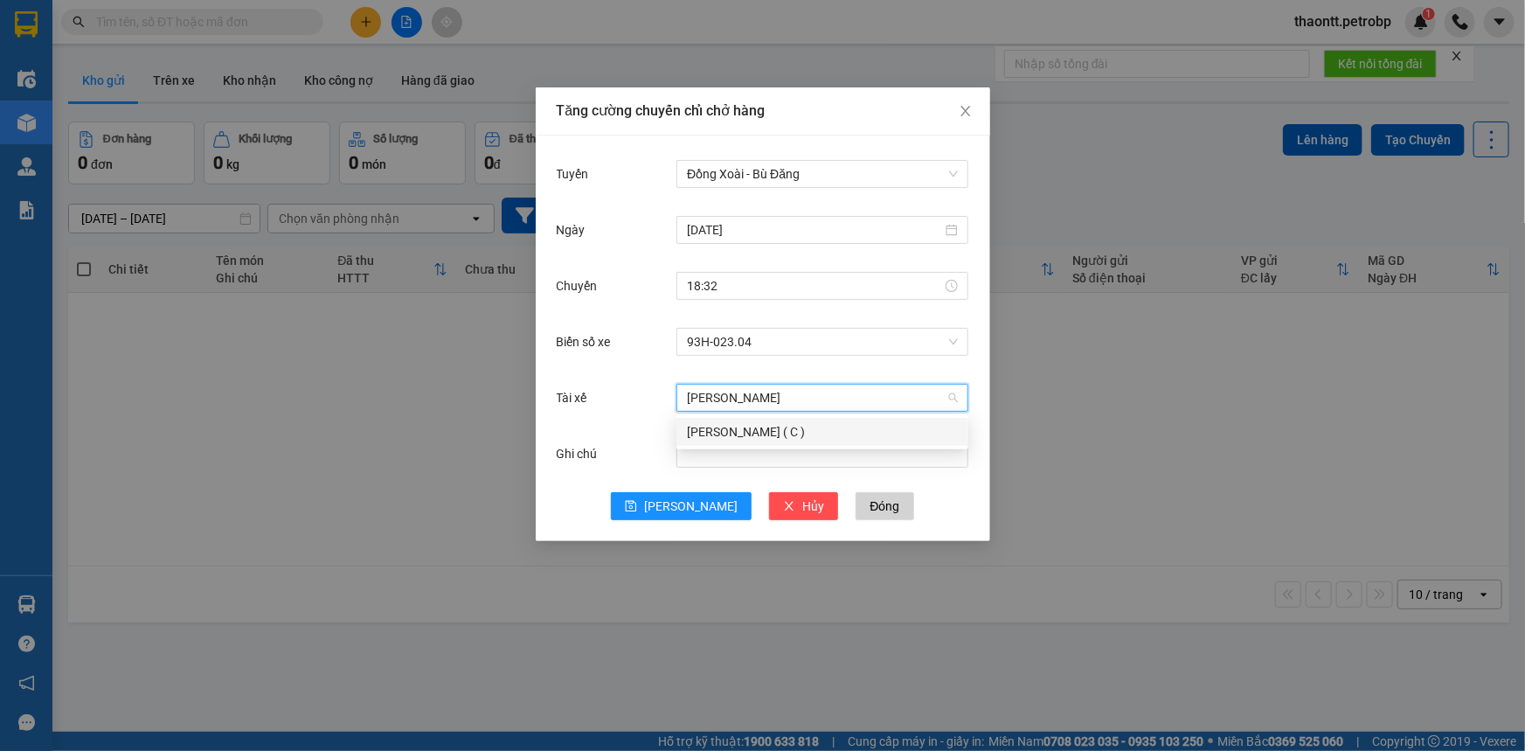
click at [764, 430] on div "[PERSON_NAME] ( C )" at bounding box center [822, 431] width 271 height 19
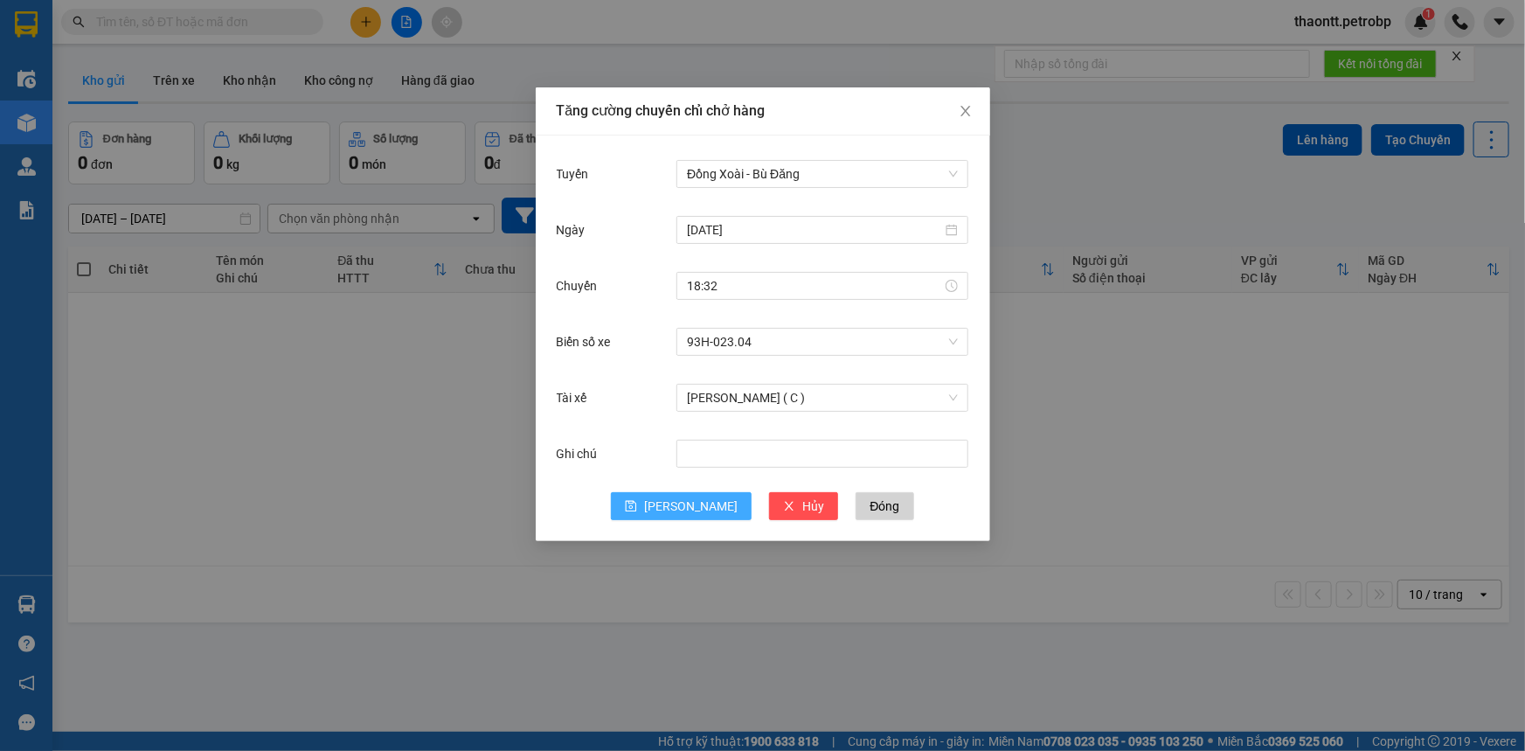
click at [675, 506] on button "[PERSON_NAME]" at bounding box center [681, 506] width 141 height 28
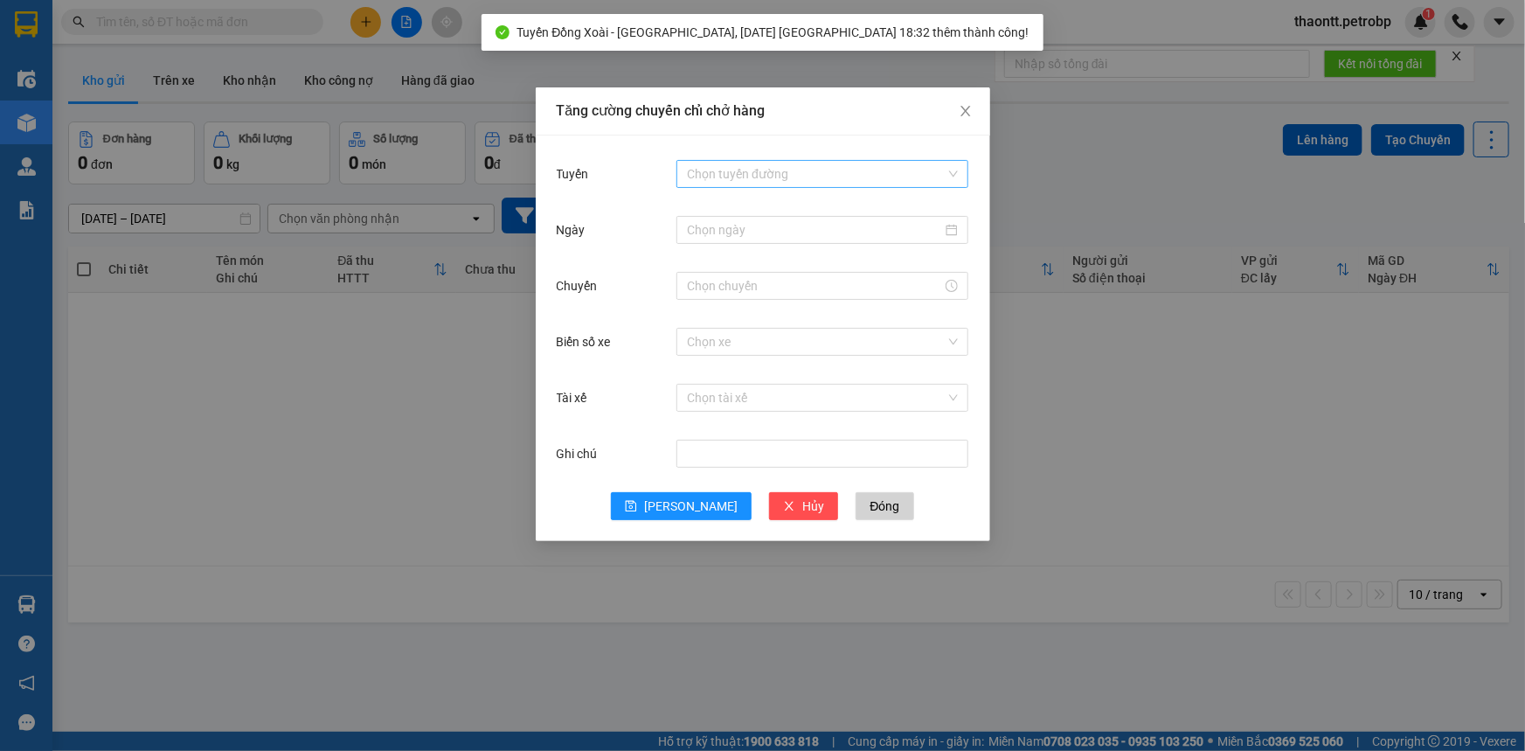
click at [751, 173] on input "Tuyến" at bounding box center [816, 174] width 259 height 26
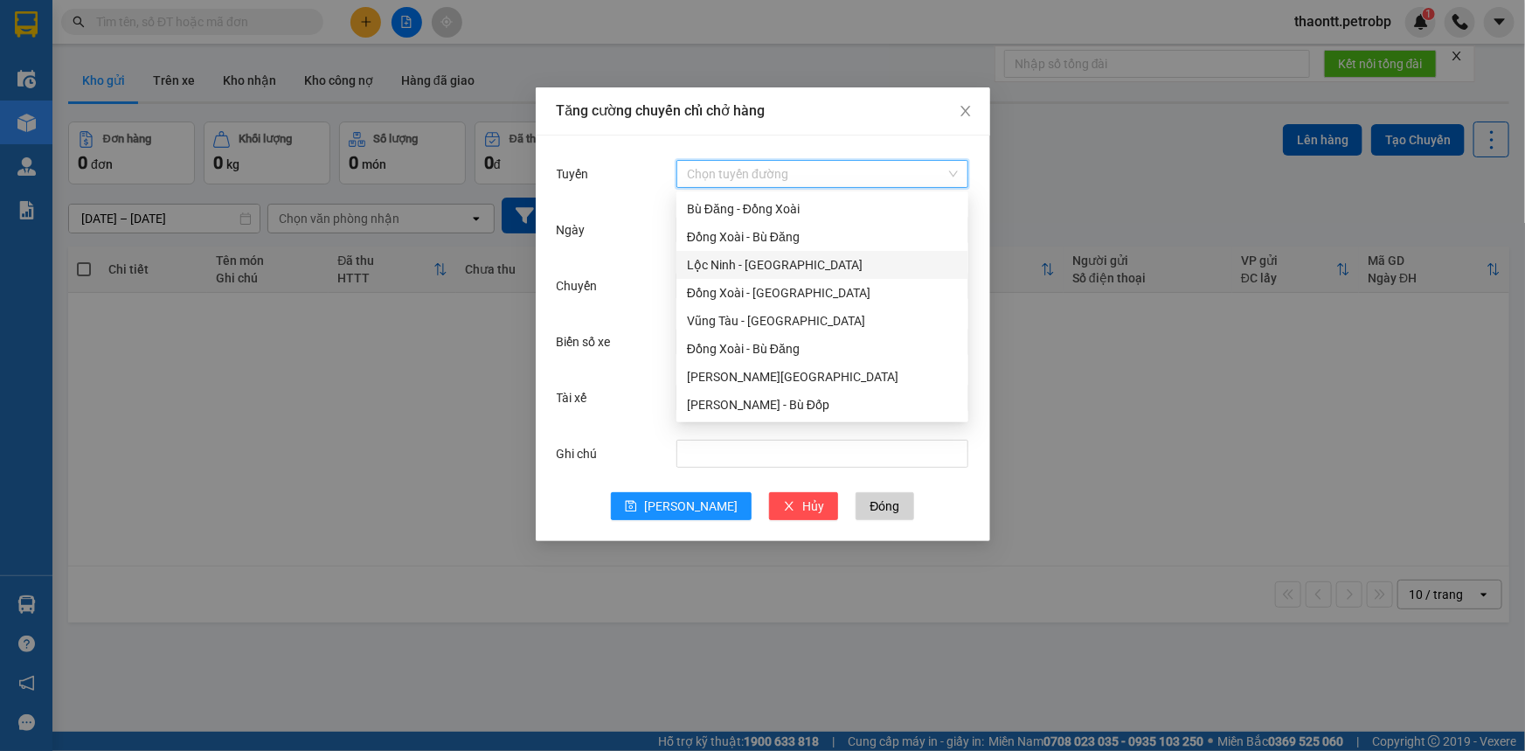
click at [744, 272] on div "Lộc Ninh - [GEOGRAPHIC_DATA]" at bounding box center [822, 264] width 271 height 19
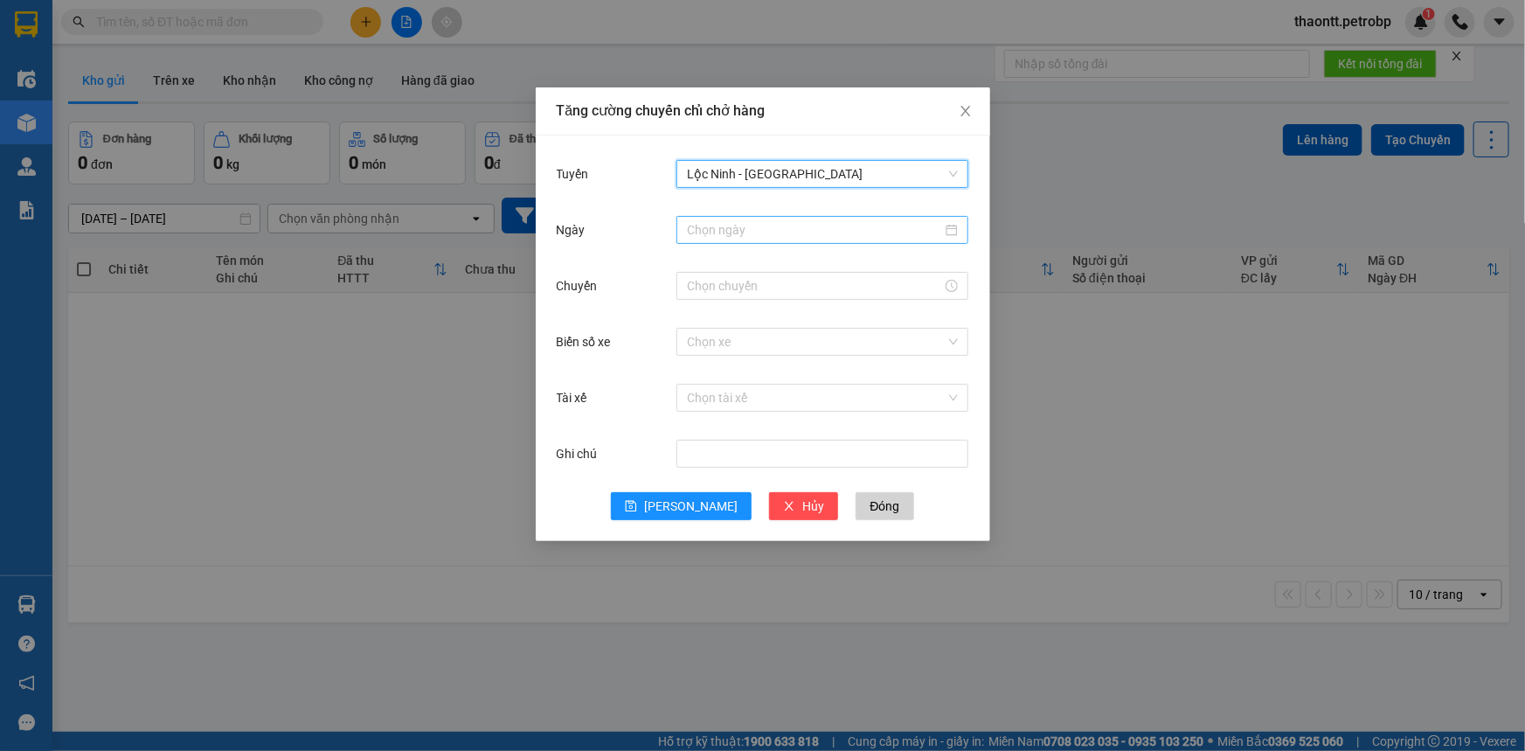
click at [748, 232] on input "Ngày" at bounding box center [814, 229] width 255 height 19
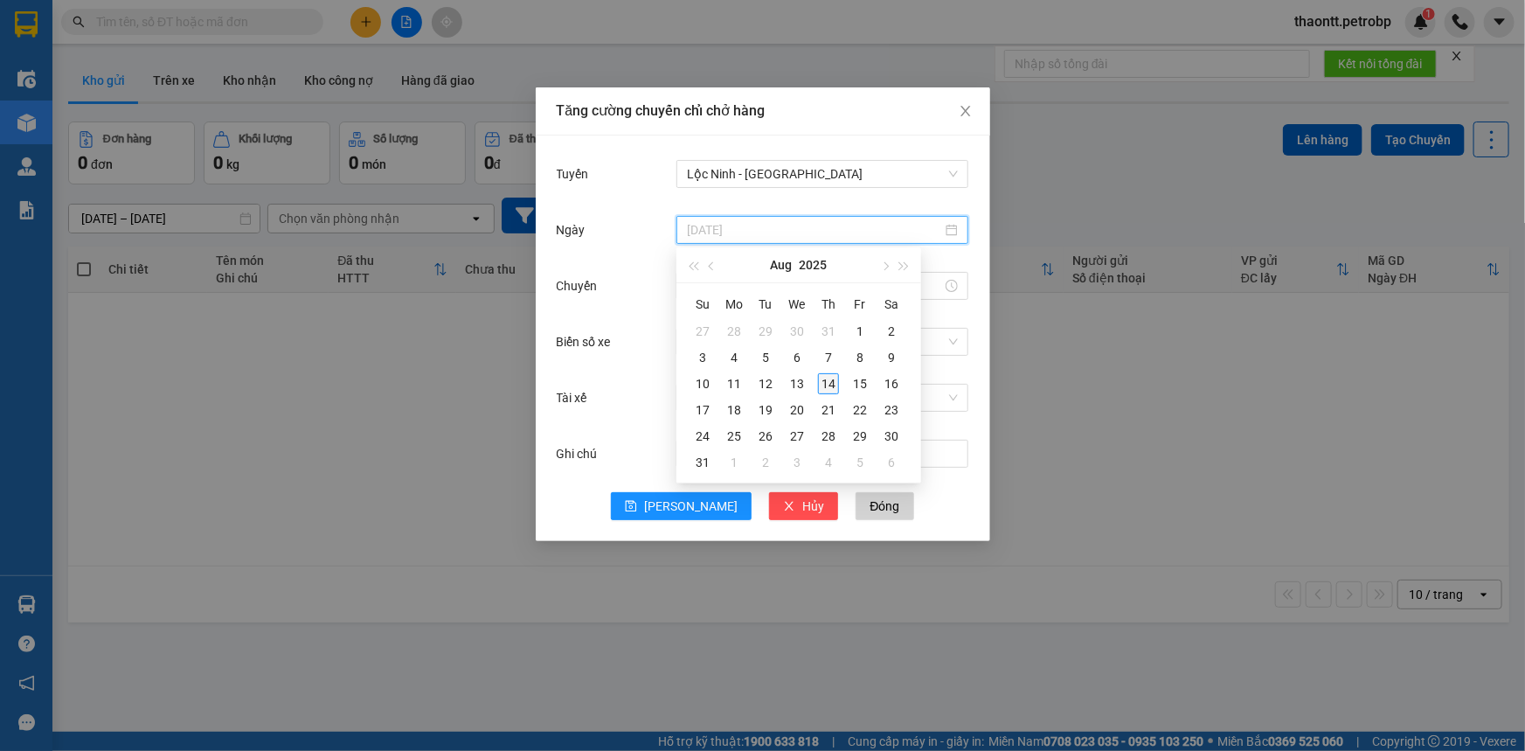
type input "[DATE]"
click at [832, 382] on div "14" at bounding box center [828, 383] width 21 height 21
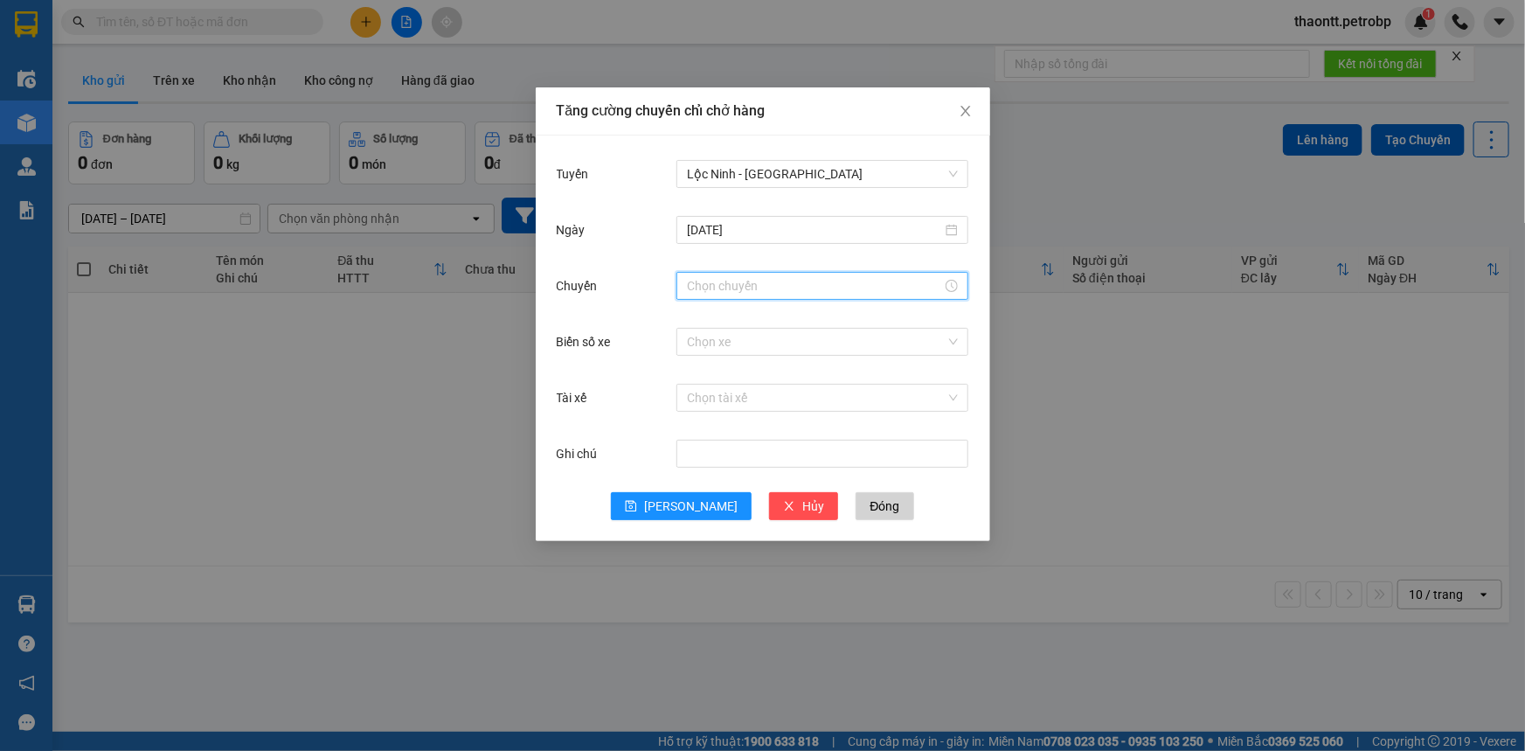
click at [755, 288] on input "Chuyến" at bounding box center [814, 285] width 255 height 19
click at [699, 359] on div "08" at bounding box center [700, 356] width 49 height 24
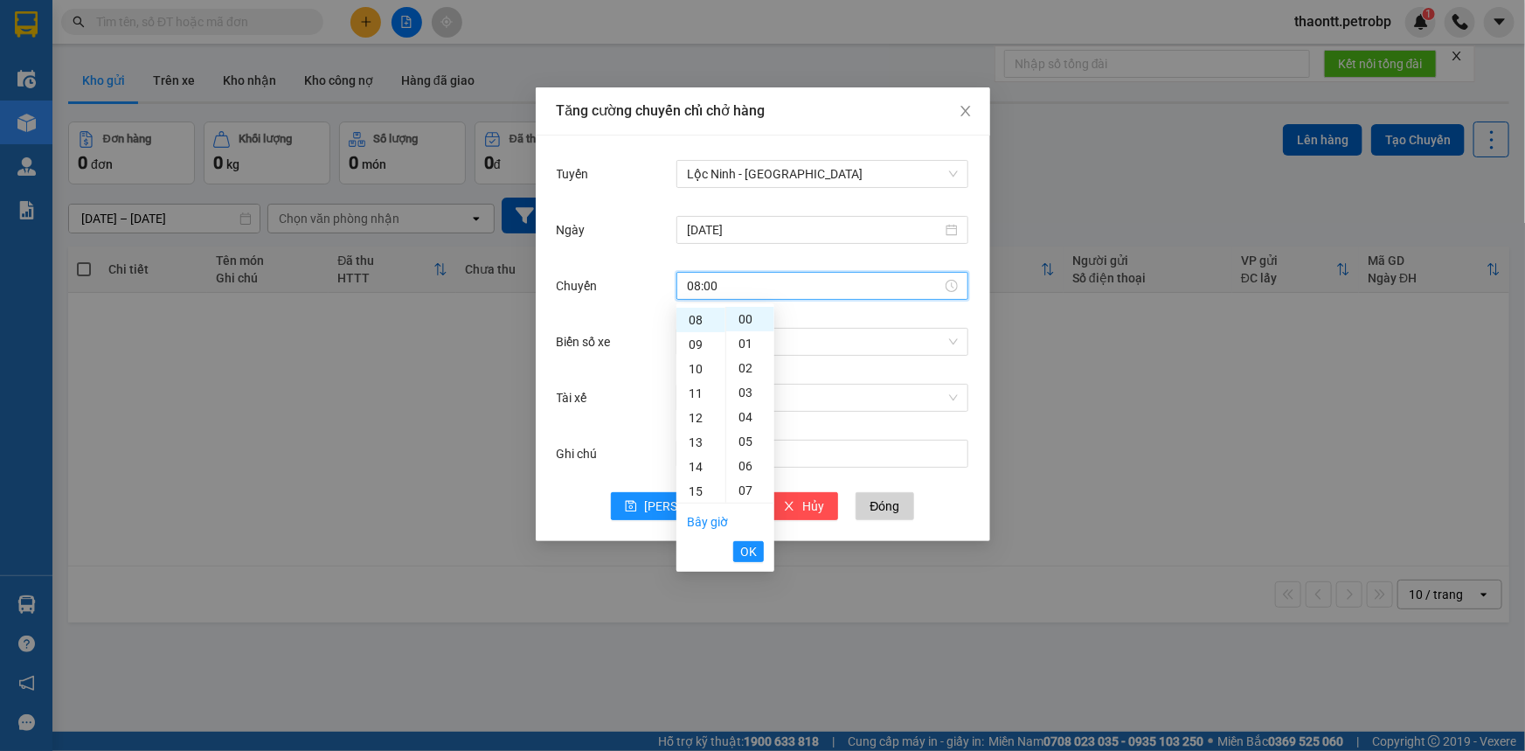
scroll to position [635, 0]
click at [751, 467] on div "32" at bounding box center [750, 466] width 48 height 24
type input "08:32"
click at [746, 551] on span "OK" at bounding box center [748, 551] width 17 height 19
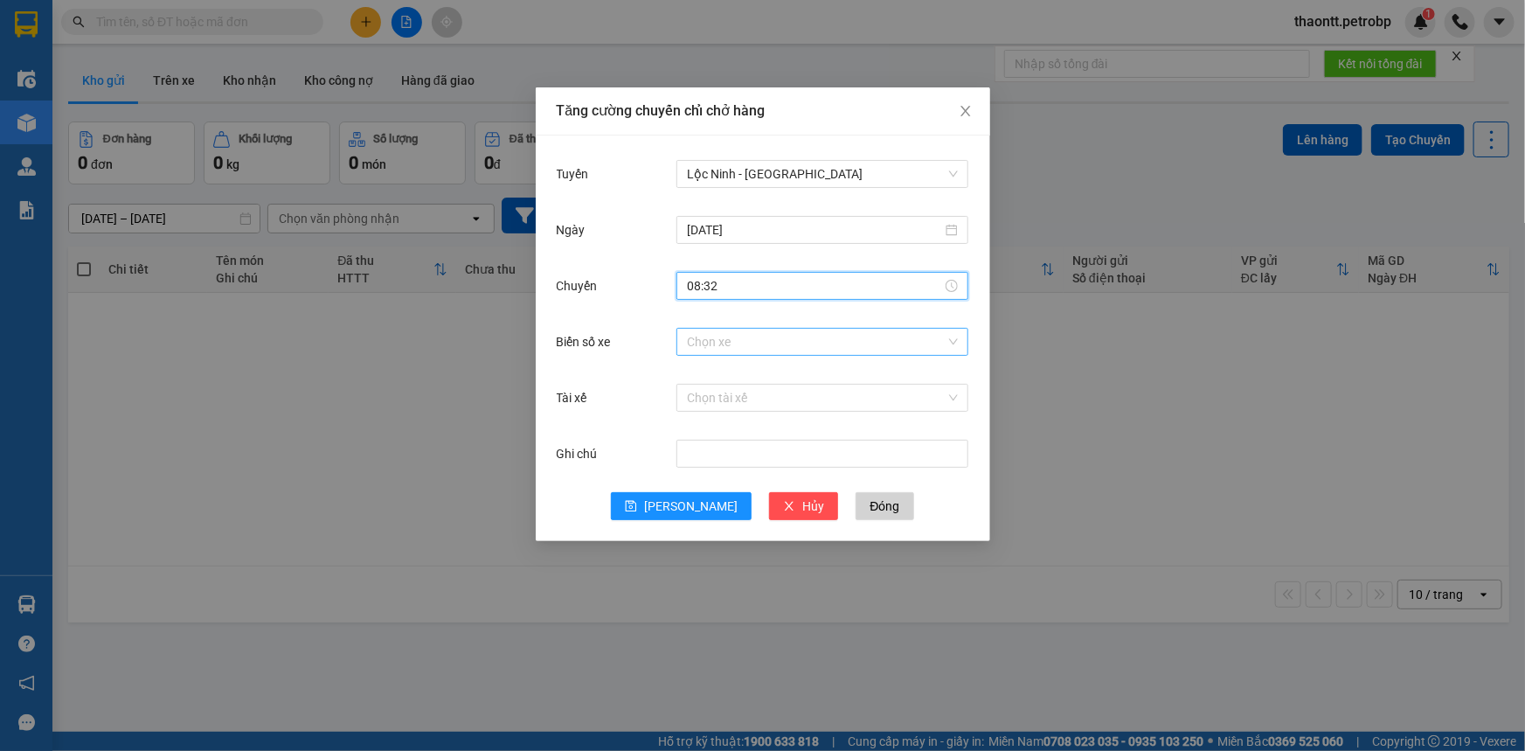
click at [778, 339] on input "Biển số xe" at bounding box center [816, 342] width 259 height 26
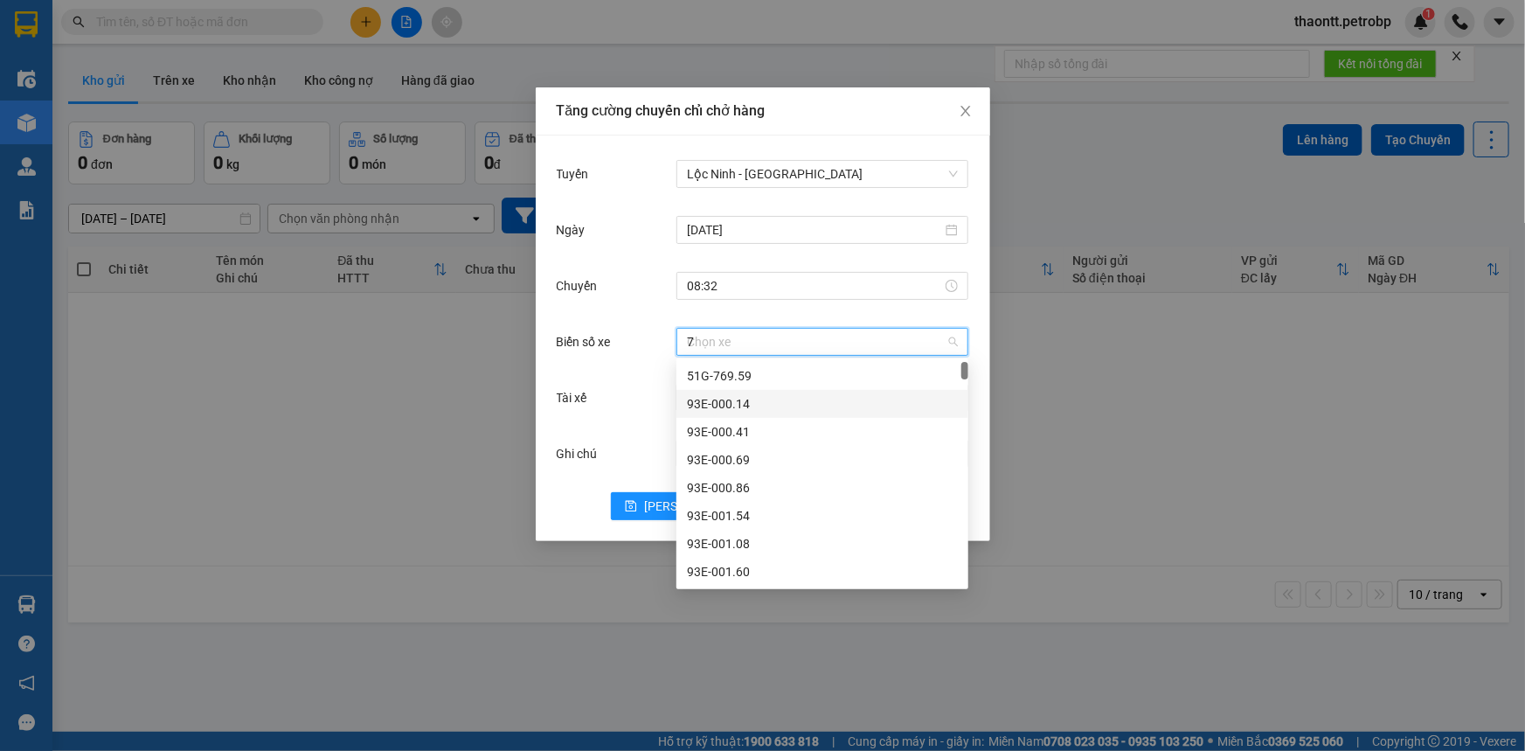
type input "77"
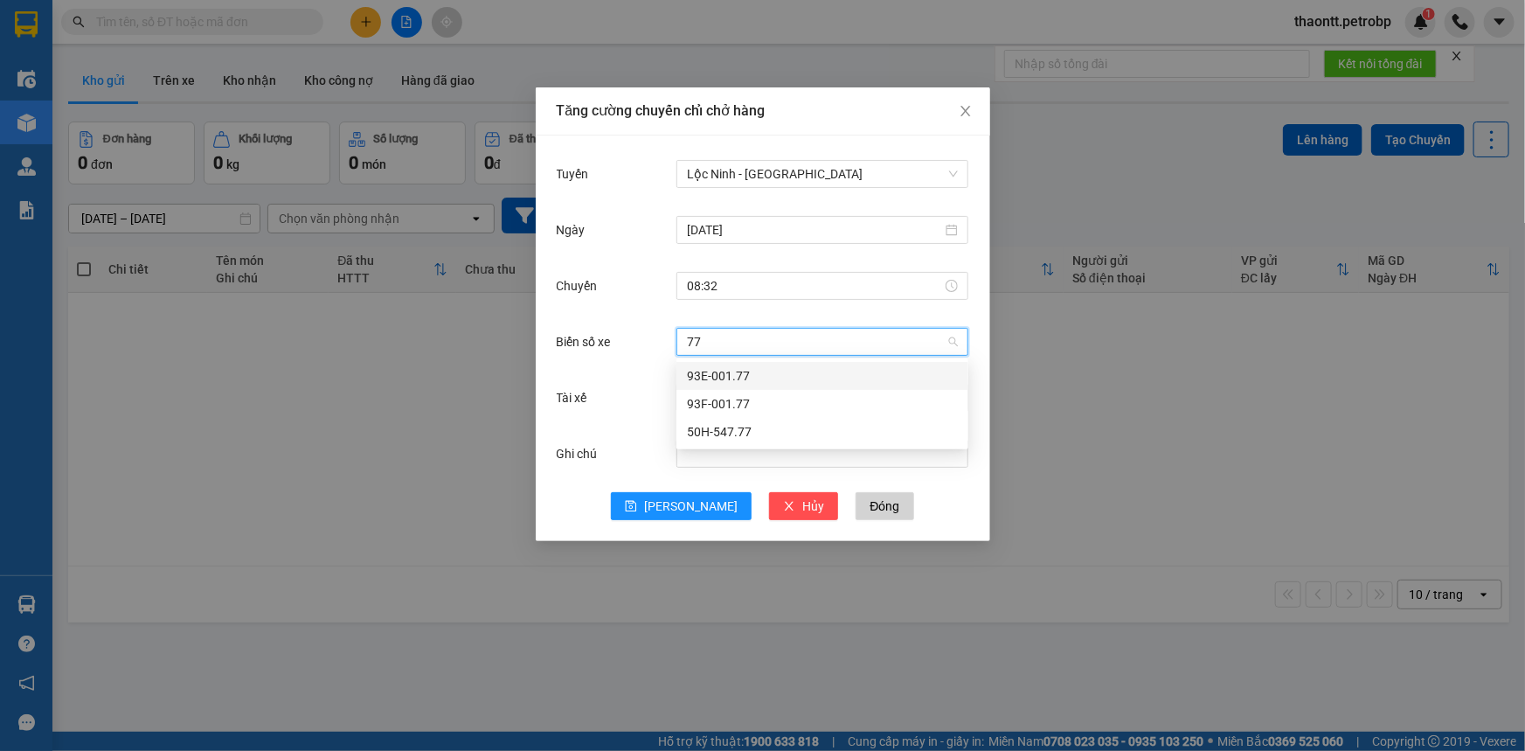
click at [740, 373] on div "93E-001.77" at bounding box center [822, 375] width 271 height 19
click at [724, 397] on input "Tài xế" at bounding box center [816, 397] width 259 height 26
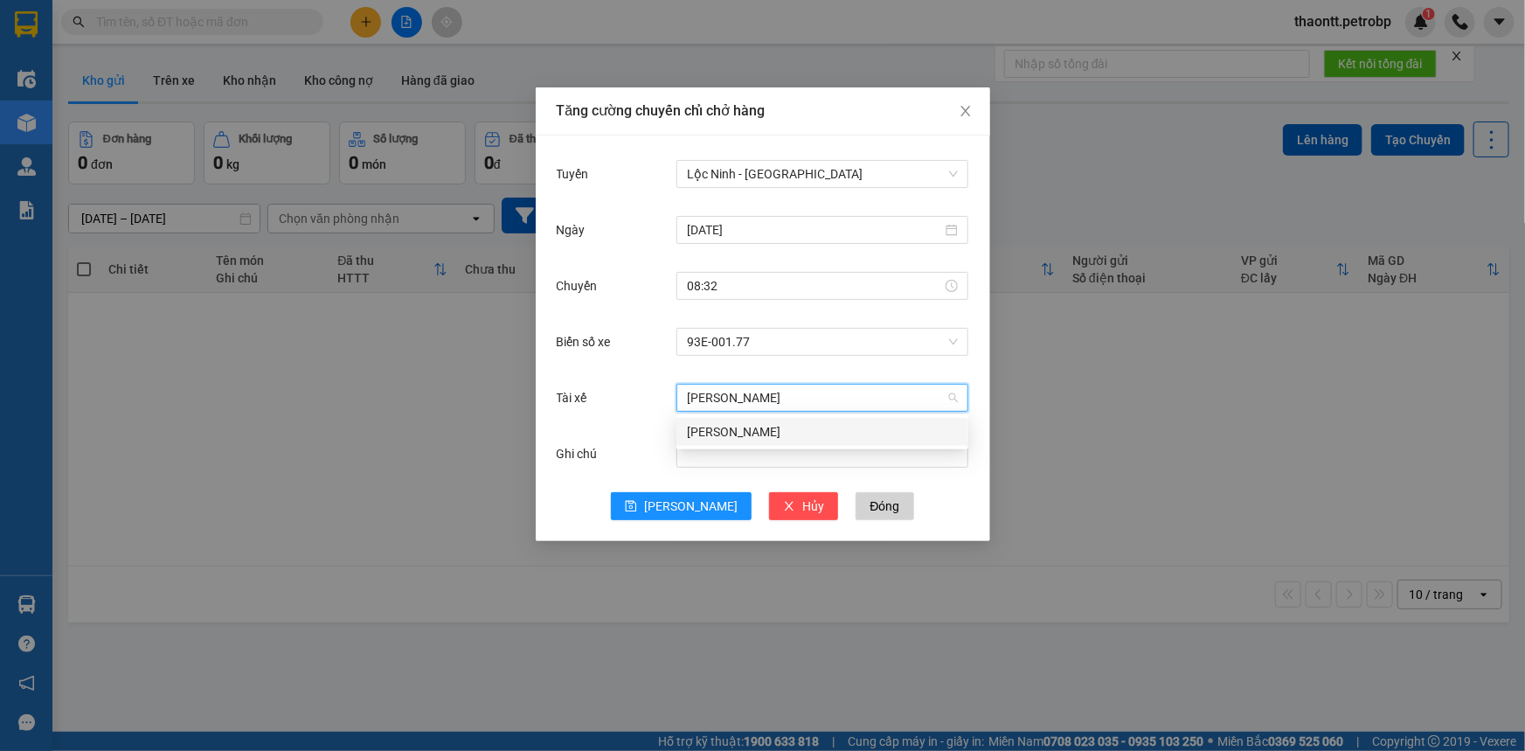
type input "[PERSON_NAME]"
click at [724, 440] on div "[PERSON_NAME]" at bounding box center [822, 431] width 271 height 19
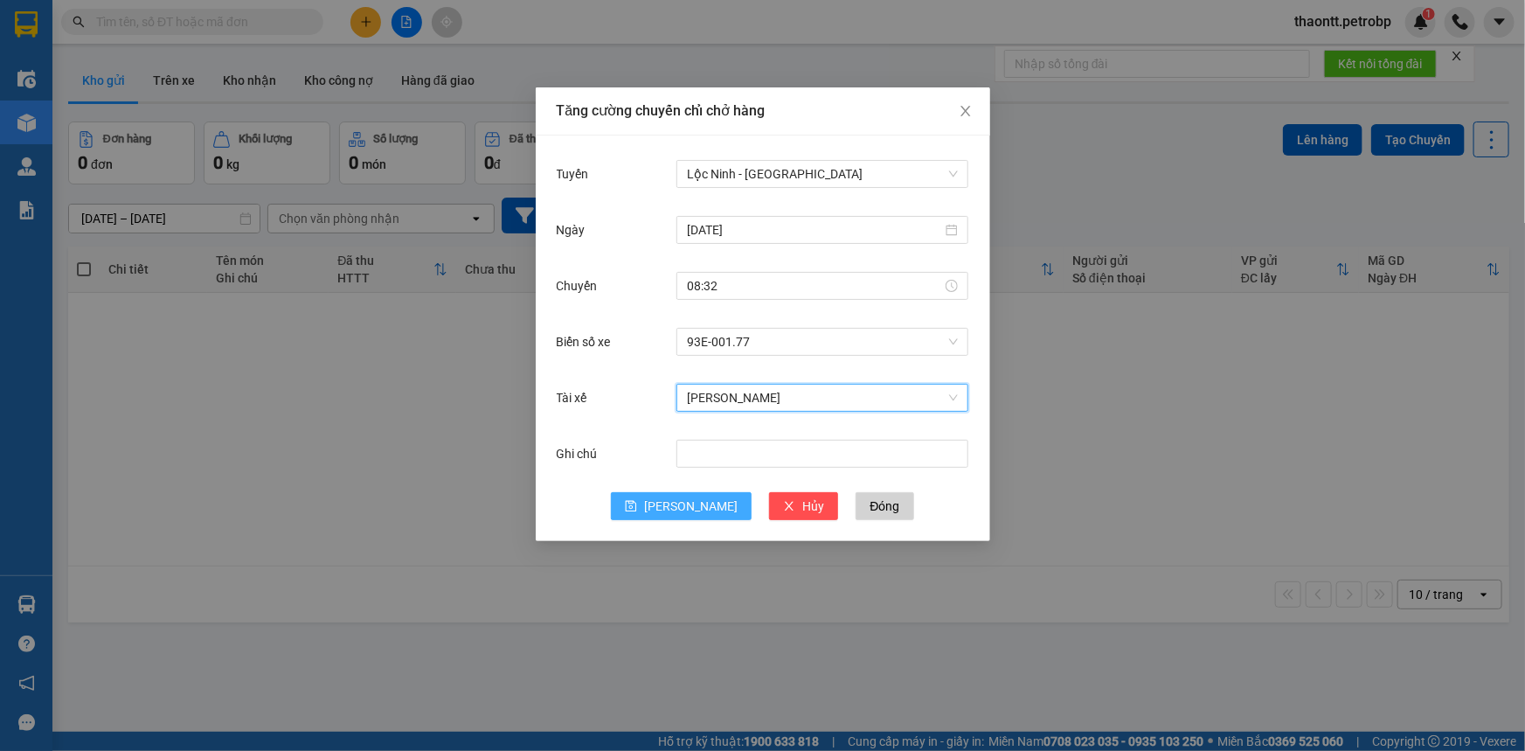
click at [689, 503] on span "[PERSON_NAME]" at bounding box center [690, 505] width 93 height 19
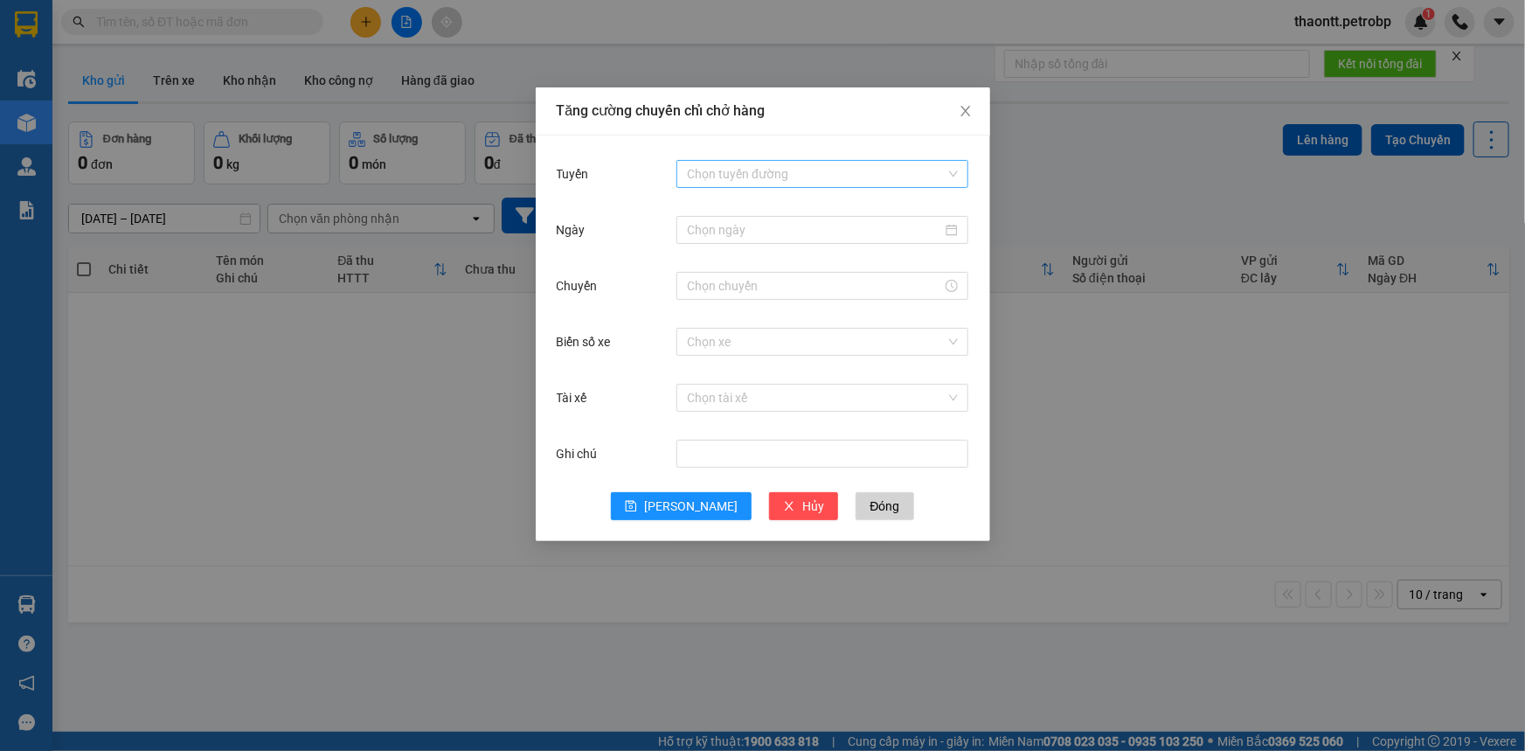
click at [745, 183] on input "Tuyến" at bounding box center [816, 174] width 259 height 26
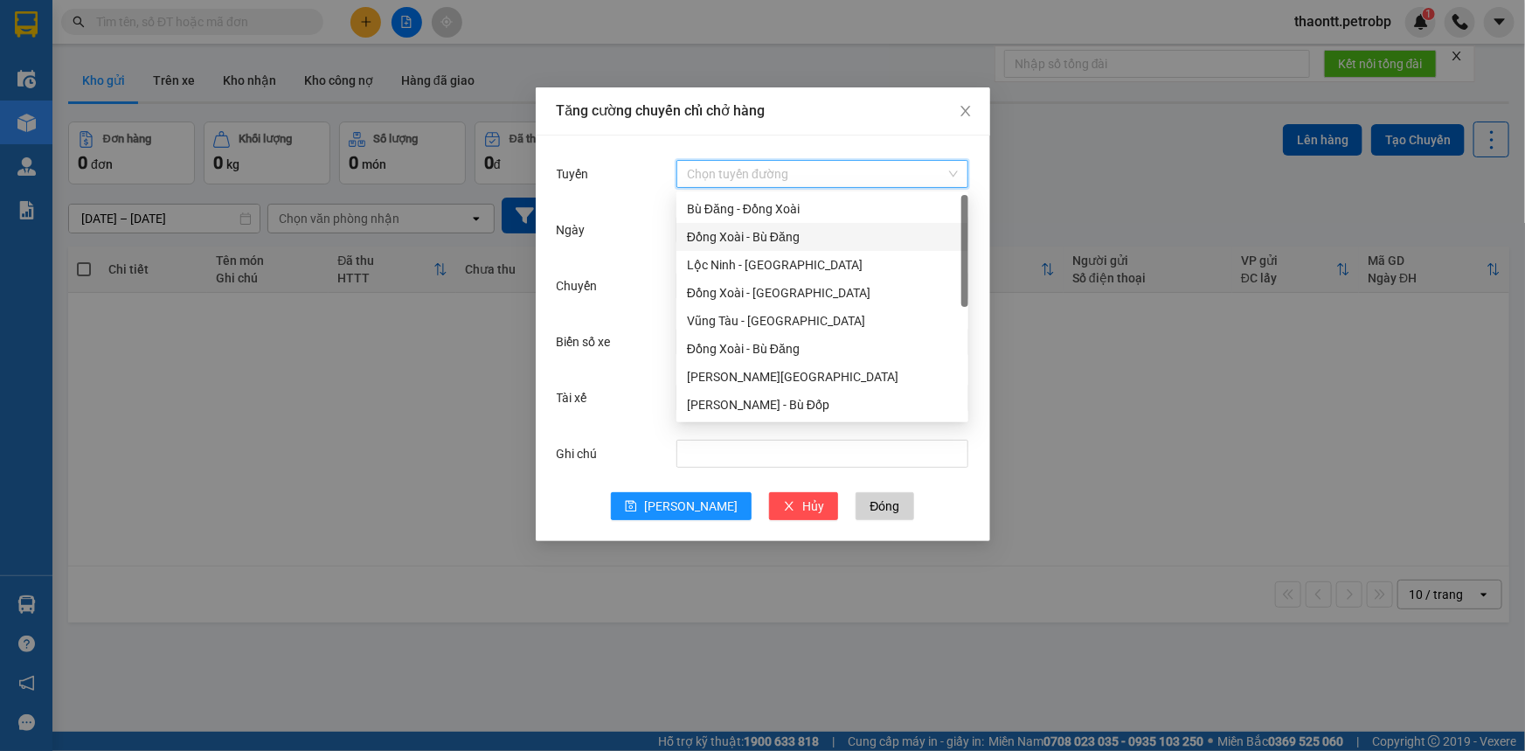
click at [752, 257] on div "Lộc Ninh - [GEOGRAPHIC_DATA]" at bounding box center [822, 264] width 271 height 19
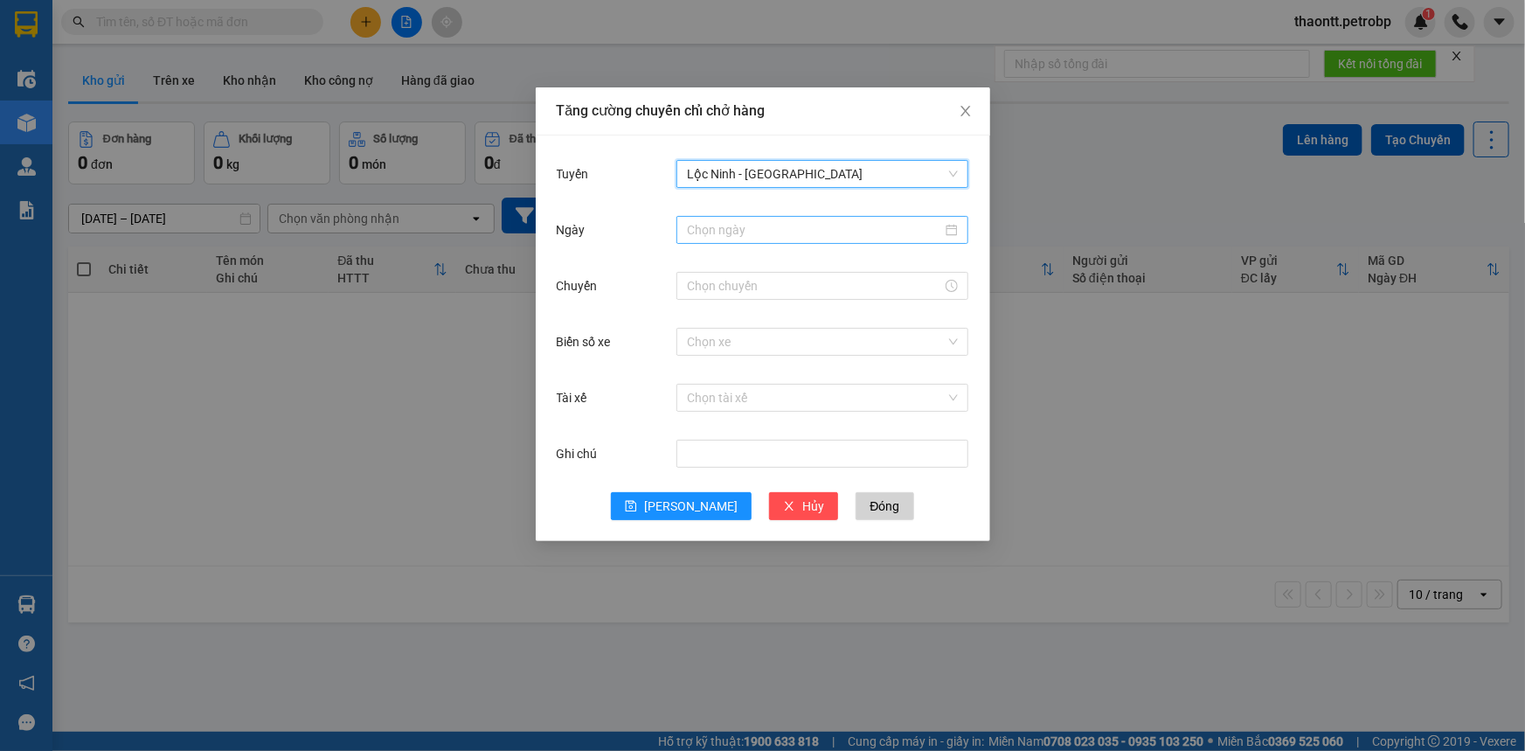
click at [757, 234] on input "Ngày" at bounding box center [814, 229] width 255 height 19
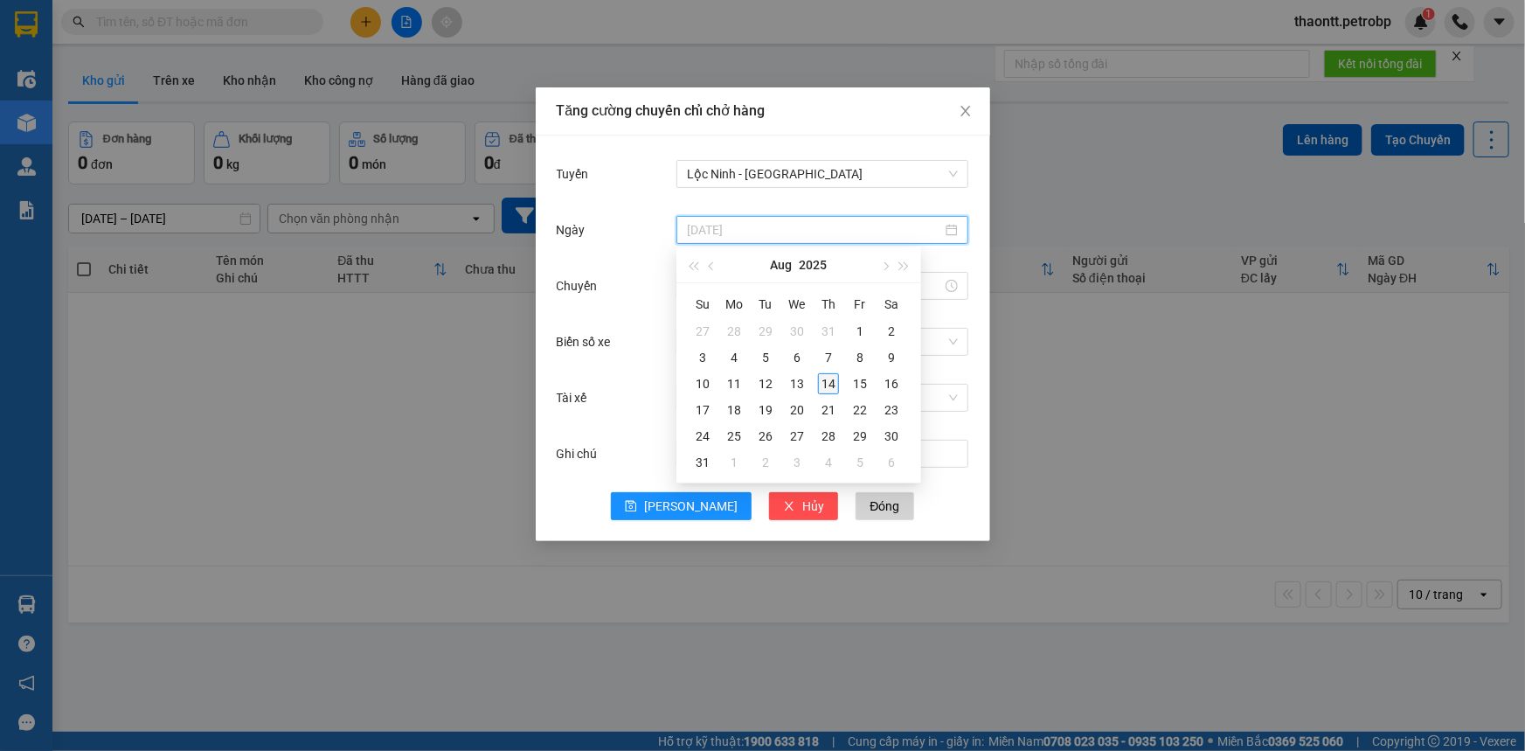
type input "[DATE]"
click at [835, 384] on div "14" at bounding box center [828, 383] width 21 height 21
click at [759, 283] on input "Chuyến" at bounding box center [814, 285] width 255 height 19
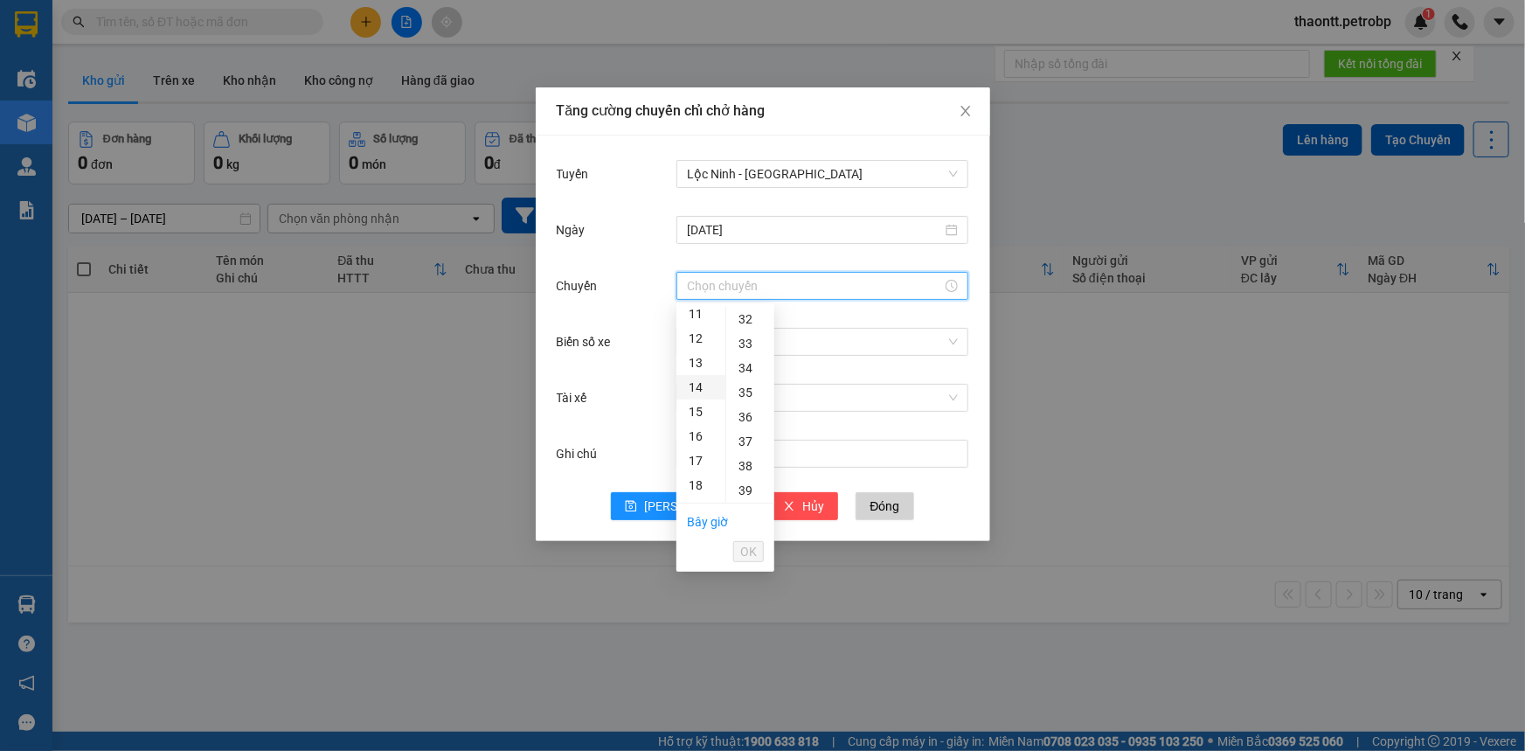
click at [697, 384] on div "14" at bounding box center [700, 387] width 49 height 24
click at [744, 309] on div "32" at bounding box center [750, 307] width 48 height 24
type input "14:32"
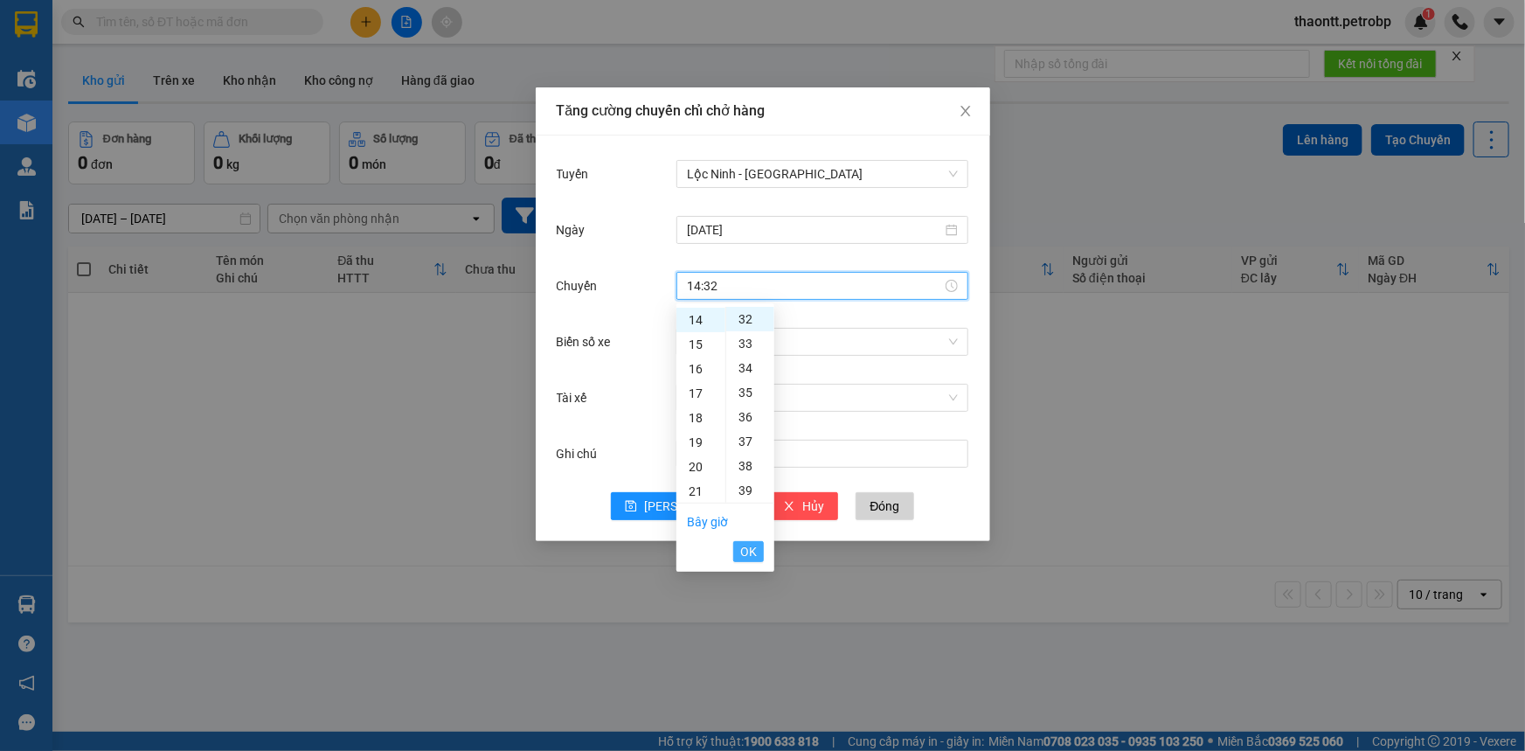
click at [754, 559] on span "OK" at bounding box center [748, 551] width 17 height 19
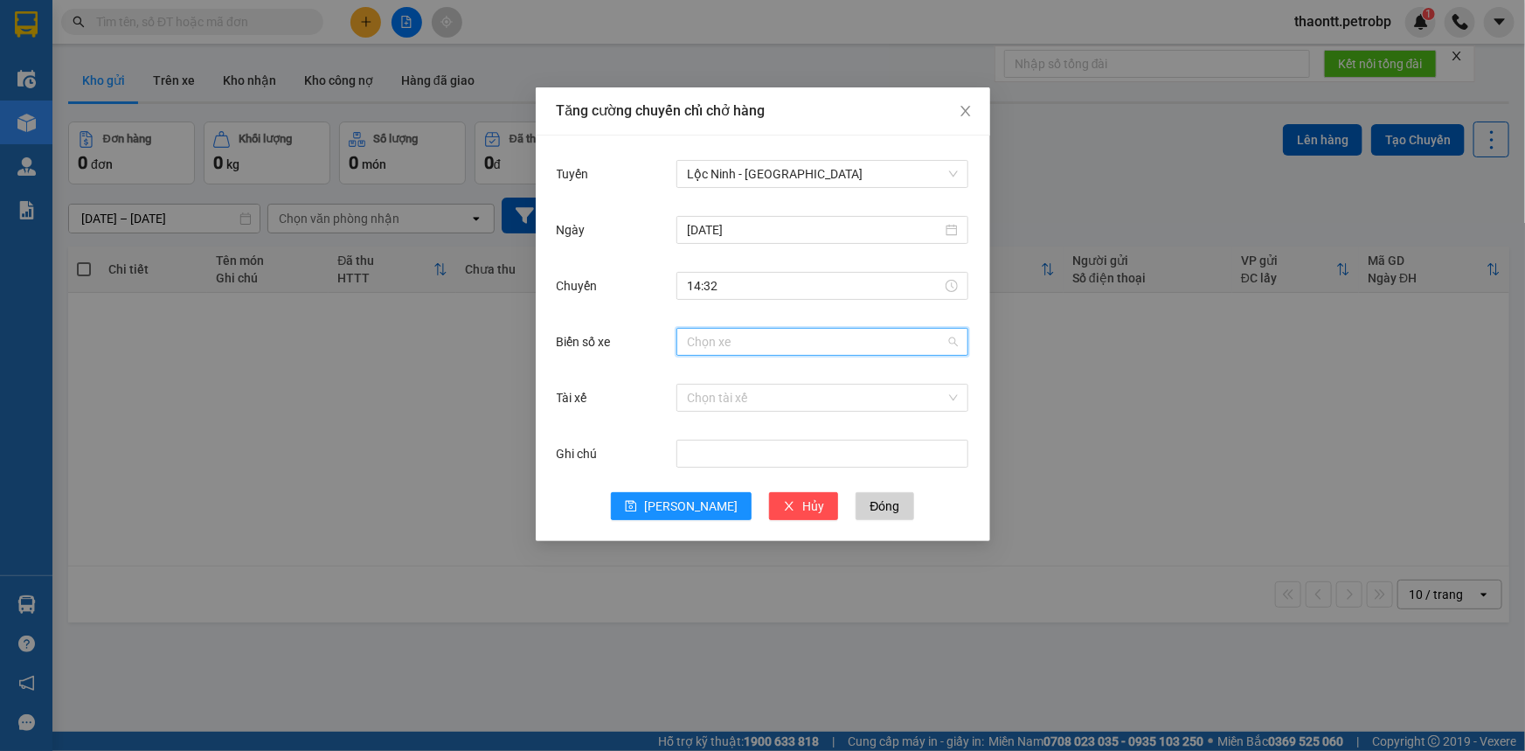
click at [832, 331] on input "Biển số xe" at bounding box center [816, 342] width 259 height 26
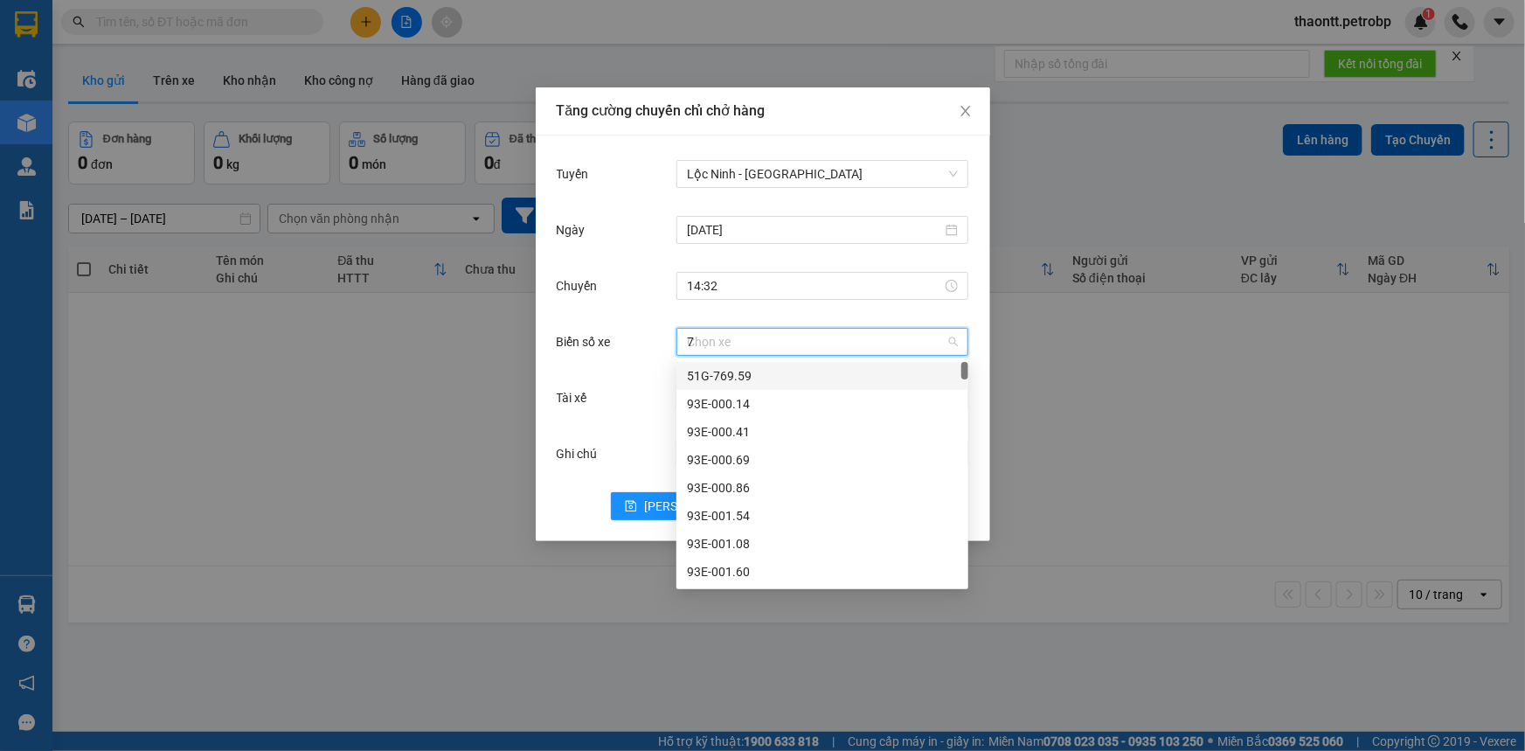
type input "77"
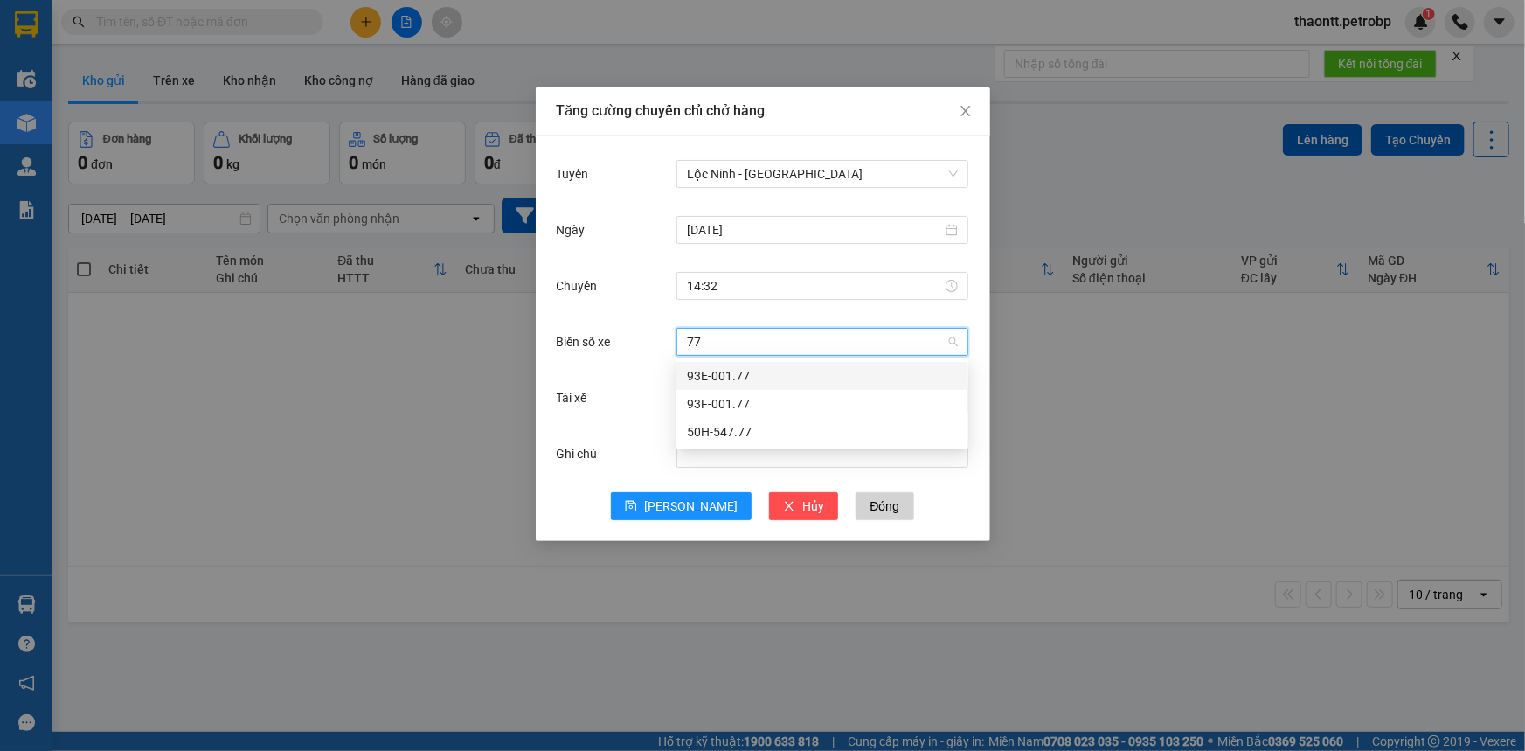
click at [716, 377] on div "93E-001.77" at bounding box center [822, 375] width 271 height 19
click at [733, 400] on input "Tài xế" at bounding box center [816, 397] width 259 height 26
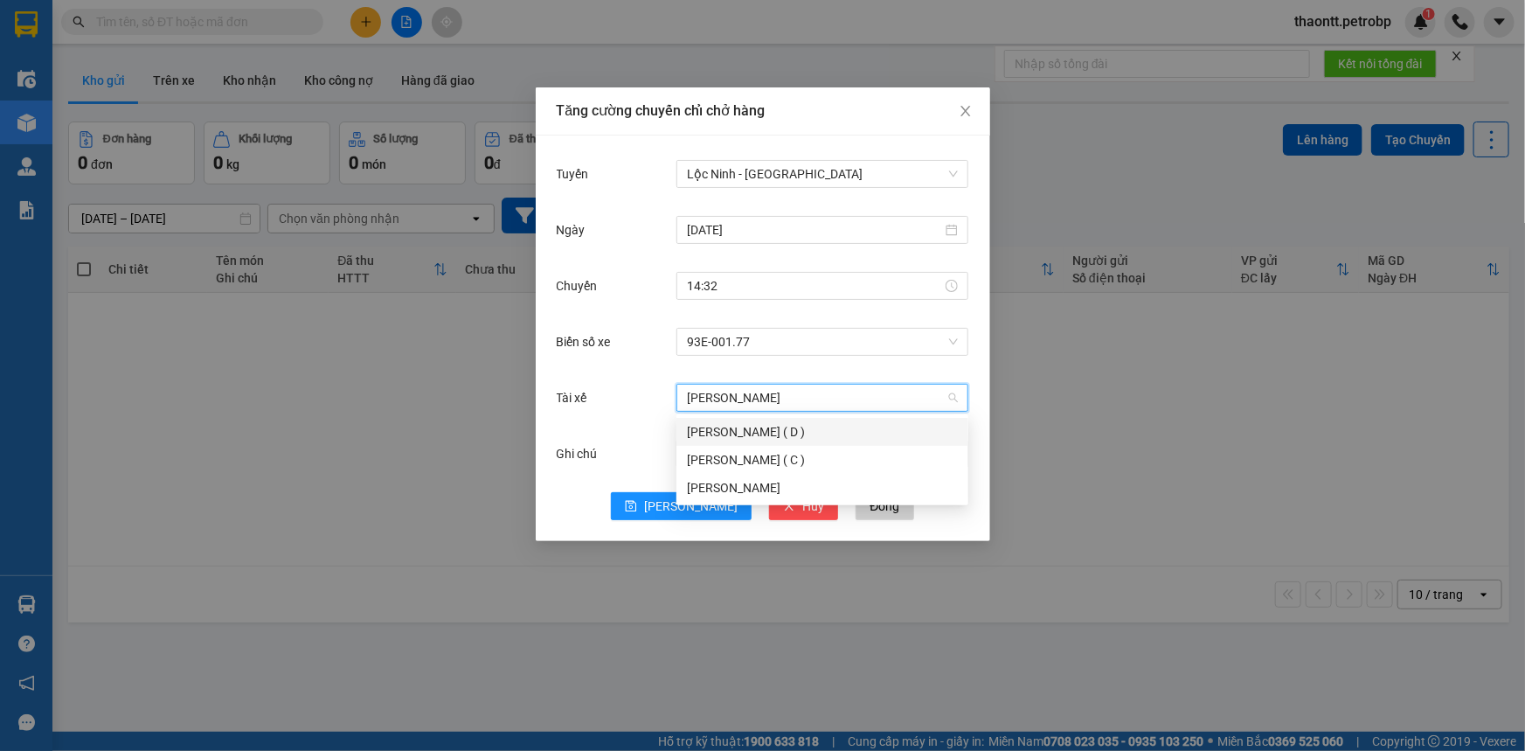
type input "[PERSON_NAME]"
click at [720, 429] on div "[PERSON_NAME]" at bounding box center [822, 431] width 271 height 19
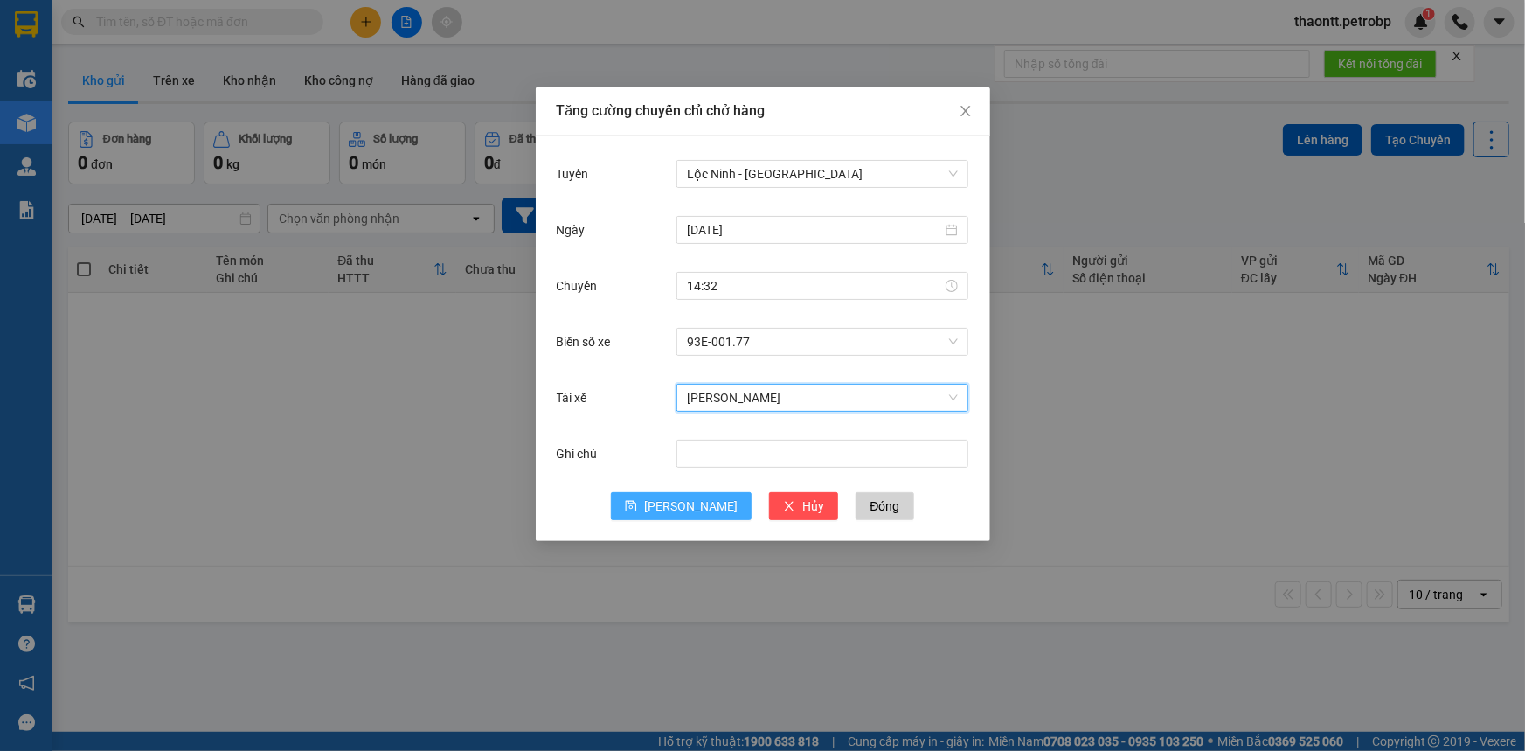
click at [683, 512] on span "[PERSON_NAME]" at bounding box center [690, 505] width 93 height 19
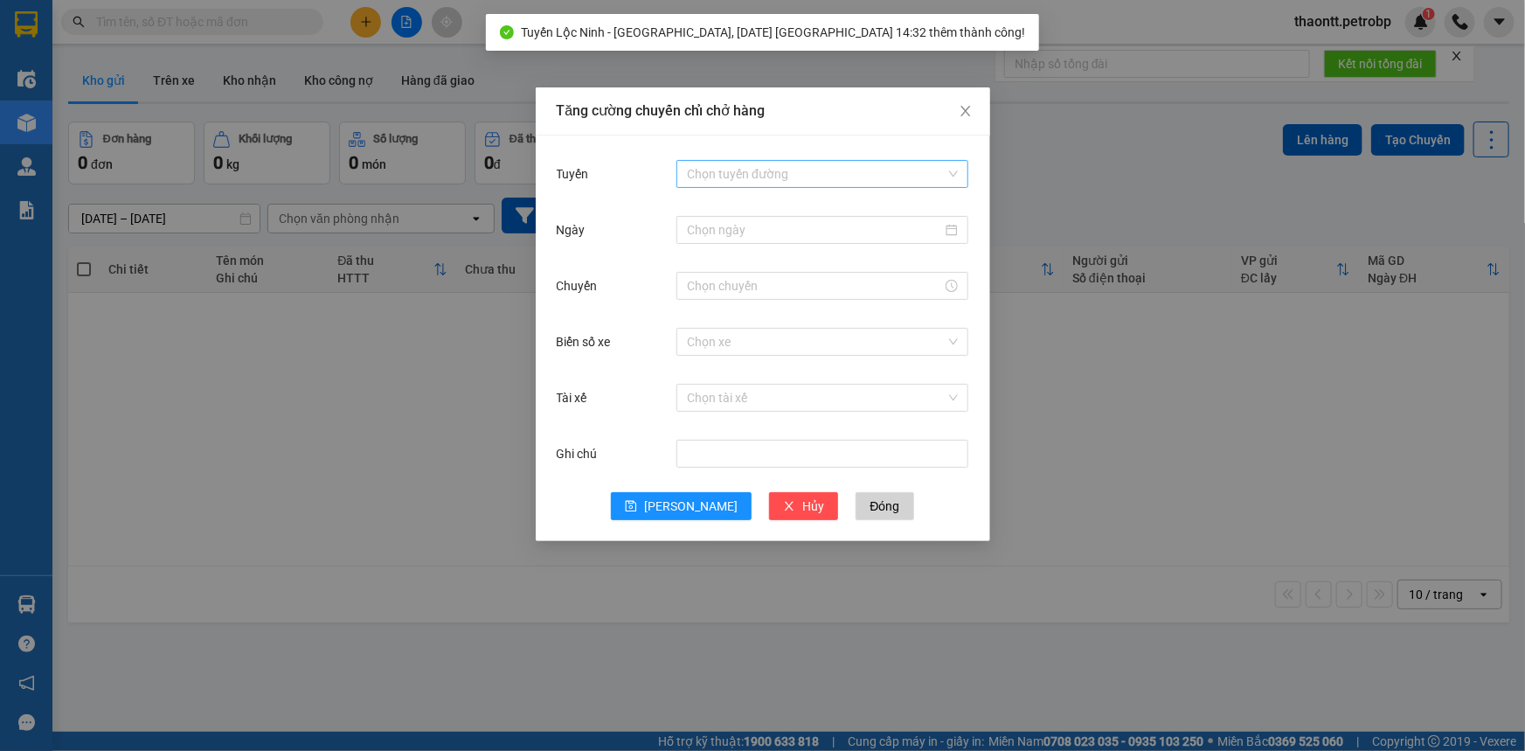
click at [744, 169] on input "Tuyến" at bounding box center [816, 174] width 259 height 26
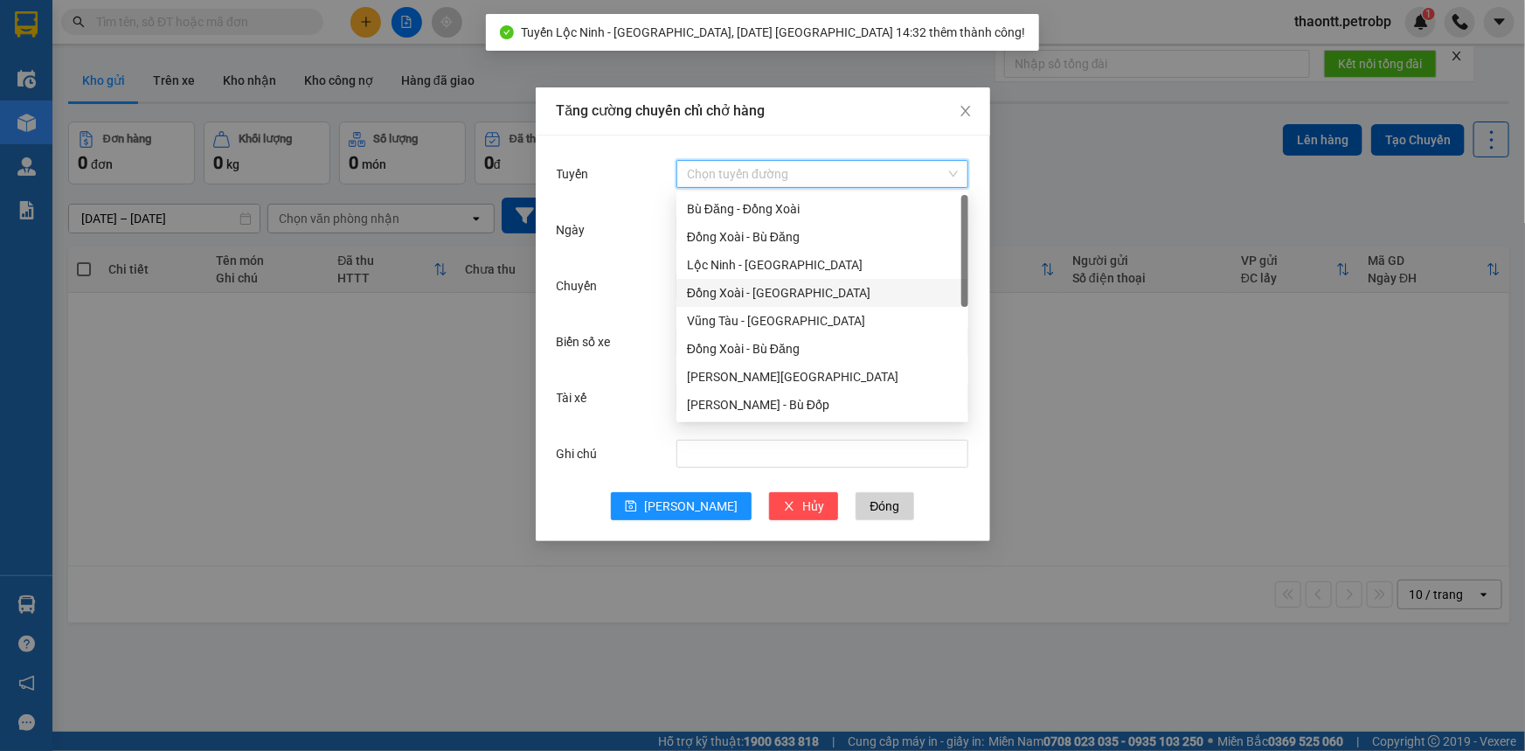
click at [698, 294] on div "Đồng Xoài - [GEOGRAPHIC_DATA]" at bounding box center [822, 292] width 271 height 19
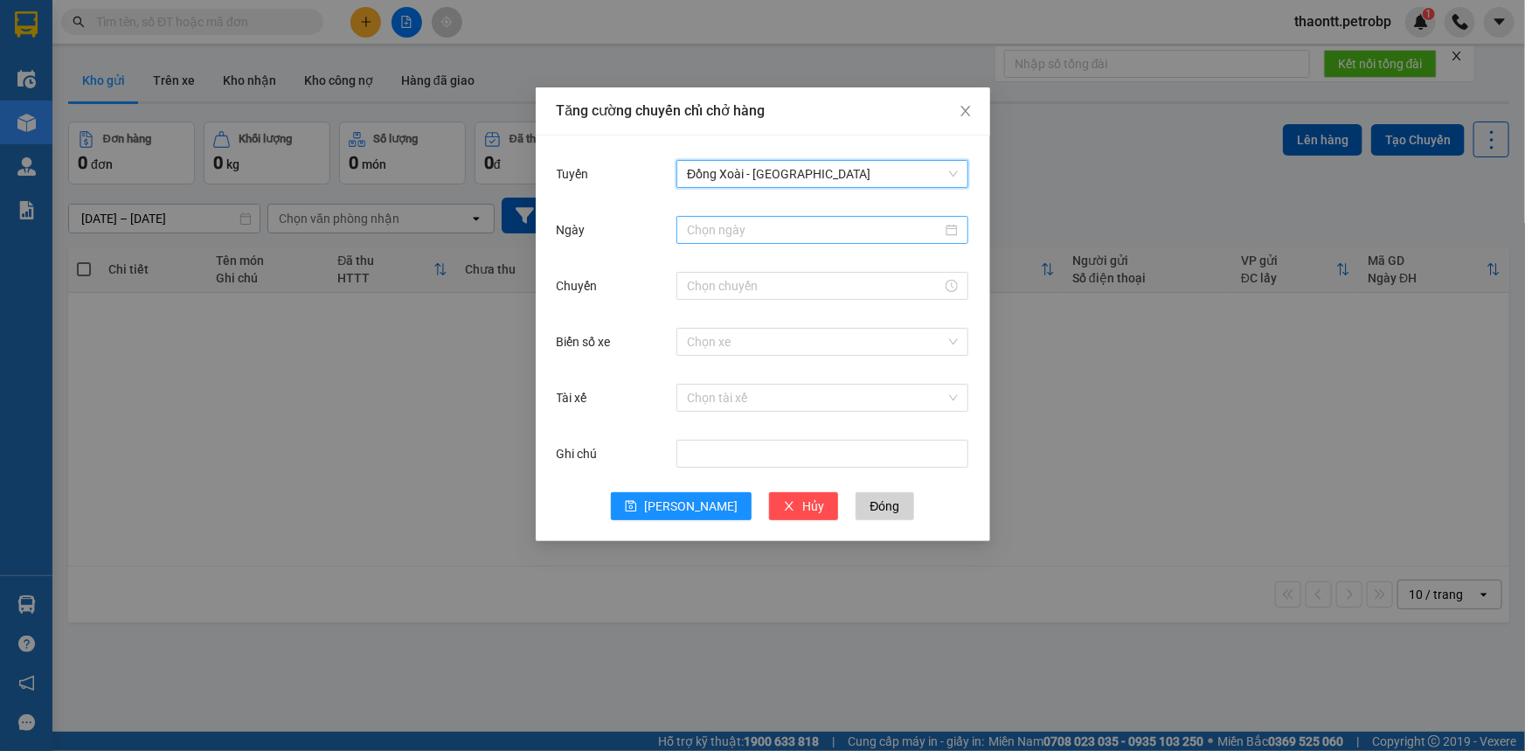
click at [736, 232] on input "Ngày" at bounding box center [814, 229] width 255 height 19
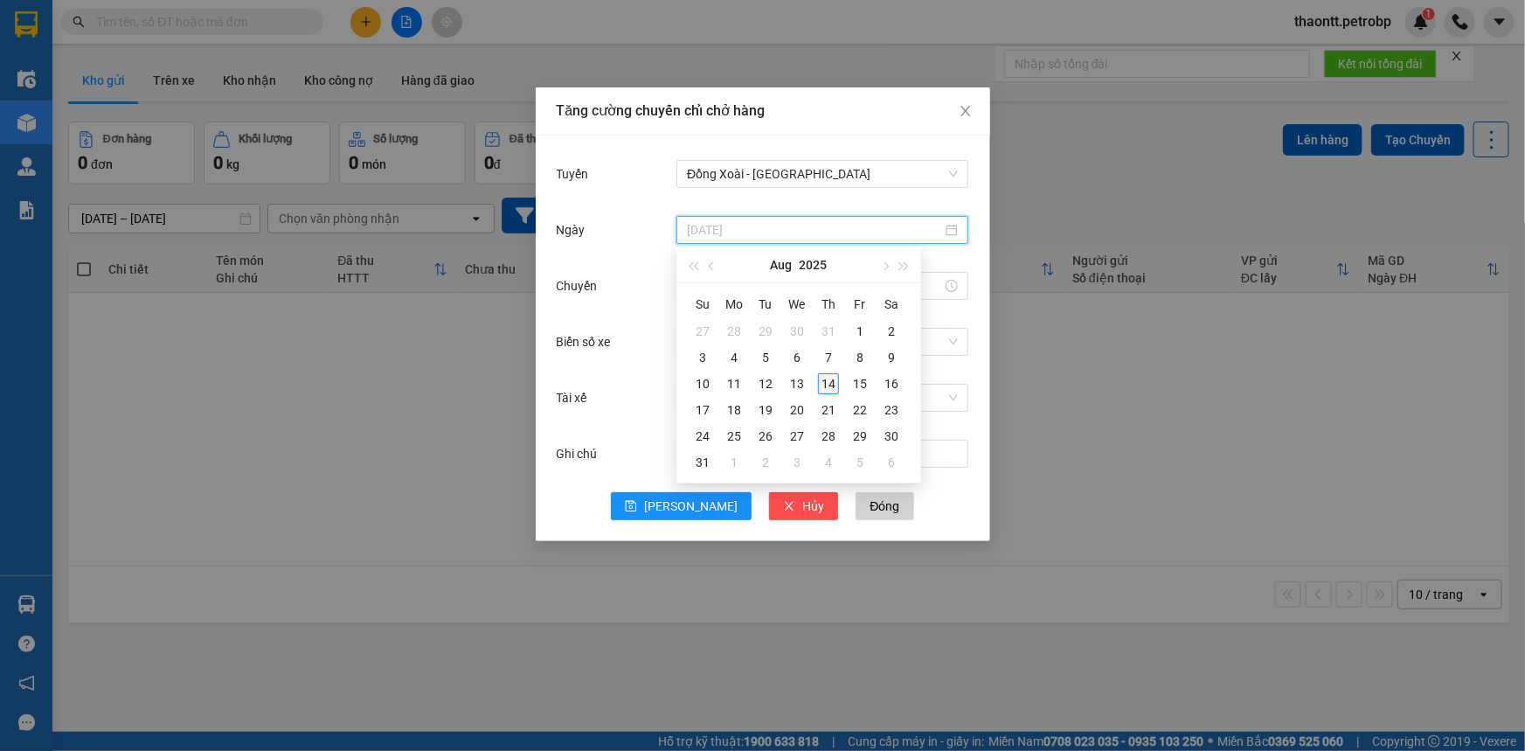
type input "[DATE]"
drag, startPoint x: 827, startPoint y: 384, endPoint x: 807, endPoint y: 370, distance: 23.8
click at [828, 384] on div "14" at bounding box center [828, 383] width 21 height 21
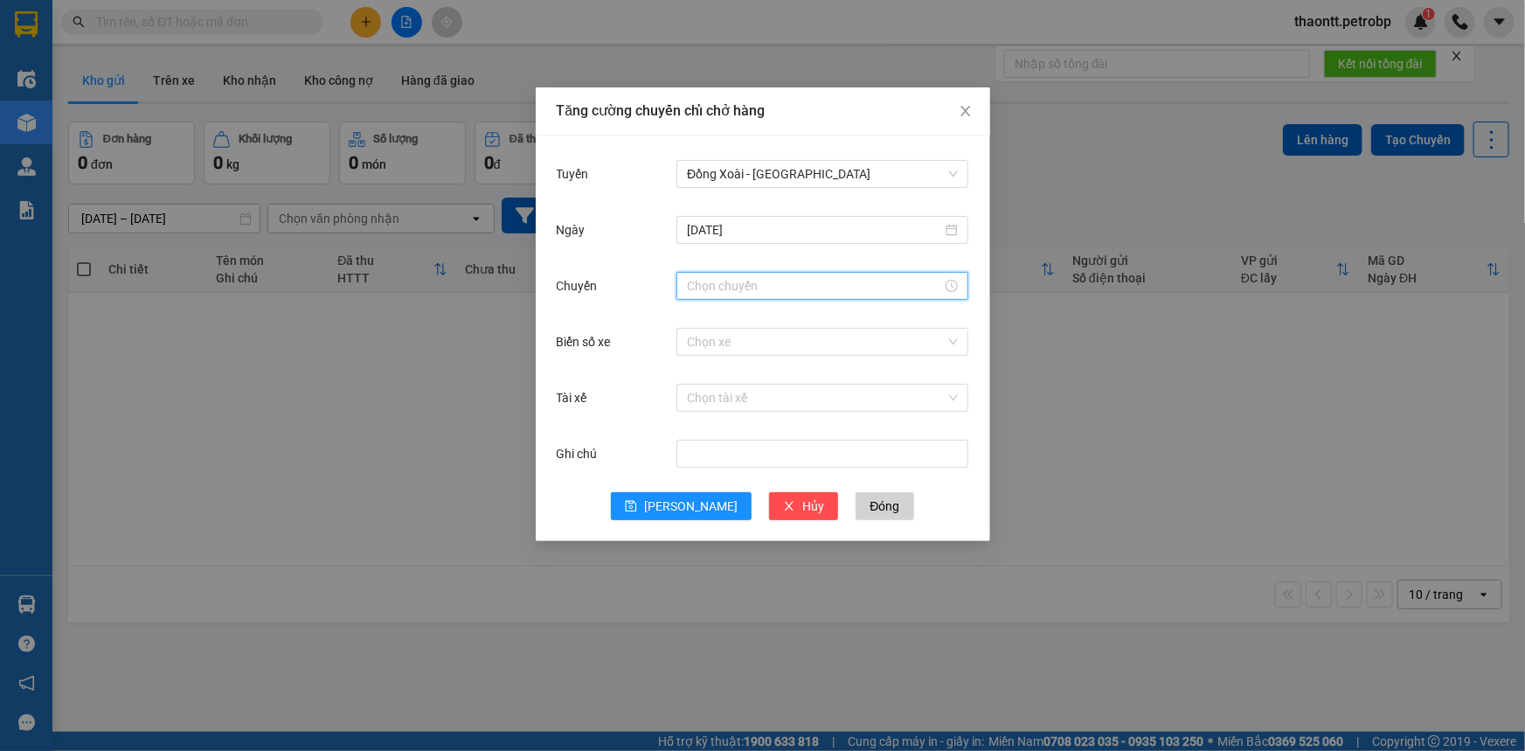
click at [756, 287] on input "Chuyến" at bounding box center [814, 285] width 255 height 19
click at [699, 375] on div "13" at bounding box center [700, 375] width 49 height 24
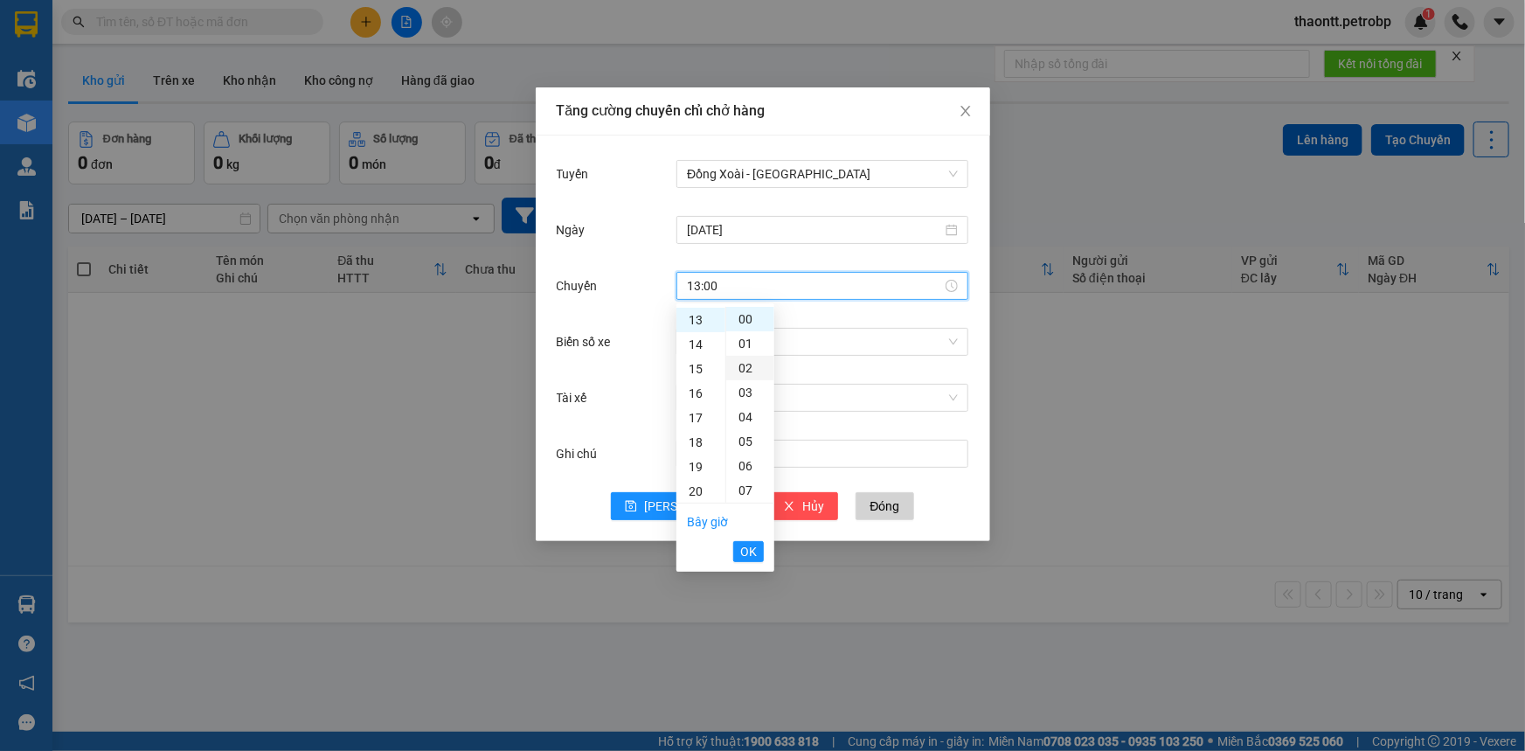
click at [746, 373] on div "02" at bounding box center [750, 368] width 48 height 24
type input "13:02"
click at [751, 548] on span "OK" at bounding box center [748, 551] width 17 height 19
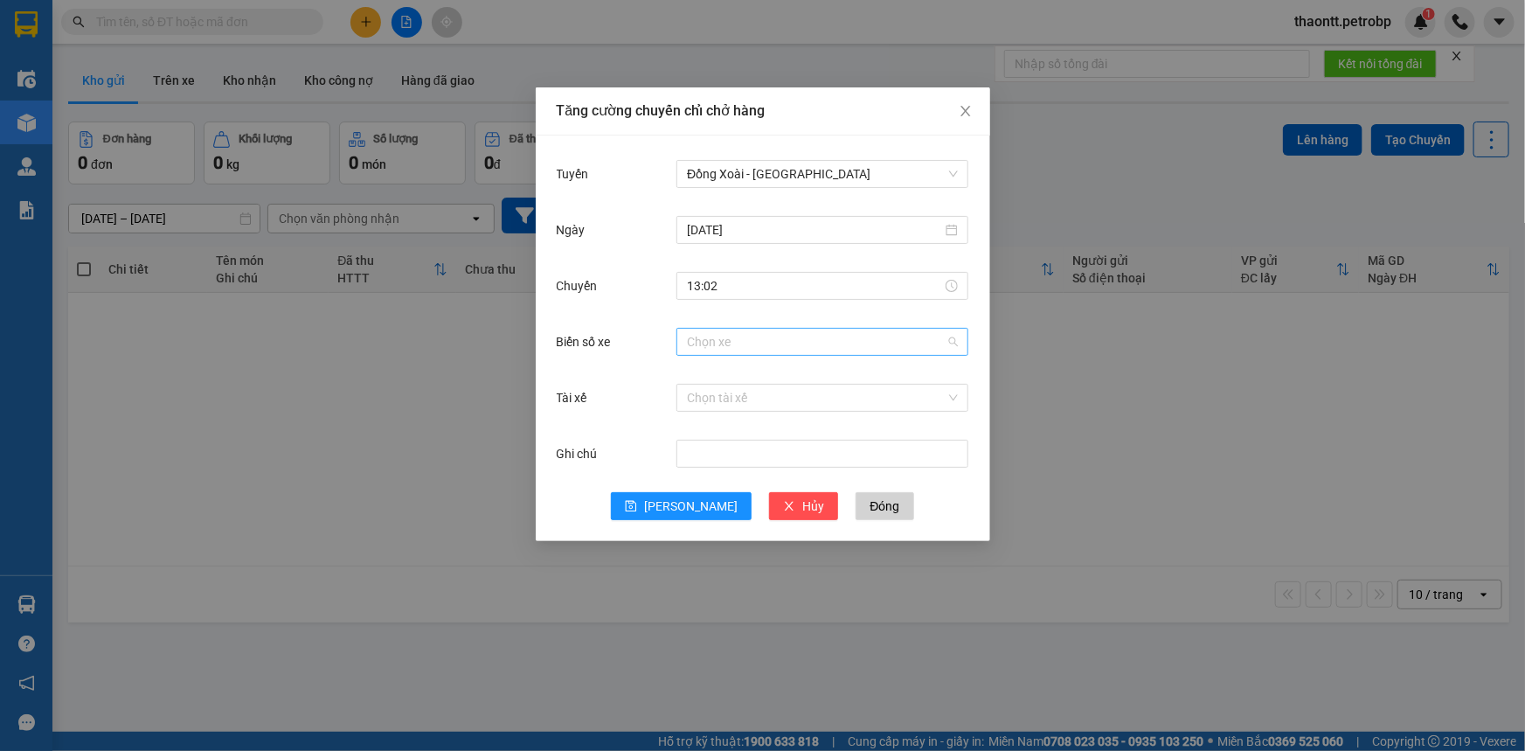
click at [768, 347] on input "Biển số xe" at bounding box center [816, 342] width 259 height 26
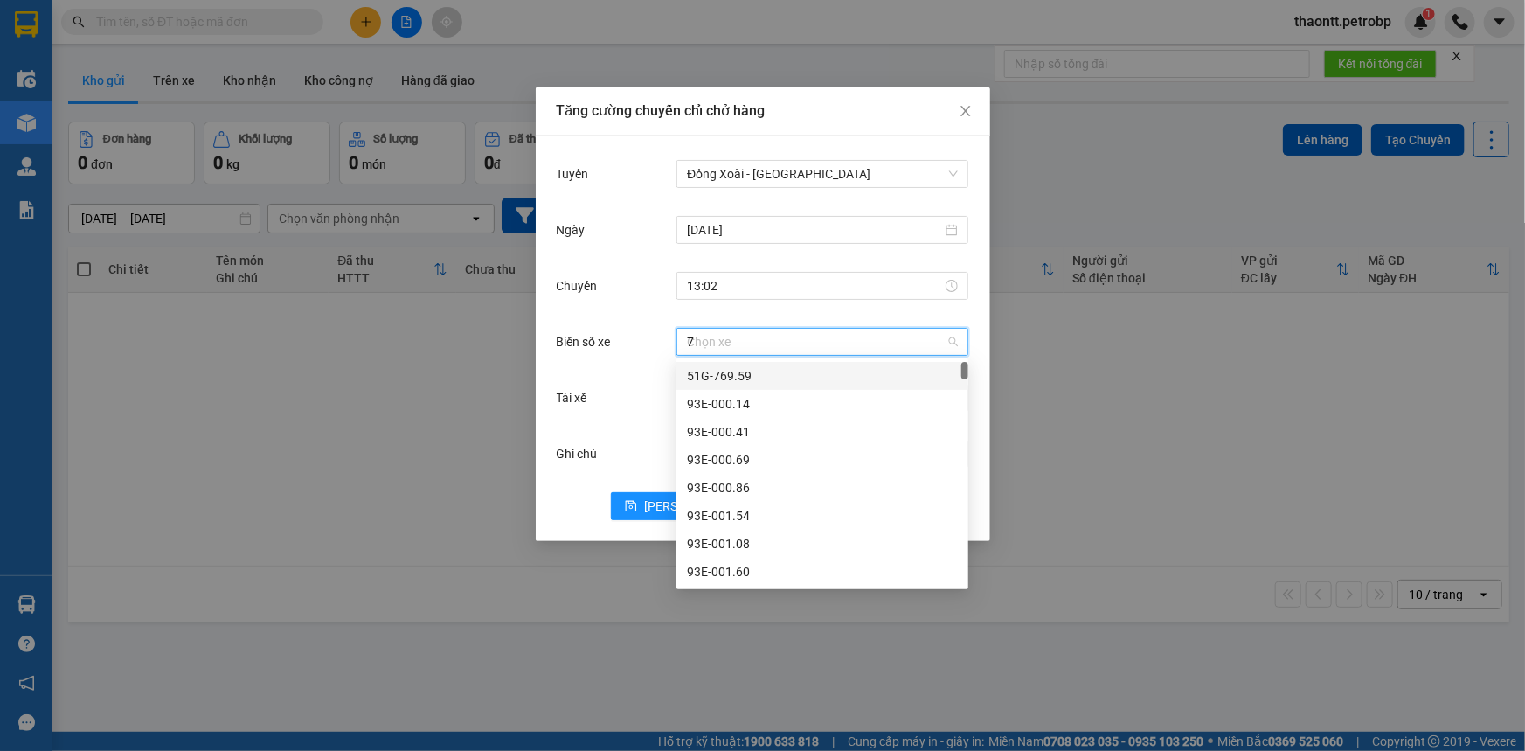
type input "77"
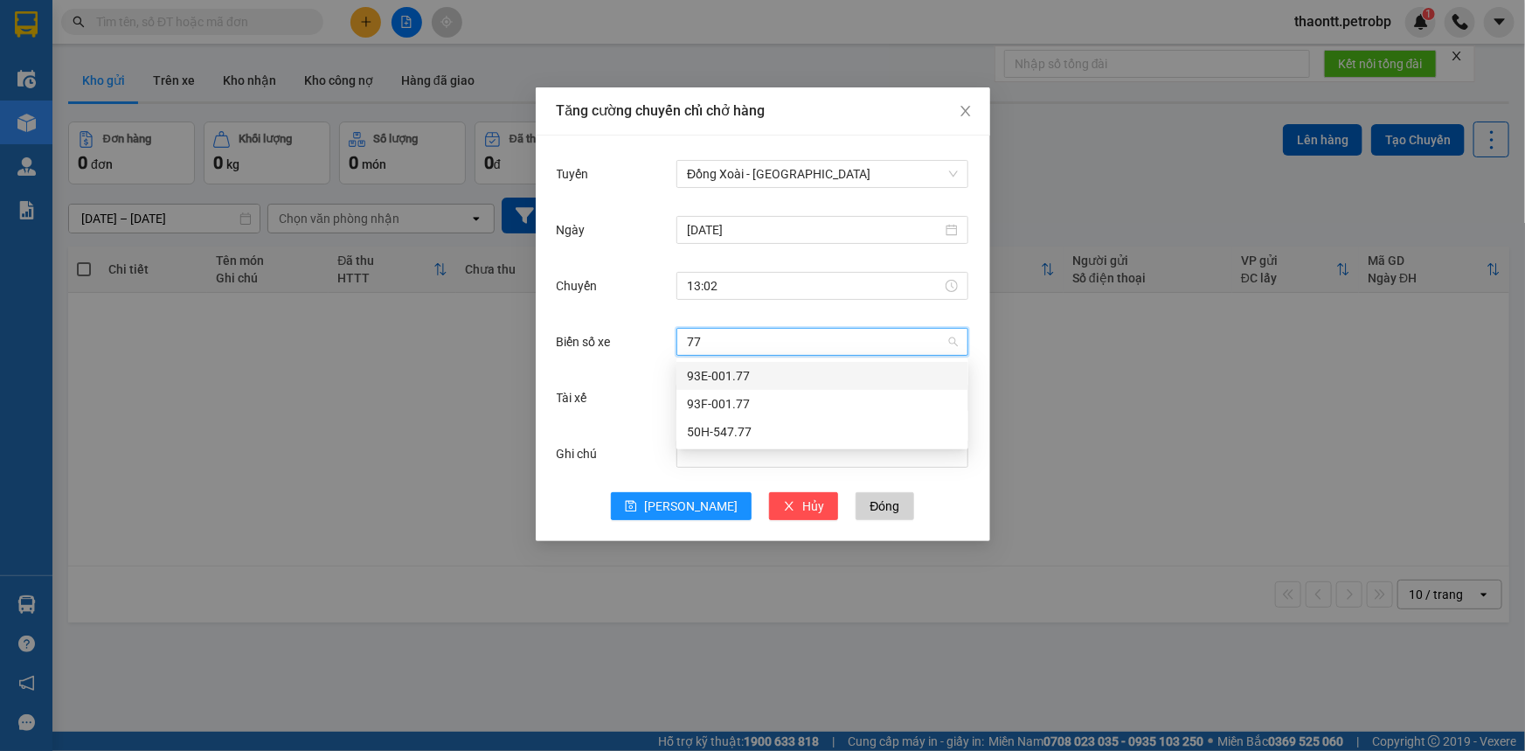
click at [734, 379] on div "93E-001.77" at bounding box center [822, 375] width 271 height 19
click at [725, 401] on input "Tài xế" at bounding box center [816, 397] width 259 height 26
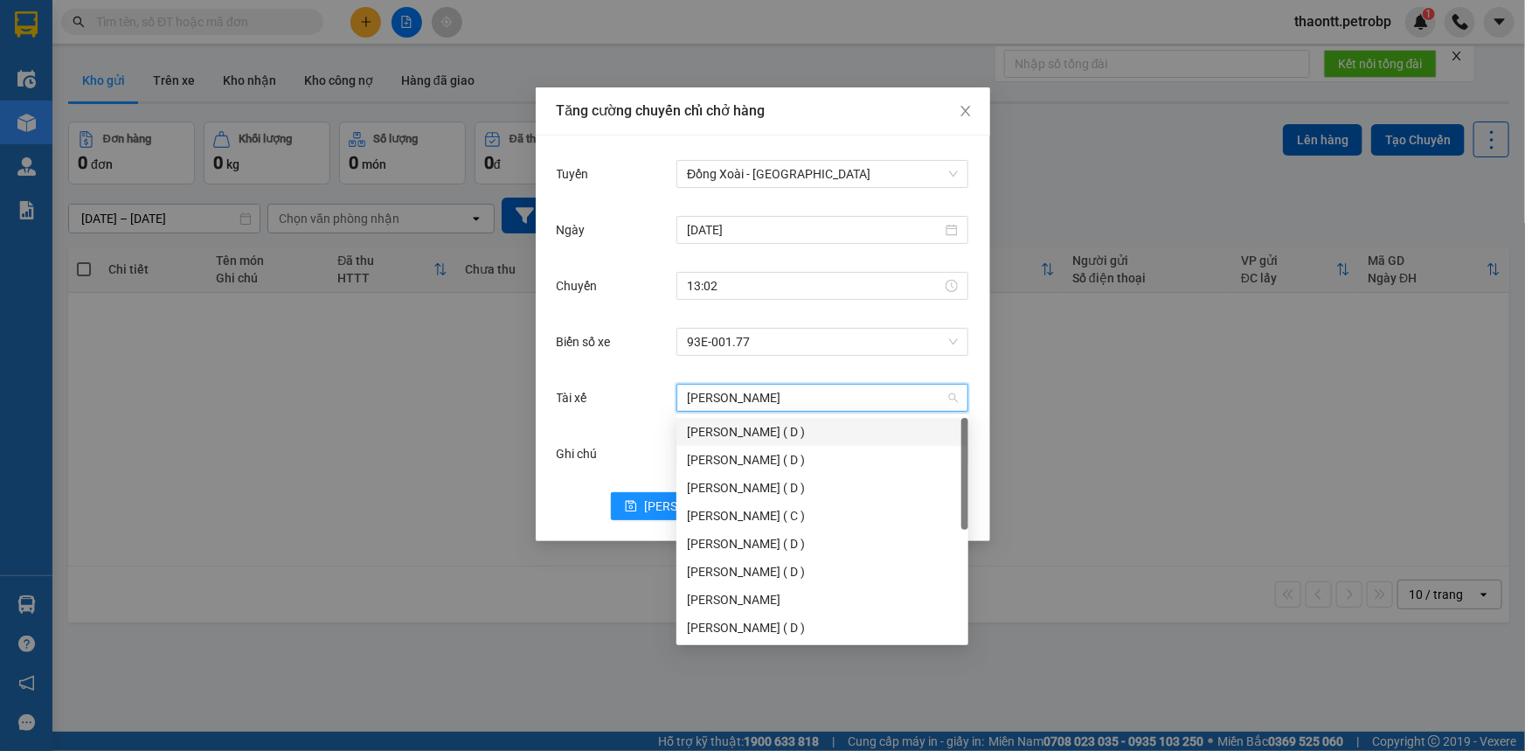
type input "[PERSON_NAME]"
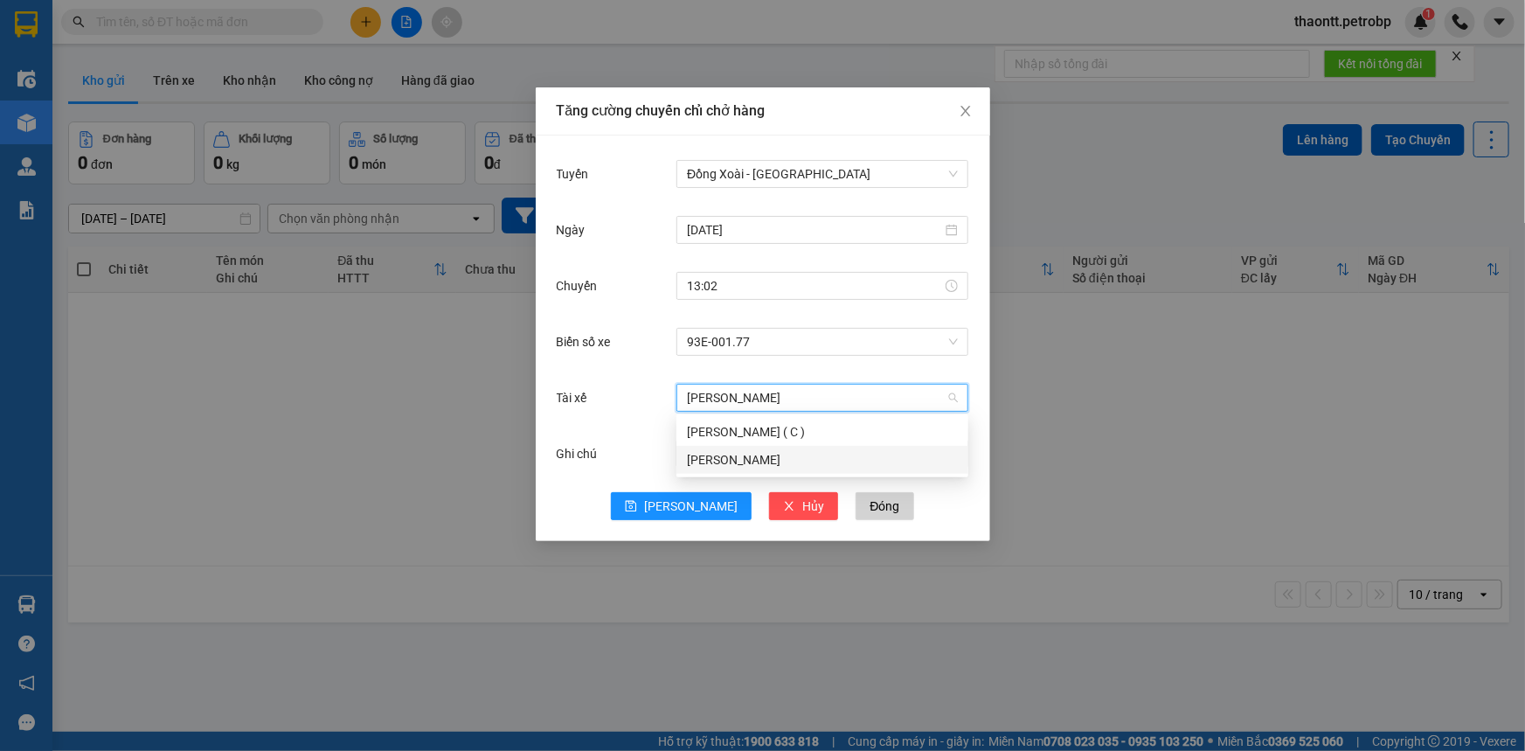
click at [734, 452] on div "[PERSON_NAME]" at bounding box center [822, 459] width 271 height 19
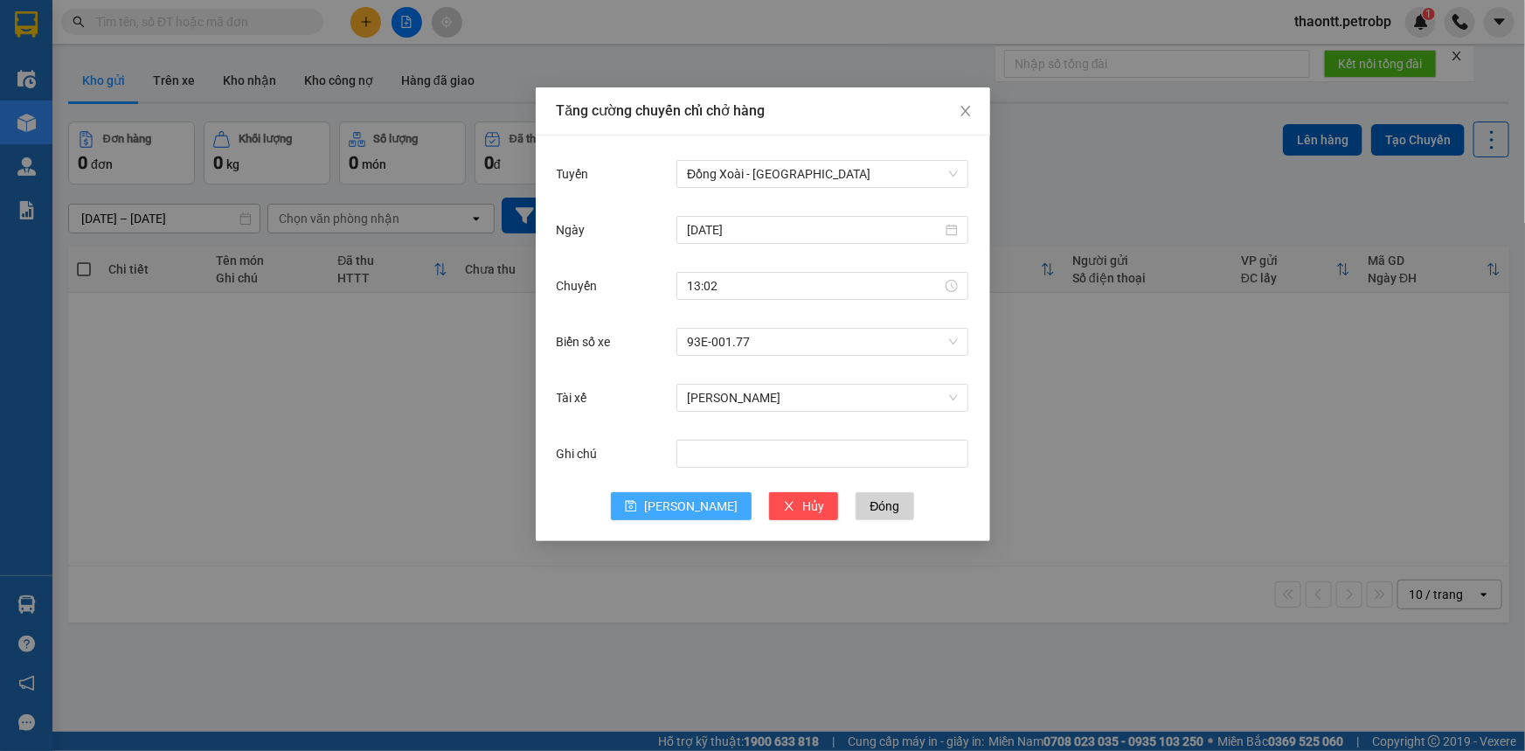
click at [669, 493] on button "[PERSON_NAME]" at bounding box center [681, 506] width 141 height 28
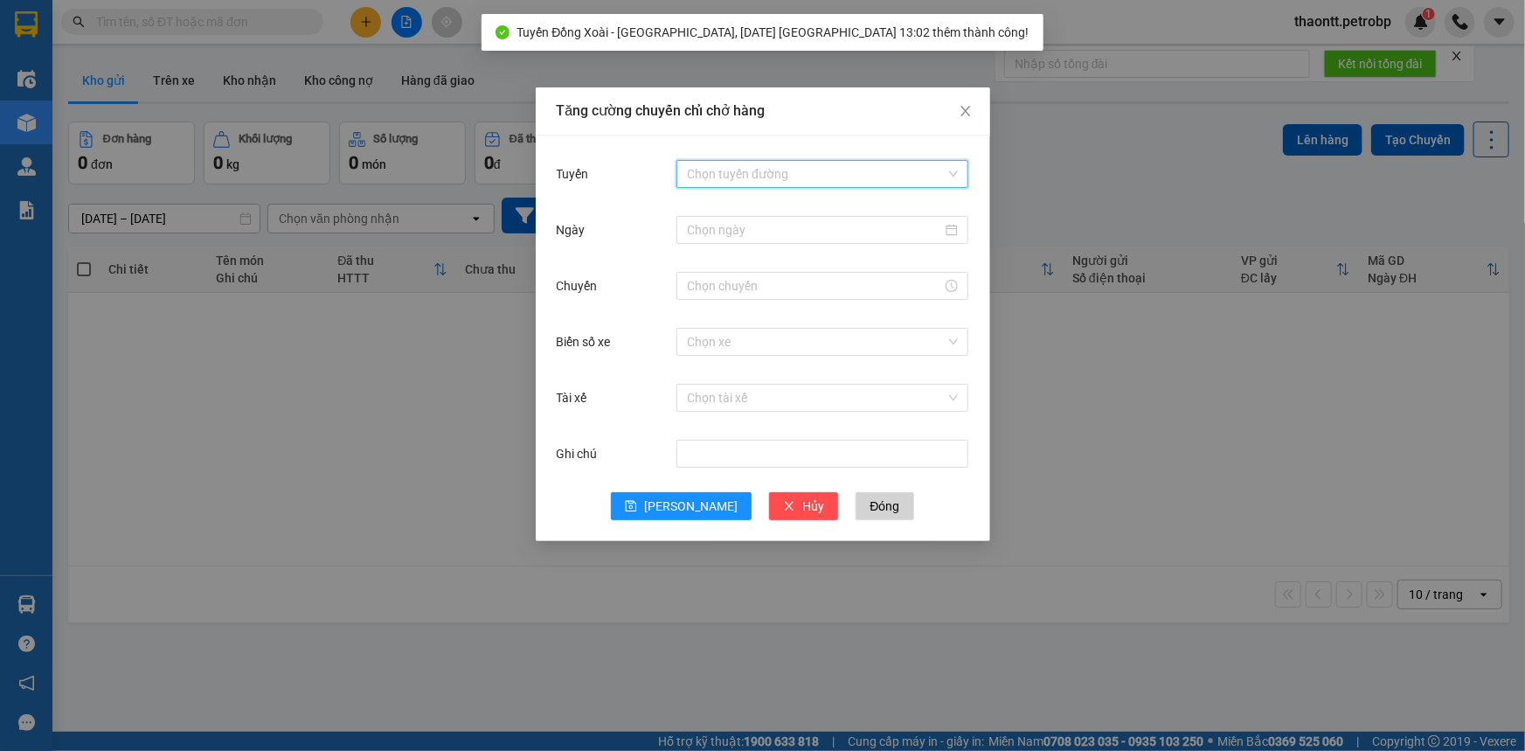
click at [765, 167] on input "Tuyến" at bounding box center [816, 174] width 259 height 26
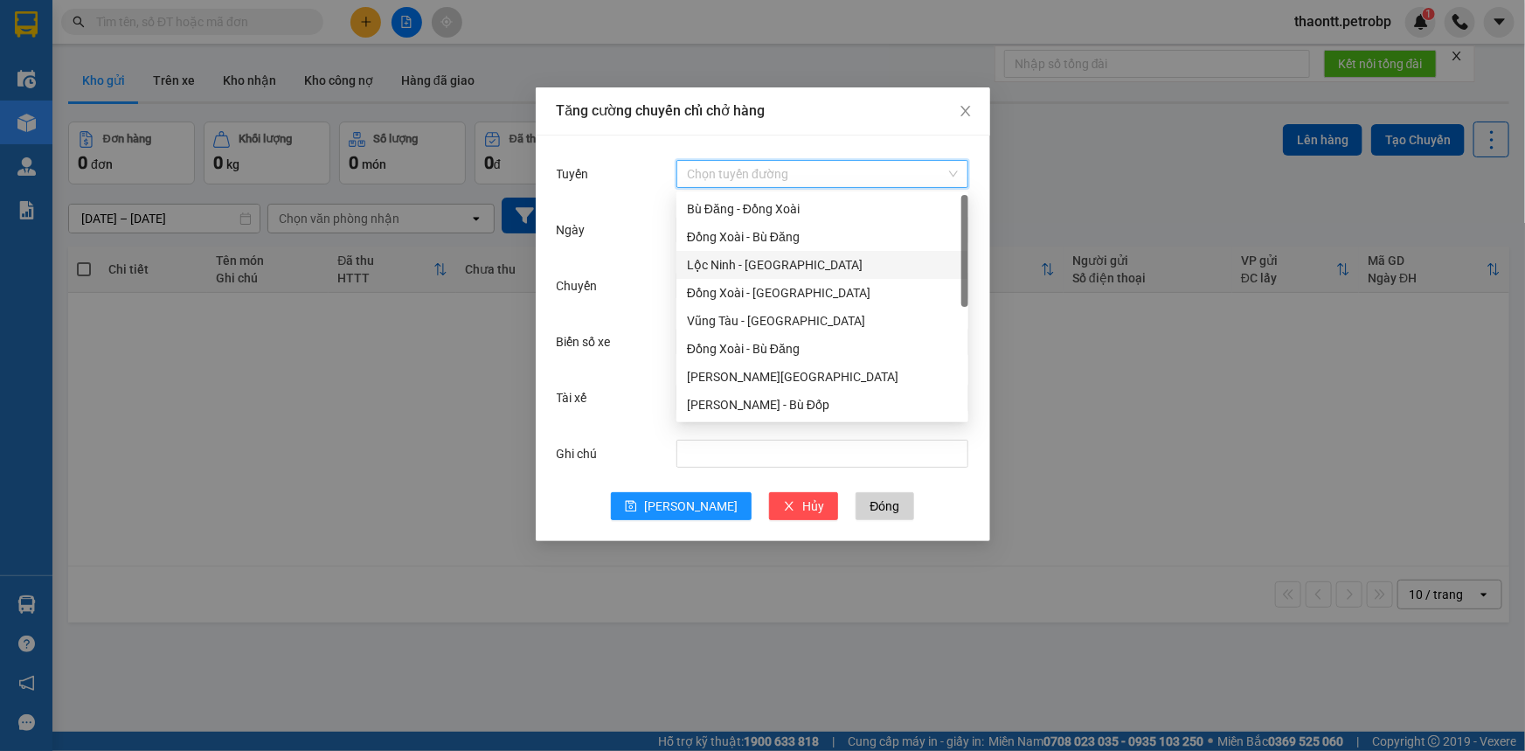
click at [758, 262] on div "Lộc Ninh - [GEOGRAPHIC_DATA]" at bounding box center [822, 264] width 271 height 19
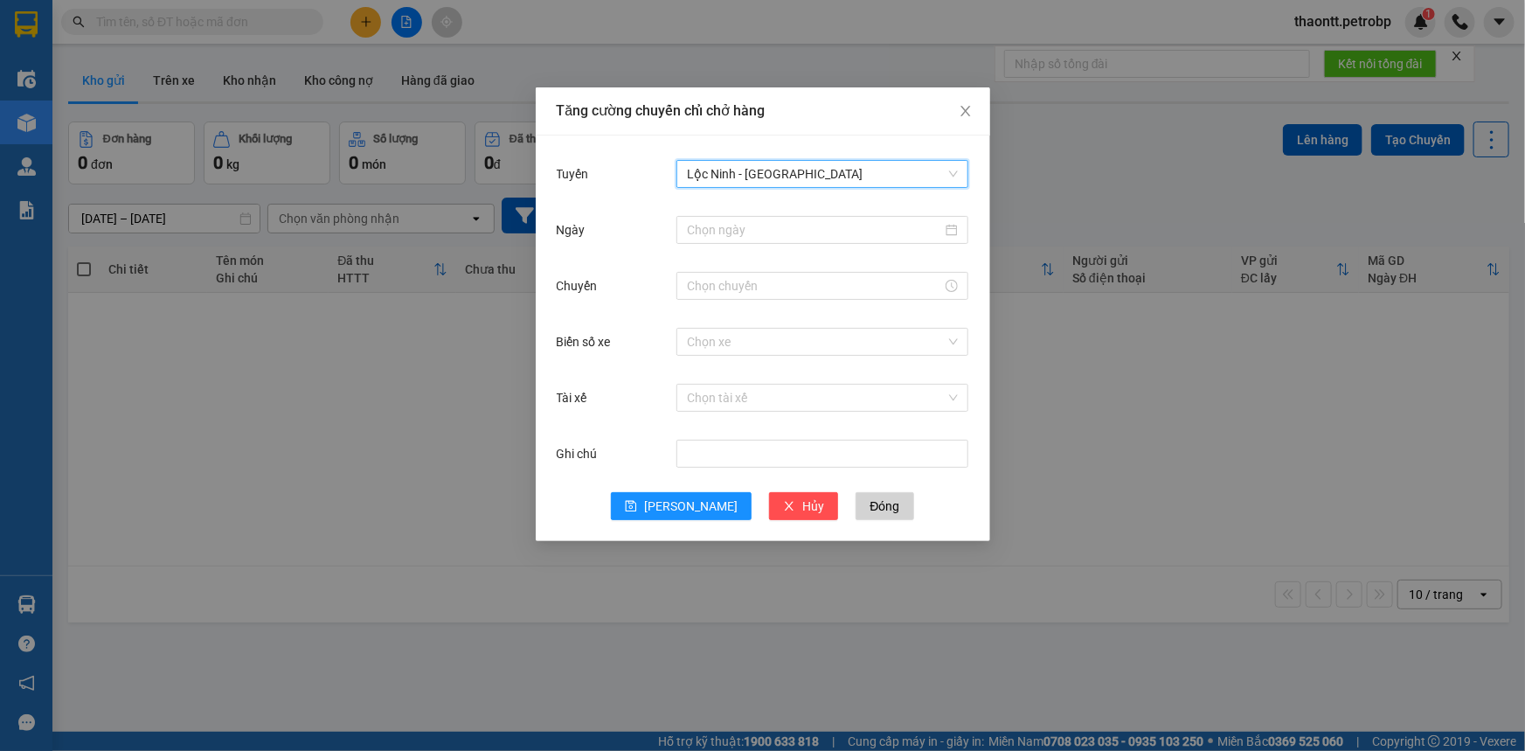
click at [786, 176] on span "Lộc Ninh - [GEOGRAPHIC_DATA]" at bounding box center [822, 174] width 271 height 26
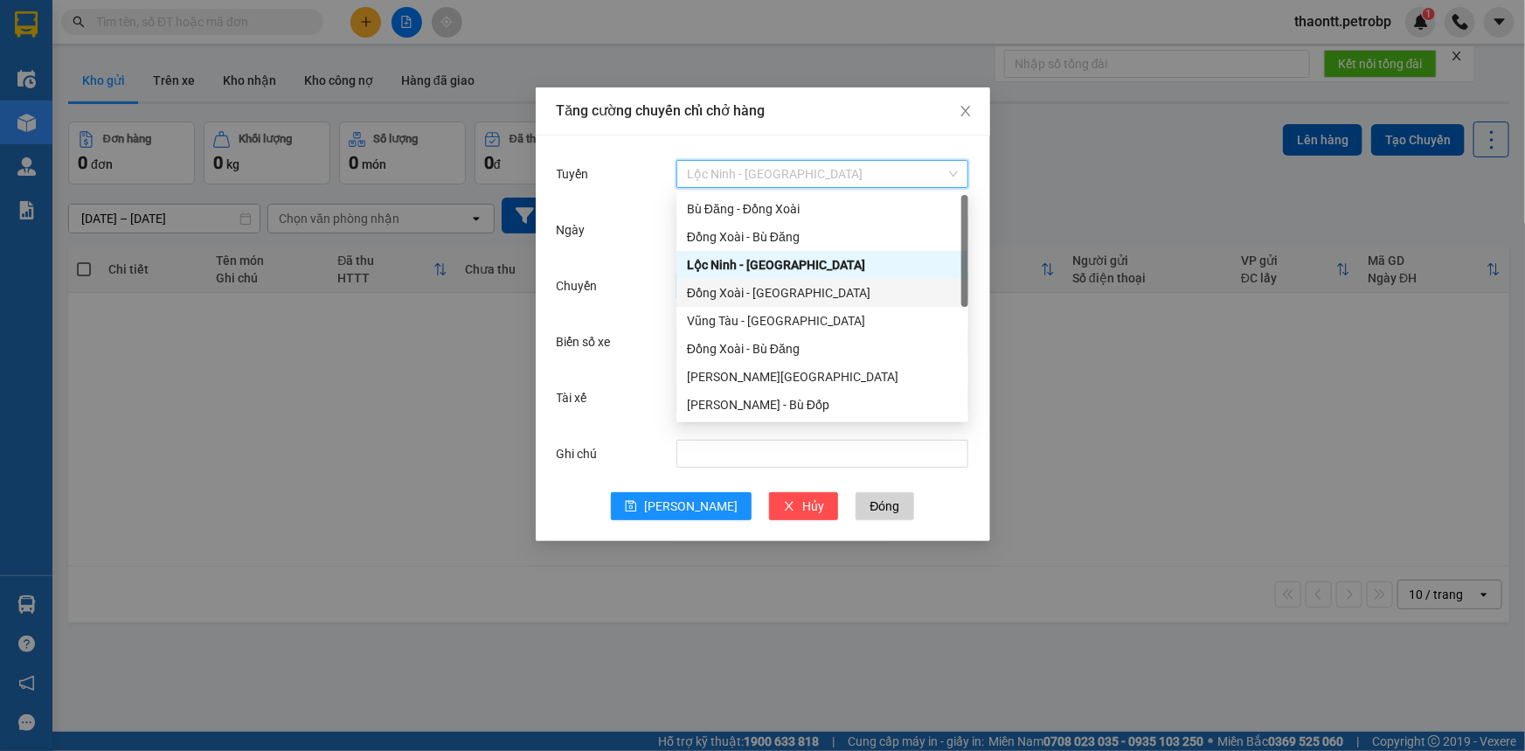
click at [769, 296] on div "Đồng Xoài - [GEOGRAPHIC_DATA]" at bounding box center [822, 292] width 271 height 19
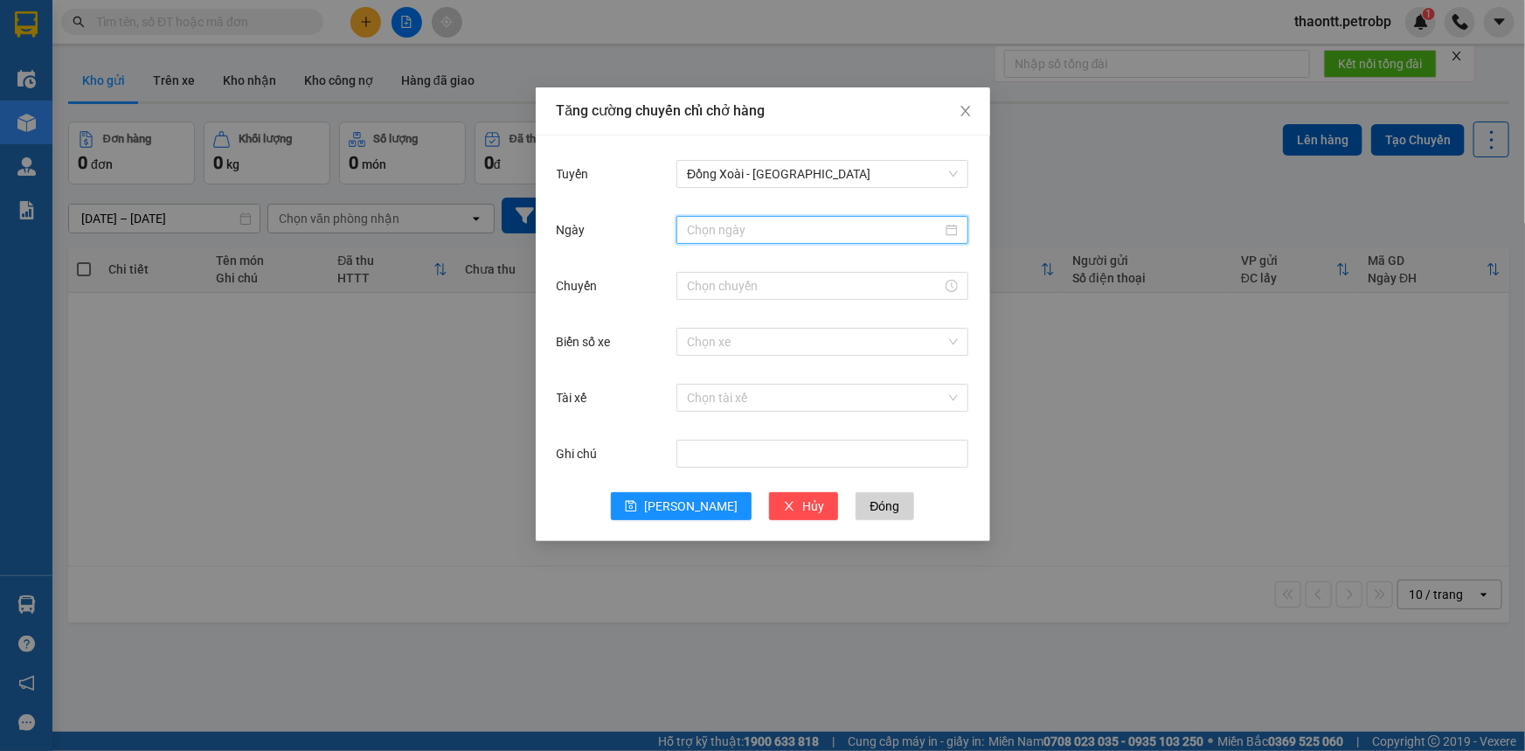
click at [765, 220] on input "Ngày" at bounding box center [814, 229] width 255 height 19
type input "[DATE]"
click at [827, 391] on div "14" at bounding box center [828, 383] width 21 height 21
click at [750, 296] on div at bounding box center [822, 286] width 292 height 28
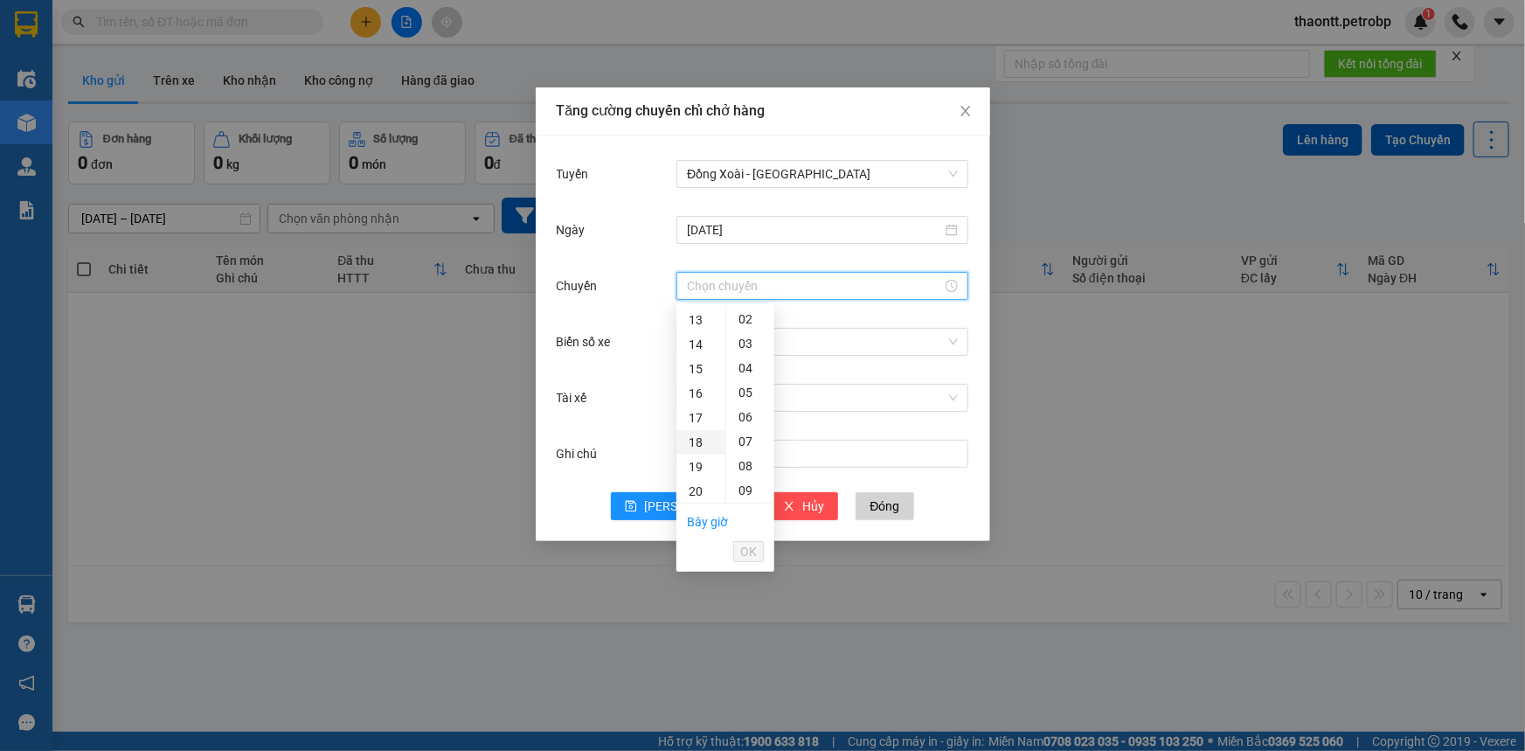
click at [695, 441] on div "18" at bounding box center [700, 442] width 49 height 24
click at [752, 414] on div "30" at bounding box center [750, 417] width 48 height 24
click at [746, 363] on div "32" at bounding box center [750, 368] width 48 height 24
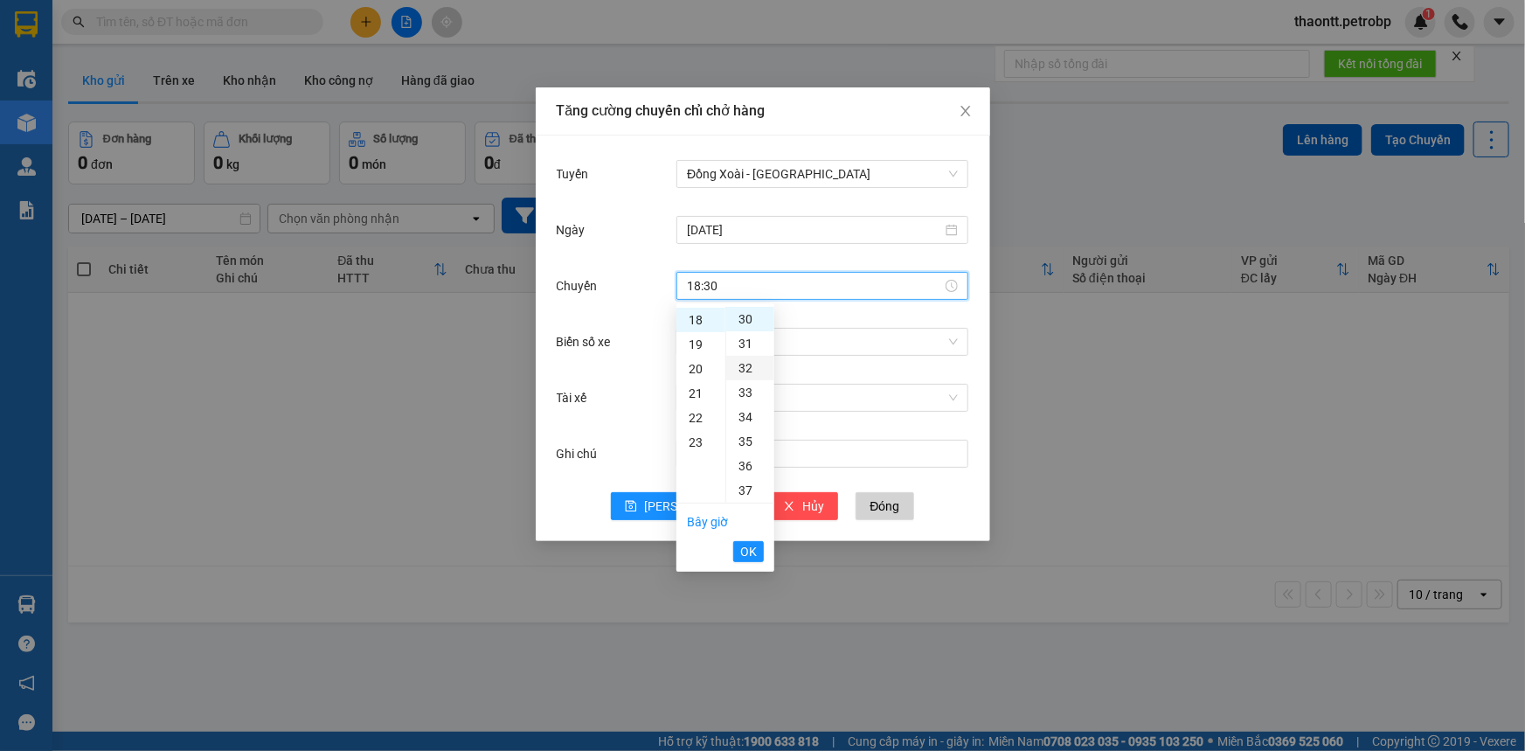
type input "18:32"
click at [751, 561] on button "OK" at bounding box center [748, 551] width 31 height 21
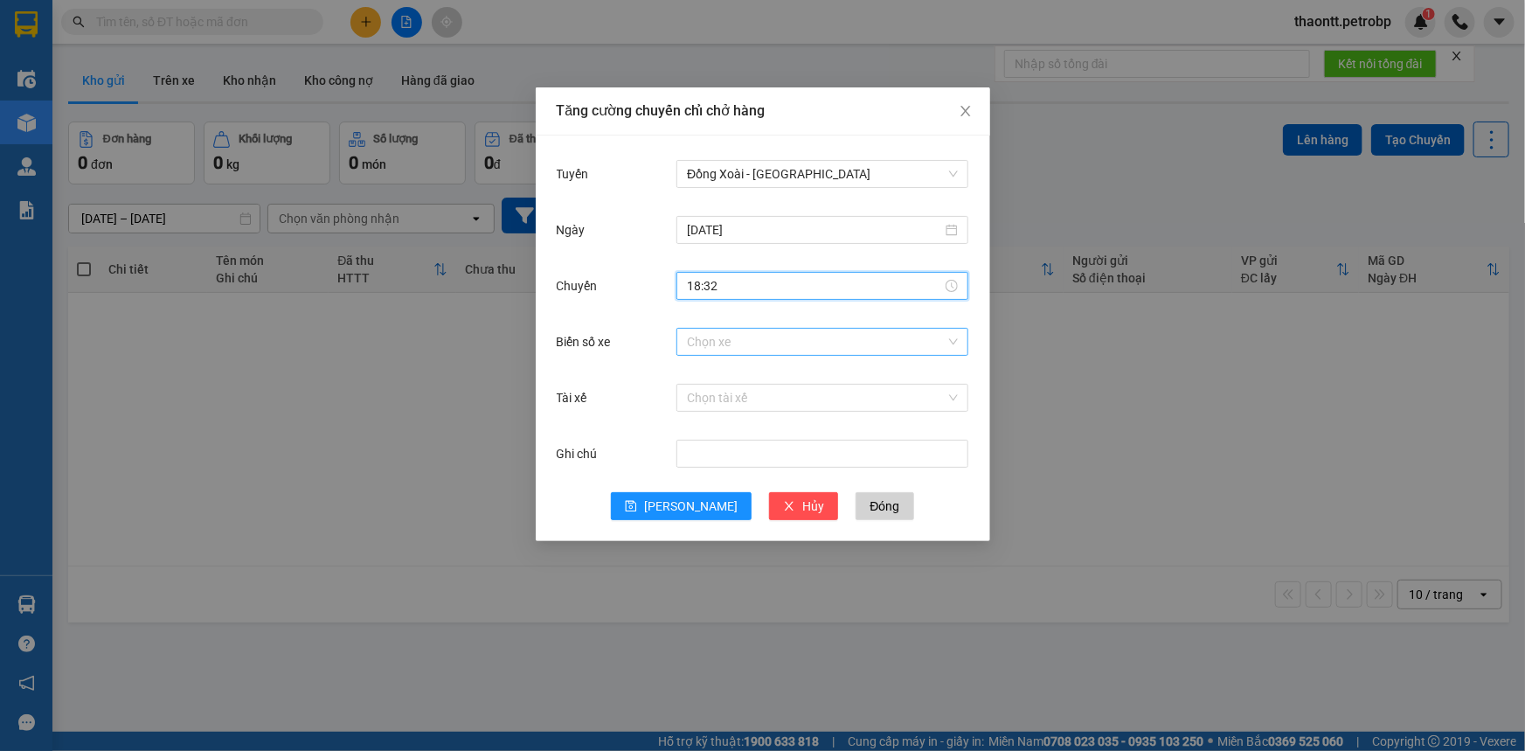
click at [768, 346] on input "Biển số xe" at bounding box center [816, 342] width 259 height 26
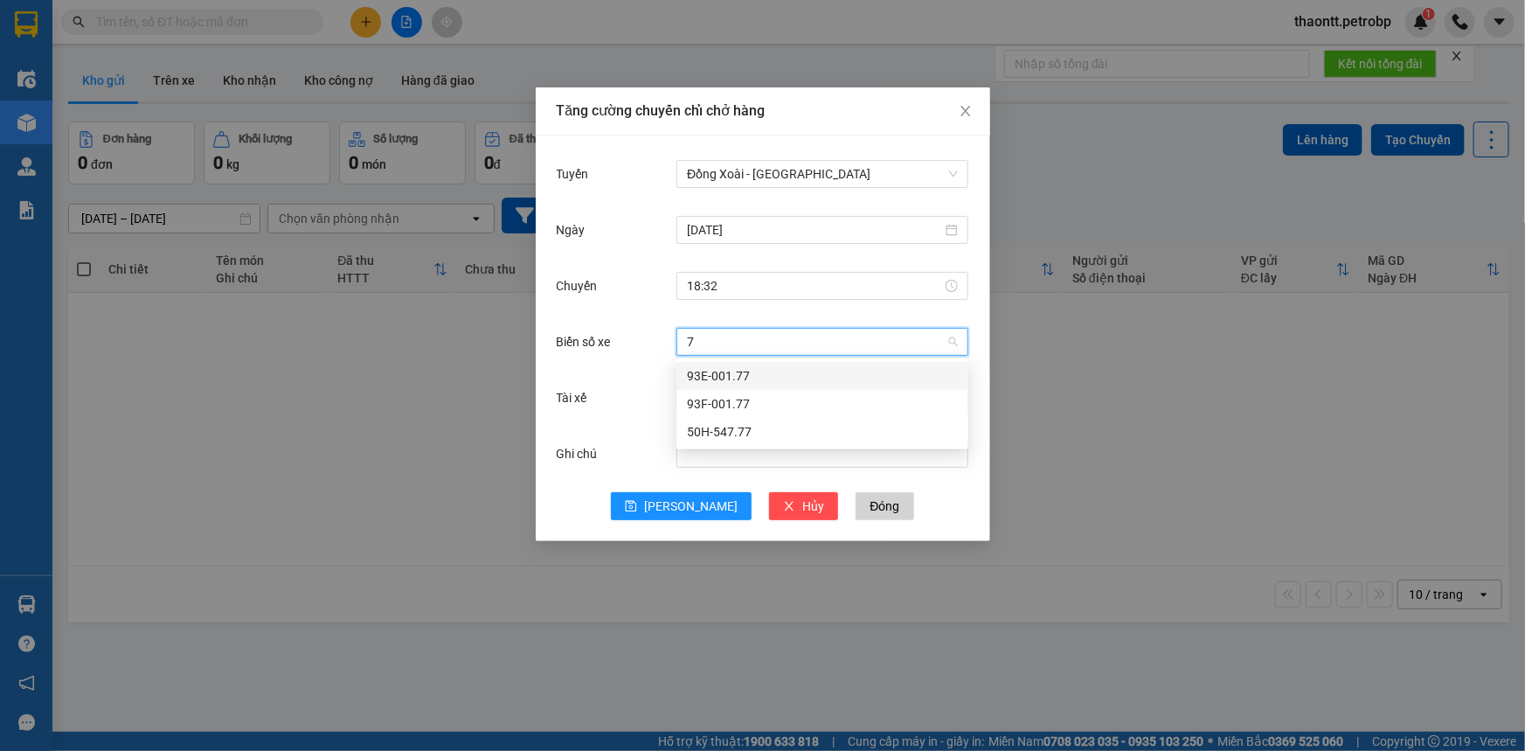
type input "77"
click at [748, 384] on div "93E-001.77" at bounding box center [822, 375] width 271 height 19
click at [754, 391] on input "Tài xế" at bounding box center [816, 397] width 259 height 26
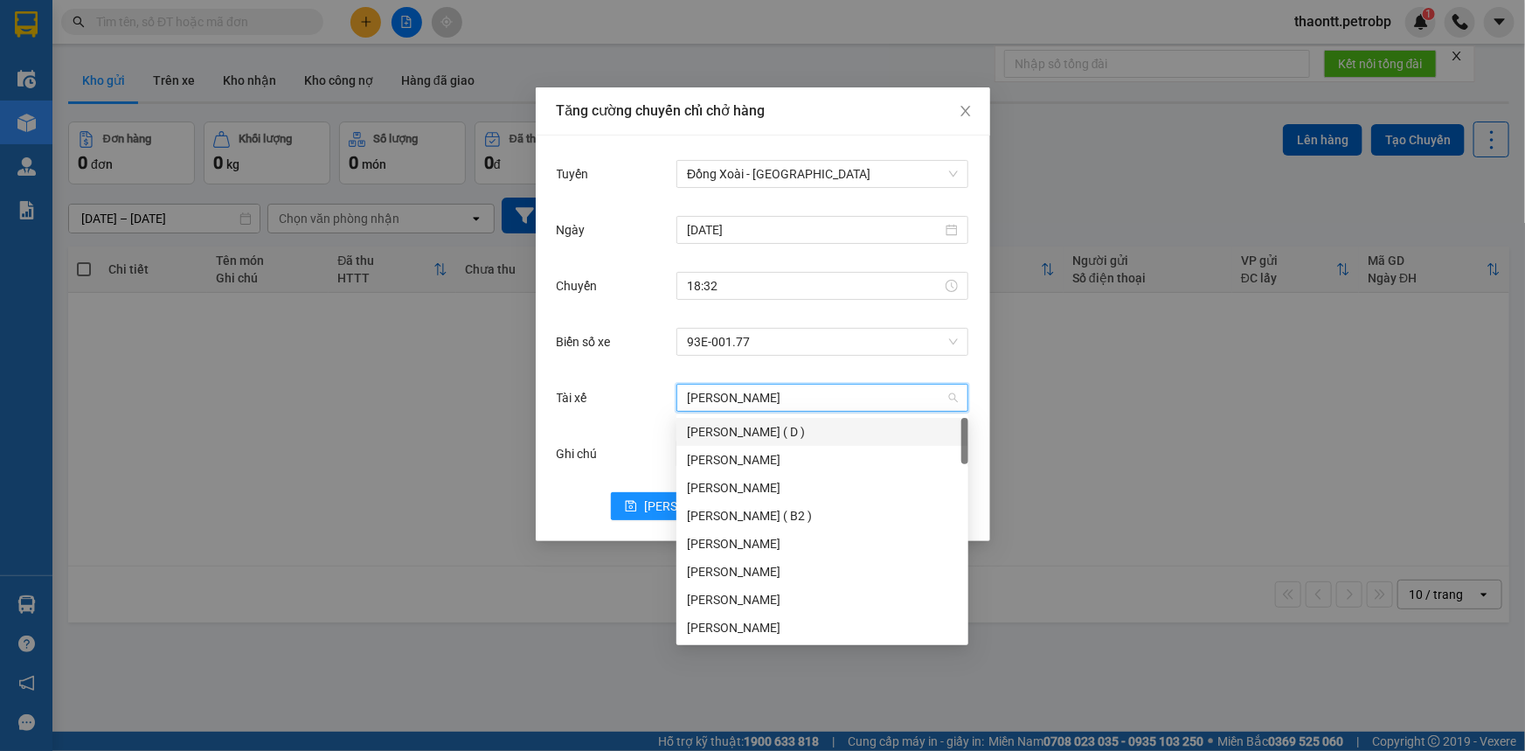
type input "[PERSON_NAME]"
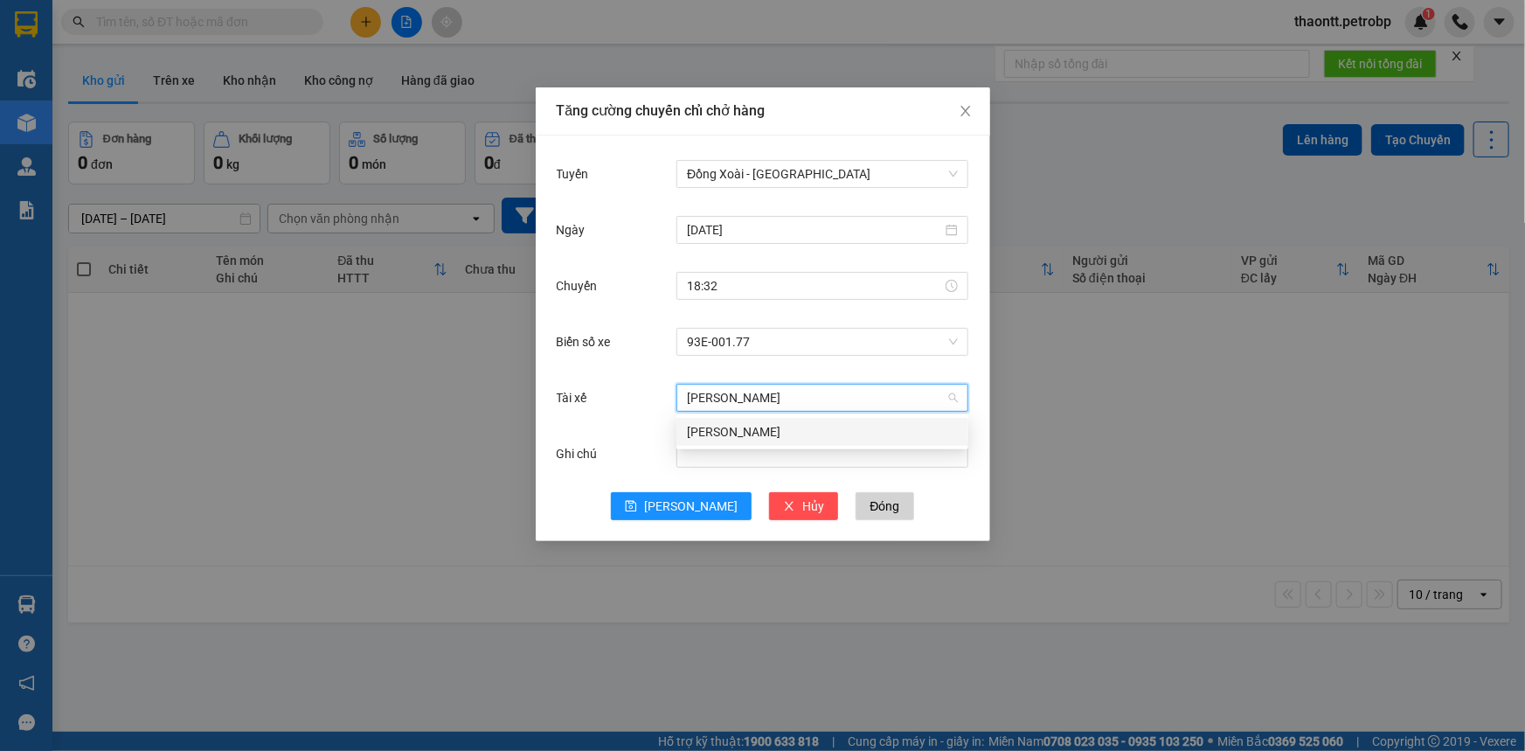
click at [736, 437] on div "[PERSON_NAME]" at bounding box center [822, 431] width 271 height 19
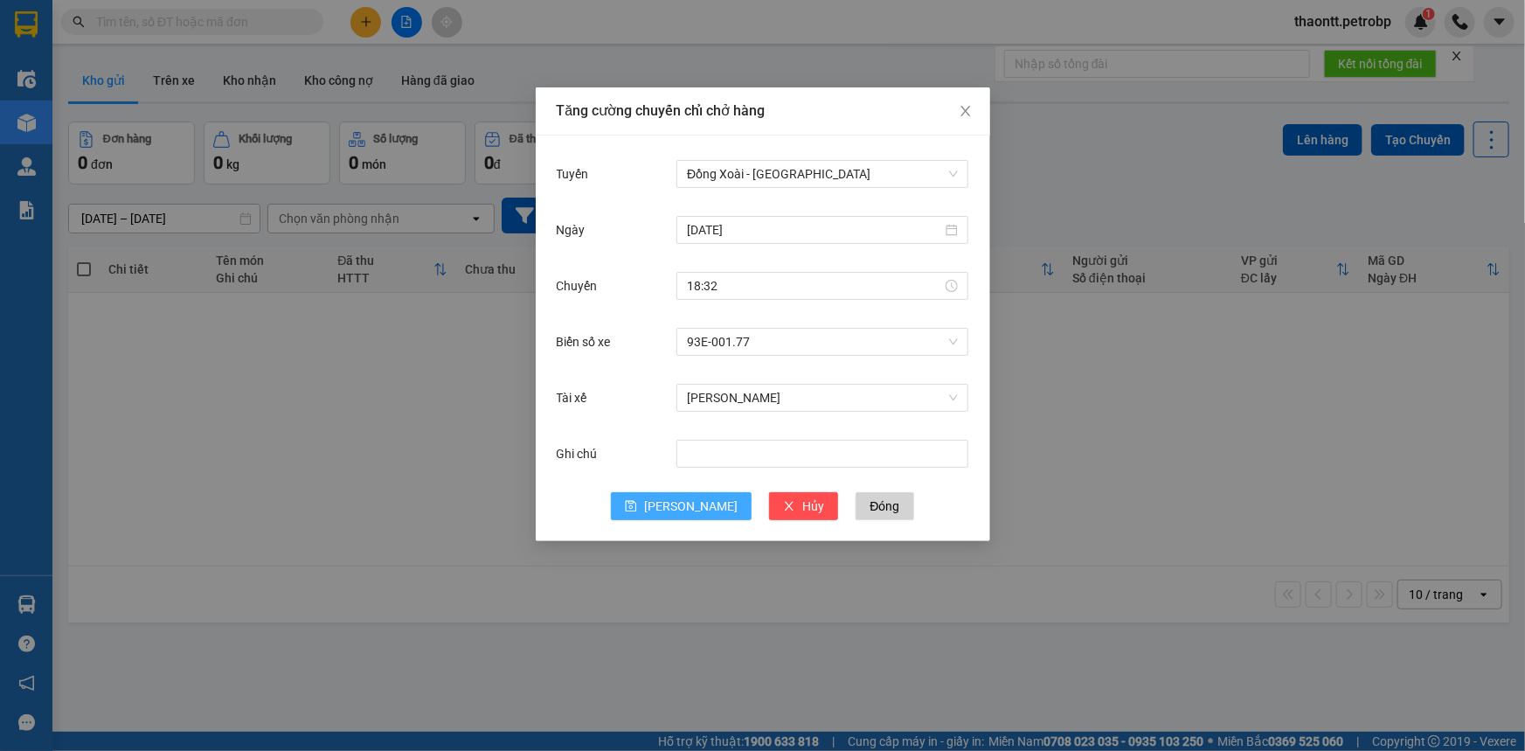
click at [687, 515] on span "[PERSON_NAME]" at bounding box center [690, 505] width 93 height 19
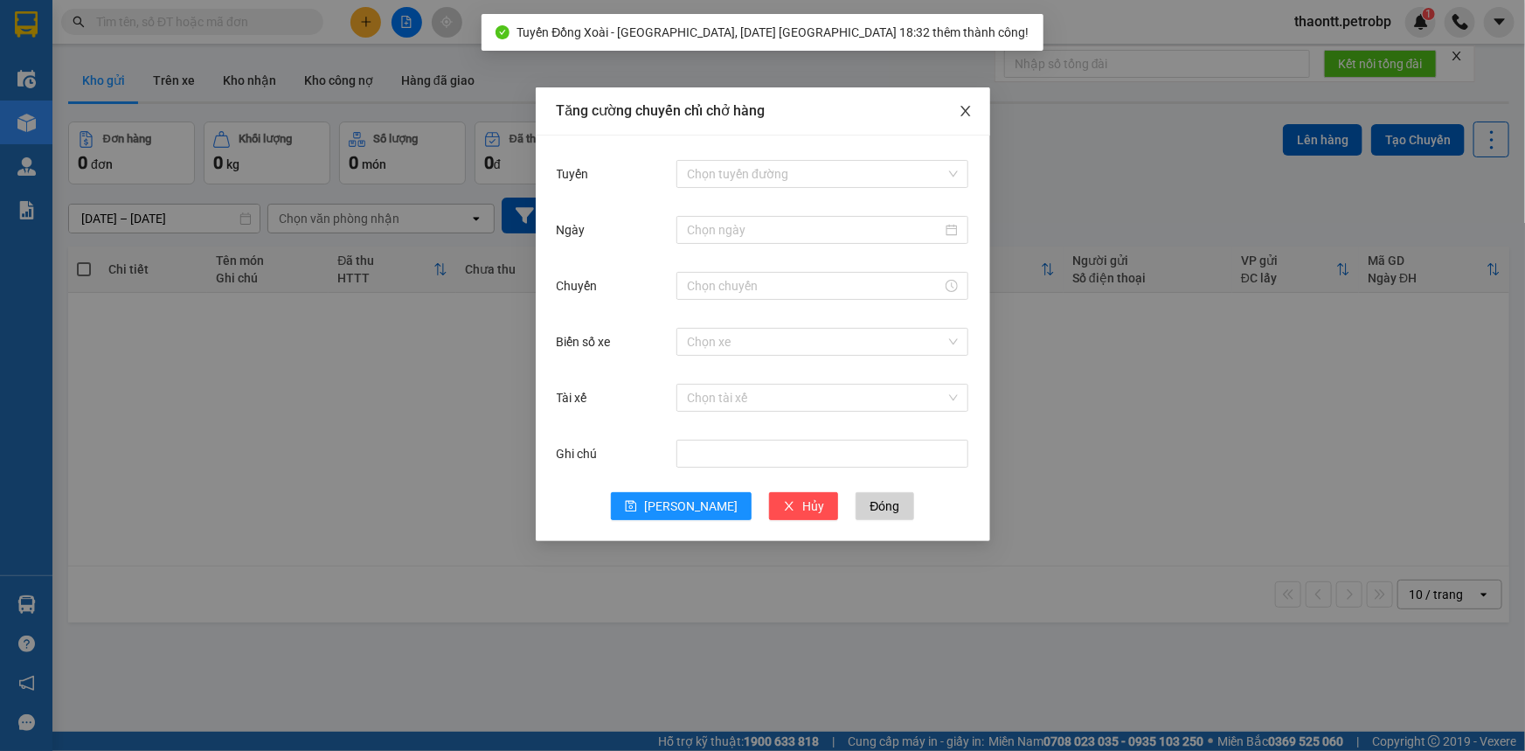
click at [965, 114] on icon "close" at bounding box center [966, 111] width 14 height 14
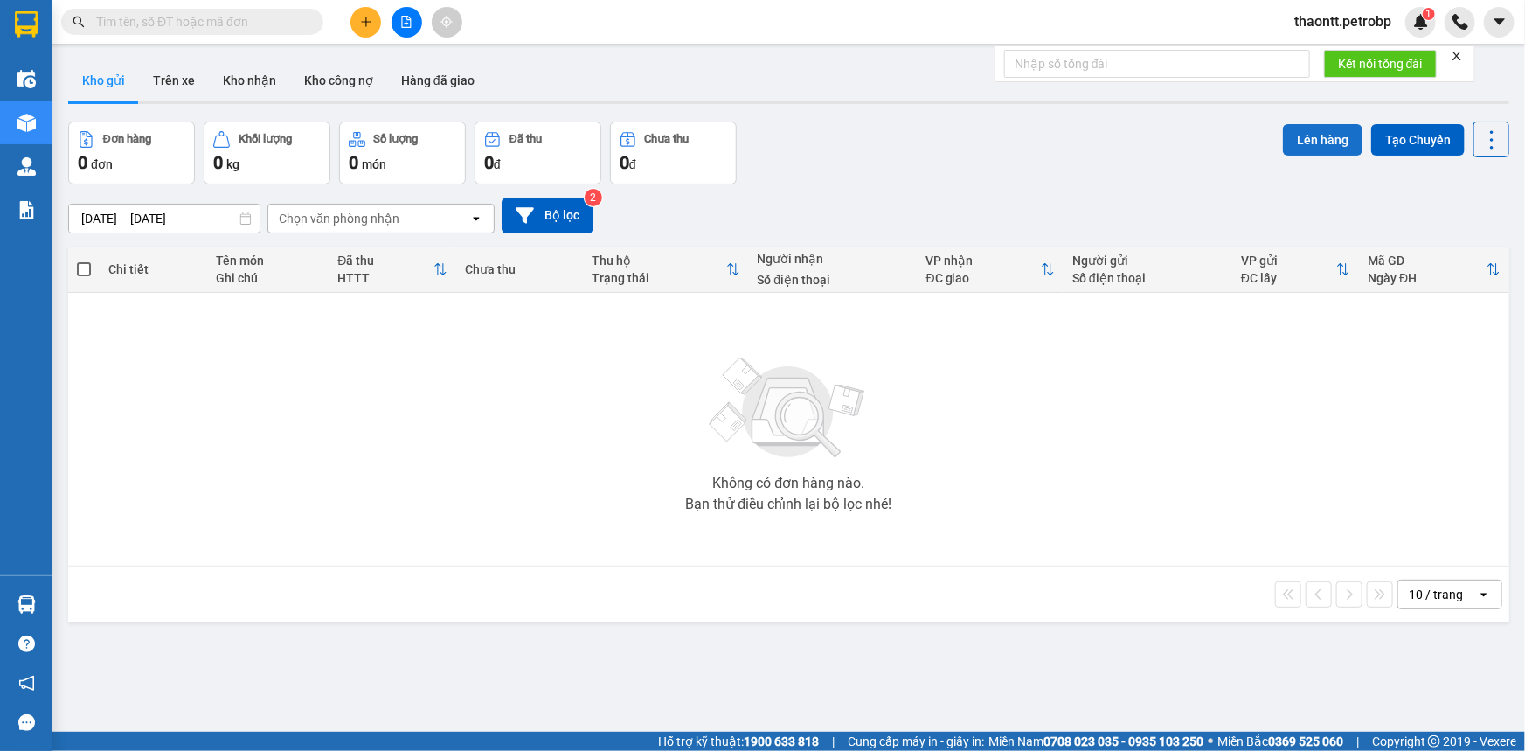
click at [1300, 137] on button "Lên hàng" at bounding box center [1323, 139] width 80 height 31
click at [416, 25] on button at bounding box center [406, 22] width 31 height 31
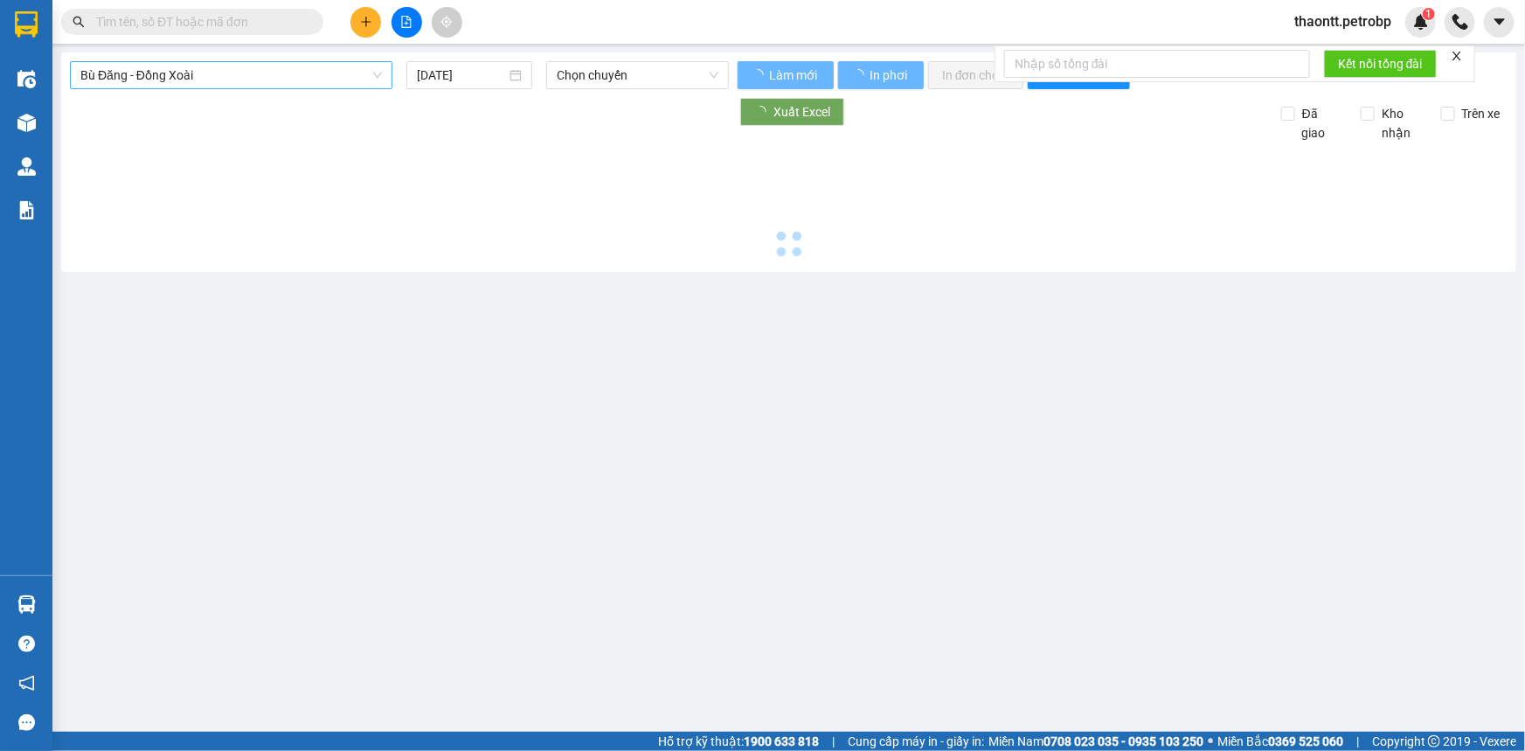
click at [207, 70] on span "Bù Đăng - Đồng Xoài" at bounding box center [230, 75] width 301 height 26
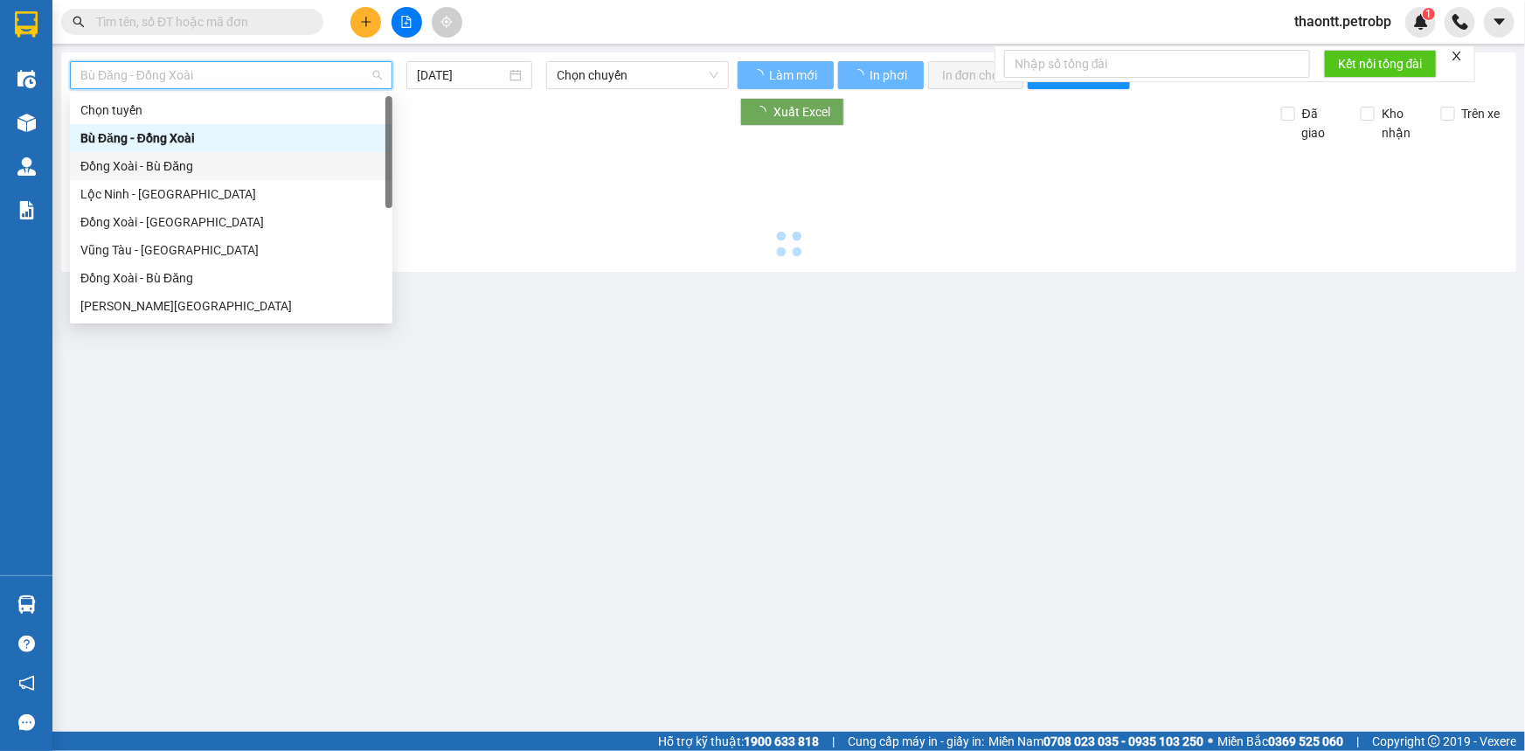
type input "[DATE]"
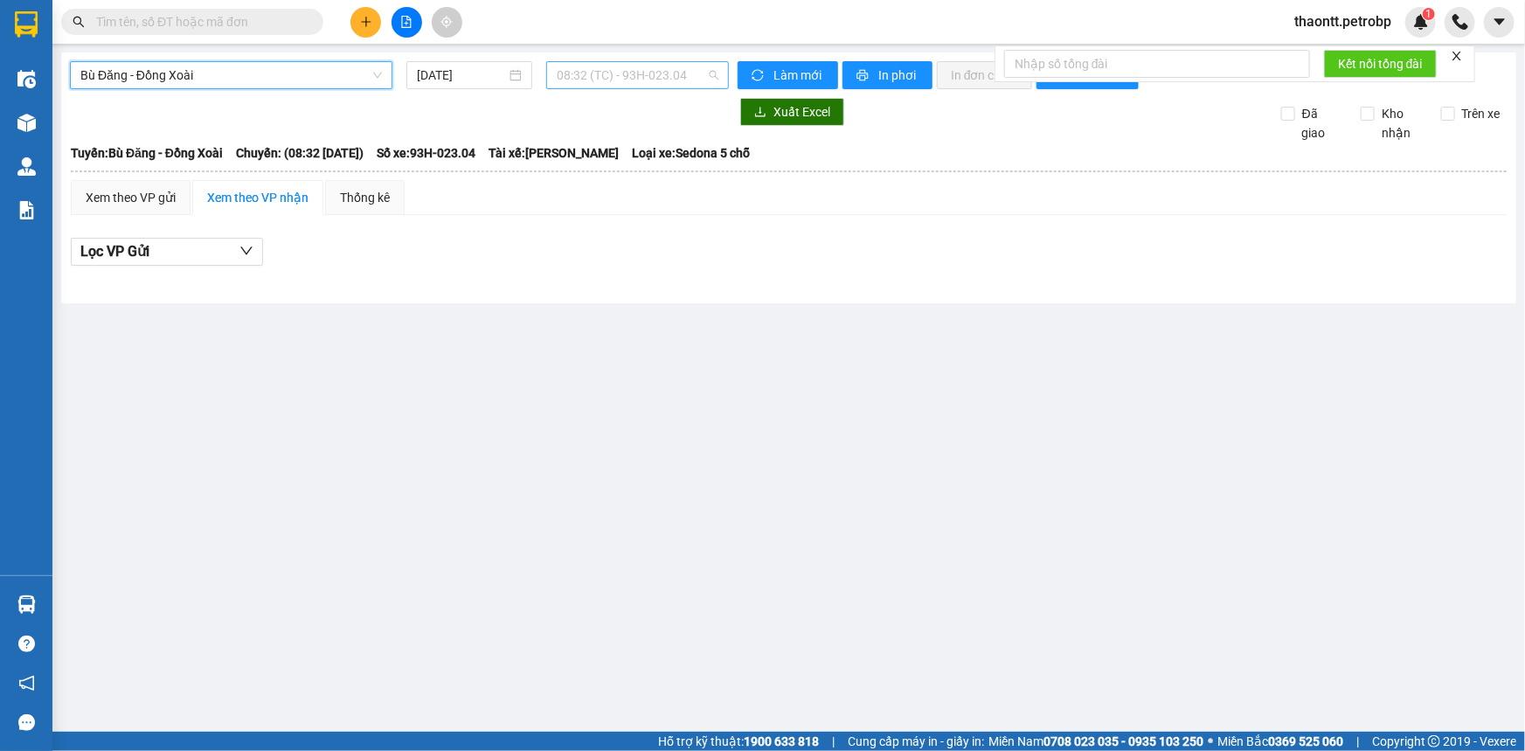
click at [666, 67] on span "08:32 (TC) - 93H-023.04" at bounding box center [638, 75] width 162 height 26
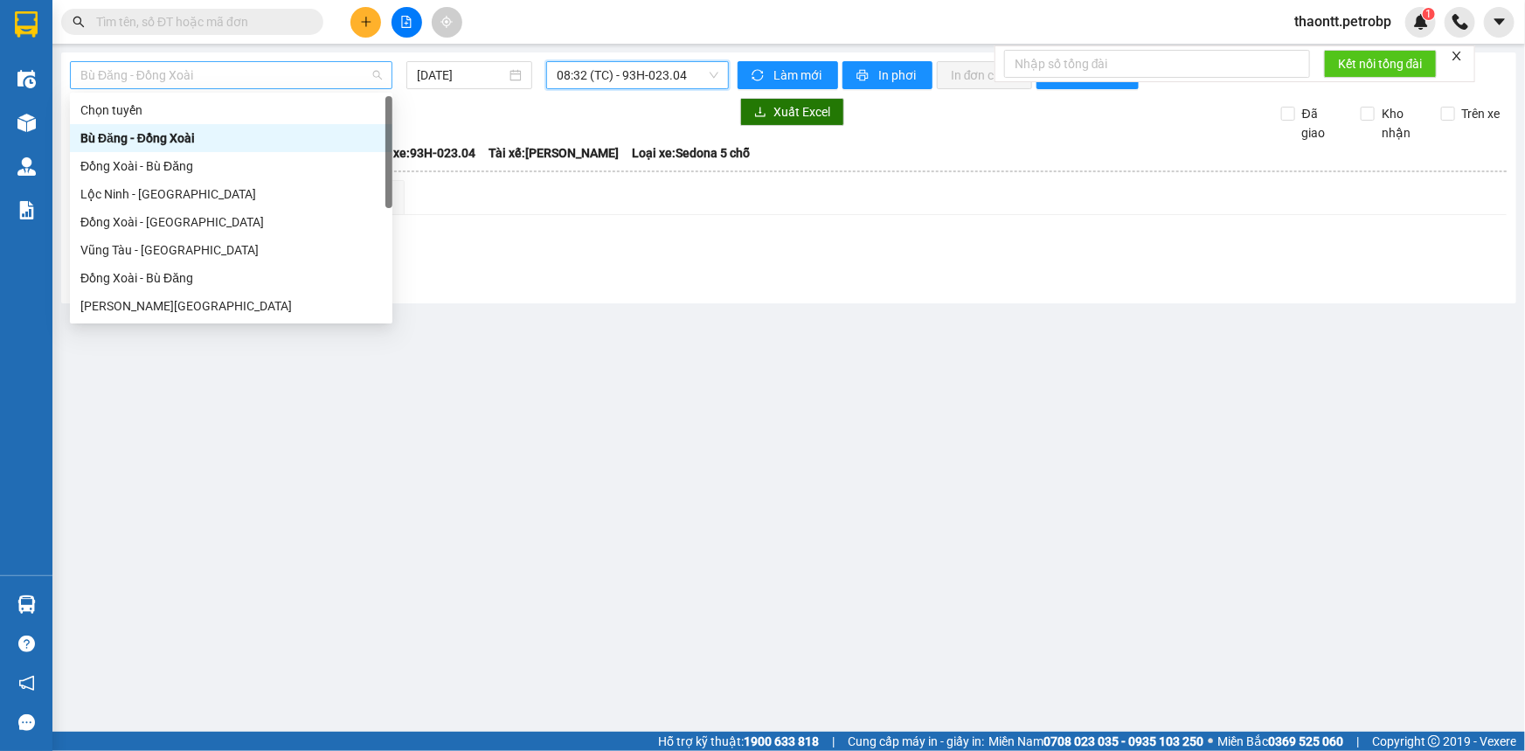
click at [263, 67] on span "Bù Đăng - Đồng Xoài" at bounding box center [230, 75] width 301 height 26
click at [163, 165] on div "Đồng Xoài - Bù Đăng" at bounding box center [230, 165] width 301 height 19
type input "[DATE]"
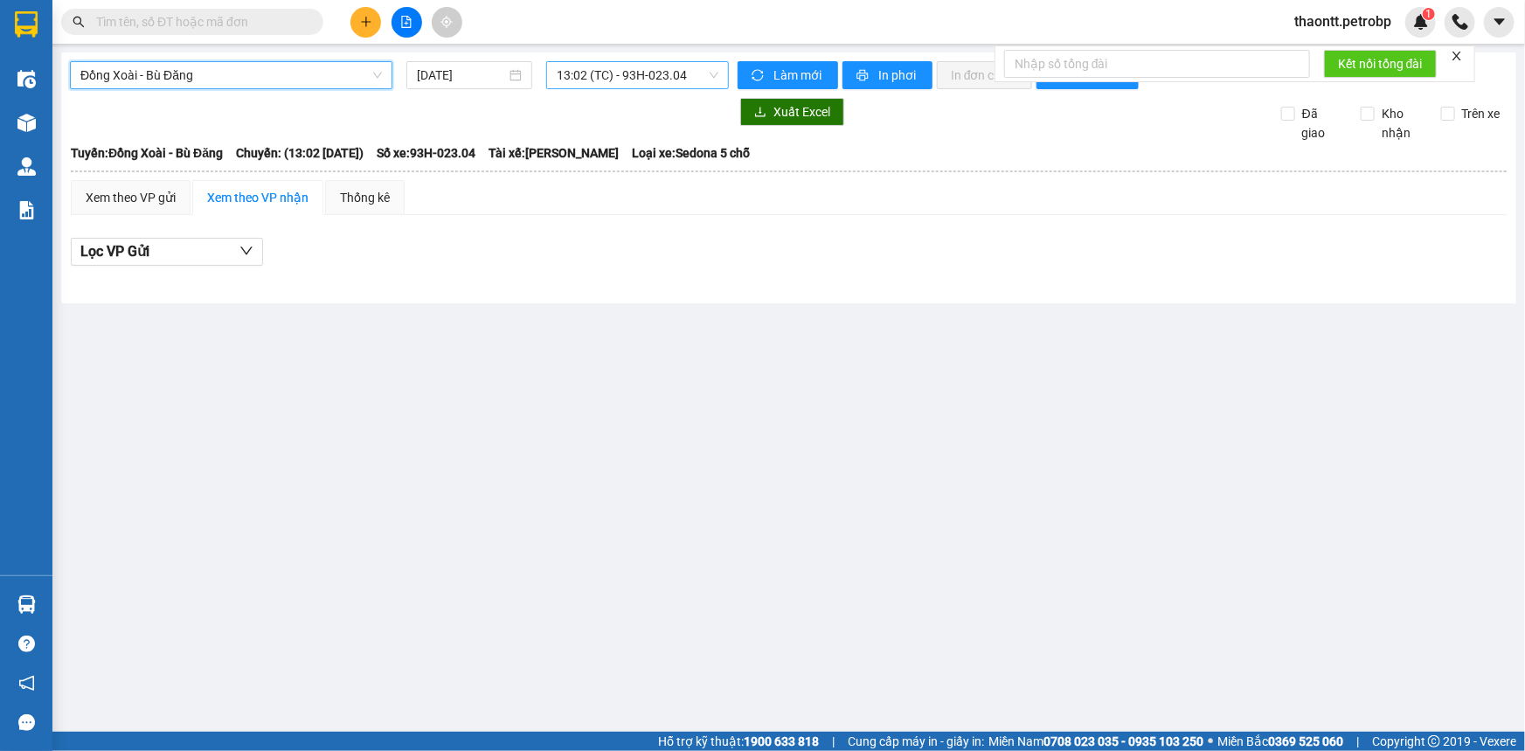
click at [603, 71] on span "13:02 (TC) - 93H-023.04" at bounding box center [638, 75] width 162 height 26
click at [337, 76] on span "Đồng Xoài - Bù Đăng" at bounding box center [230, 75] width 301 height 26
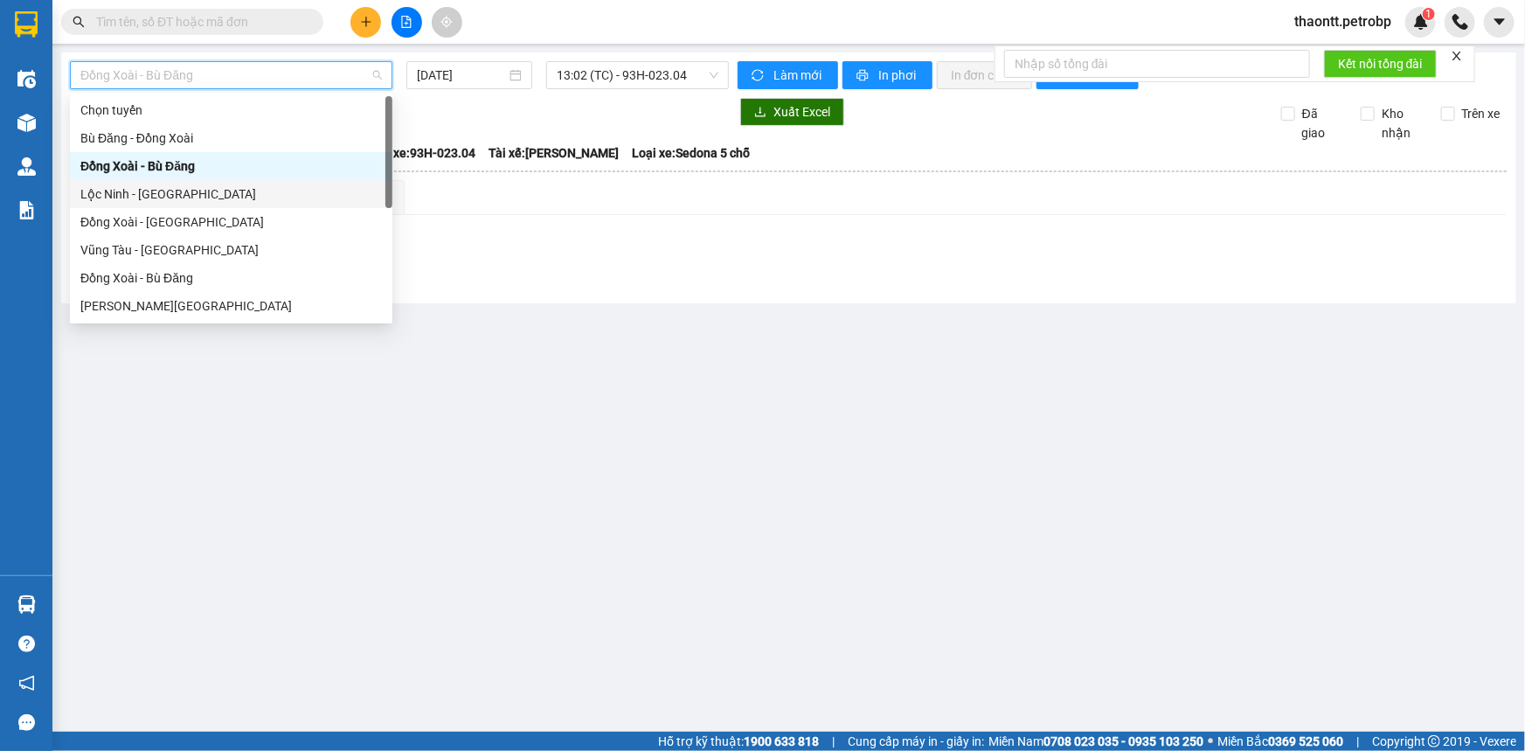
click at [253, 197] on div "Lộc Ninh - [GEOGRAPHIC_DATA]" at bounding box center [230, 193] width 301 height 19
type input "[DATE]"
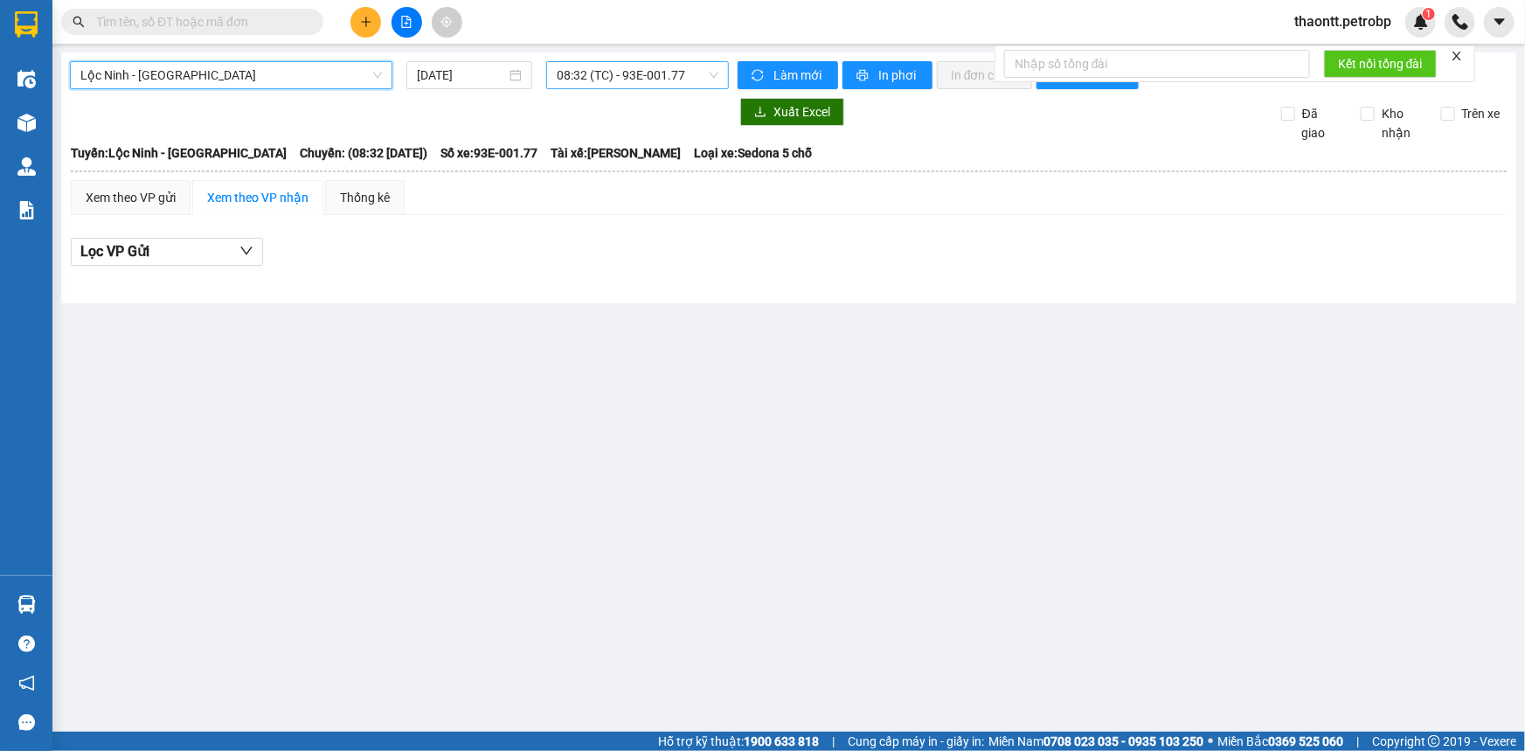
click at [593, 87] on span "08:32 (TC) - 93E-001.77" at bounding box center [638, 75] width 162 height 26
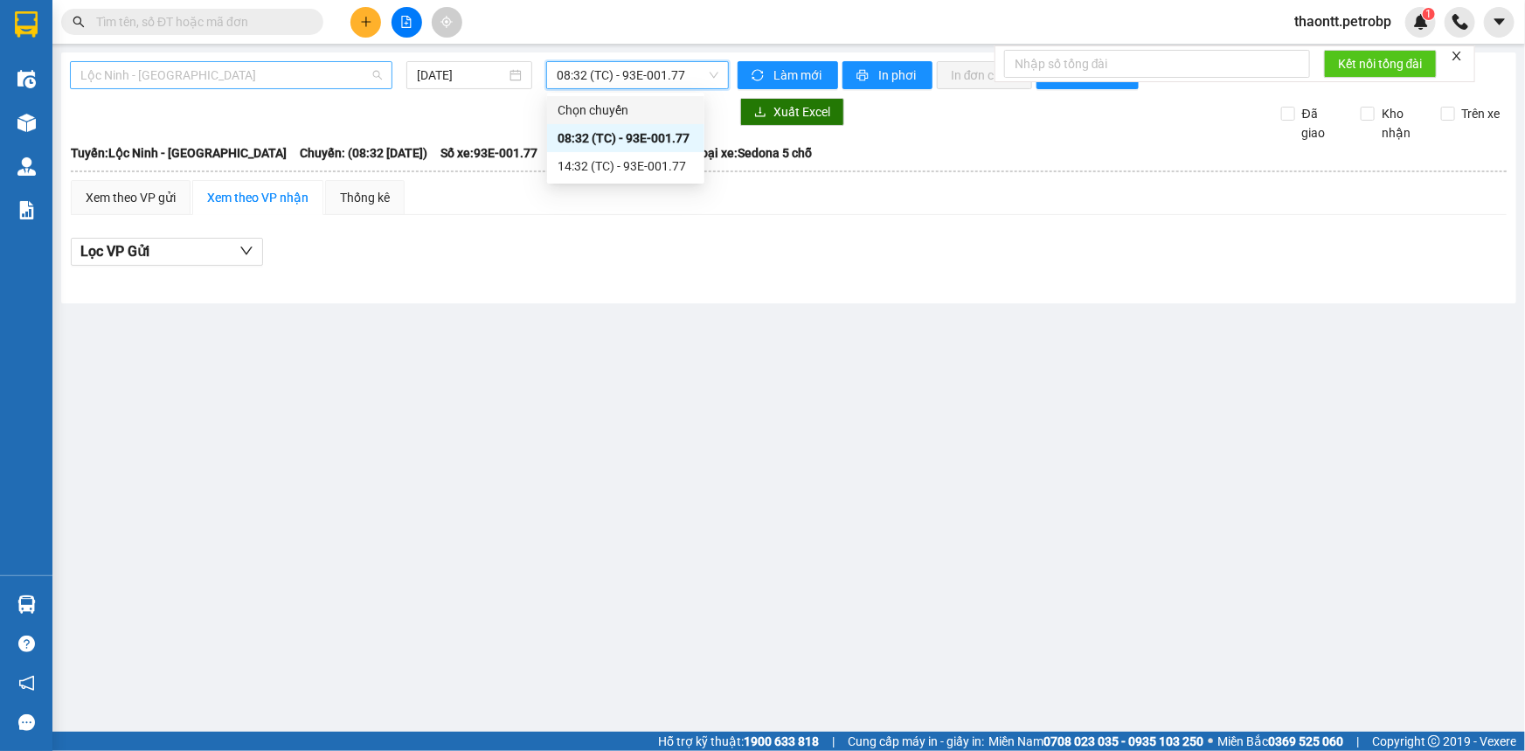
click at [245, 70] on span "Lộc Ninh - [GEOGRAPHIC_DATA]" at bounding box center [230, 75] width 301 height 26
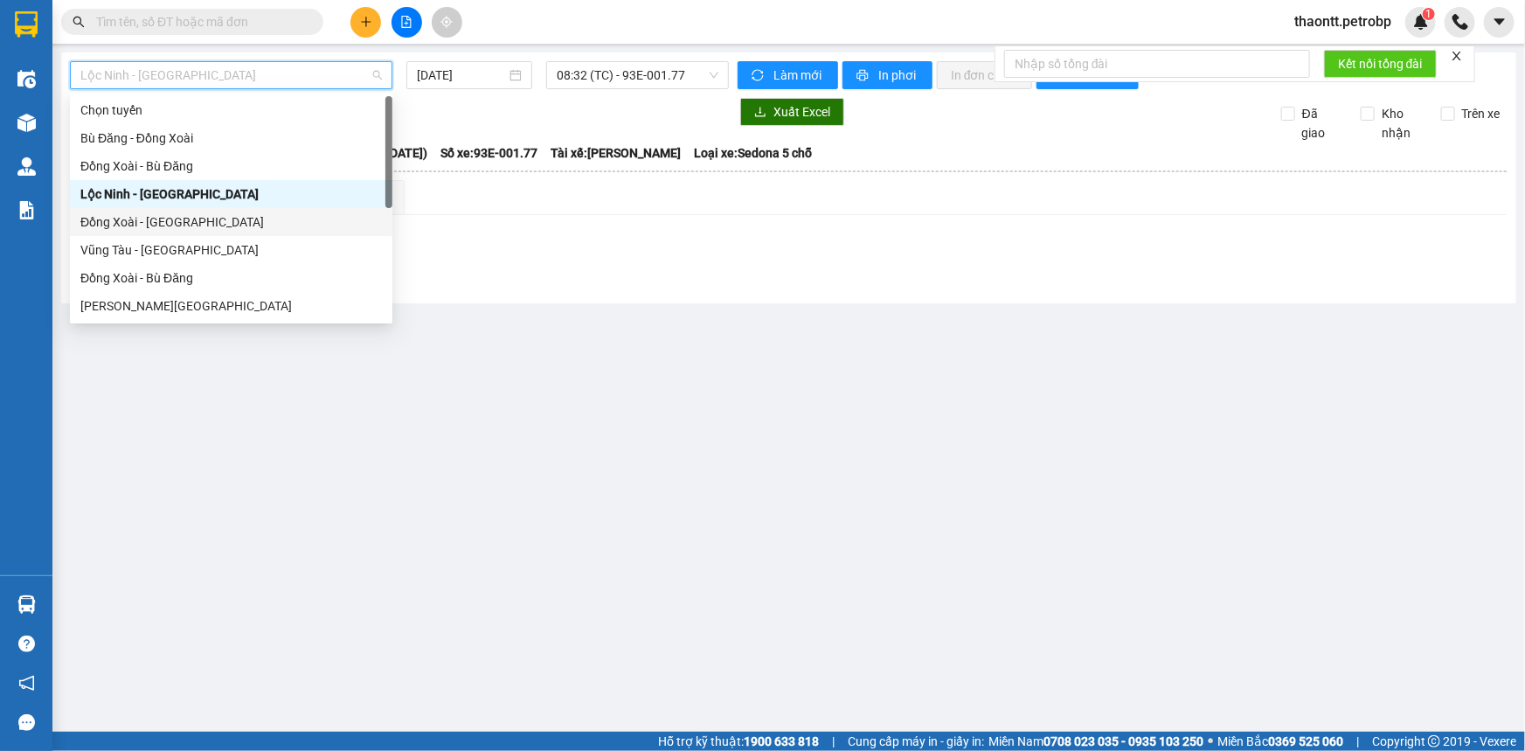
click at [200, 216] on div "Đồng Xoài - [GEOGRAPHIC_DATA]" at bounding box center [230, 221] width 301 height 19
type input "[DATE]"
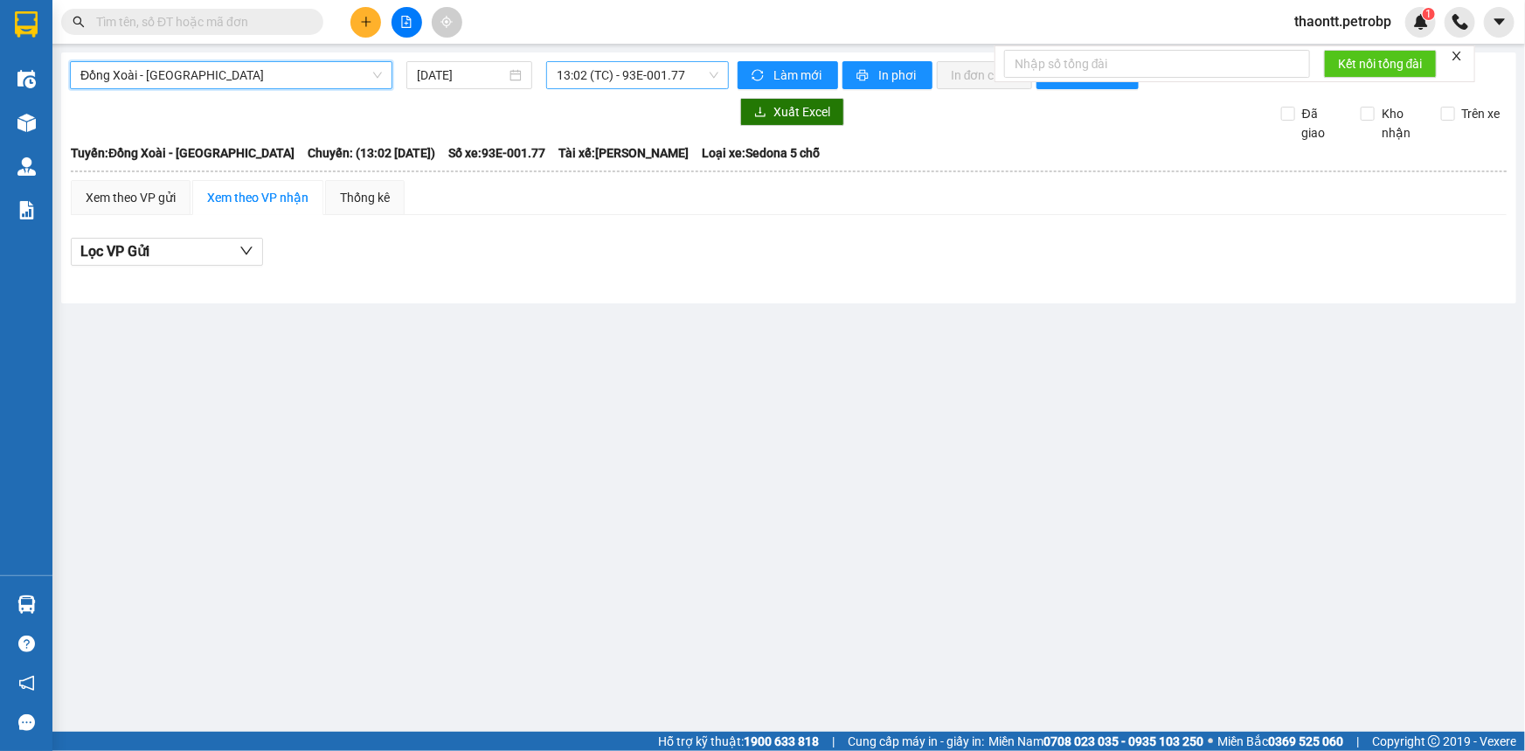
click at [577, 70] on span "13:02 (TC) - 93E-001.77" at bounding box center [638, 75] width 162 height 26
click at [173, 87] on div "Đồng Xoài - [GEOGRAPHIC_DATA]" at bounding box center [231, 75] width 322 height 28
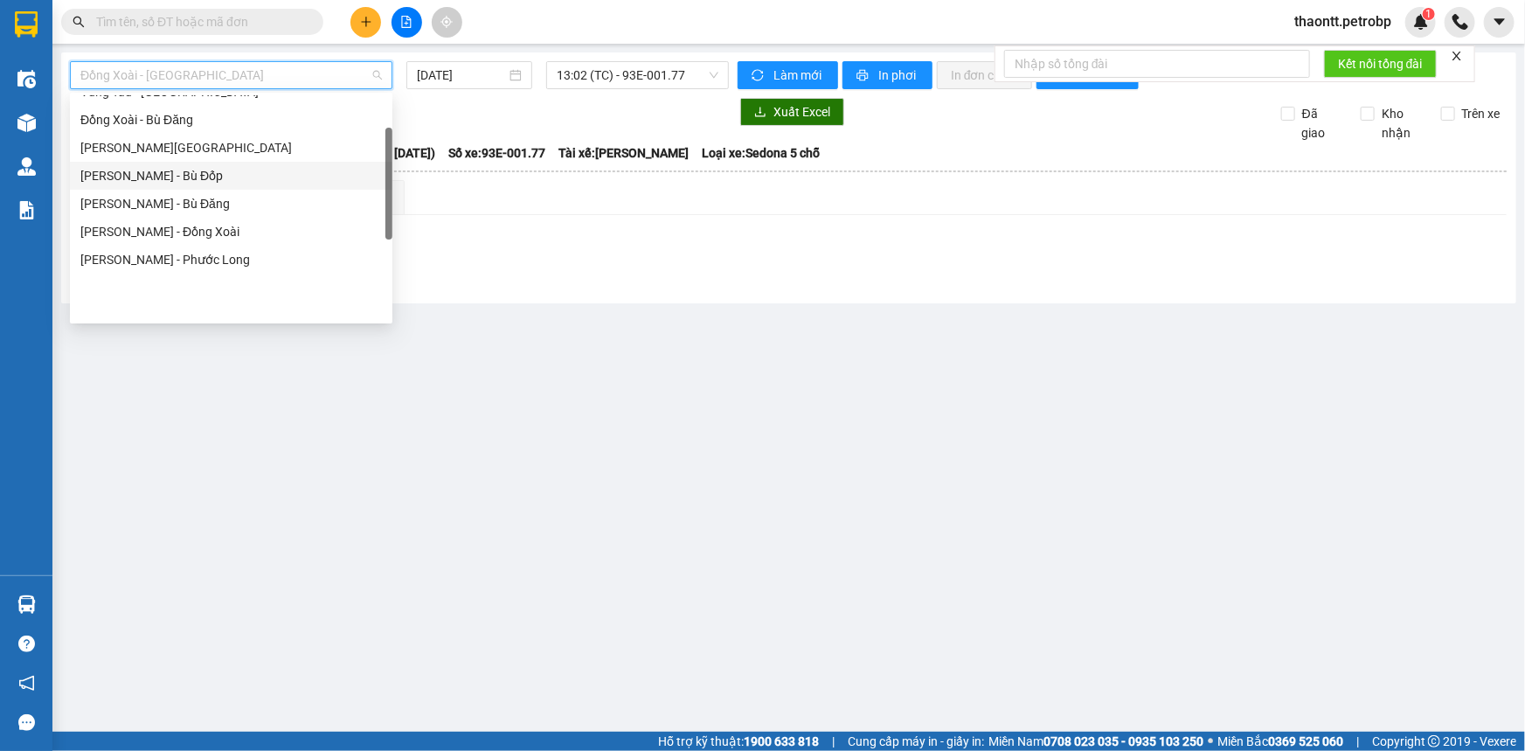
scroll to position [158, 0]
click at [185, 257] on div "[PERSON_NAME] - Phước Long" at bounding box center [230, 259] width 301 height 19
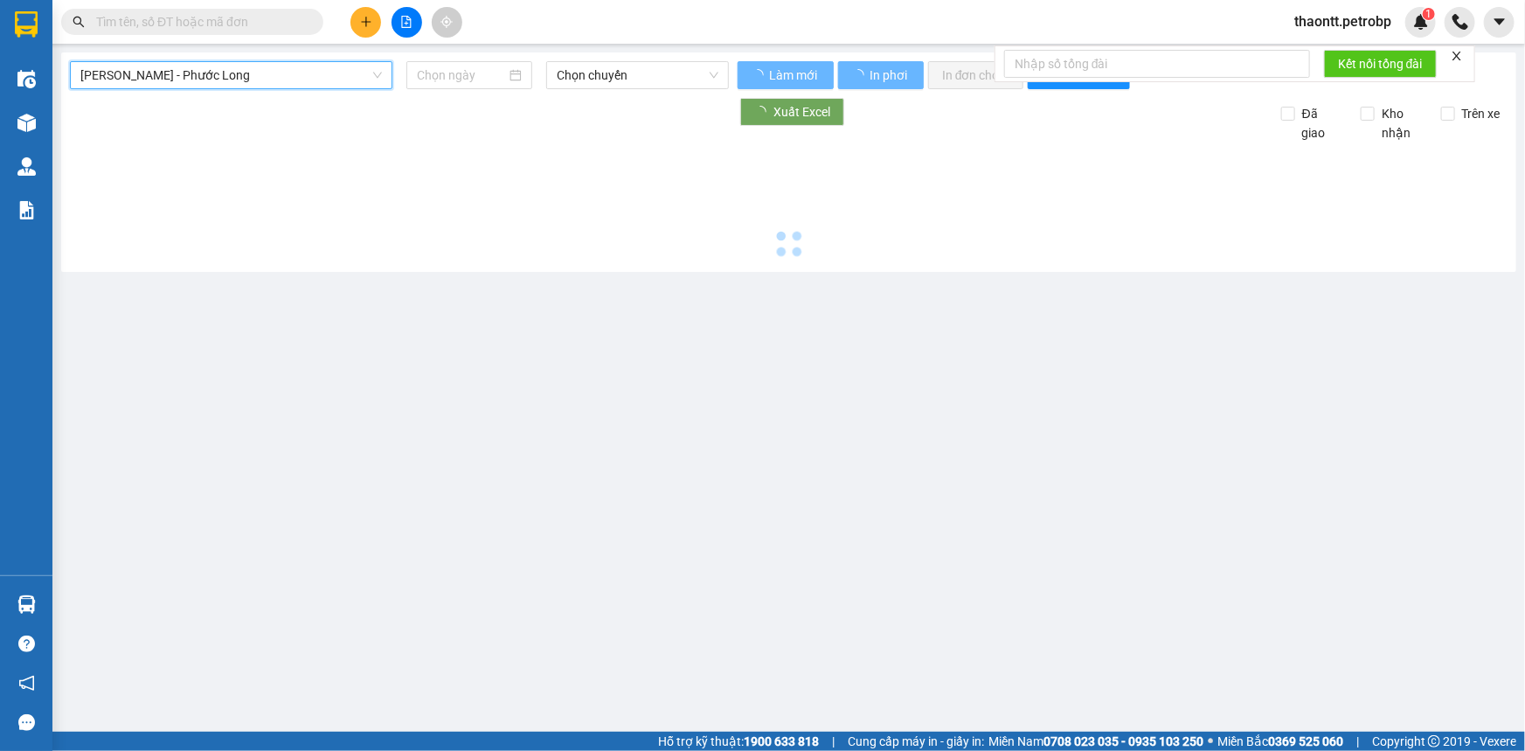
type input "[DATE]"
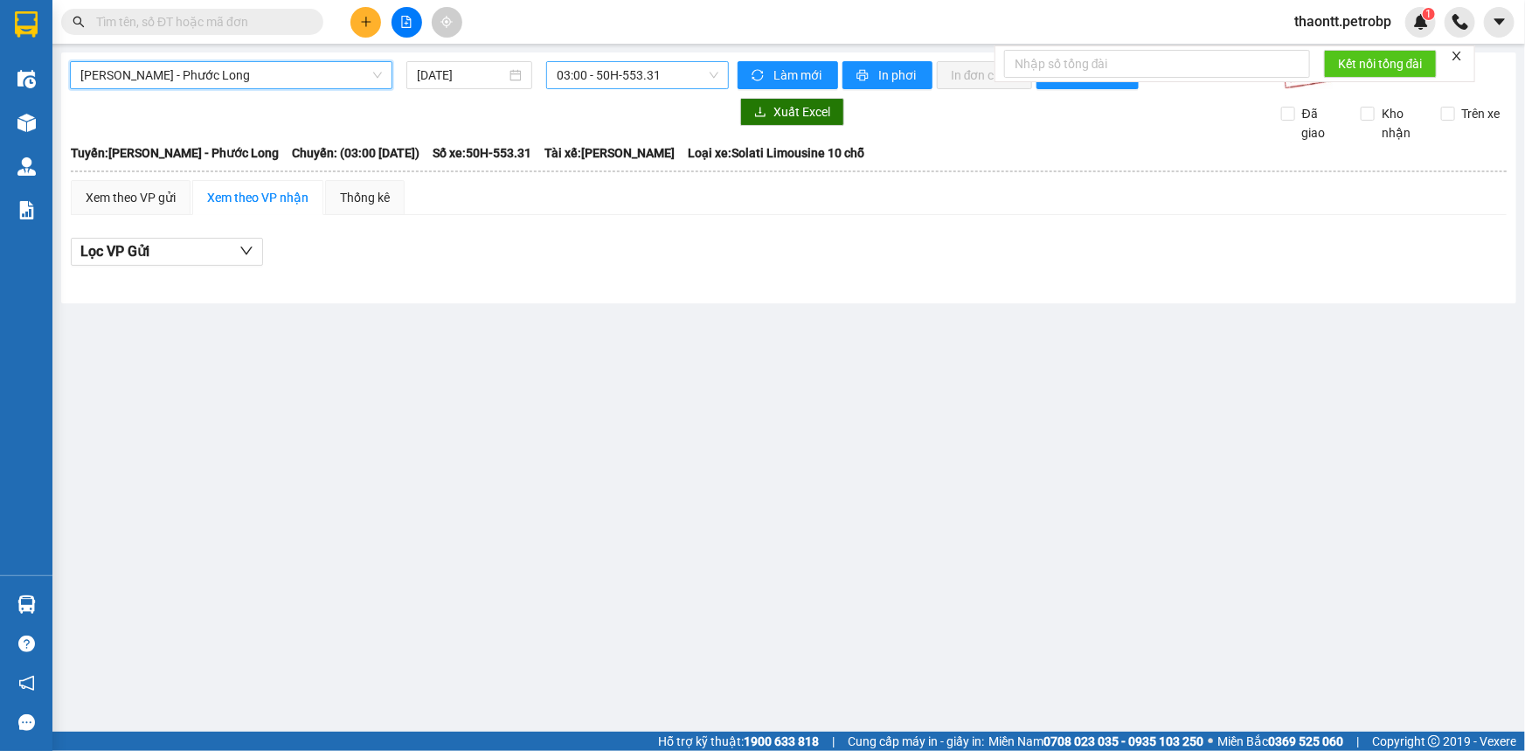
click at [621, 87] on span "03:00 - 50H-553.31" at bounding box center [638, 75] width 162 height 26
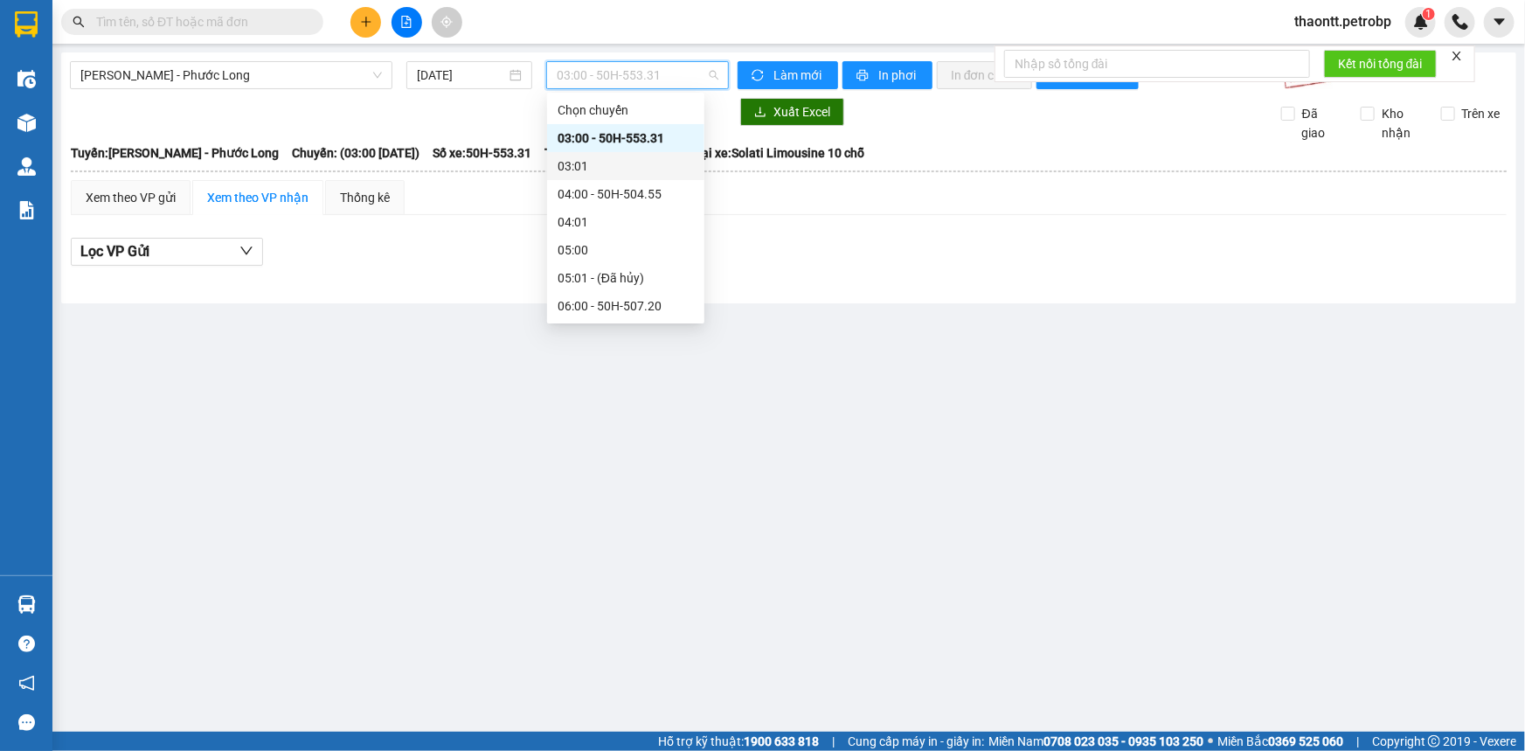
scroll to position [794, 0]
click at [835, 241] on div "Lọc VP Gửi" at bounding box center [789, 252] width 1436 height 29
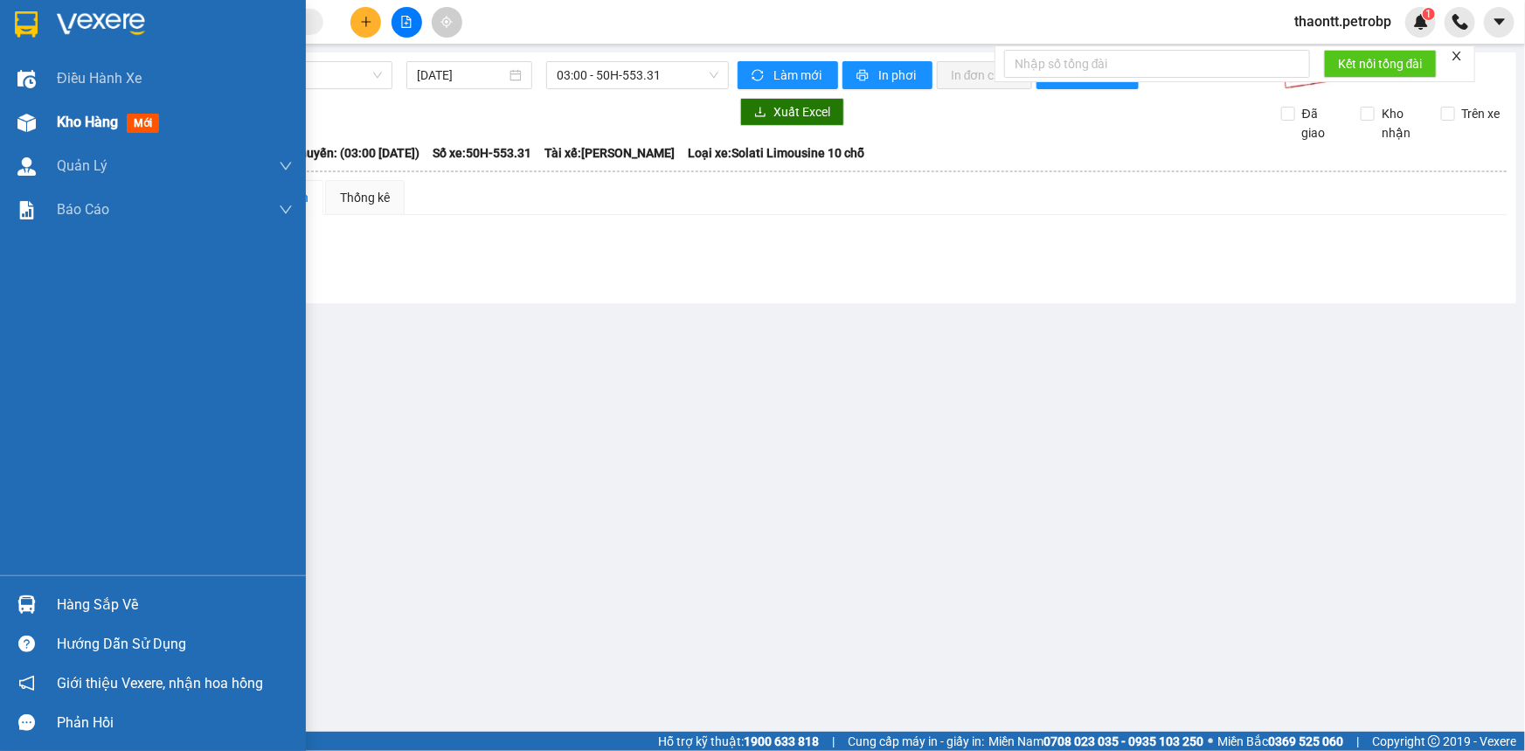
click at [107, 132] on div "Kho hàng mới" at bounding box center [111, 122] width 109 height 22
